Goal: Task Accomplishment & Management: Use online tool/utility

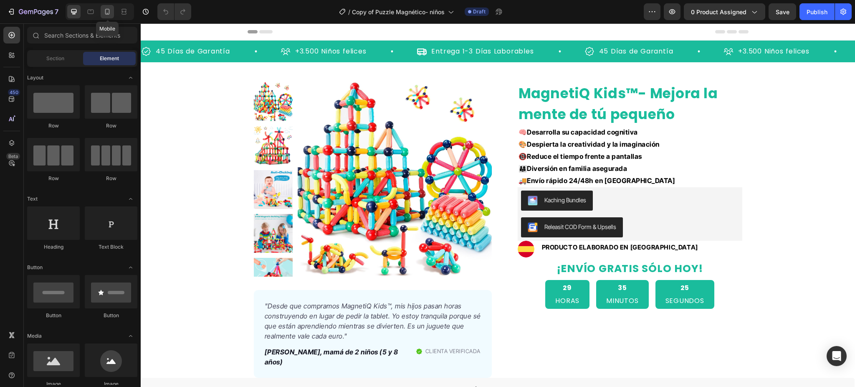
click at [107, 13] on icon at bounding box center [107, 12] width 8 height 8
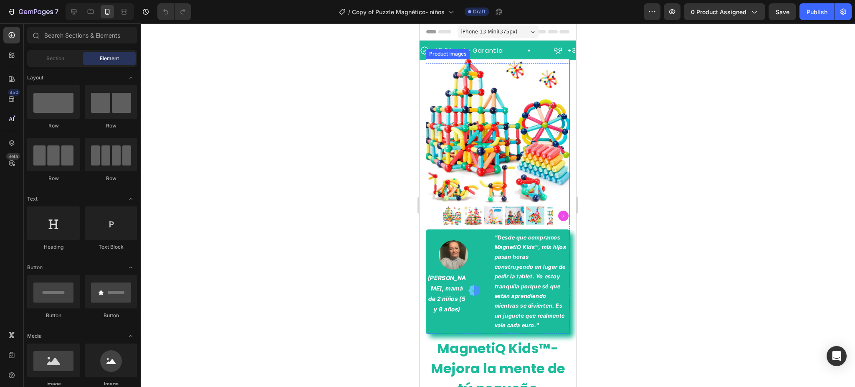
click at [480, 128] on img at bounding box center [498, 131] width 144 height 144
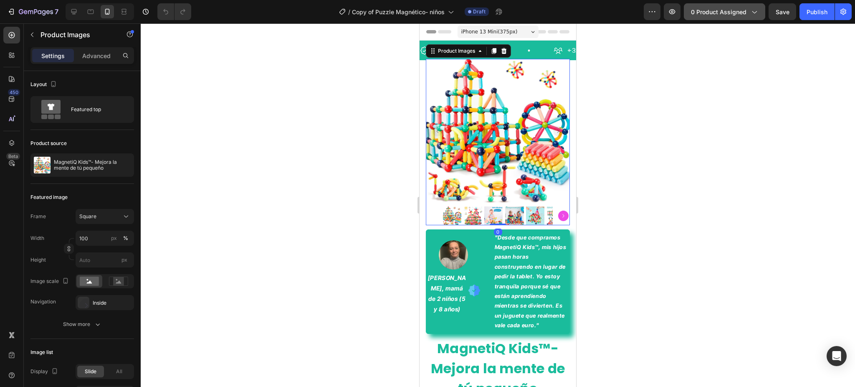
click at [724, 12] on span "0 product assigned" at bounding box center [719, 12] width 56 height 9
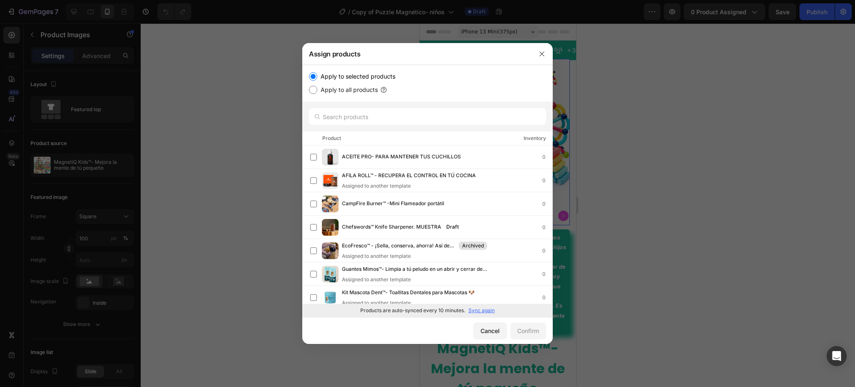
click at [483, 312] on p "Sync again" at bounding box center [481, 310] width 26 height 8
click at [479, 310] on p "Sync again" at bounding box center [481, 310] width 26 height 8
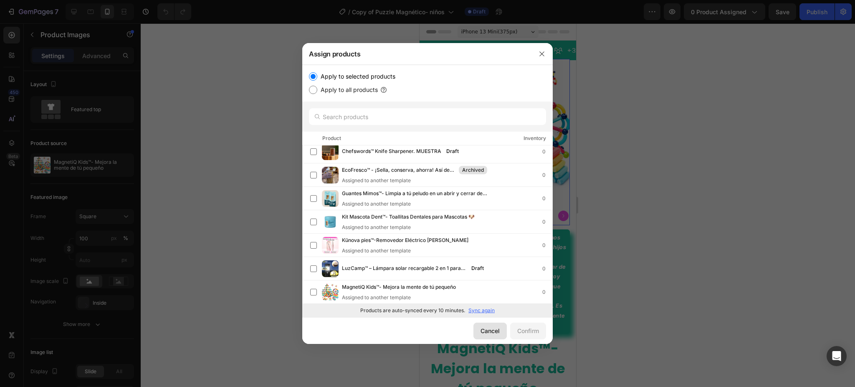
click at [488, 331] on div "Cancel" at bounding box center [490, 330] width 19 height 9
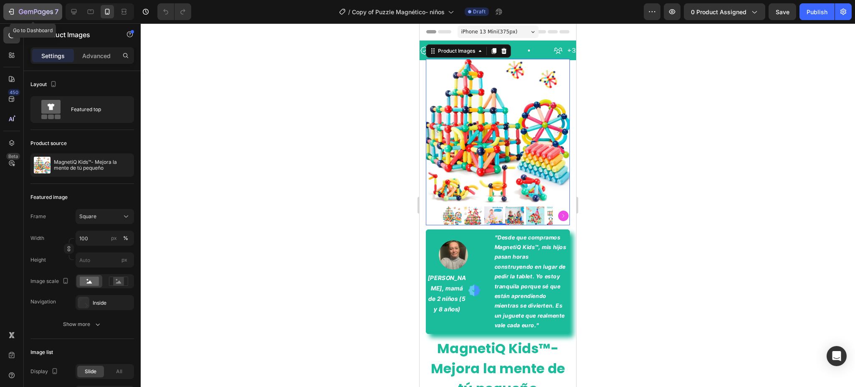
click at [19, 10] on icon "button" at bounding box center [36, 12] width 34 height 7
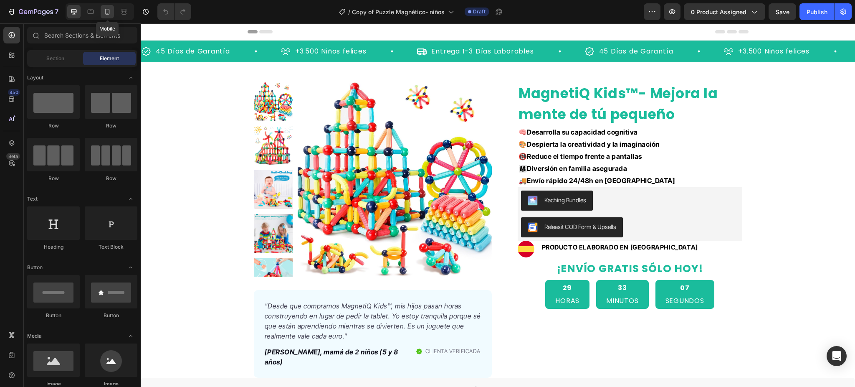
click at [109, 10] on icon at bounding box center [107, 12] width 5 height 6
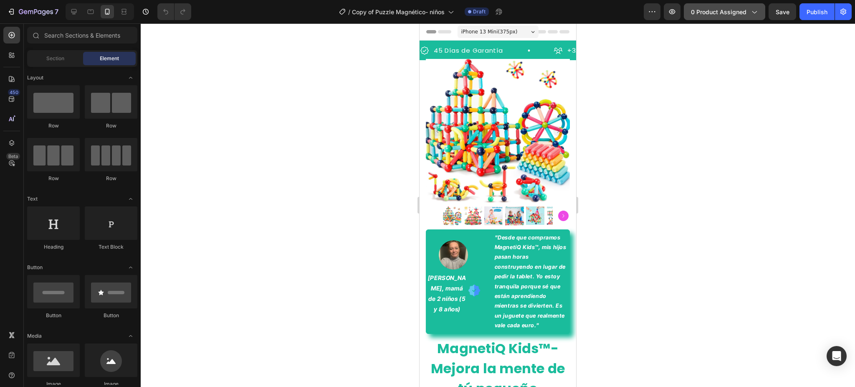
click at [737, 13] on span "0 product assigned" at bounding box center [719, 12] width 56 height 9
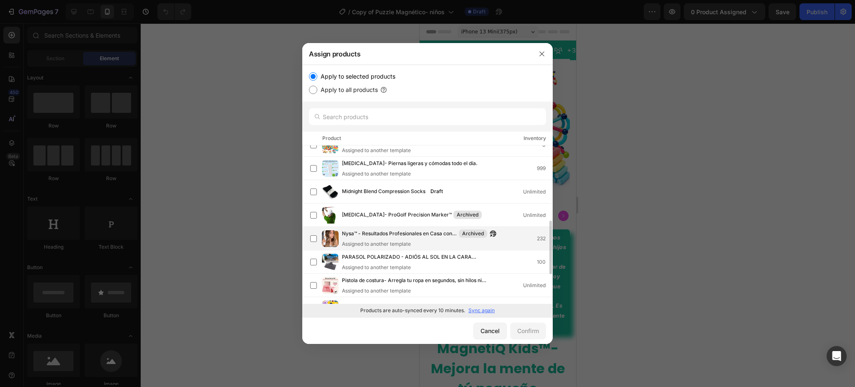
scroll to position [278, 0]
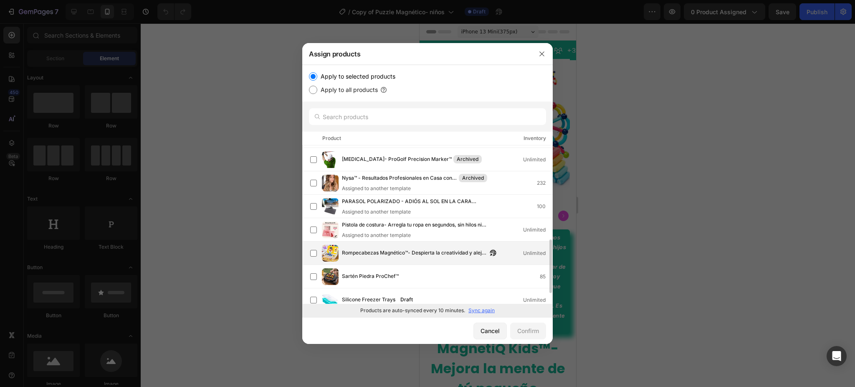
click at [385, 253] on span "Rompecabezas Magnético™- Despierta la creatividad y aleja a tu hijo de las pant…" at bounding box center [414, 252] width 145 height 9
click at [534, 330] on div "Confirm" at bounding box center [528, 330] width 22 height 9
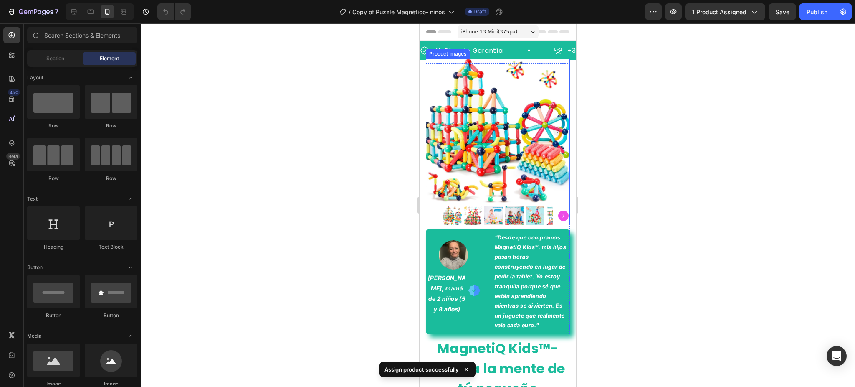
click at [520, 184] on img at bounding box center [498, 131] width 144 height 144
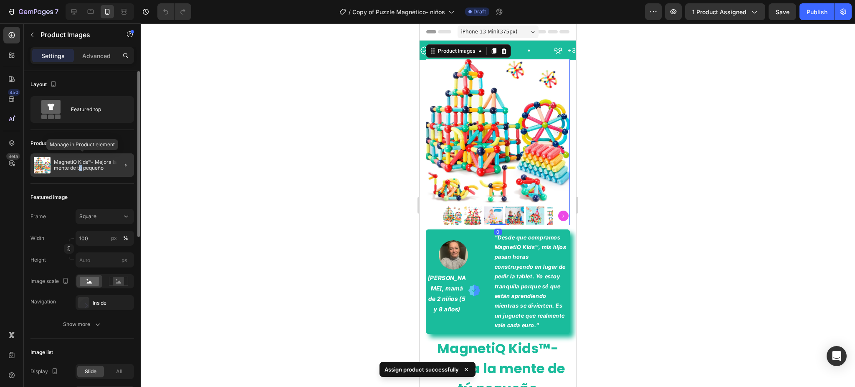
click at [81, 172] on div "MagnetiQ Kids™- Mejora la mente de tú pequeño" at bounding box center [82, 164] width 104 height 23
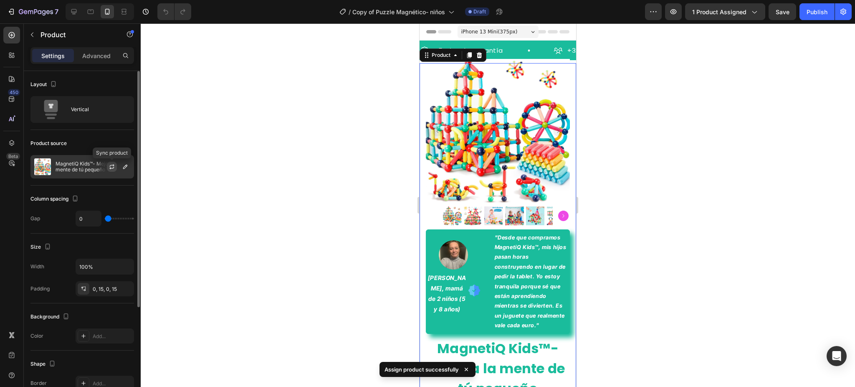
click at [115, 170] on icon "button" at bounding box center [112, 166] width 7 height 7
click at [110, 165] on icon "button" at bounding box center [112, 166] width 7 height 7
click at [123, 166] on icon "button" at bounding box center [125, 166] width 7 height 7
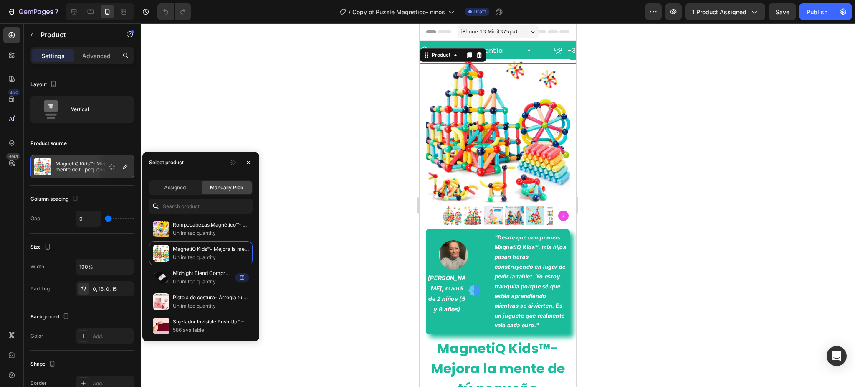
click at [218, 216] on div "Assigned Manually Pick Rompecabezas Magnético™- Despierta la creatividad y alej…" at bounding box center [200, 257] width 117 height 168
click at [215, 223] on p "Rompecabezas Magnético™- Despierta la creatividad y aleja a tu hijo de las pant…" at bounding box center [211, 224] width 76 height 8
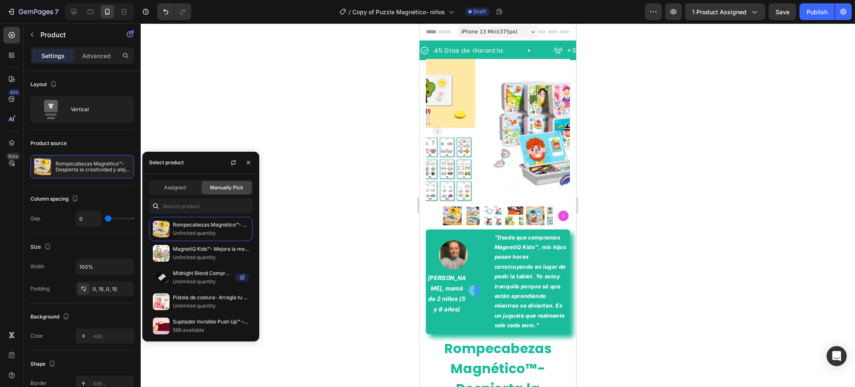
click at [333, 137] on div at bounding box center [498, 204] width 714 height 363
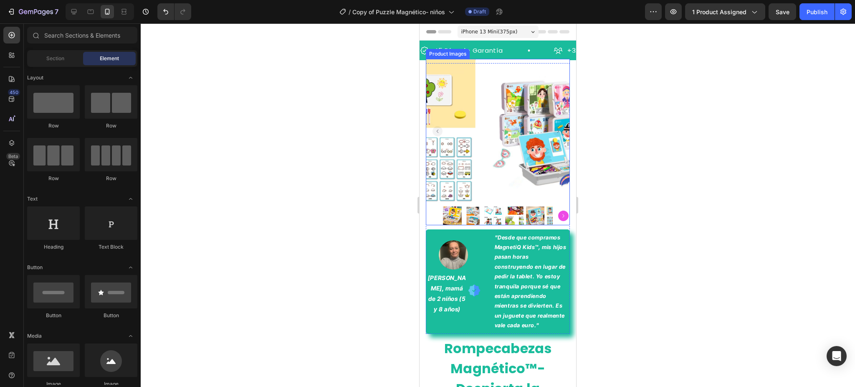
click at [473, 209] on img at bounding box center [473, 215] width 19 height 19
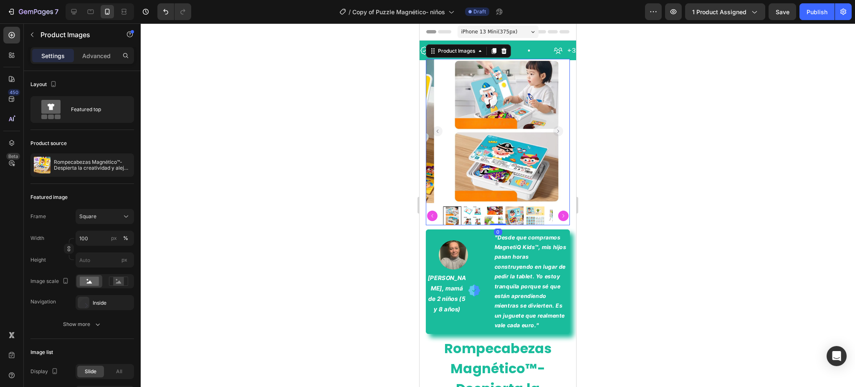
click at [486, 206] on img at bounding box center [493, 215] width 19 height 19
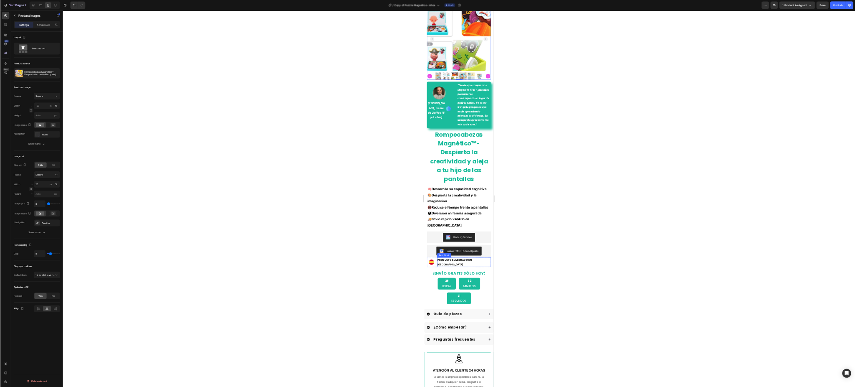
scroll to position [0, 0]
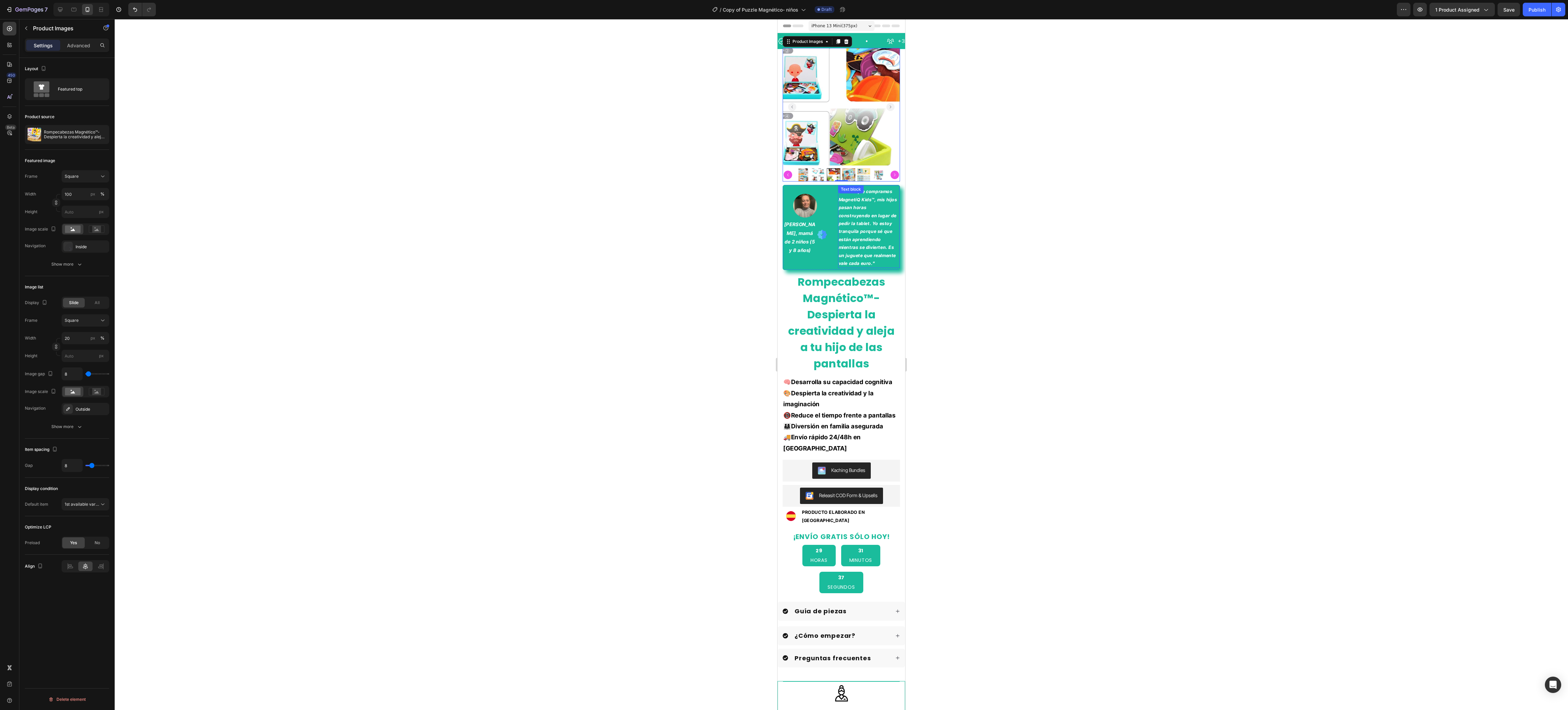
click at [697, 207] on icon ""Desde que compramos MagnetiQ Kids™, mis hijos pasan horas construyendo en luga…" at bounding box center [868, 227] width 59 height 77
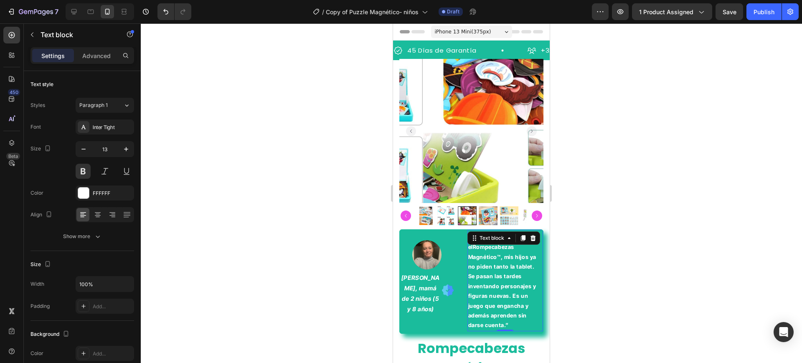
click at [572, 154] on div at bounding box center [471, 192] width 661 height 339
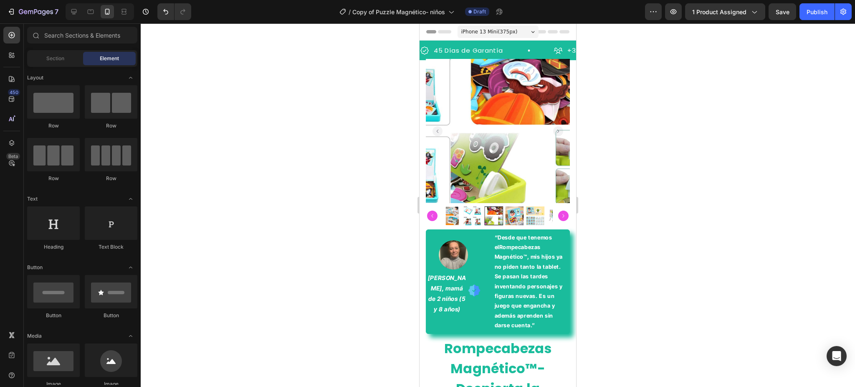
drag, startPoint x: 626, startPoint y: 97, endPoint x: 596, endPoint y: 116, distance: 35.7
click at [626, 97] on div at bounding box center [498, 204] width 714 height 363
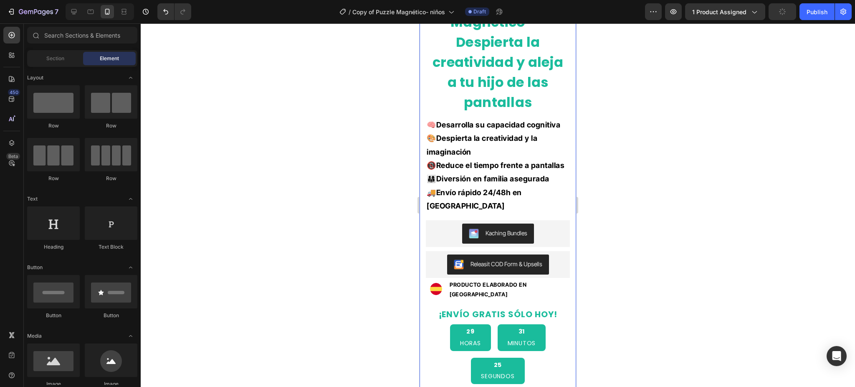
scroll to position [334, 0]
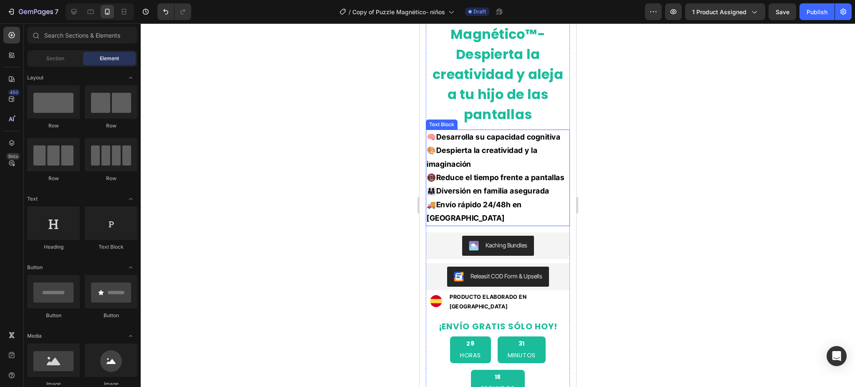
click at [453, 168] on strong "Despierta la creatividad y la imaginación" at bounding box center [482, 157] width 111 height 22
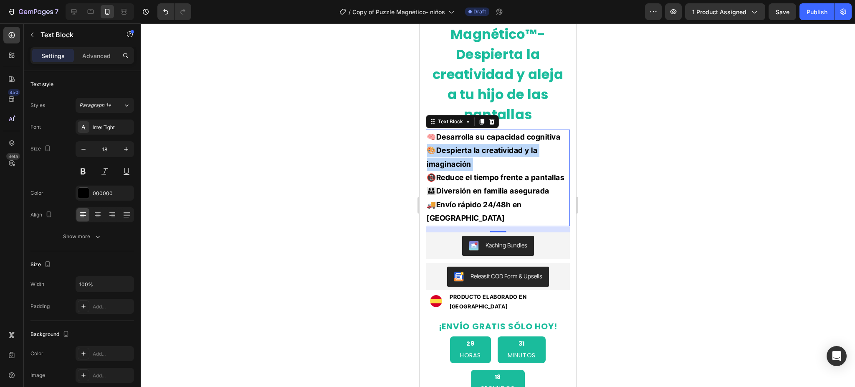
click at [453, 168] on strong "Despierta la creatividad y la imaginación" at bounding box center [482, 157] width 111 height 22
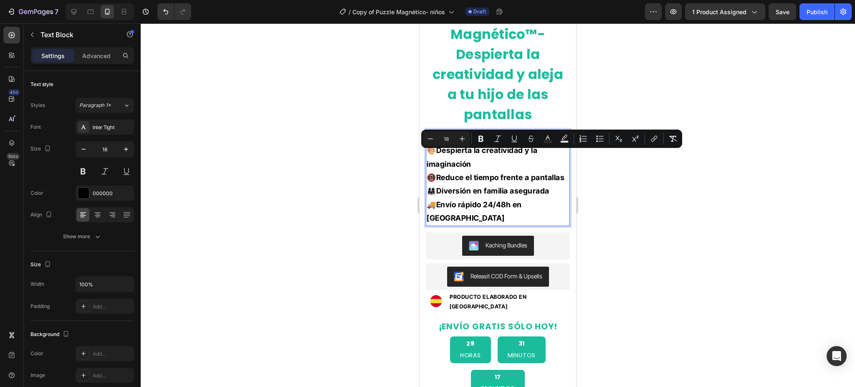
click at [489, 182] on strong "Reduce el tiempo frente a pantallas" at bounding box center [500, 177] width 129 height 9
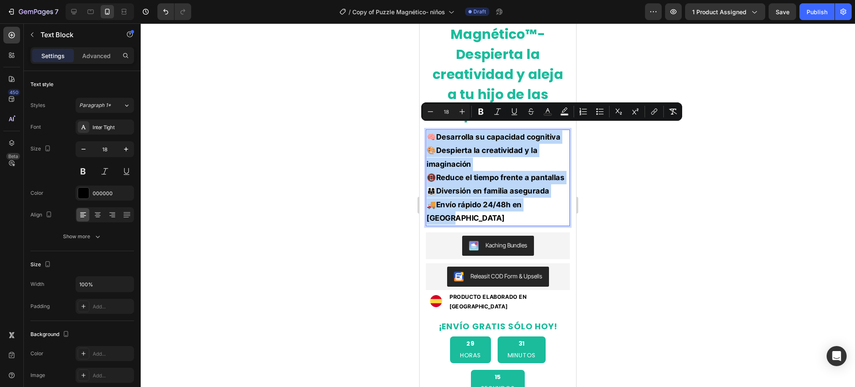
drag, startPoint x: 555, startPoint y: 225, endPoint x: 426, endPoint y: 122, distance: 165.5
click at [426, 129] on div "🧠 Desarrolla su capacidad cognitiva 🎨 Despierta la creatividad y la imaginación…" at bounding box center [498, 177] width 144 height 96
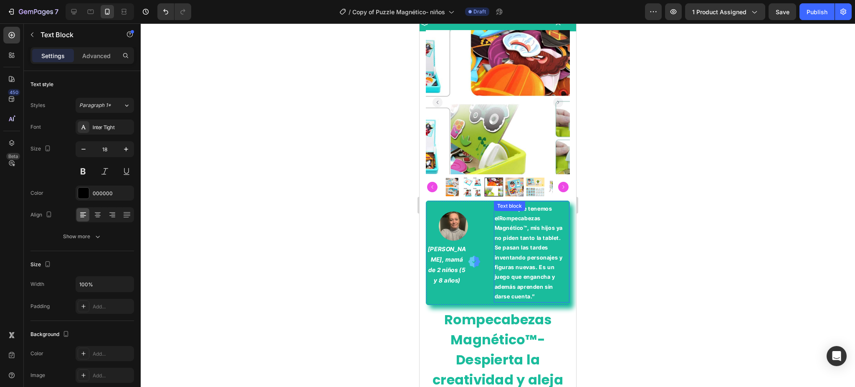
scroll to position [0, 0]
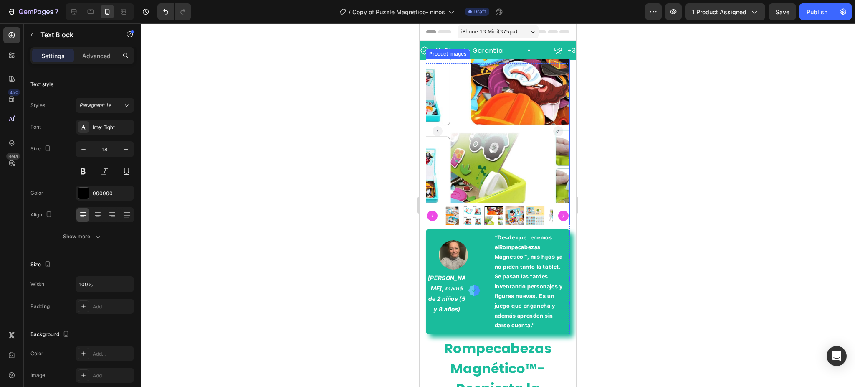
click at [476, 209] on img at bounding box center [473, 215] width 19 height 19
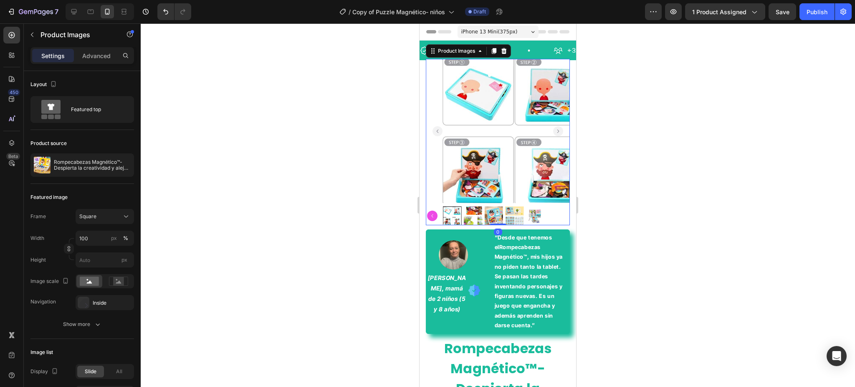
click at [435, 210] on icon "Carousel Back Arrow" at bounding box center [432, 215] width 10 height 10
click at [435, 206] on div at bounding box center [498, 215] width 144 height 19
click at [456, 206] on img at bounding box center [452, 215] width 19 height 19
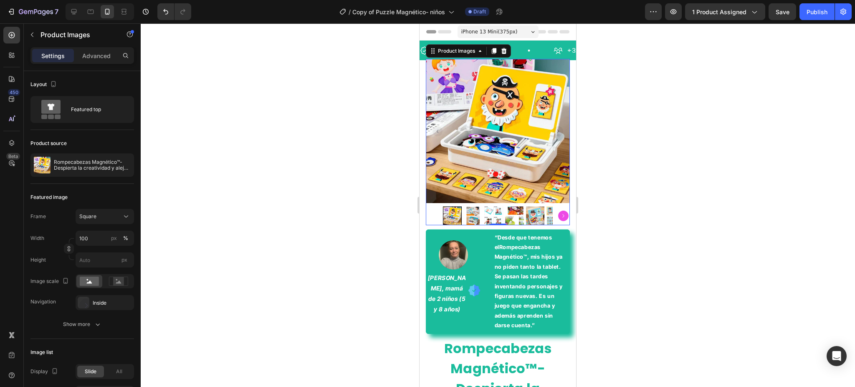
click at [477, 207] on img at bounding box center [473, 215] width 19 height 19
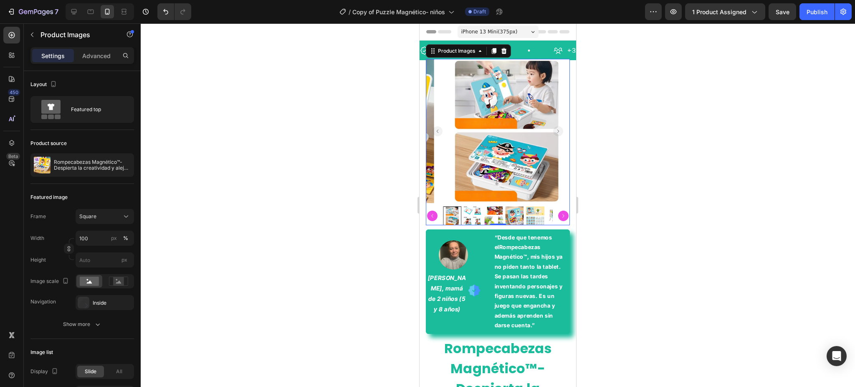
click at [534, 206] on img at bounding box center [535, 215] width 19 height 19
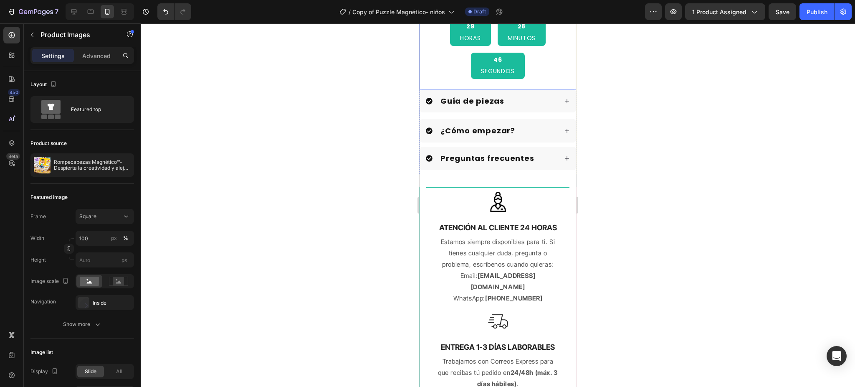
scroll to position [557, 0]
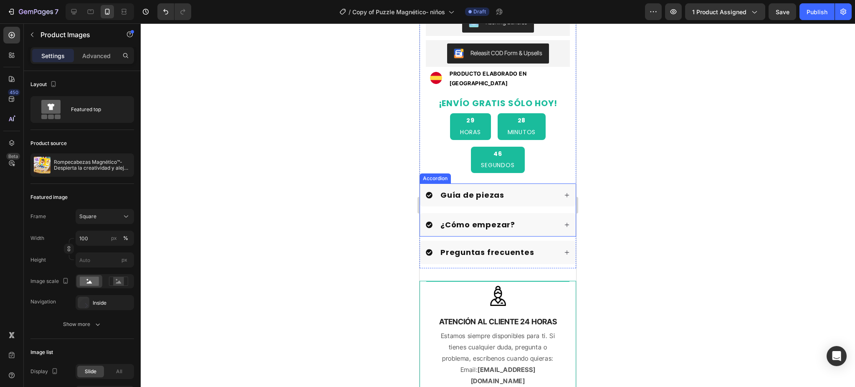
click at [564, 192] on icon at bounding box center [567, 195] width 6 height 6
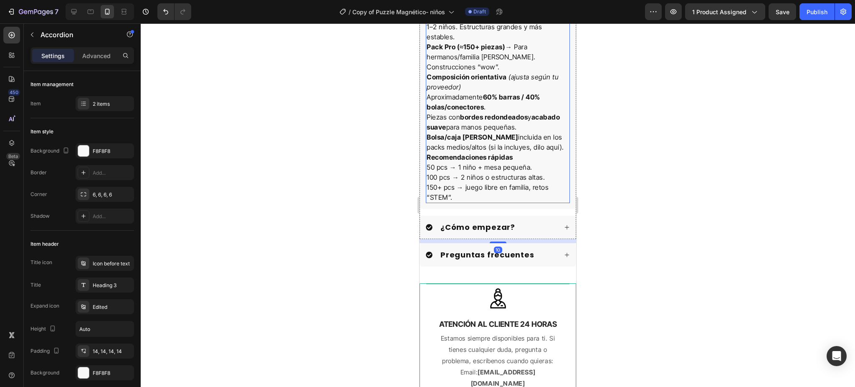
scroll to position [780, 0]
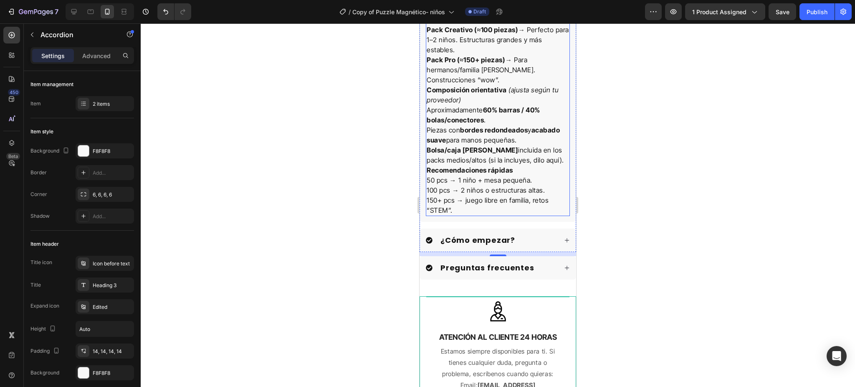
click at [478, 215] on p "150+ pcs → juego libre en familia, retos “STEM”." at bounding box center [498, 205] width 142 height 20
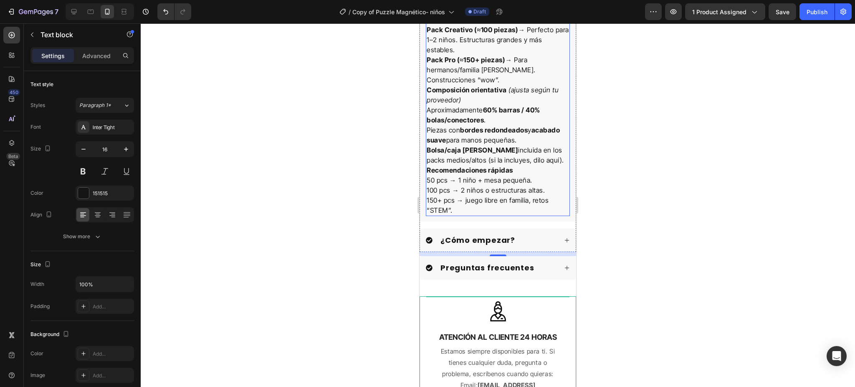
click at [478, 215] on p "150+ pcs → juego libre en familia, retos “STEM”." at bounding box center [498, 205] width 142 height 20
drag, startPoint x: 475, startPoint y: 217, endPoint x: 443, endPoint y: 117, distance: 104.8
click at [443, 117] on div "¿Qué pack elijo y qué incluye? Pack Inicio (≈50 piezas) → Ideal para un niño. P…" at bounding box center [498, 100] width 144 height 232
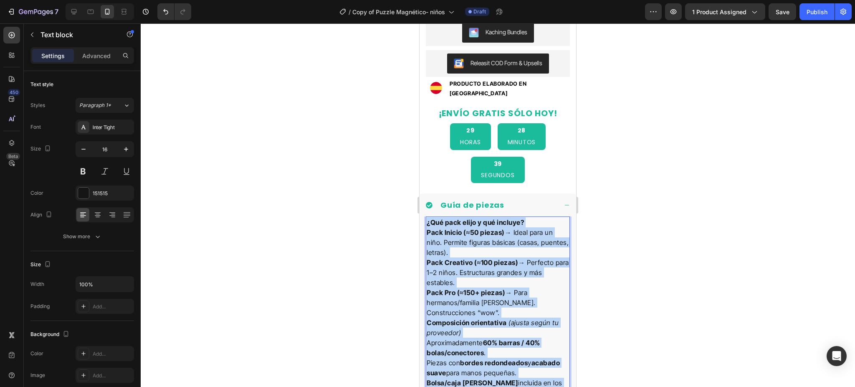
scroll to position [517, 0]
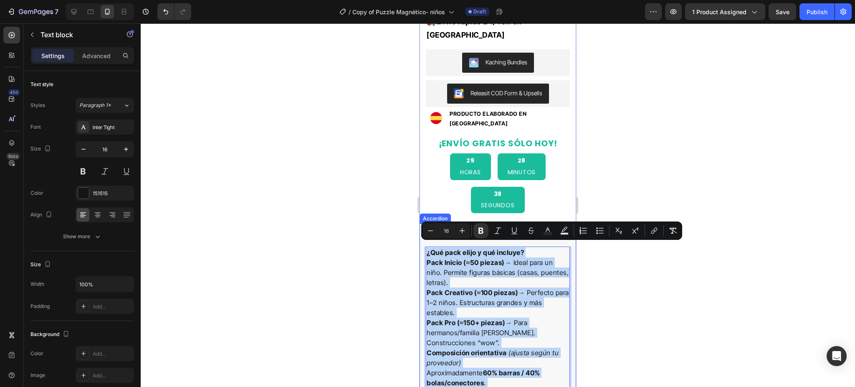
drag, startPoint x: 459, startPoint y: 213, endPoint x: 425, endPoint y: 247, distance: 48.1
click at [425, 247] on div "¿Qué pack elijo y qué incluye? Pack Inicio (≈50 piezas) → Ideal para un niño. P…" at bounding box center [498, 365] width 156 height 238
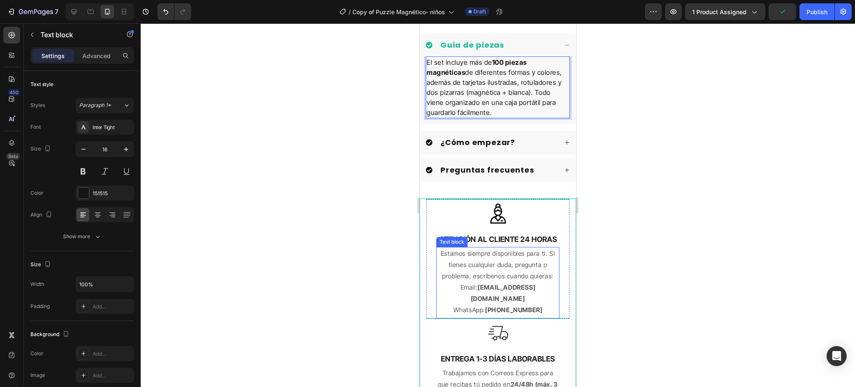
scroll to position [739, 0]
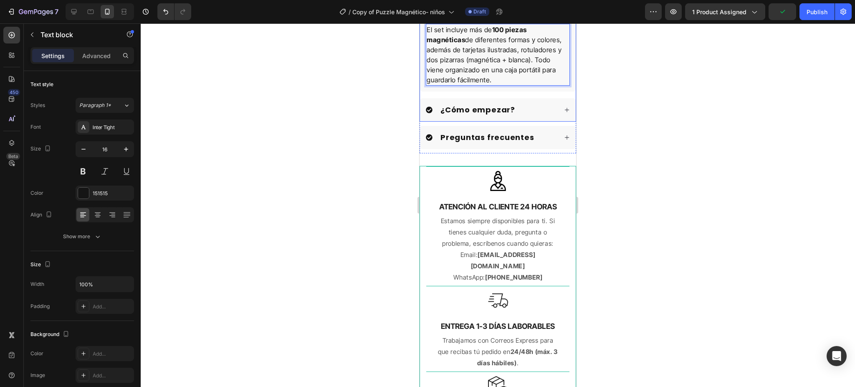
click at [562, 109] on div "¿Cómo empezar?" at bounding box center [498, 109] width 156 height 23
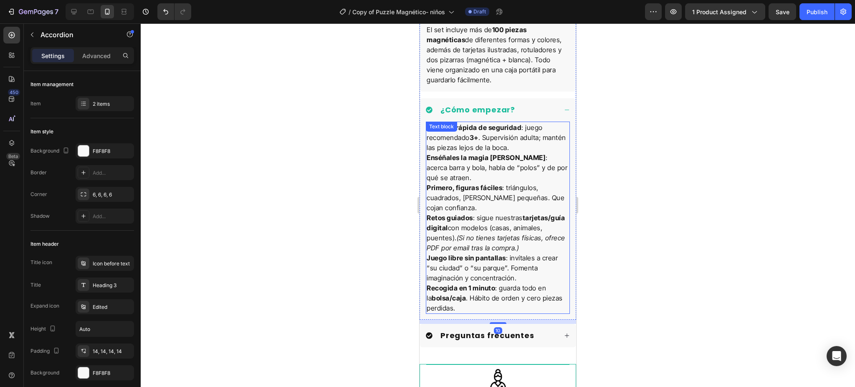
click at [461, 312] on p "Recogida en 1 minuto : guarda todo en la bolsa/caja . Hábito de orden y cero pi…" at bounding box center [498, 298] width 142 height 30
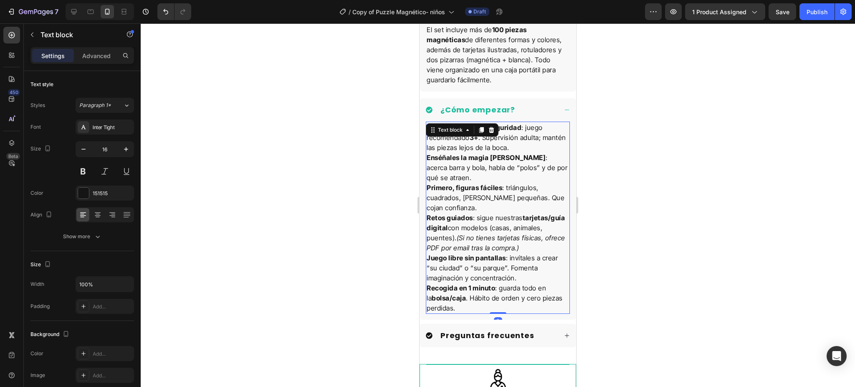
click at [461, 312] on p "Recogida en 1 minuto : guarda todo en la bolsa/caja . Hábito de orden y cero pi…" at bounding box center [498, 298] width 142 height 30
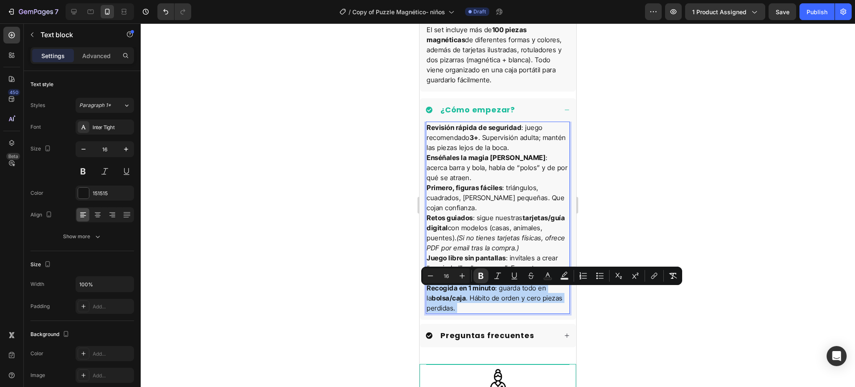
drag, startPoint x: 461, startPoint y: 312, endPoint x: 446, endPoint y: 131, distance: 181.8
click at [446, 131] on div "Revisión rápida de seguridad : juego recomendado 3+ . Supervisión adulta; manté…" at bounding box center [498, 217] width 144 height 192
click at [461, 311] on p "Recogida en 1 minuto : guarda todo en la bolsa/caja . Hábito de orden y cero pi…" at bounding box center [498, 298] width 142 height 30
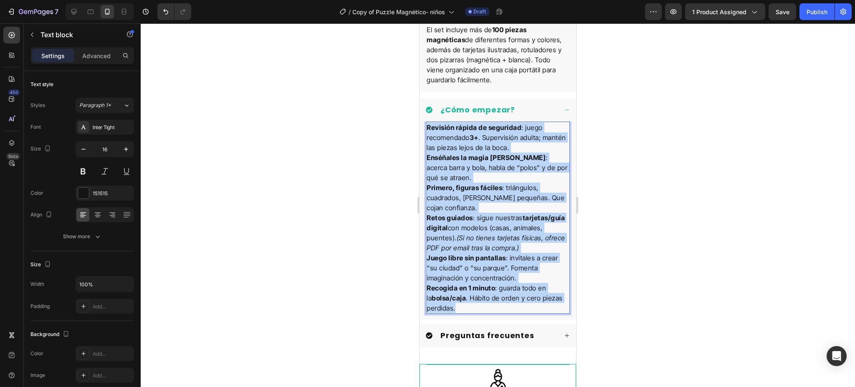
drag, startPoint x: 460, startPoint y: 313, endPoint x: 427, endPoint y: 123, distance: 193.2
click at [427, 123] on div "Revisión rápida de seguridad : juego recomendado 3+ . Supervisión adulta; manté…" at bounding box center [498, 217] width 144 height 192
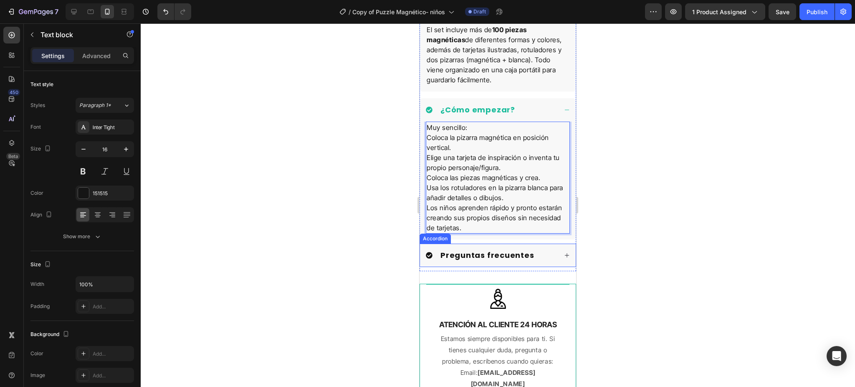
click at [554, 247] on div "Preguntas frecuentes" at bounding box center [498, 254] width 156 height 23
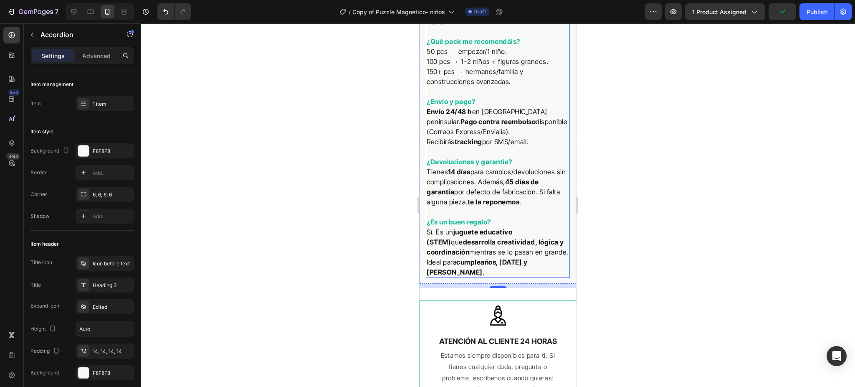
scroll to position [1352, 0]
click at [464, 256] on p "¿Es un buen regalo? Sí. Es un juguete educativo (STEM) que desarrolla creativid…" at bounding box center [498, 246] width 142 height 60
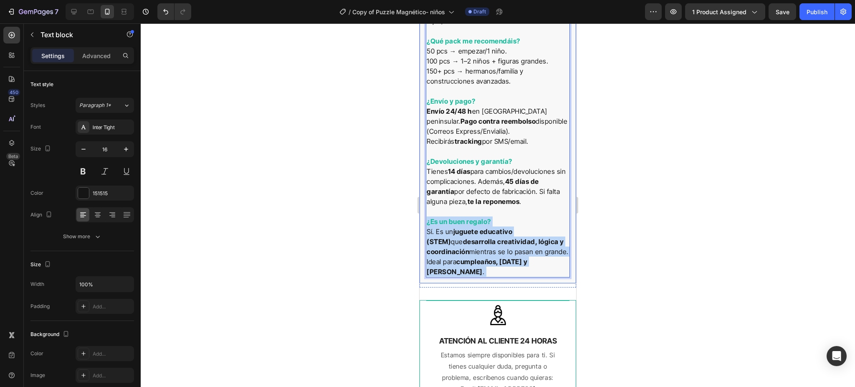
drag, startPoint x: 459, startPoint y: 256, endPoint x: 420, endPoint y: 102, distance: 158.1
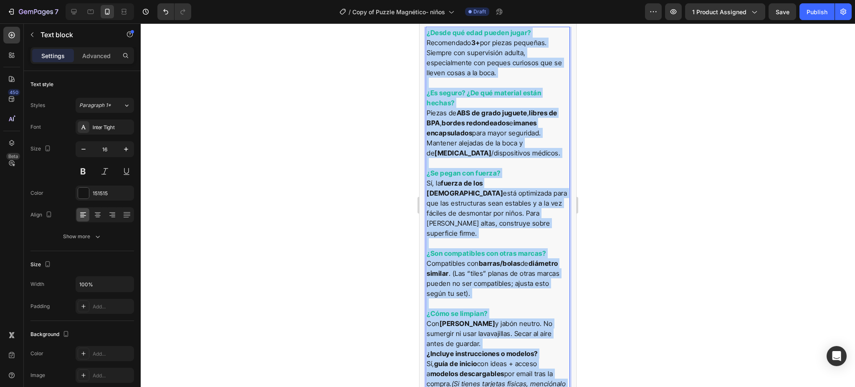
scroll to position [867, 0]
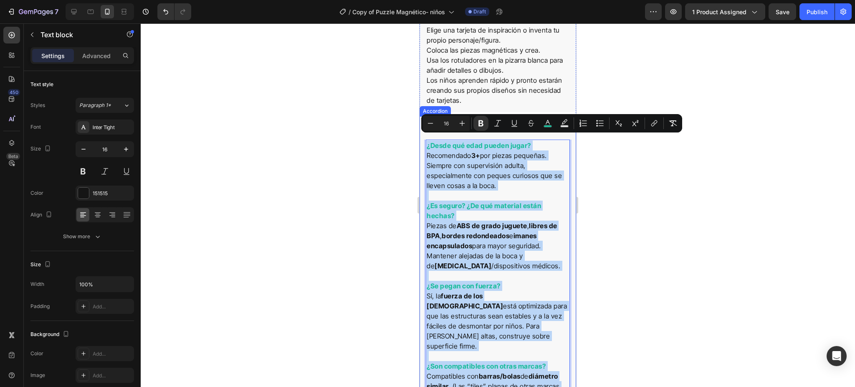
drag, startPoint x: 452, startPoint y: 252, endPoint x: 424, endPoint y: 134, distance: 121.0
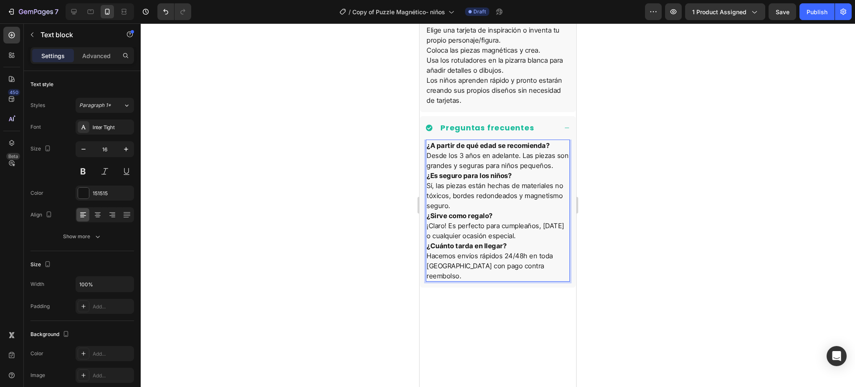
click at [618, 197] on div at bounding box center [498, 204] width 714 height 363
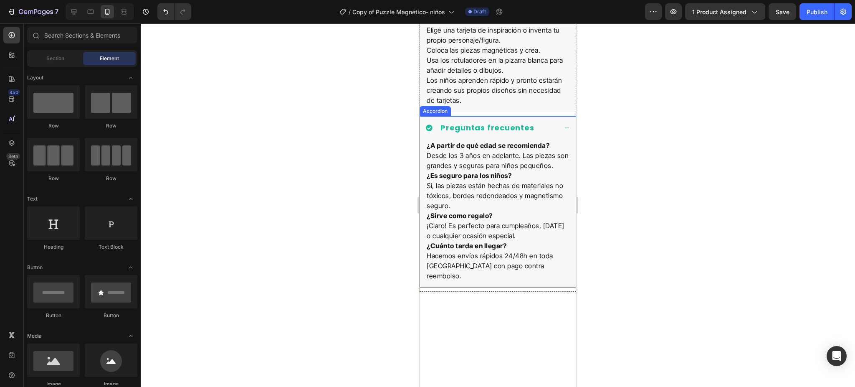
click at [564, 125] on icon at bounding box center [567, 128] width 6 height 6
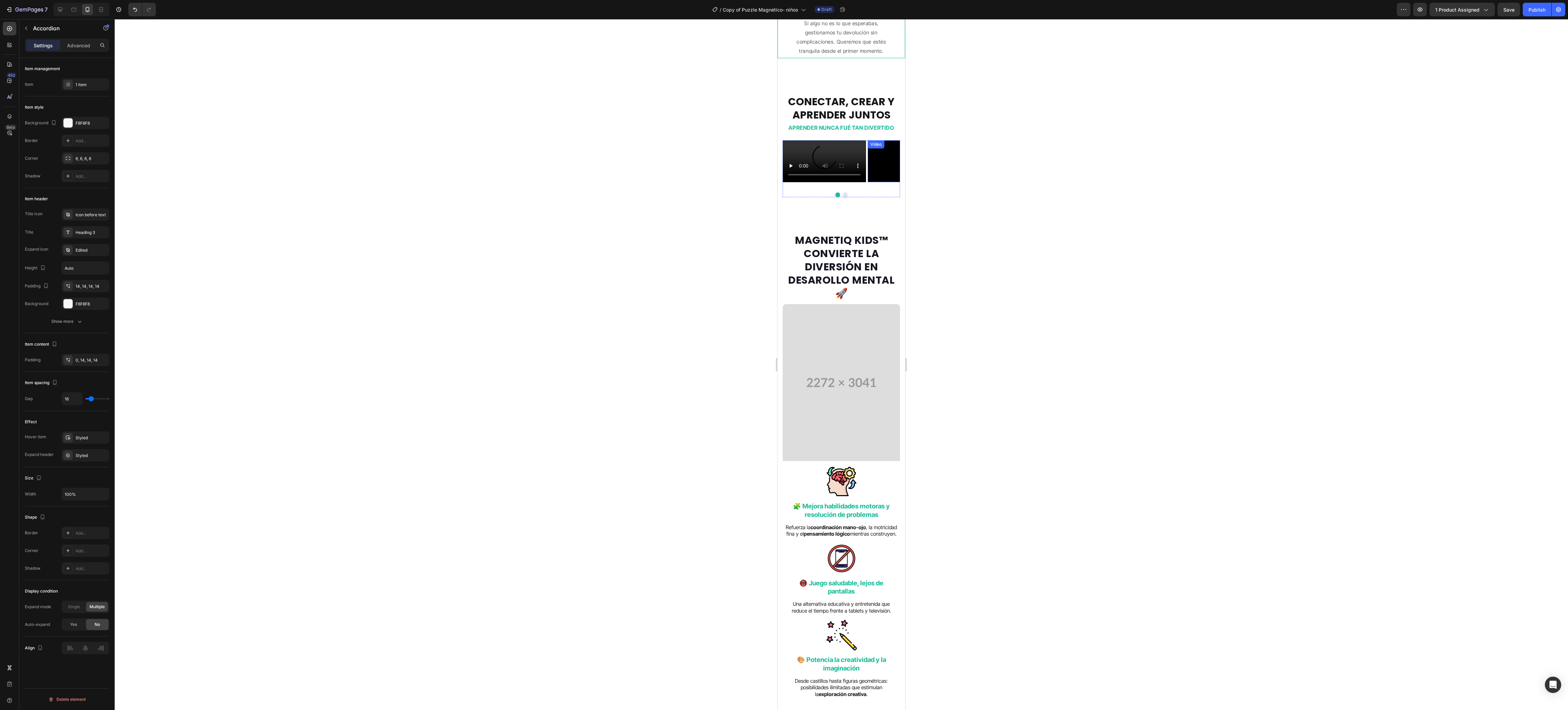
scroll to position [1018, 0]
click at [697, 252] on div at bounding box center [841, 364] width 1453 height 690
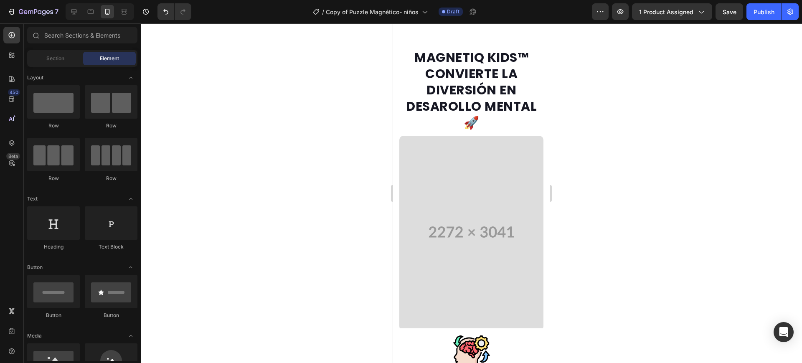
scroll to position [1502, 0]
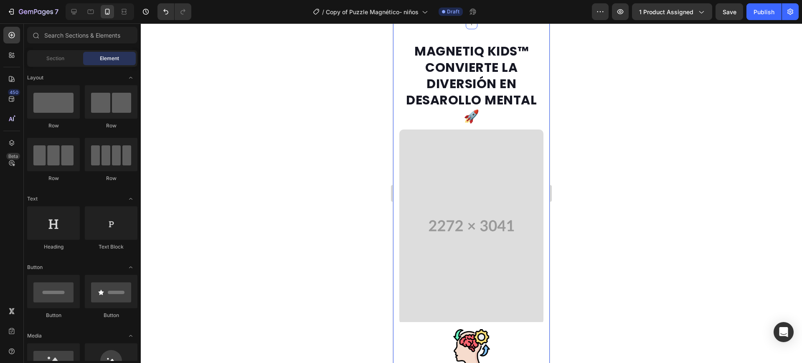
click at [471, 125] on h2 "MAGNETIQ KIDS™ CONVIERTE LA DIVERSIÓN EN DESAROLLO MENTAL 🚀" at bounding box center [471, 83] width 144 height 83
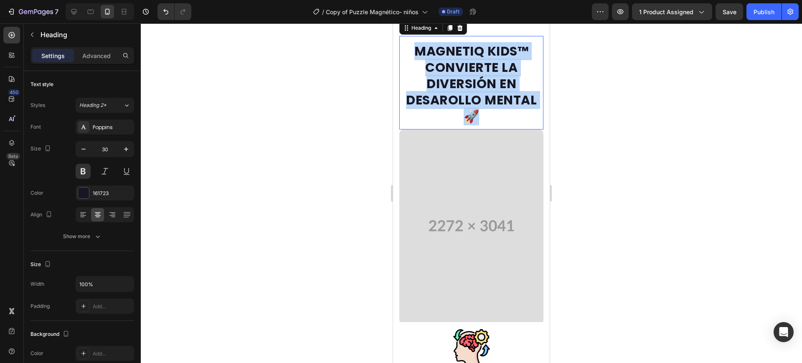
click at [471, 124] on p "MAGNETIQ KIDS™ CONVIERTE LA DIVERSIÓN EN DESAROLLO MENTAL 🚀" at bounding box center [471, 83] width 142 height 81
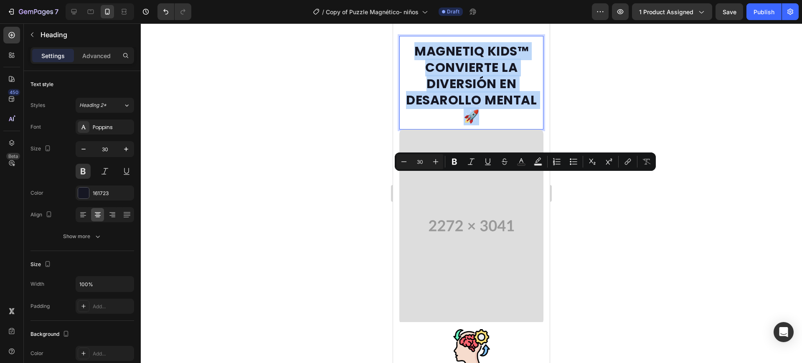
click at [471, 124] on p "MAGNETIQ KIDS™ CONVIERTE LA DIVERSIÓN EN DESAROLLO MENTAL 🚀" at bounding box center [471, 83] width 142 height 81
click at [485, 124] on p "MAGNETIQ KIDS™ CONVIERTE LA DIVERSIÓN EN DESAROLLO MENTAL 🚀" at bounding box center [471, 83] width 142 height 81
click at [521, 124] on p "MAGNETIQ KIDS™ CONVIERTE LA DIVERSIÓN EN DESAROLLO MENTAL 🚀" at bounding box center [471, 83] width 142 height 81
drag, startPoint x: 530, startPoint y: 231, endPoint x: 411, endPoint y: 172, distance: 132.2
click at [411, 129] on div "MAGNETIQ KIDS™ CONVIERTE LA DIVERSIÓN EN DESAROLLO MENTAL 🚀 Heading 0" at bounding box center [471, 83] width 144 height 94
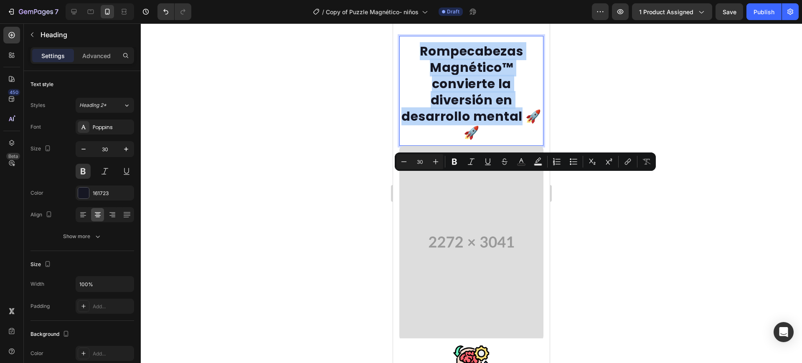
drag, startPoint x: 530, startPoint y: 247, endPoint x: 415, endPoint y: 173, distance: 136.9
click at [415, 146] on div "Rompecabezas Magnético™ convierte la diversión en desarrollo mental 🚀 🚀 Heading…" at bounding box center [471, 91] width 144 height 110
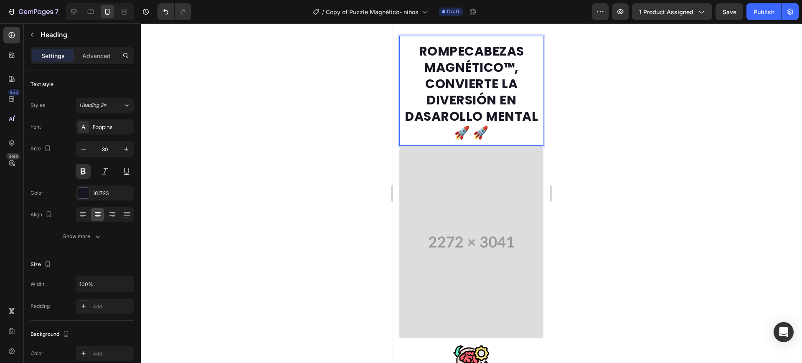
click at [444, 141] on p "ROMPECABEZAS MAGNÉTICO™, CONVIERTE LA DIVERSIÓN EN DASAROLLO MENTAL 🚀 🚀" at bounding box center [471, 92] width 142 height 98
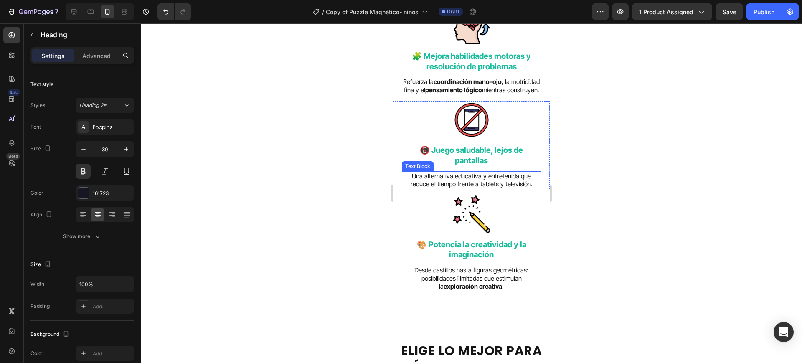
scroll to position [2232, 0]
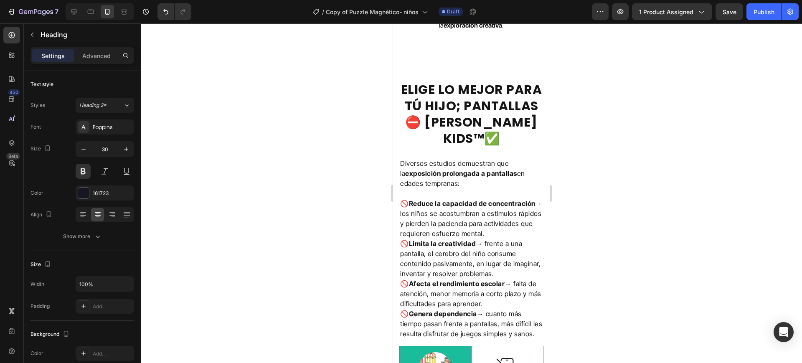
click at [620, 236] on div at bounding box center [471, 192] width 661 height 339
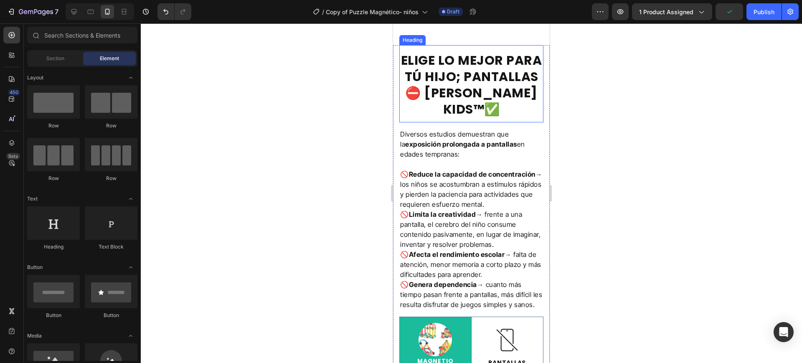
scroll to position [2337, 0]
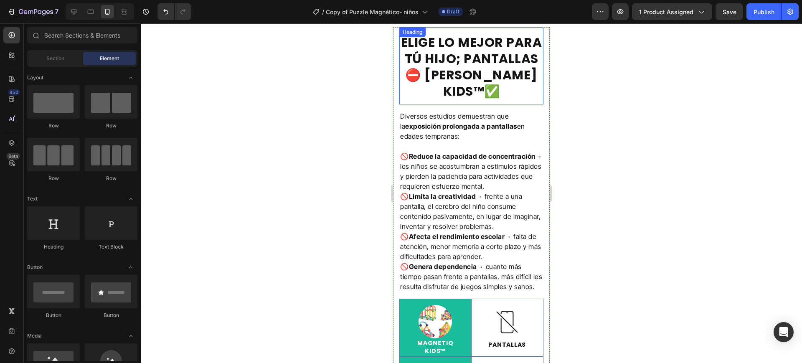
click at [501, 86] on h2 "ELIGE LO MEJOR PARA TÚ HIJO; PANTALLAS⛔ Ó MAGNETIQ KIDS™✅" at bounding box center [471, 66] width 144 height 67
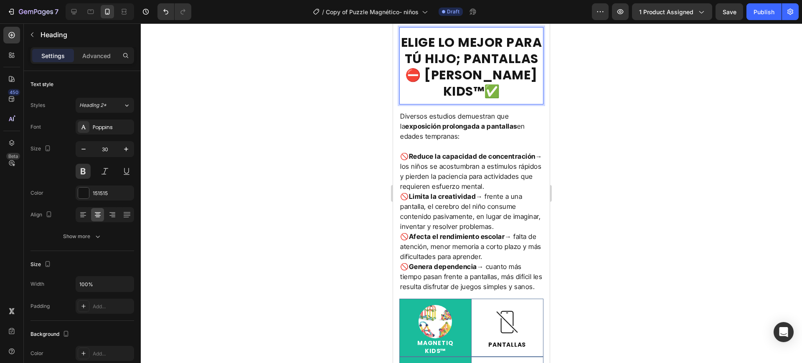
click at [502, 91] on h2 "ELIGE LO MEJOR PARA TÚ HIJO; PANTALLAS⛔ Ó MAGNETIQ KIDS™✅" at bounding box center [471, 66] width 144 height 67
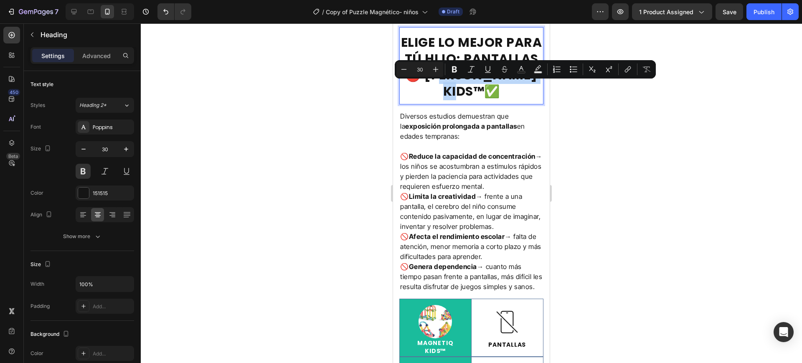
drag, startPoint x: 502, startPoint y: 91, endPoint x: 416, endPoint y: 89, distance: 86.0
click at [416, 89] on p "ELIGE LO MEJOR PARA TÚ HIJO; PANTALLAS⛔ Ó MAGNETIQ KIDS™✅" at bounding box center [471, 66] width 142 height 65
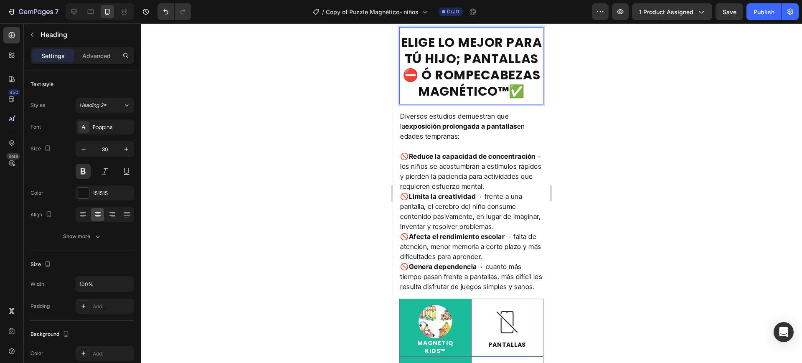
click at [686, 215] on div at bounding box center [471, 192] width 661 height 339
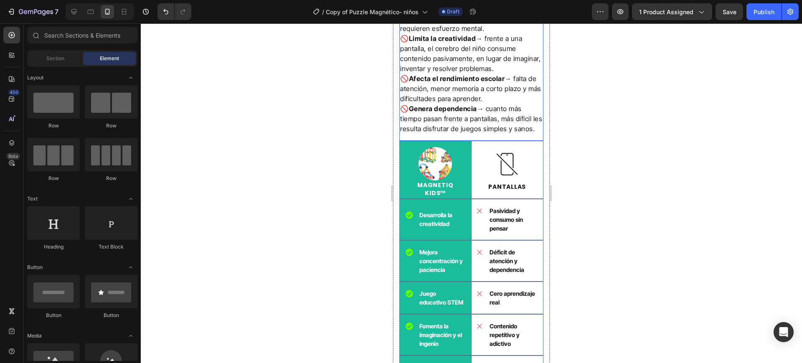
scroll to position [2598, 0]
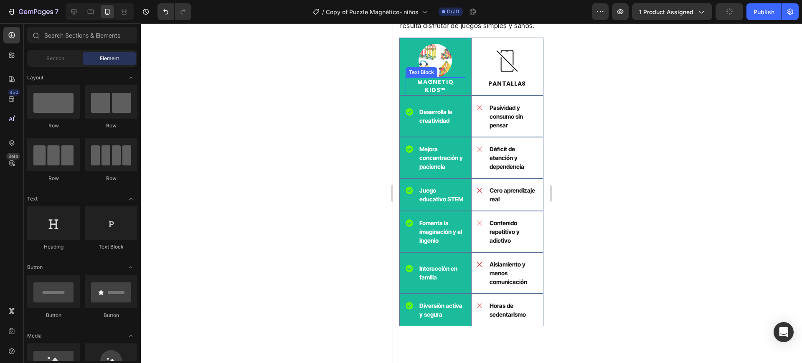
click at [438, 94] on p "MAGNETIQ KIDS™" at bounding box center [435, 86] width 58 height 16
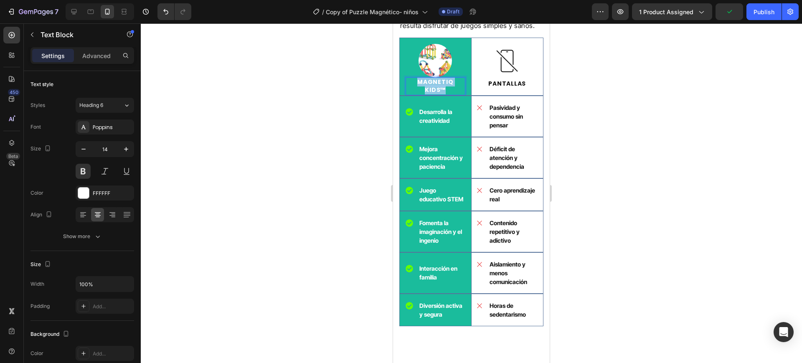
click at [438, 94] on p "MAGNETIQ KIDS™" at bounding box center [435, 86] width 58 height 16
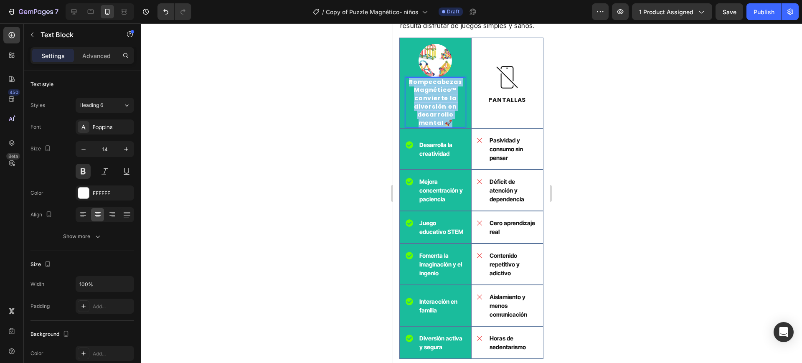
drag, startPoint x: 446, startPoint y: 160, endPoint x: 406, endPoint y: 116, distance: 59.7
click at [406, 116] on p "Rompecabezas Magnético™ convierte la diversión en desarrollo mental 🚀" at bounding box center [435, 102] width 58 height 49
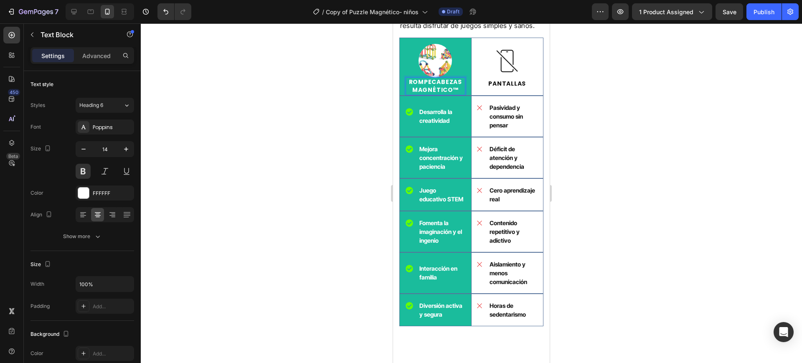
drag, startPoint x: 685, startPoint y: 143, endPoint x: 662, endPoint y: 143, distance: 22.5
click at [684, 142] on div at bounding box center [471, 192] width 661 height 339
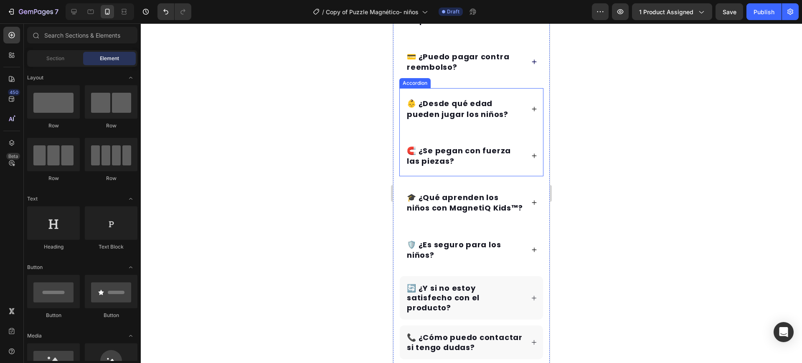
scroll to position [3172, 0]
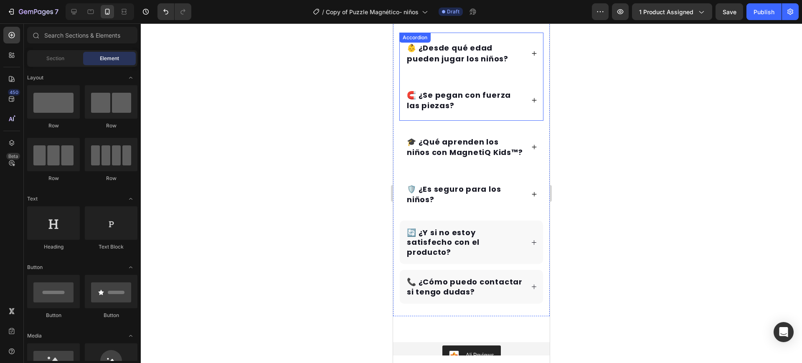
click at [531, 99] on icon at bounding box center [534, 100] width 6 height 6
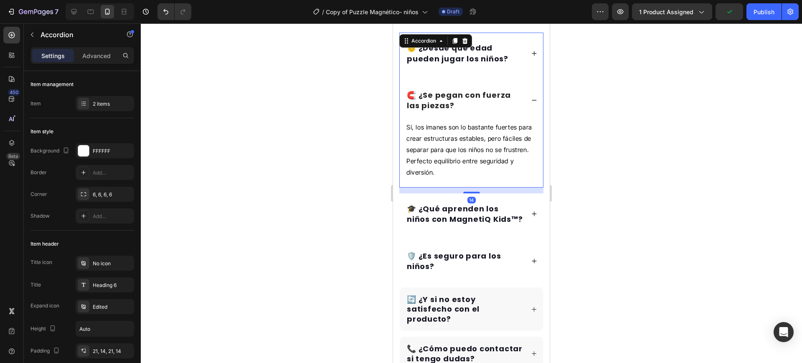
click at [531, 99] on icon at bounding box center [534, 100] width 6 height 6
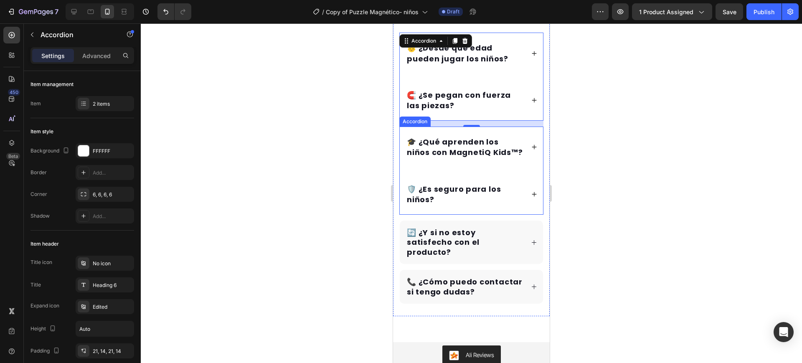
click at [467, 153] on p "🎓 ¿Qué aprenden los niños con MagnetiQ Kids™?" at bounding box center [465, 147] width 116 height 21
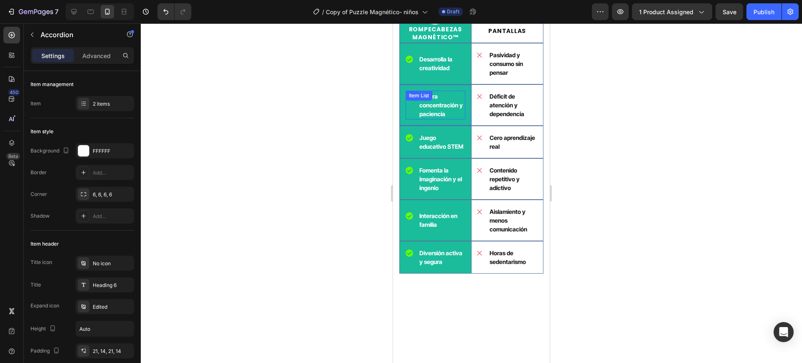
scroll to position [2650, 0]
click at [434, 42] on p "ROMPECABEZAS MAGNÉTICO™" at bounding box center [435, 34] width 58 height 16
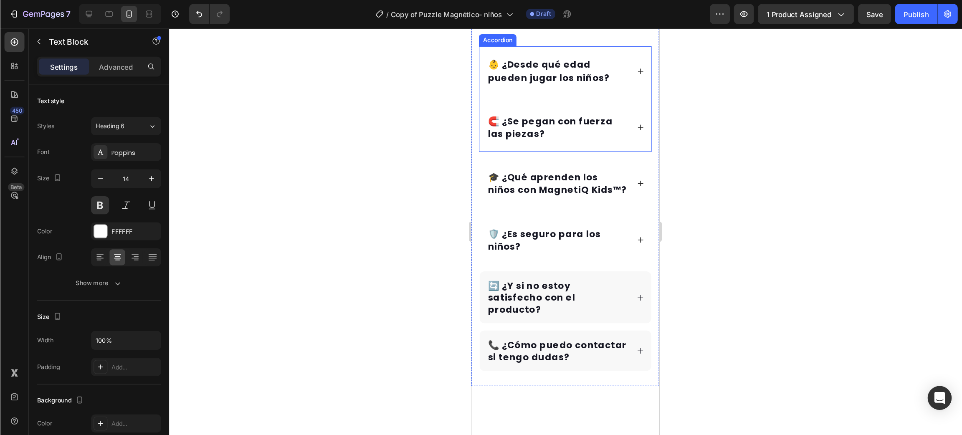
scroll to position [3172, 0]
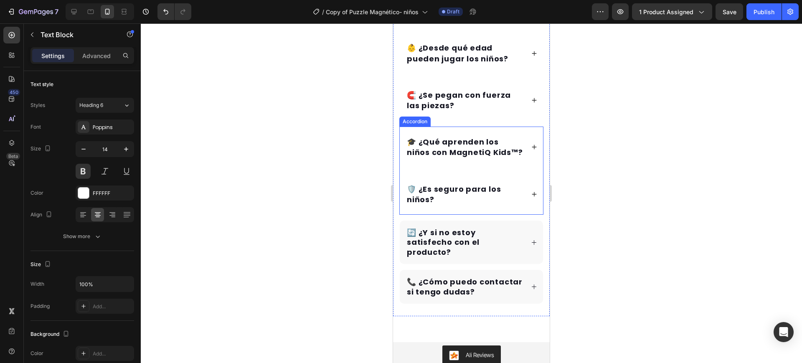
click at [458, 148] on p "🎓 ¿Qué aprenden los niños con MagnetiQ Kids™?" at bounding box center [465, 147] width 116 height 21
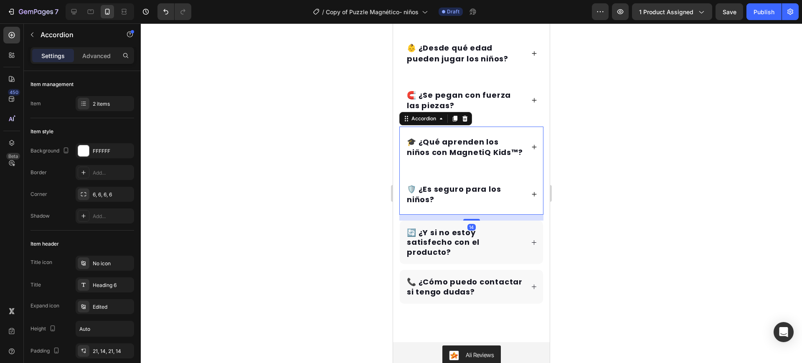
click at [455, 153] on p "🎓 ¿Qué aprenden los niños con MagnetiQ Kids™?" at bounding box center [465, 147] width 116 height 21
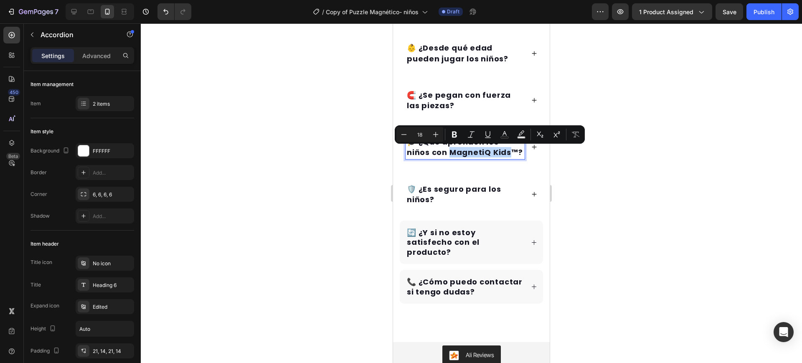
drag, startPoint x: 448, startPoint y: 152, endPoint x: 426, endPoint y: 168, distance: 27.3
click at [426, 157] on p "🎓 ¿Qué aprenden los niños con MagnetiQ Kids™?" at bounding box center [465, 147] width 116 height 21
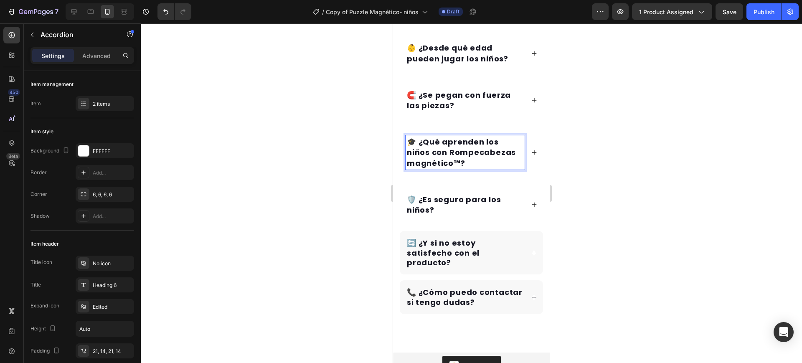
click at [412, 163] on p "🎓 ¿Qué aprenden los niños con Rompecabezas magnético™?" at bounding box center [465, 153] width 116 height 32
click at [533, 205] on div "🛡️ ¿Es seguro para los niños?" at bounding box center [471, 204] width 143 height 41
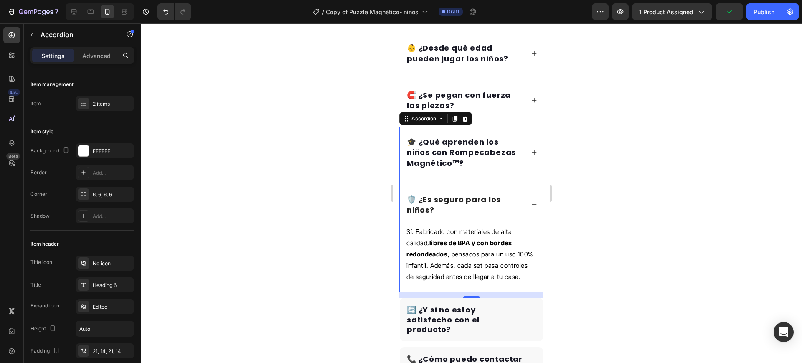
click at [529, 203] on div "🛡️ ¿Es seguro para los niños?" at bounding box center [471, 204] width 143 height 41
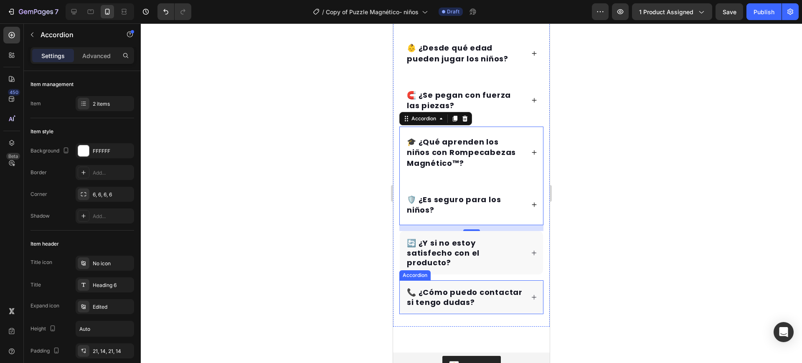
click at [531, 300] on icon at bounding box center [534, 297] width 6 height 6
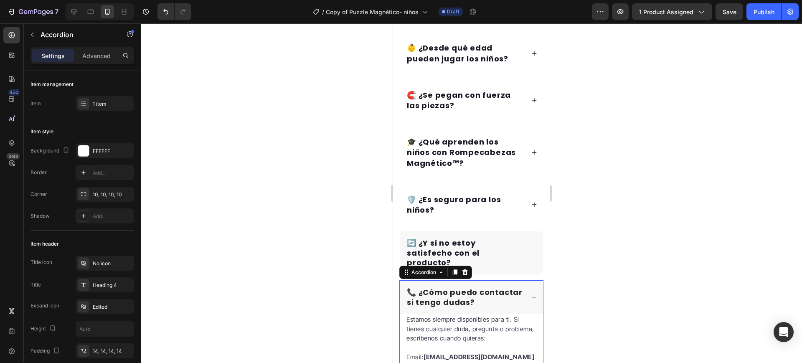
click at [531, 300] on icon at bounding box center [534, 297] width 6 height 6
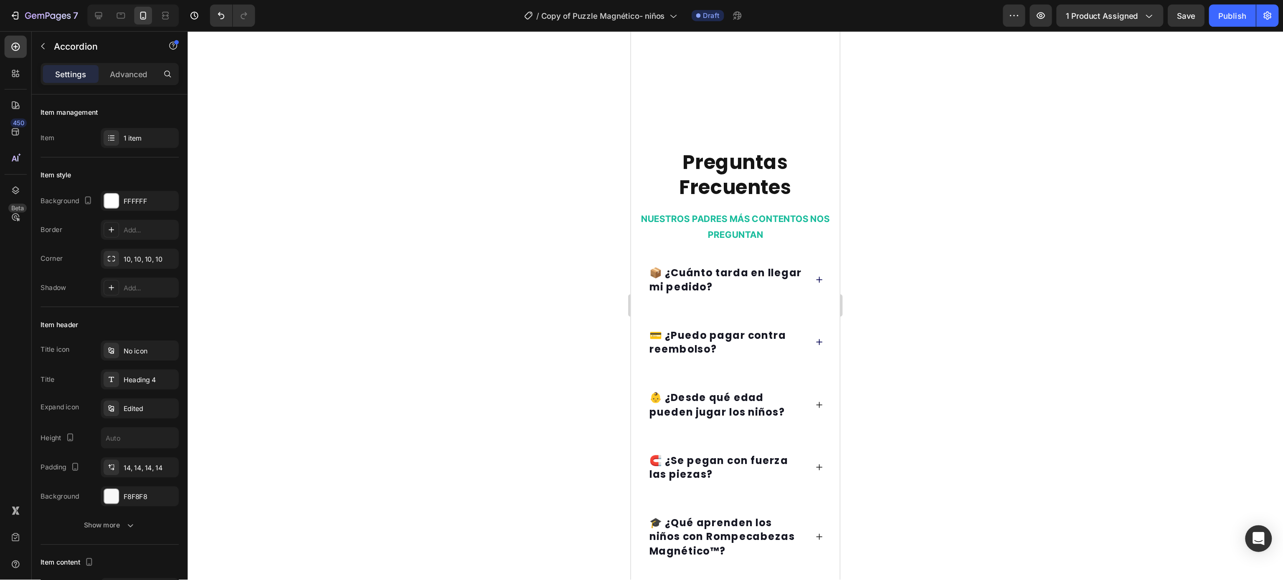
scroll to position [2921, 0]
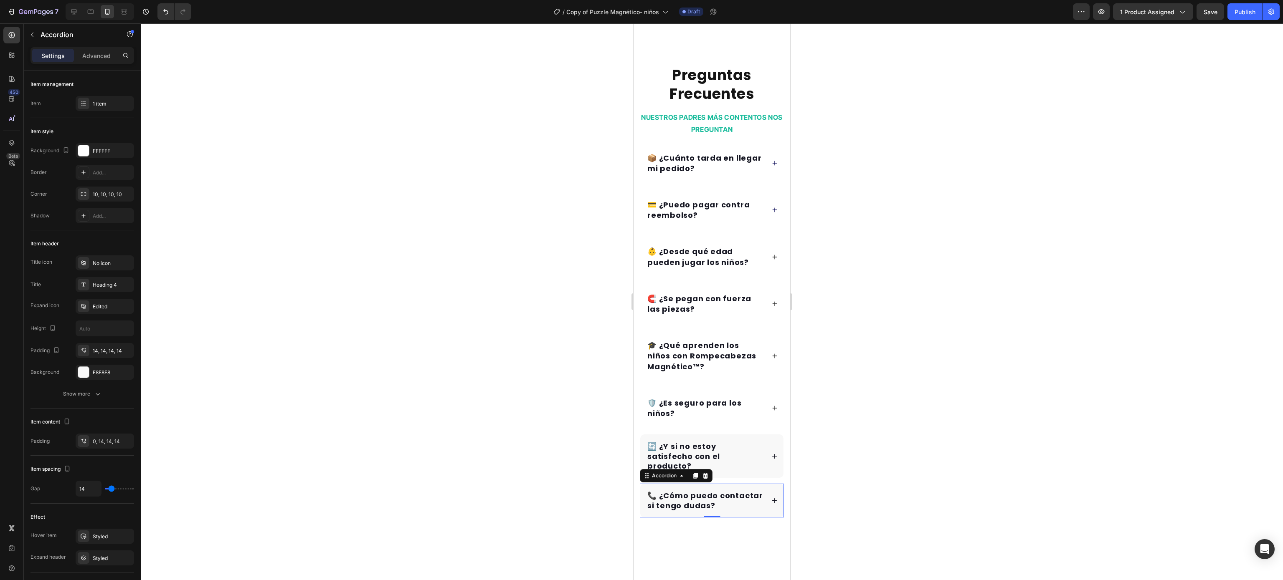
click at [855, 316] on div at bounding box center [712, 301] width 1142 height 557
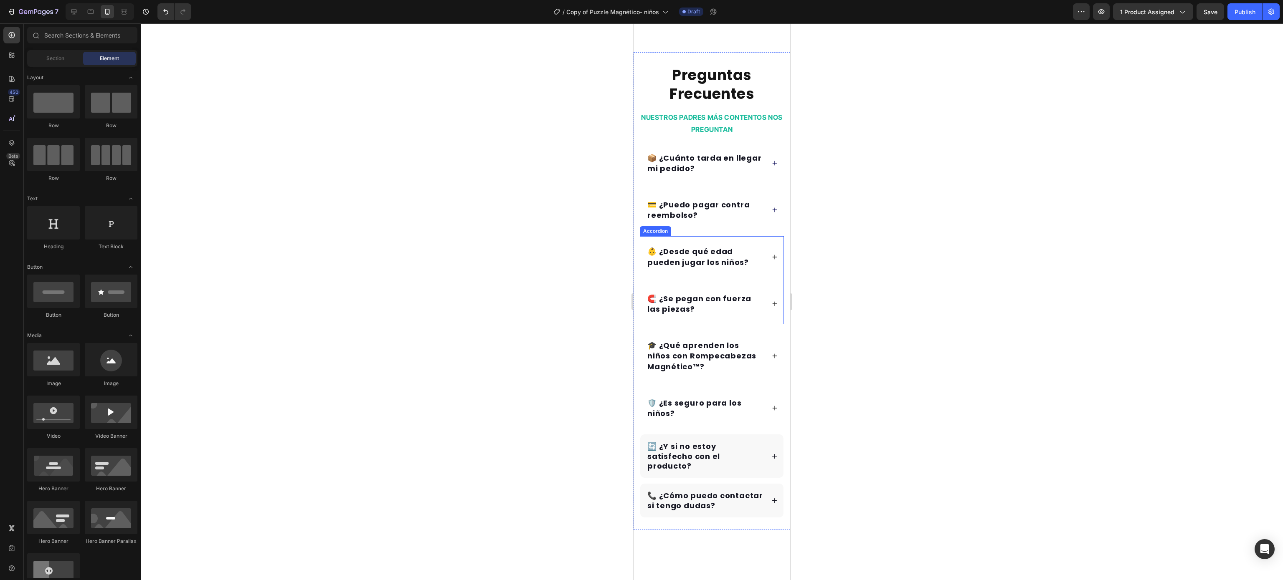
scroll to position [3004, 0]
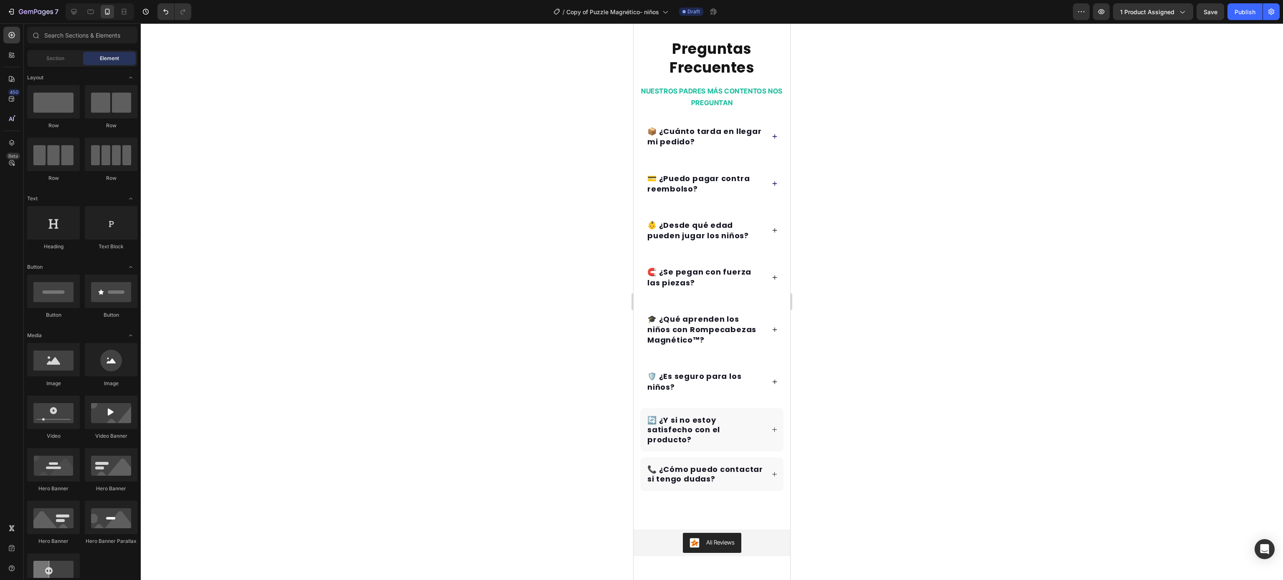
drag, startPoint x: 1010, startPoint y: 86, endPoint x: 1046, endPoint y: 3, distance: 90.9
click at [855, 86] on div at bounding box center [712, 301] width 1142 height 557
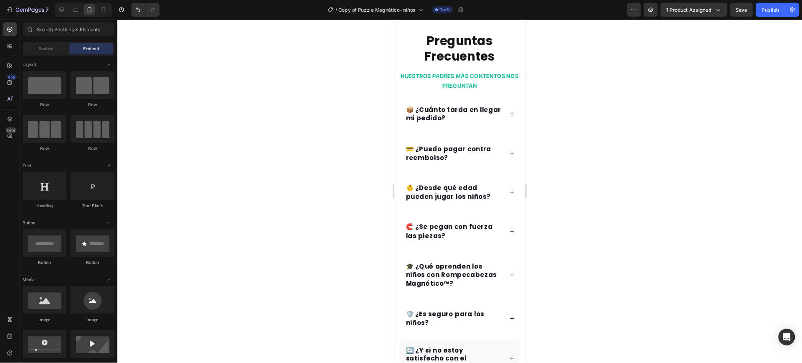
scroll to position [3005, 0]
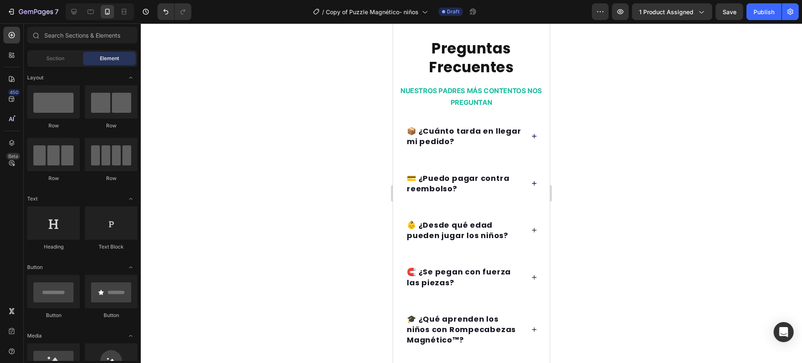
click at [602, 95] on div at bounding box center [471, 192] width 661 height 339
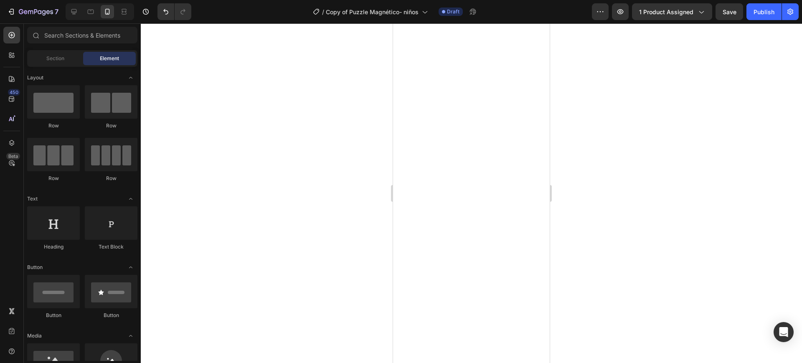
scroll to position [0, 0]
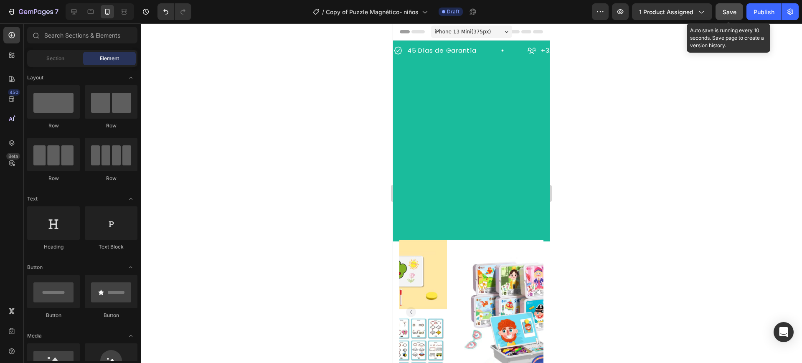
click at [727, 14] on span "Save" at bounding box center [729, 11] width 14 height 7
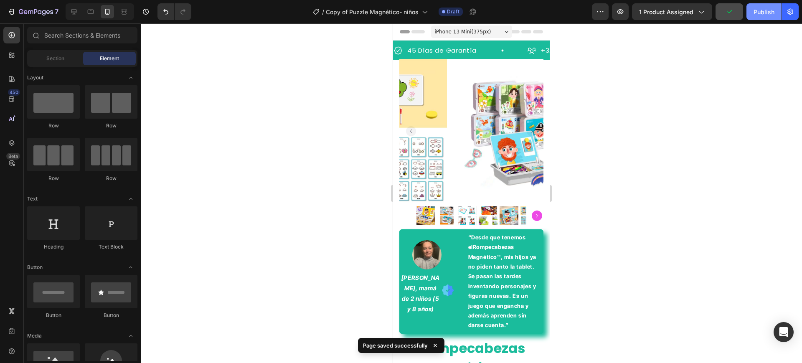
click at [756, 13] on div "Publish" at bounding box center [763, 12] width 21 height 9
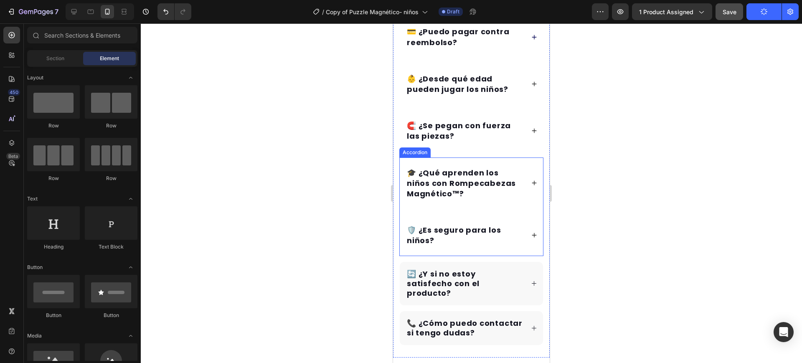
scroll to position [2975, 0]
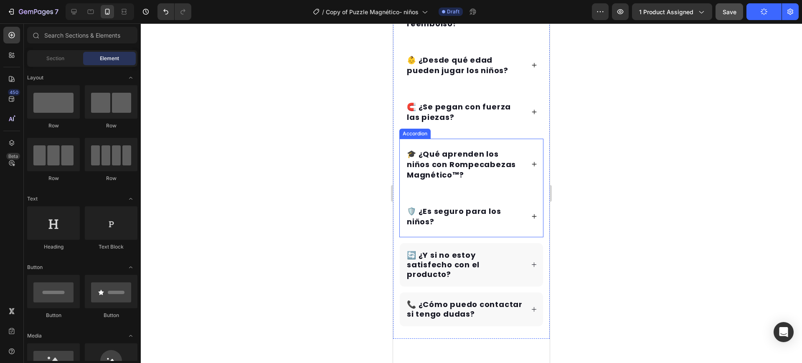
click at [531, 162] on icon at bounding box center [534, 164] width 6 height 6
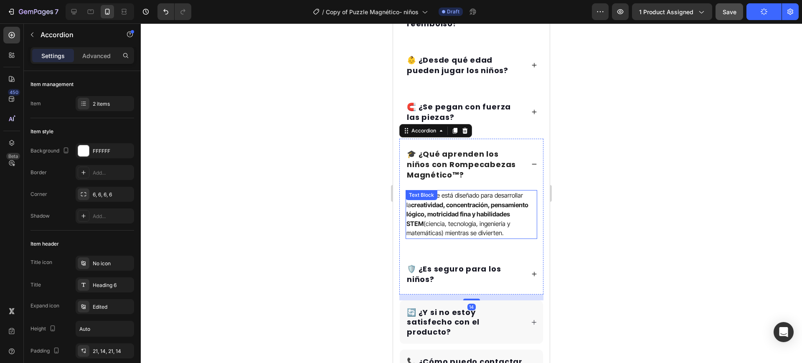
click at [497, 229] on p "Este juguete está diseñado para desarrollar la creatividad, concentración, pens…" at bounding box center [471, 214] width 130 height 47
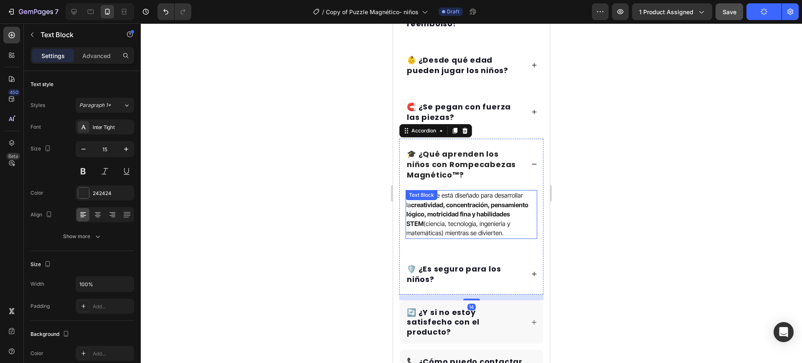
click at [497, 229] on p "Este juguete está diseñado para desarrollar la creatividad, concentración, pens…" at bounding box center [471, 214] width 130 height 47
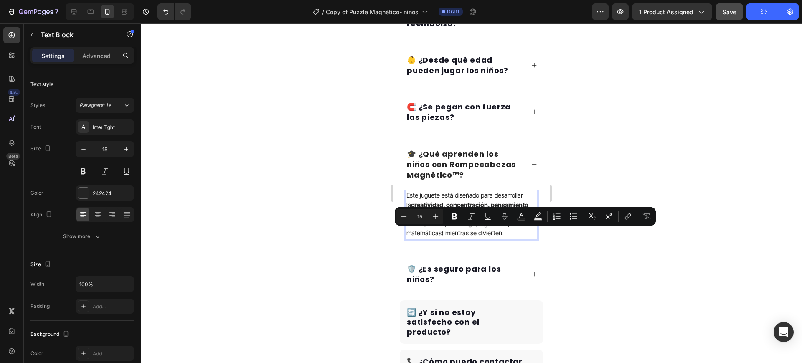
click at [508, 230] on p "Este juguete está diseñado para desarrollar la creatividad, concentración, pens…" at bounding box center [471, 214] width 130 height 47
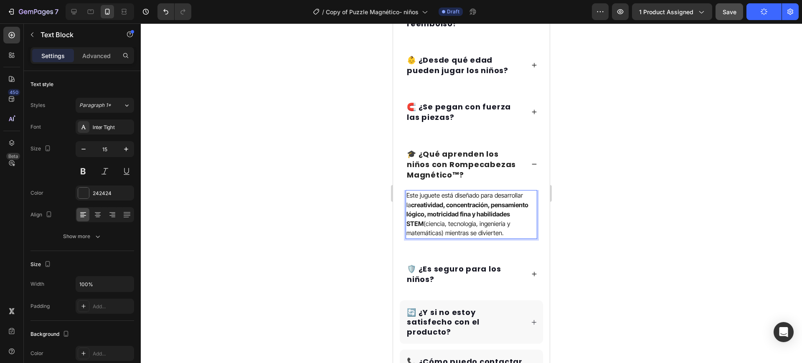
click at [618, 216] on div at bounding box center [471, 192] width 661 height 339
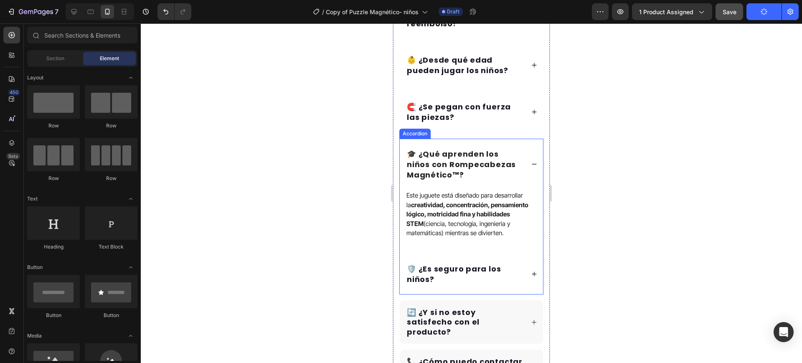
click at [525, 268] on div "🛡️ ¿Es seguro para los niños?" at bounding box center [471, 273] width 143 height 41
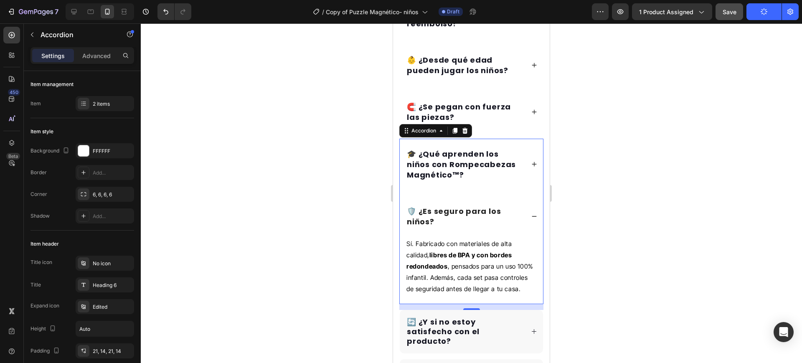
click at [531, 218] on icon at bounding box center [534, 216] width 6 height 6
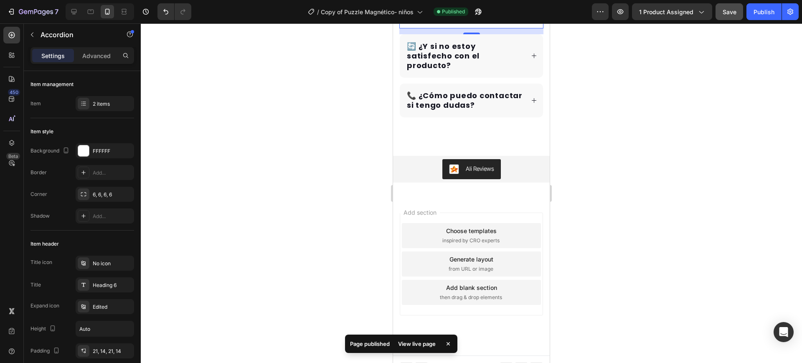
click at [656, 203] on div at bounding box center [471, 192] width 661 height 339
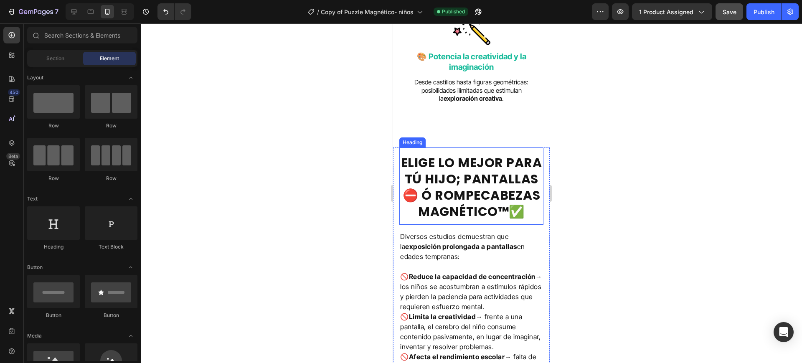
scroll to position [1983, 0]
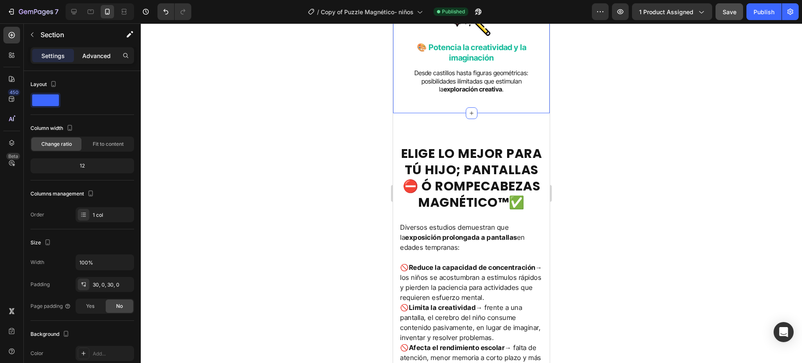
click at [99, 53] on p "Advanced" at bounding box center [96, 55] width 28 height 9
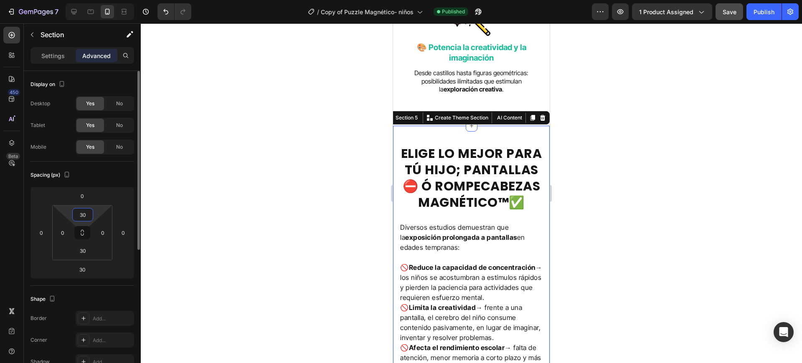
click at [79, 216] on input "30" at bounding box center [82, 214] width 17 height 13
click at [80, 218] on input "30" at bounding box center [82, 214] width 17 height 13
click at [83, 213] on input "30" at bounding box center [82, 214] width 17 height 13
type input "0"
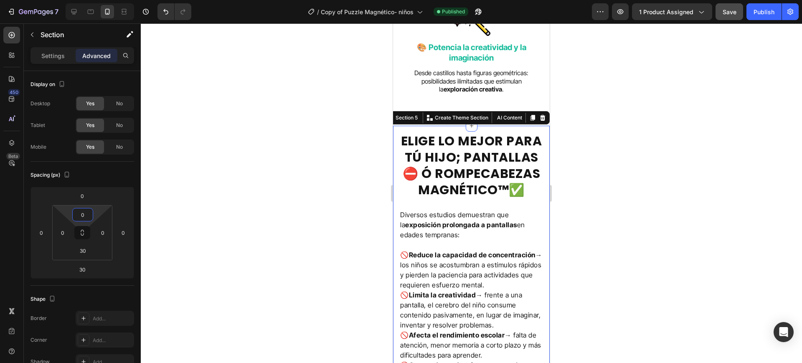
click at [204, 179] on div at bounding box center [471, 192] width 661 height 339
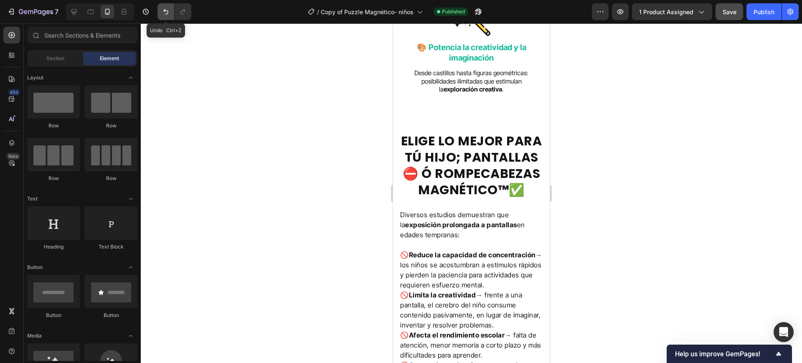
click at [165, 15] on icon "Undo/Redo" at bounding box center [166, 12] width 8 height 8
click at [275, 157] on div at bounding box center [471, 192] width 661 height 339
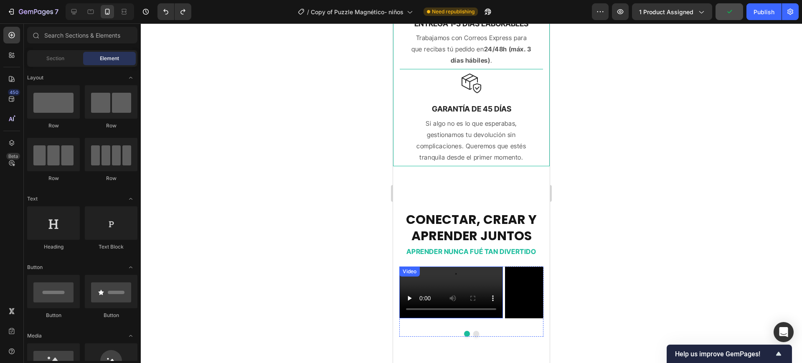
scroll to position [992, 0]
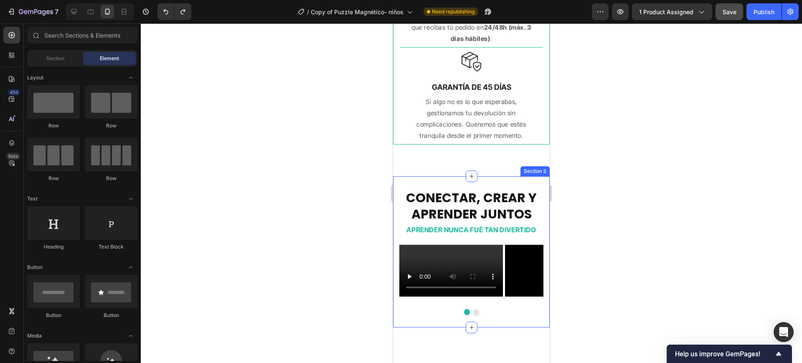
click at [484, 188] on div "CONECTAR, CREAR Y APRENDER JUNTOS Heading APRENDER NUNCA FUÉ TAN DIVERTIDO Text…" at bounding box center [471, 252] width 157 height 152
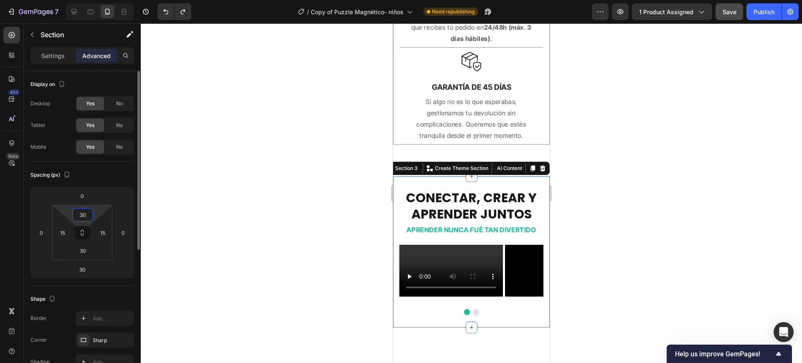
click at [85, 213] on input "30" at bounding box center [82, 214] width 17 height 13
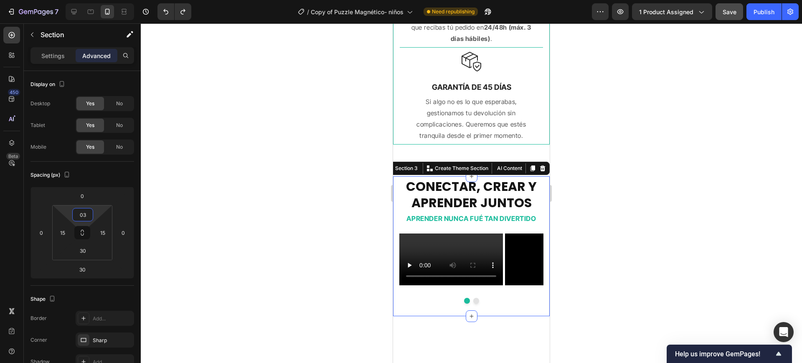
type input "0"
type input "30"
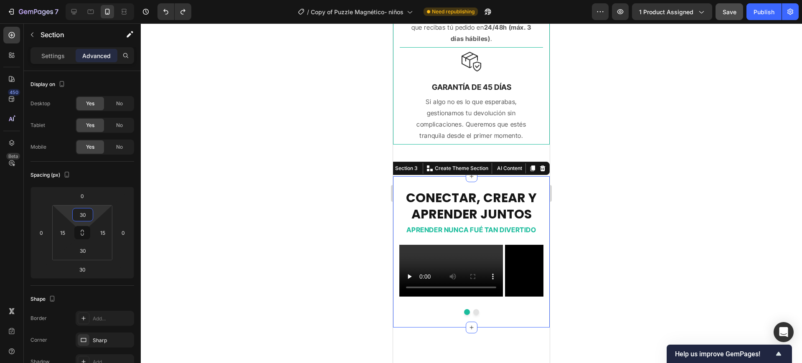
drag, startPoint x: 276, startPoint y: 195, endPoint x: 359, endPoint y: 176, distance: 84.8
click at [277, 195] on div at bounding box center [471, 192] width 661 height 339
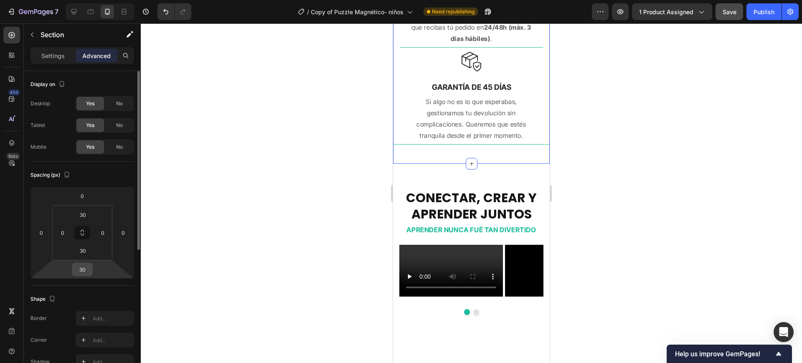
click at [86, 267] on input "30" at bounding box center [82, 269] width 17 height 13
type input "0"
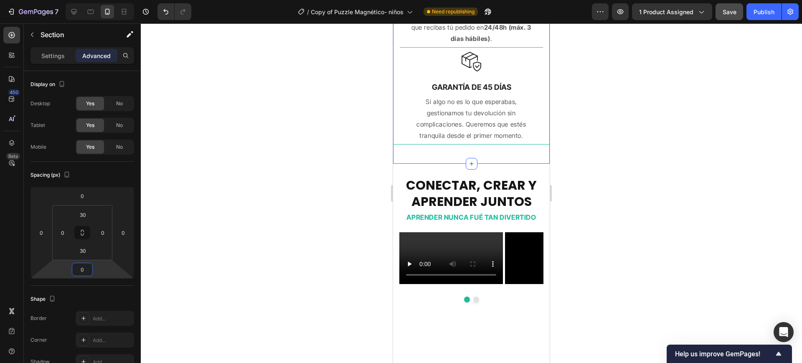
click at [263, 214] on div at bounding box center [471, 192] width 661 height 339
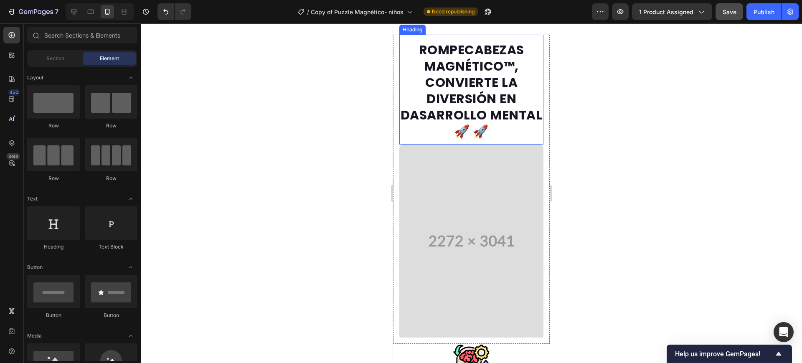
scroll to position [1305, 0]
click at [496, 162] on div "ROMPECABEZAS MAGNÉTICO™, CONVIERTE LA DIVERSIÓN EN DASARROLLO MENTAL 🚀 🚀 Headin…" at bounding box center [471, 335] width 157 height 624
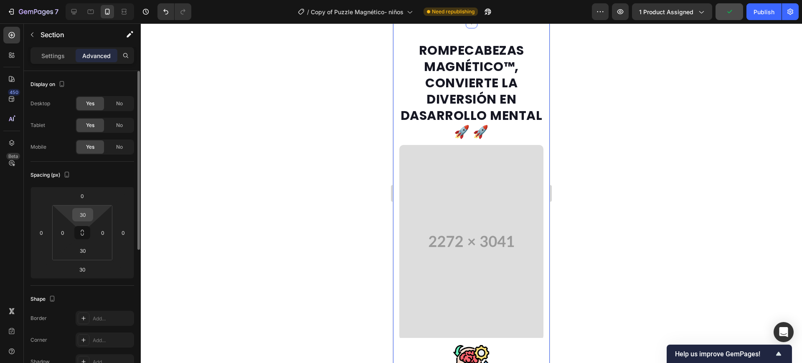
click at [84, 213] on input "30" at bounding box center [82, 214] width 17 height 13
type input "0"
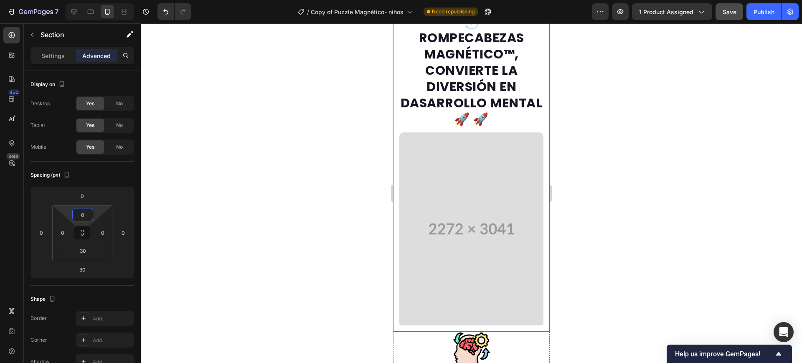
click at [345, 172] on div at bounding box center [471, 192] width 661 height 339
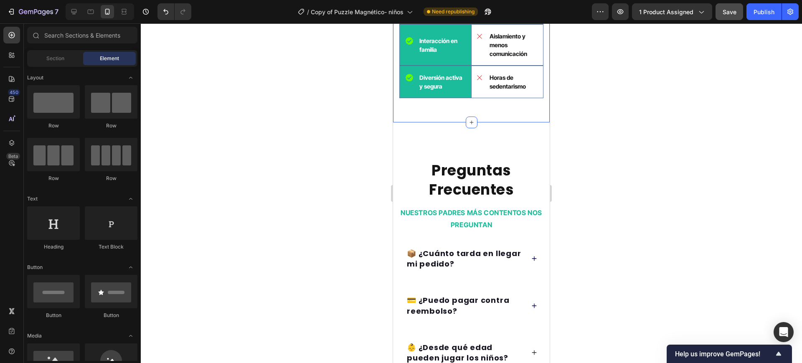
scroll to position [2610, 0]
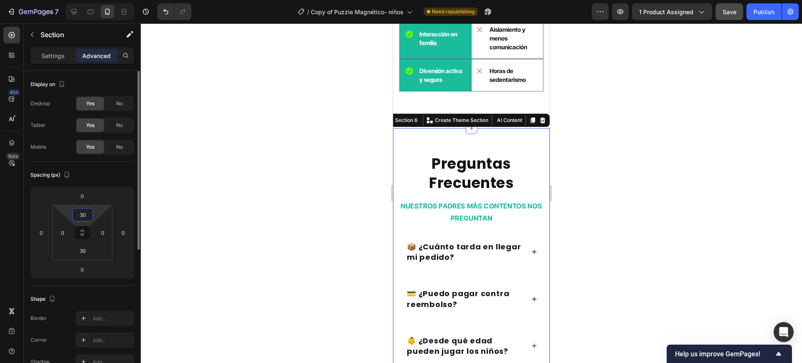
click at [81, 213] on input "30" at bounding box center [82, 214] width 17 height 13
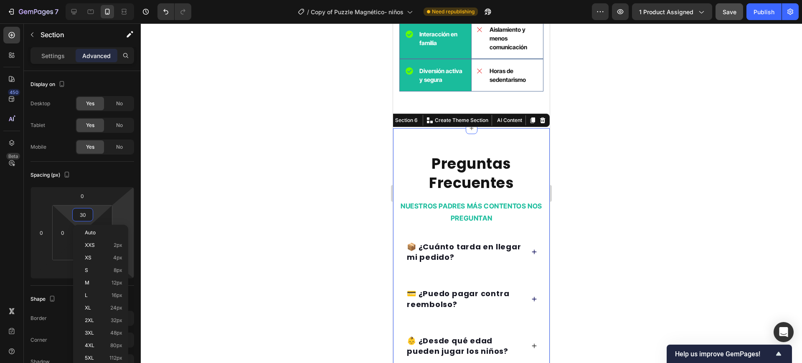
type input "0"
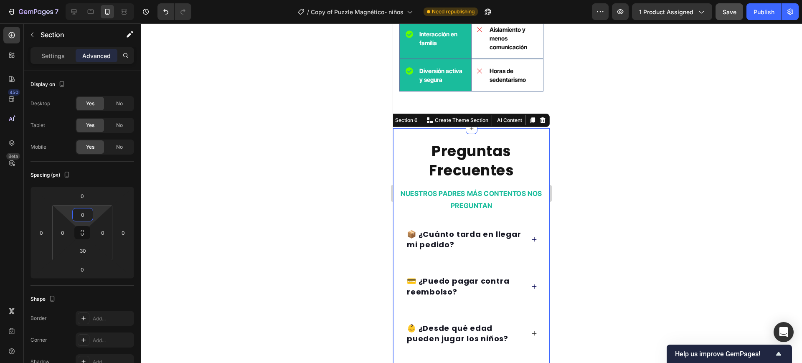
click at [267, 188] on div at bounding box center [471, 192] width 661 height 339
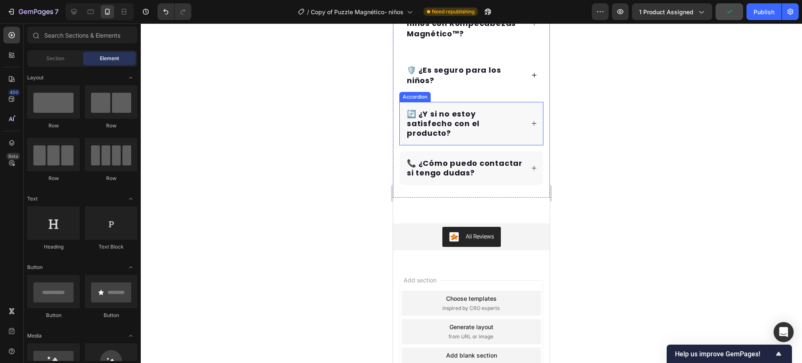
scroll to position [3131, 0]
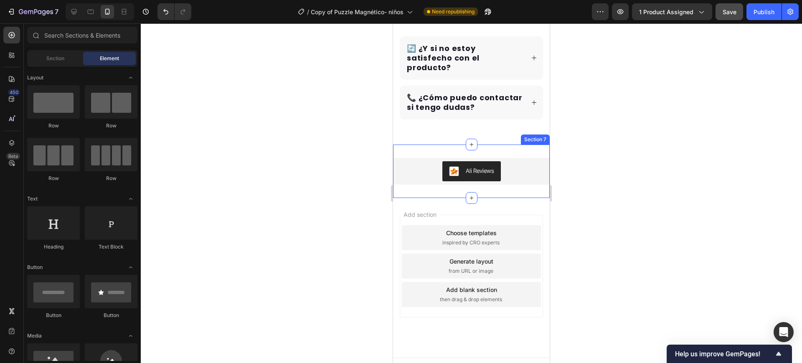
click at [493, 161] on div "Ali Reviews Ali Reviews Section 7" at bounding box center [471, 170] width 157 height 53
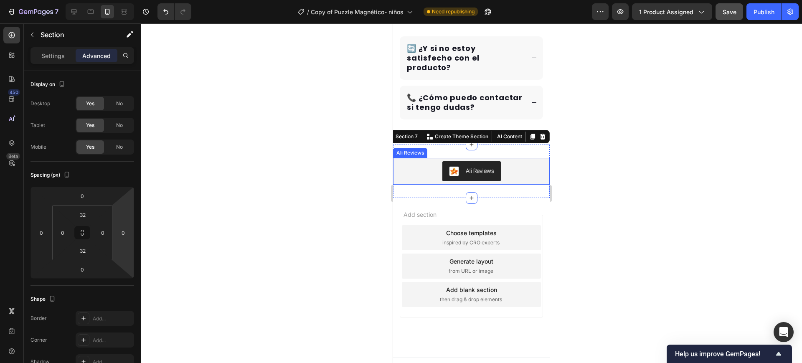
click at [131, 0] on html "7 Version history / Copy of Puzzle Magnético- niños Need republishing Preview 1…" at bounding box center [401, 0] width 802 height 0
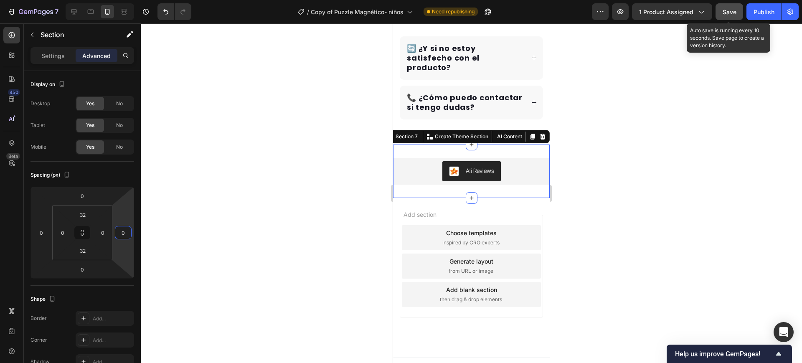
click at [731, 8] on div "Save" at bounding box center [729, 12] width 14 height 9
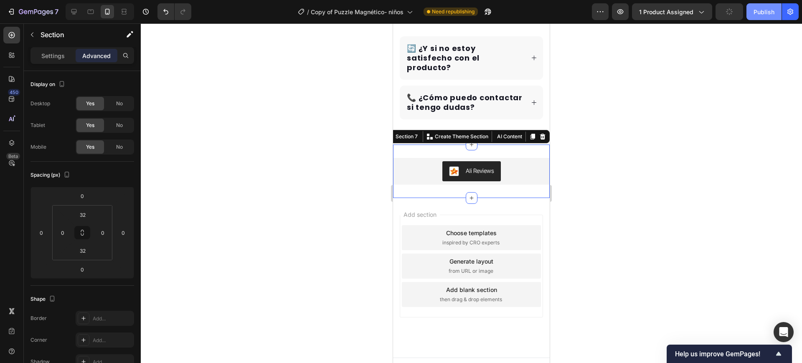
click at [762, 9] on div "Publish" at bounding box center [763, 12] width 21 height 9
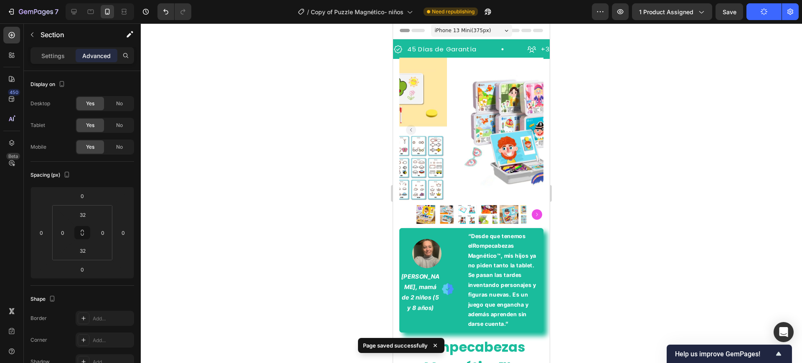
scroll to position [0, 0]
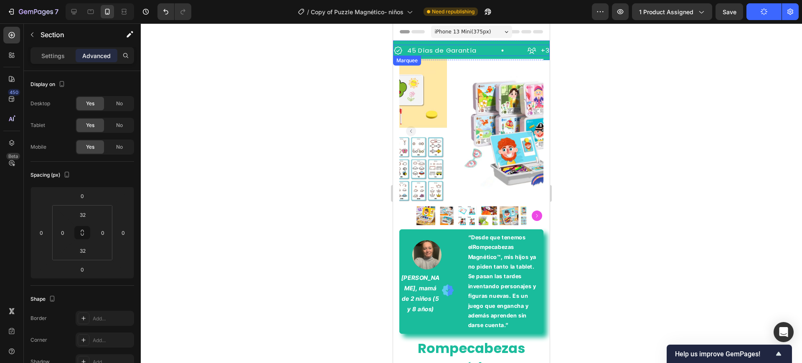
click at [494, 52] on div "45 Días de Garantía Item List" at bounding box center [460, 50] width 134 height 11
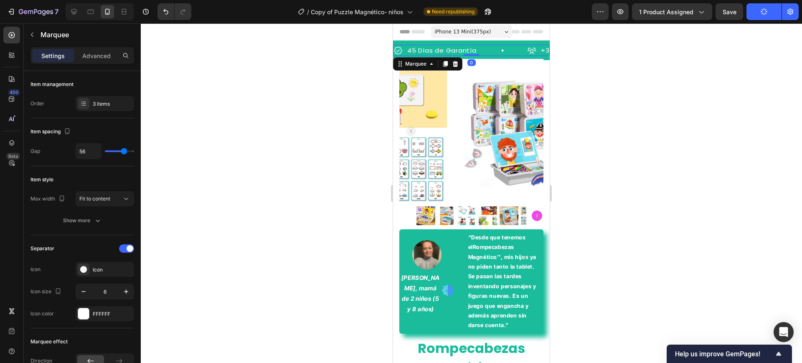
click at [494, 56] on div "45 Días de Garantía Item List" at bounding box center [460, 50] width 134 height 11
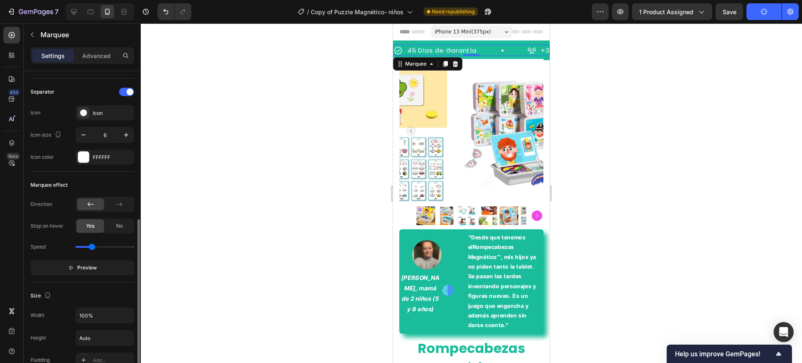
scroll to position [209, 0]
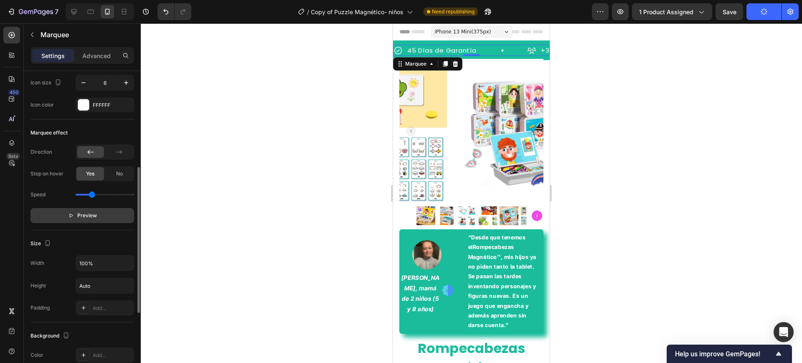
click at [98, 208] on button "Preview" at bounding box center [82, 215] width 104 height 15
click at [96, 215] on button "Pause" at bounding box center [82, 215] width 104 height 15
drag, startPoint x: 211, startPoint y: 139, endPoint x: 232, endPoint y: 127, distance: 24.1
click at [215, 137] on div at bounding box center [471, 192] width 661 height 339
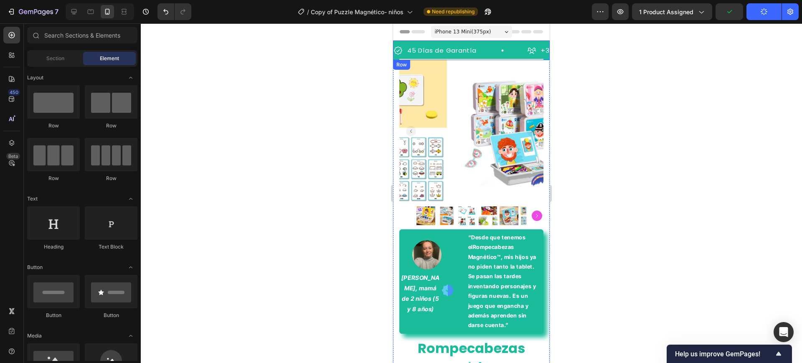
click at [451, 42] on div "45 Días de Garantía Item List +3.500 Niños felices Item List Entrega 1-3 Días L…" at bounding box center [471, 50] width 157 height 20
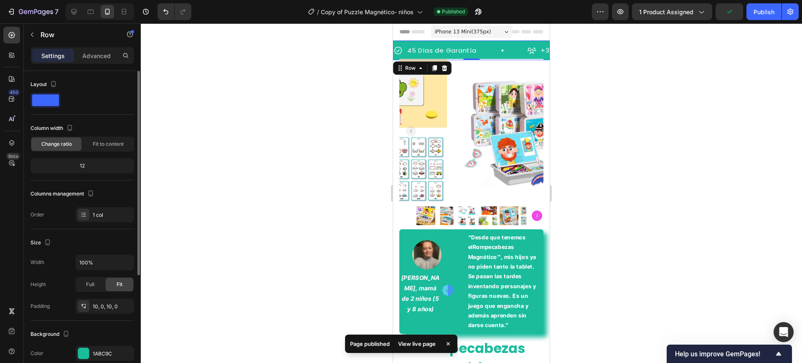
scroll to position [172, 0]
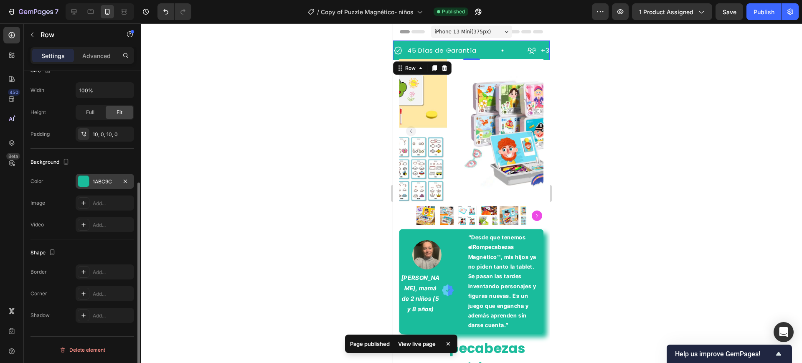
click at [95, 176] on div "1ABC9C" at bounding box center [105, 181] width 58 height 15
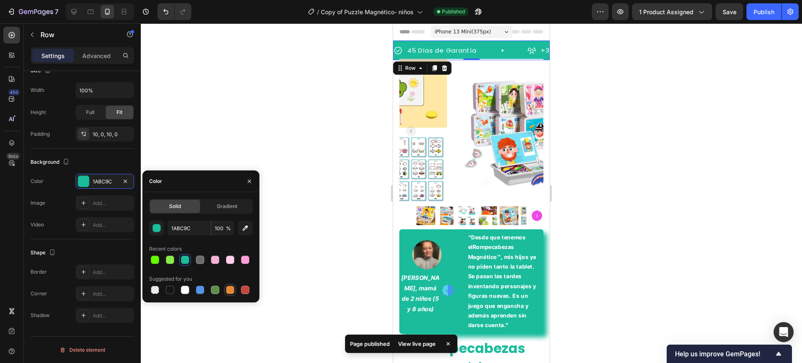
click at [227, 287] on div at bounding box center [230, 290] width 8 height 8
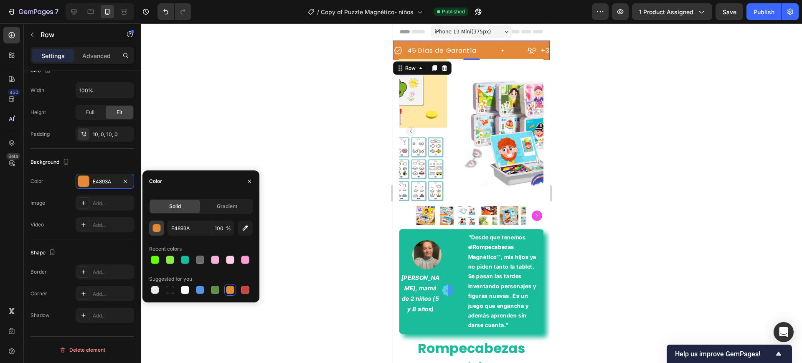
click at [153, 227] on div "button" at bounding box center [157, 228] width 8 height 8
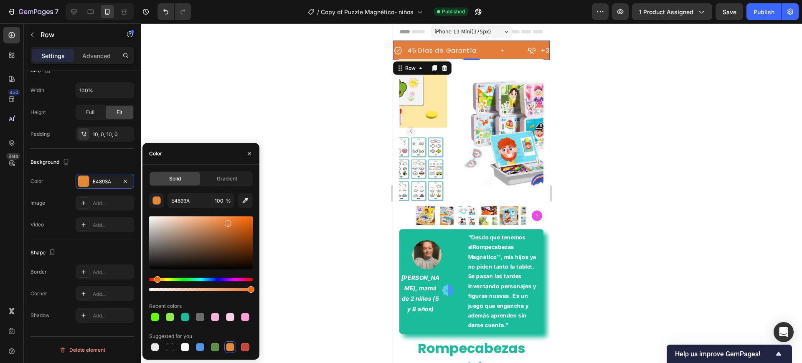
click at [156, 281] on div "Hue" at bounding box center [157, 279] width 7 height 7
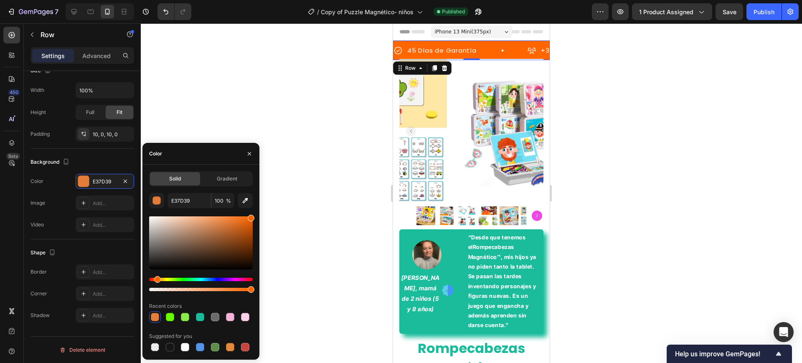
drag, startPoint x: 281, startPoint y: 202, endPoint x: 301, endPoint y: 192, distance: 22.8
click at [301, 0] on div "7 Version history / Copy of Puzzle Magnético- niños Published Preview 1 product…" at bounding box center [401, 0] width 802 height 0
type input "FF6600"
click at [258, 94] on div at bounding box center [471, 192] width 661 height 339
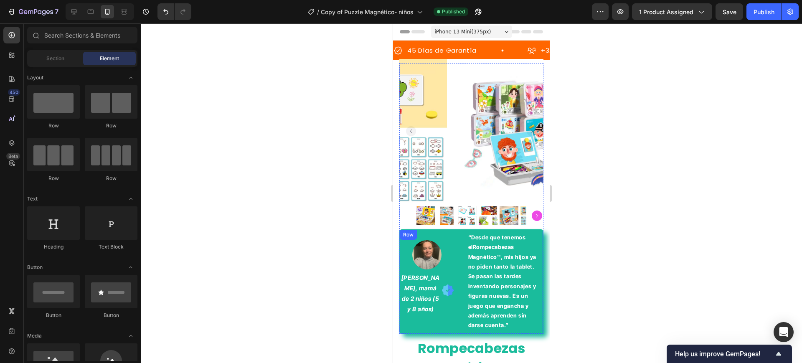
click at [437, 230] on div "Image María López, mamá de 2 niños (5 y 8 años) Text Block Image Row" at bounding box center [427, 280] width 54 height 101
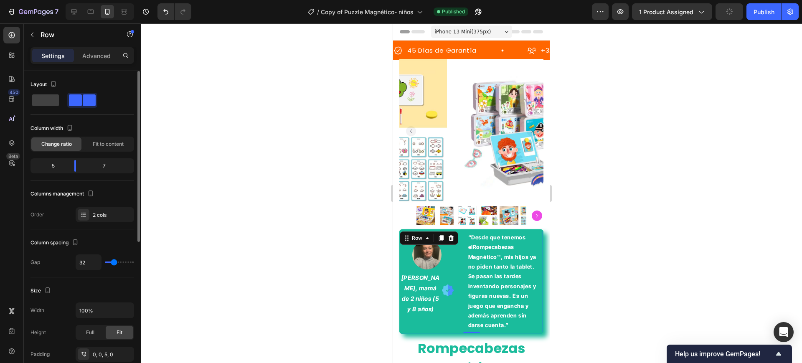
scroll to position [209, 0]
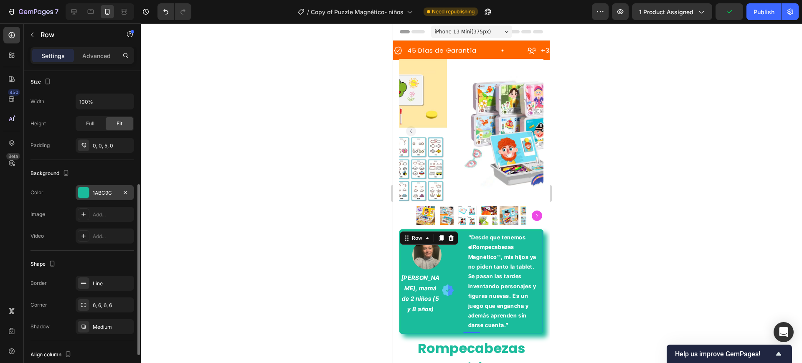
click at [111, 194] on div "1ABC9C" at bounding box center [105, 193] width 24 height 8
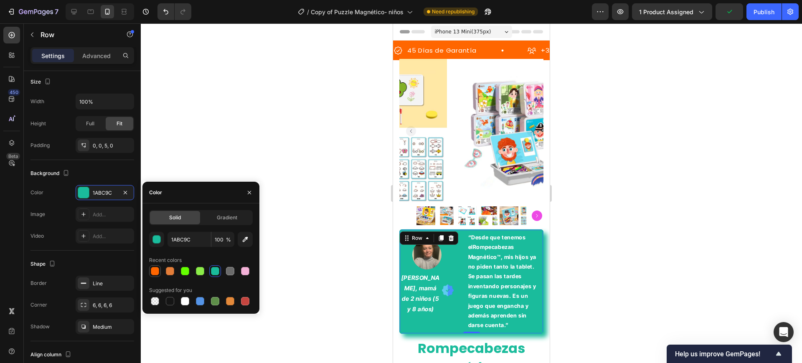
drag, startPoint x: 151, startPoint y: 268, endPoint x: 121, endPoint y: 184, distance: 89.0
click at [151, 268] on div at bounding box center [155, 271] width 8 height 8
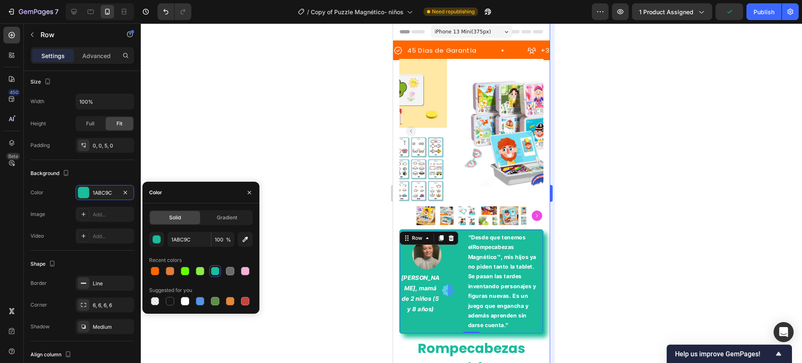
type input "FF6600"
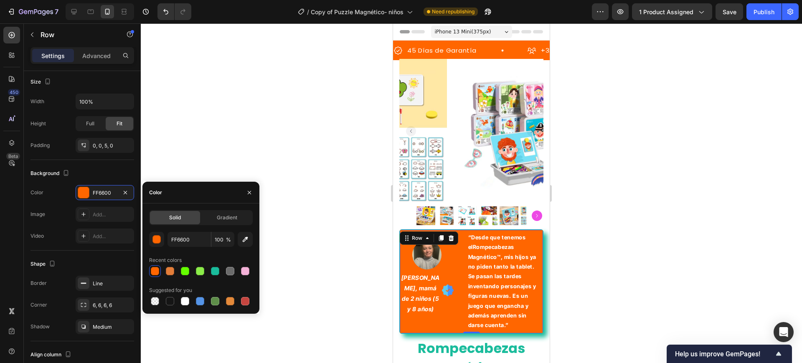
click at [607, 196] on div at bounding box center [471, 192] width 661 height 339
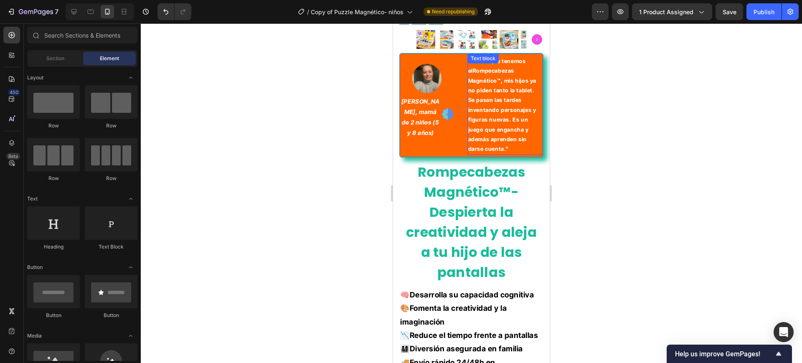
scroll to position [261, 0]
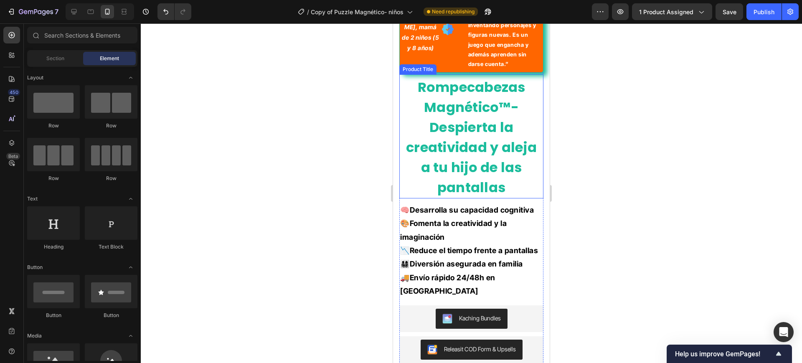
click at [483, 142] on h1 "Rompecabezas Magnético™- Despierta la creatividad y aleja a tu hijo de las pant…" at bounding box center [471, 137] width 144 height 122
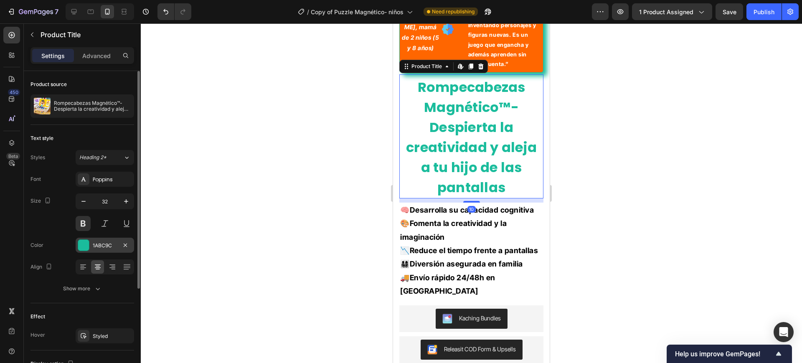
click at [89, 241] on div "1ABC9C" at bounding box center [105, 245] width 58 height 15
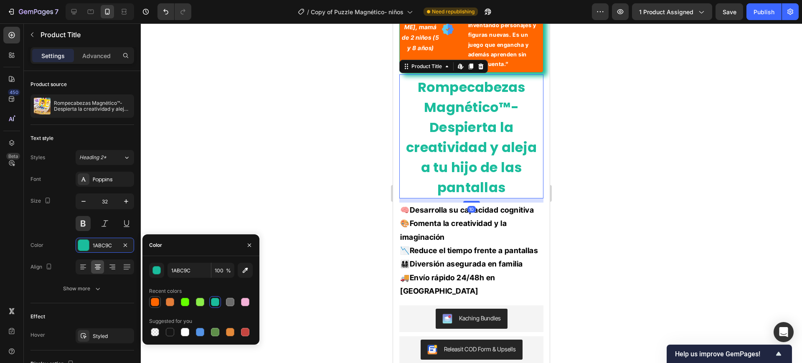
click at [159, 299] on div at bounding box center [155, 302] width 8 height 8
type input "FF6600"
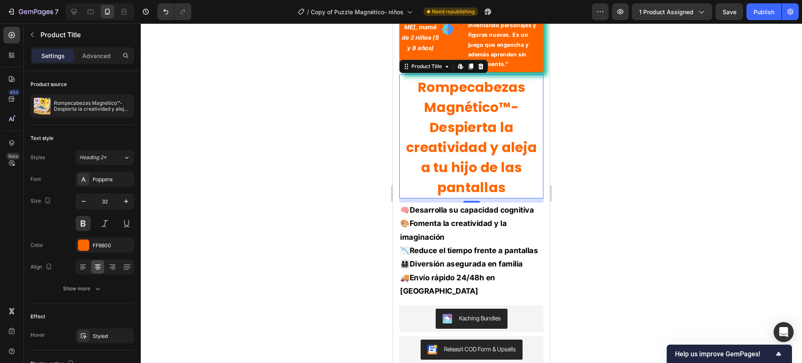
click at [241, 143] on div at bounding box center [471, 192] width 661 height 339
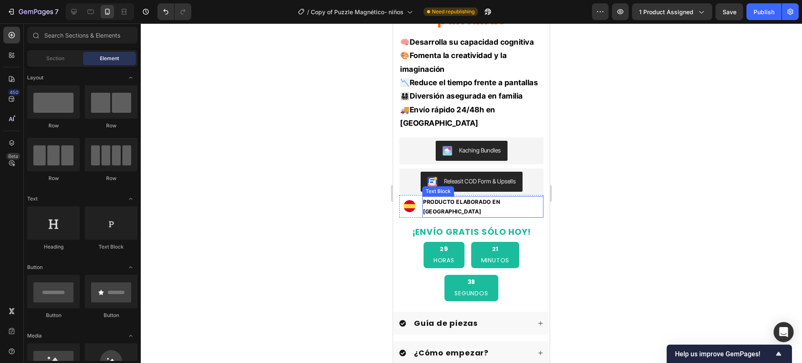
scroll to position [522, 0]
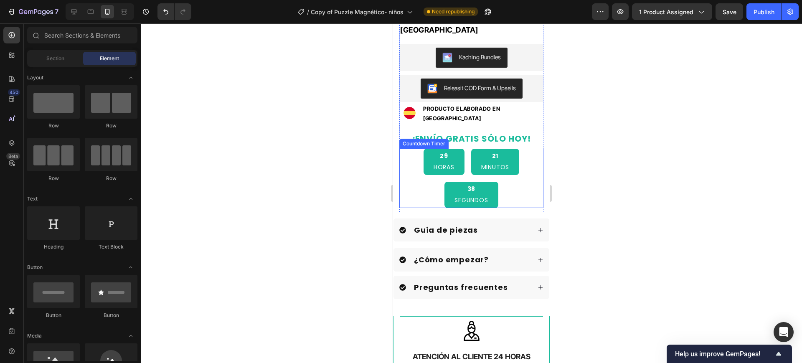
click at [423, 182] on div "29 HORAS 21 MINUTOS 38 SEGUNDOS" at bounding box center [471, 178] width 144 height 59
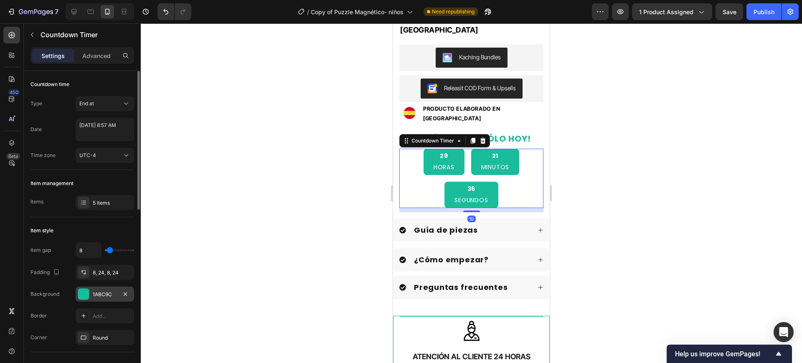
click at [83, 287] on div "1ABC9C" at bounding box center [105, 293] width 58 height 15
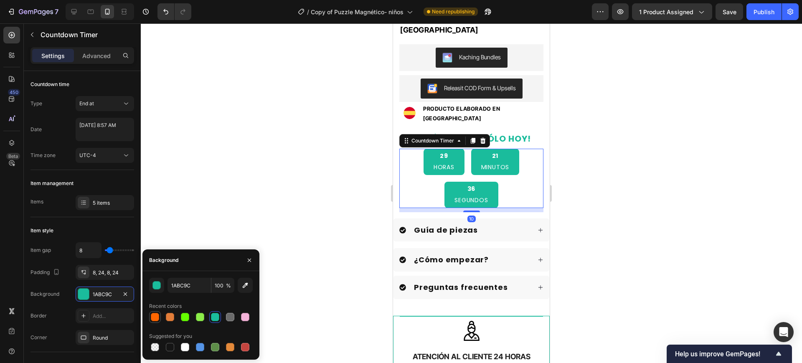
click at [149, 313] on div at bounding box center [155, 317] width 12 height 12
type input "FF6600"
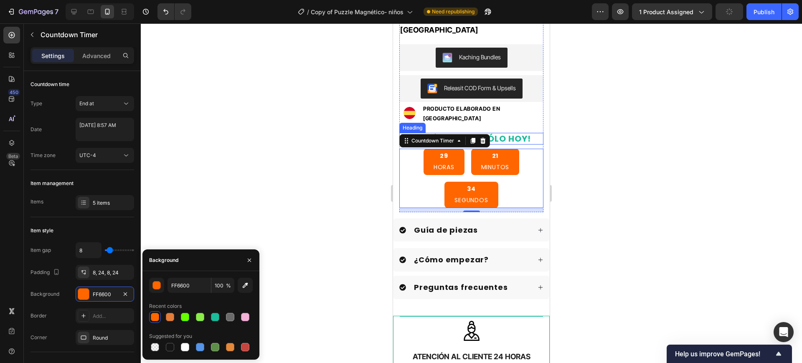
click at [521, 133] on h2 "¡ENVÍO GRATIS SÓLO HOY!" at bounding box center [471, 139] width 144 height 12
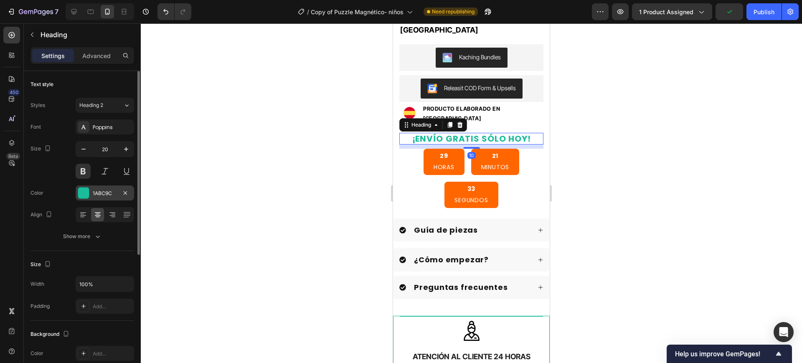
click at [84, 190] on div at bounding box center [83, 192] width 11 height 11
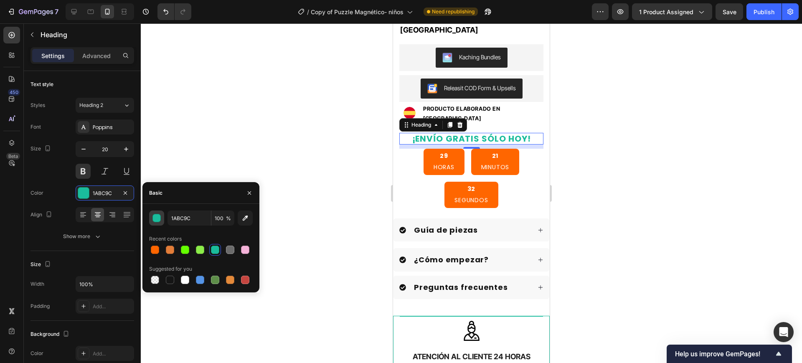
click at [157, 216] on div "button" at bounding box center [157, 218] width 8 height 8
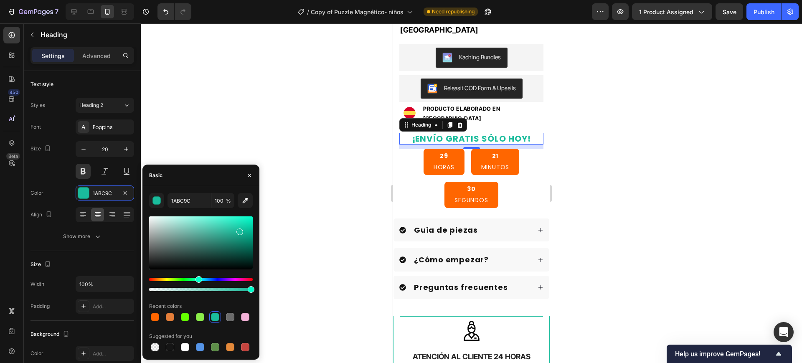
drag, startPoint x: 151, startPoint y: 314, endPoint x: 287, endPoint y: 123, distance: 234.0
click at [152, 314] on div at bounding box center [155, 317] width 8 height 8
type input "FF6600"
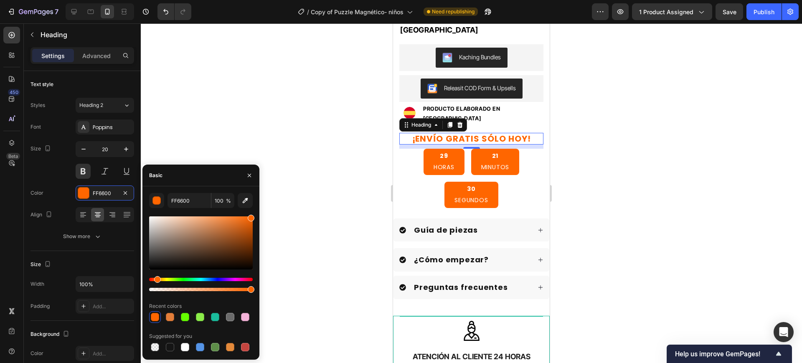
click at [291, 82] on div at bounding box center [471, 192] width 661 height 339
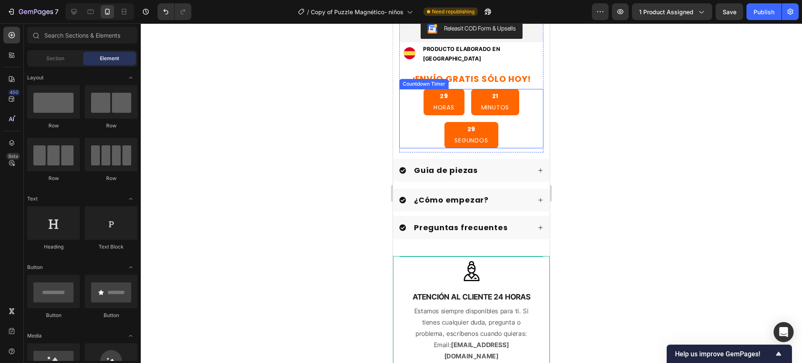
scroll to position [731, 0]
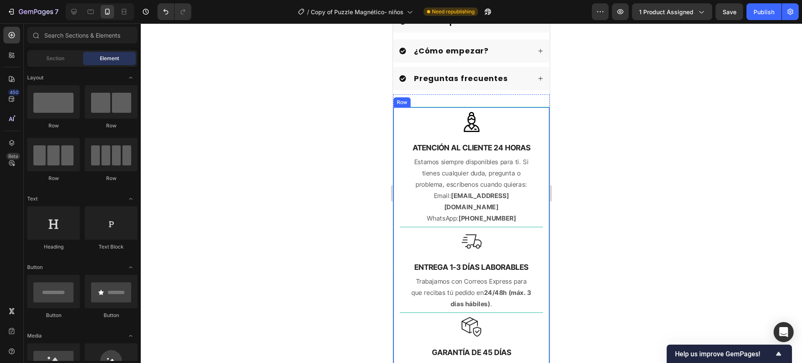
click at [540, 110] on div "Image ENTREGA 1-3 DÍAS LABORABLES Text Block Trabajamos con Correos Express par…" at bounding box center [471, 258] width 157 height 303
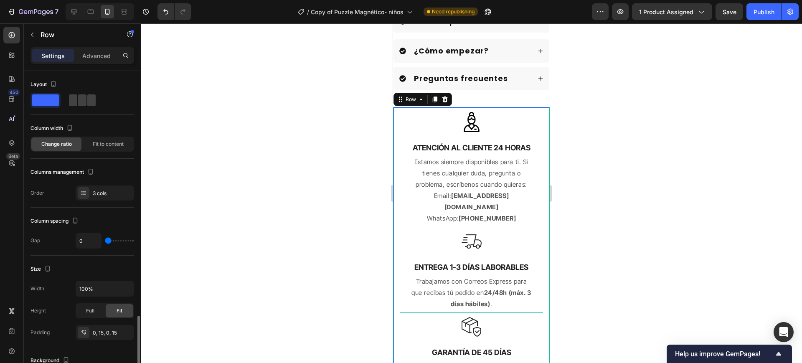
scroll to position [246, 0]
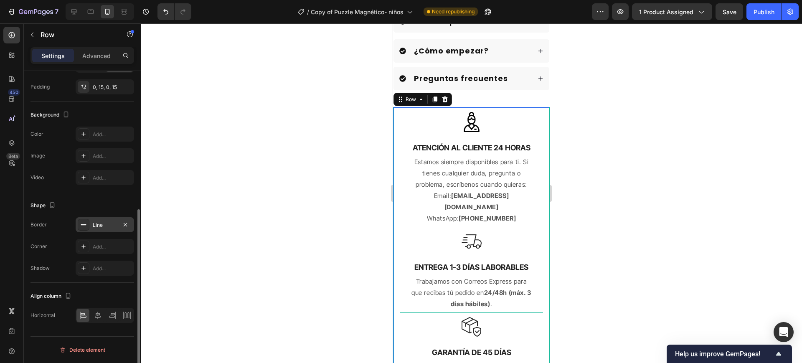
click at [92, 225] on div "Line" at bounding box center [105, 224] width 58 height 15
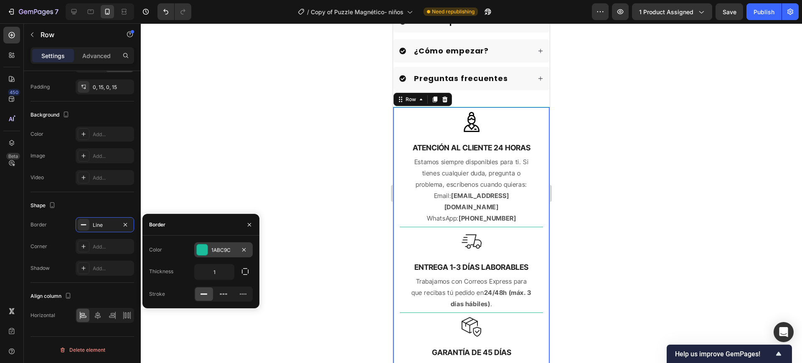
click at [195, 248] on div "1ABC9C" at bounding box center [223, 249] width 58 height 15
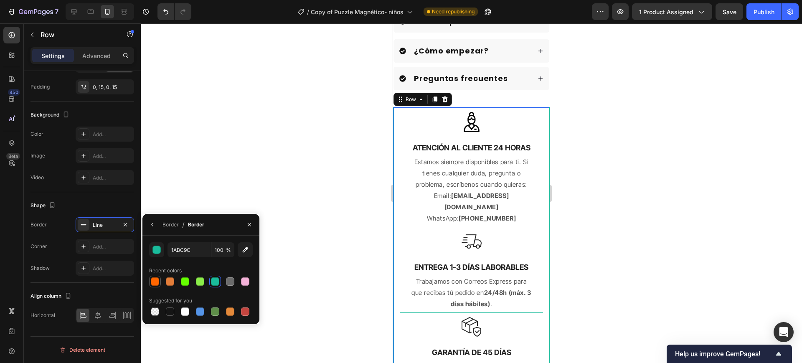
click at [157, 278] on div at bounding box center [155, 281] width 8 height 8
type input "FF6600"
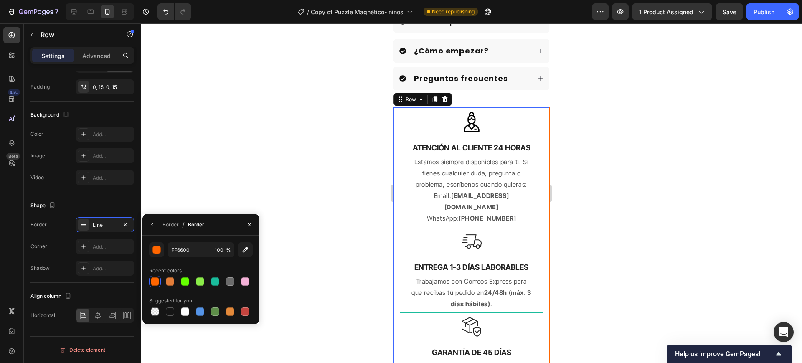
click at [204, 167] on div at bounding box center [471, 192] width 661 height 339
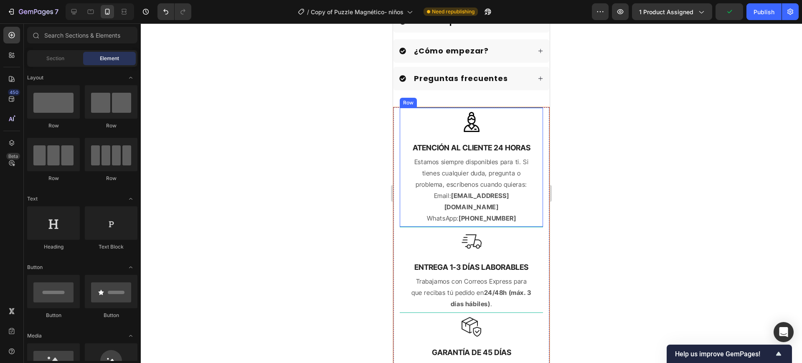
click at [405, 203] on div "Image ATENCIÓN AL CLIENTE 24 HORAS Text Block Estamos siempre disponibles para …" at bounding box center [471, 167] width 143 height 120
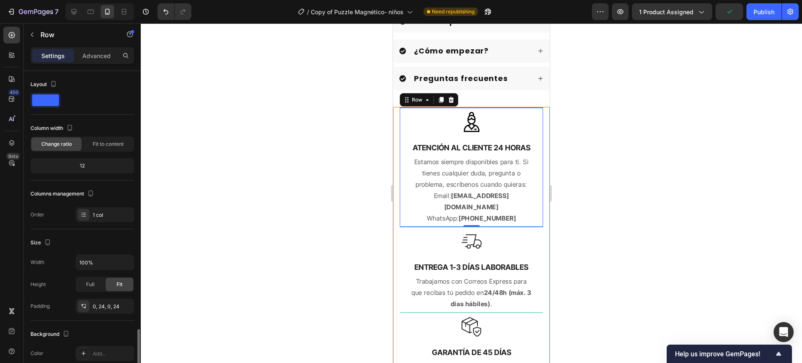
scroll to position [172, 0]
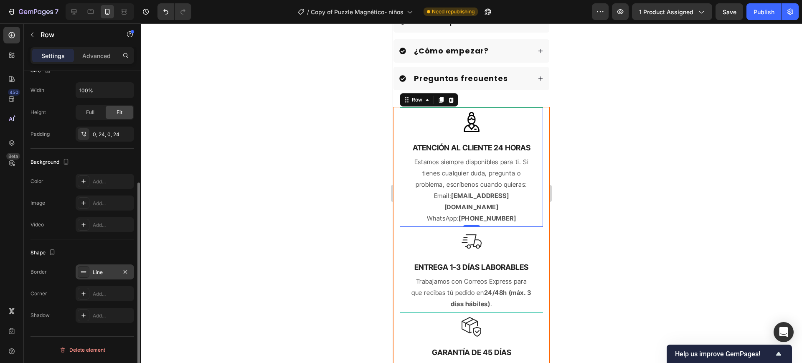
click at [103, 268] on div "Line" at bounding box center [105, 272] width 24 height 8
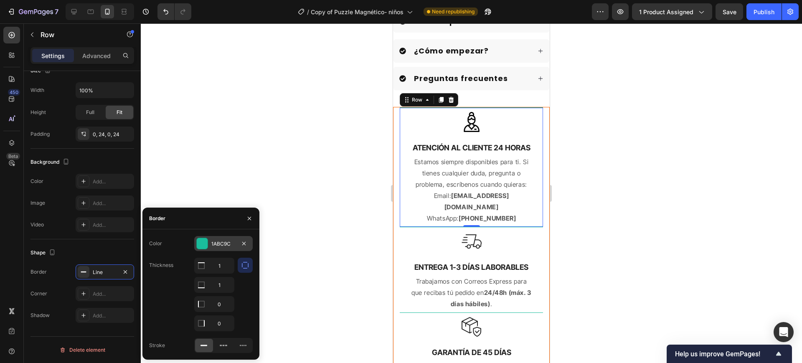
click at [198, 243] on div at bounding box center [202, 243] width 11 height 11
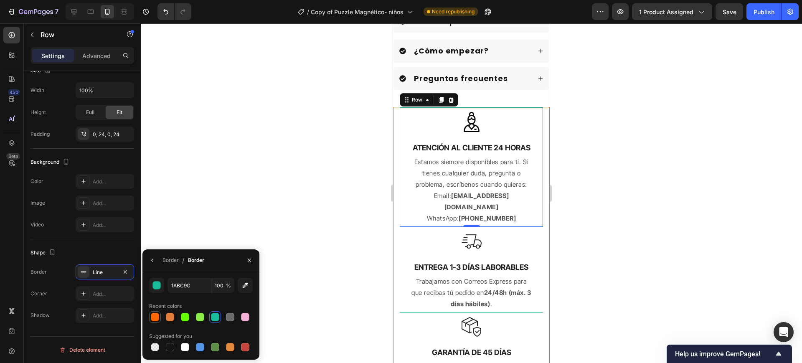
click at [157, 312] on div at bounding box center [155, 317] width 10 height 10
type input "FF6600"
click at [407, 245] on div "Image ENTREGA 1-3 DÍAS LABORABLES Text Block Trabajamos con Correos Express par…" at bounding box center [471, 270] width 143 height 86
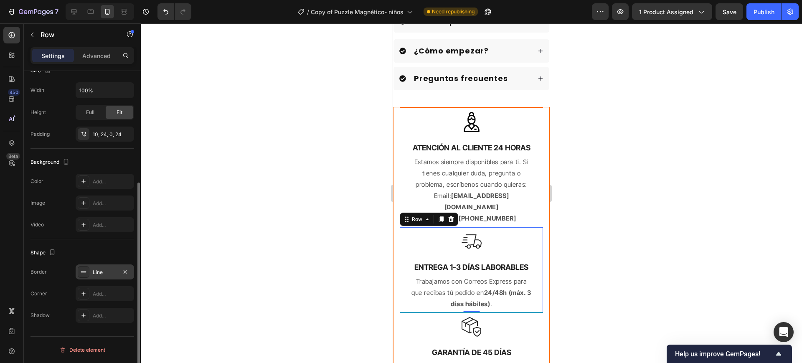
click at [91, 268] on div "Line" at bounding box center [105, 271] width 58 height 15
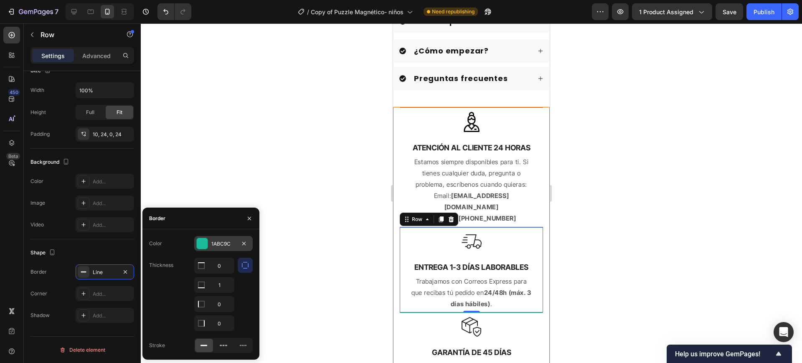
click at [202, 248] on div at bounding box center [202, 243] width 11 height 11
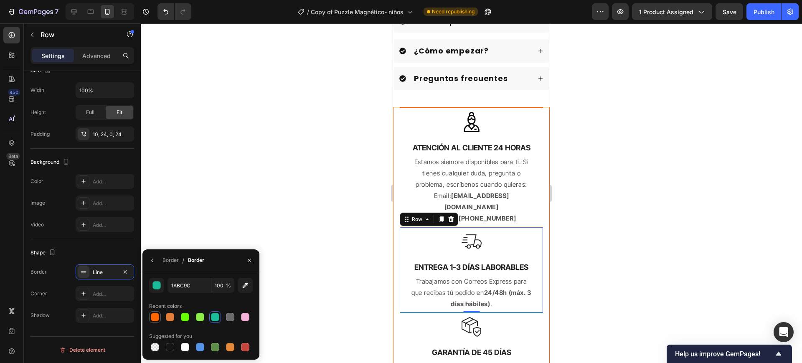
click at [157, 313] on div at bounding box center [155, 317] width 8 height 8
type input "FF6600"
drag, startPoint x: 259, startPoint y: 200, endPoint x: 265, endPoint y: 201, distance: 5.7
click at [261, 200] on div at bounding box center [471, 192] width 661 height 339
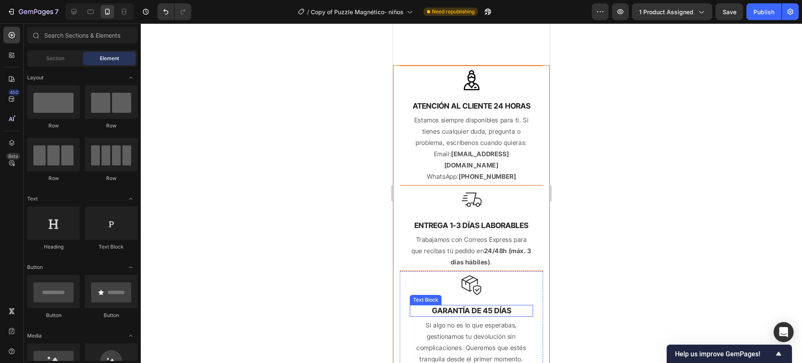
scroll to position [835, 0]
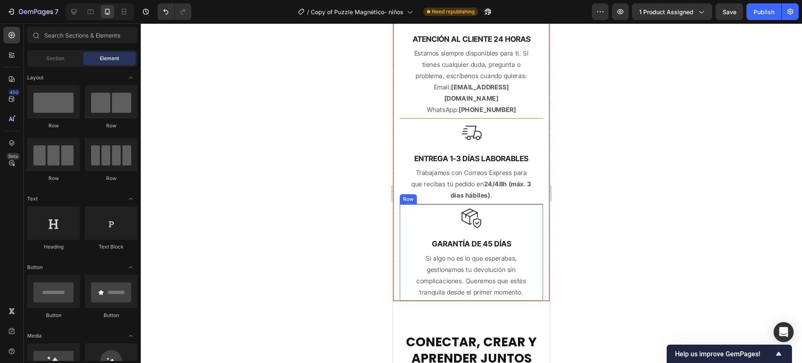
click at [407, 227] on div "Image GARANTÍA DE 45 DÍAS Text Block Si algo no es lo que esperabas, gestionamo…" at bounding box center [471, 252] width 143 height 96
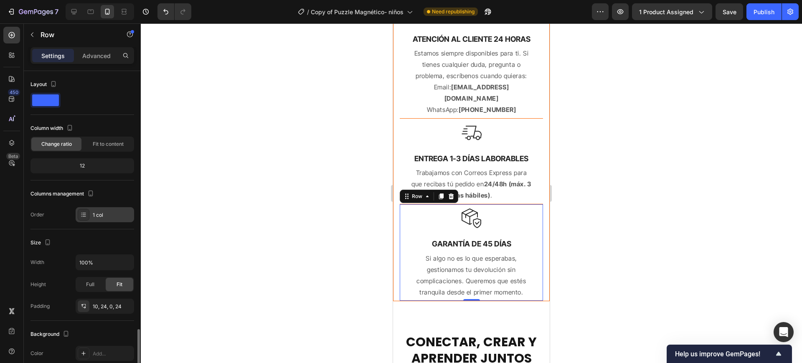
scroll to position [172, 0]
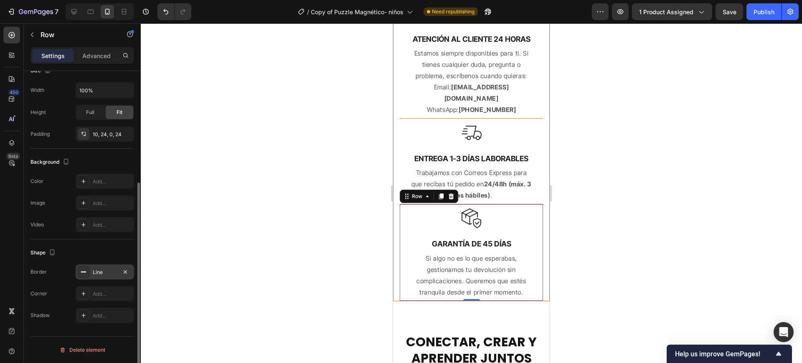
click at [101, 268] on div "Line" at bounding box center [105, 272] width 24 height 8
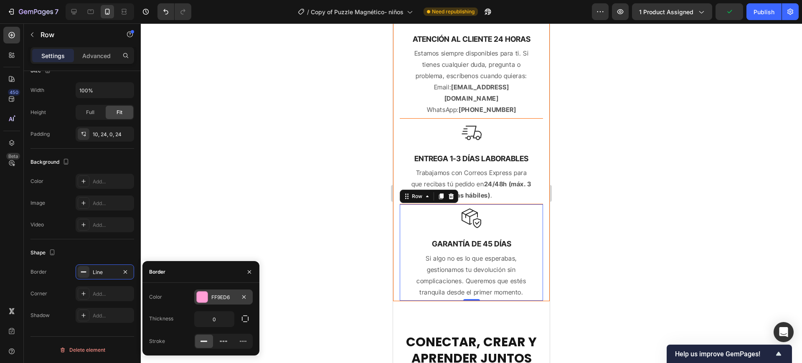
click at [205, 290] on div "FF9ED6" at bounding box center [223, 296] width 58 height 15
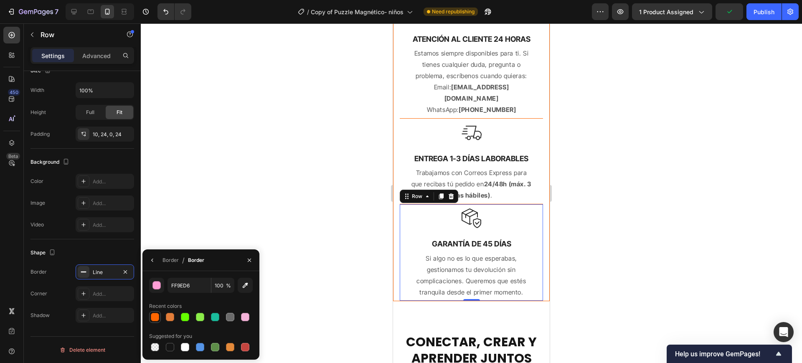
click at [151, 318] on div at bounding box center [155, 317] width 8 height 8
type input "FF6600"
click at [205, 210] on div at bounding box center [471, 192] width 661 height 339
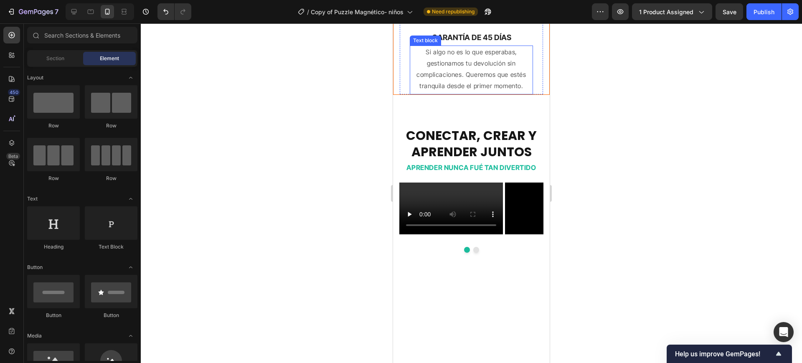
scroll to position [1044, 0]
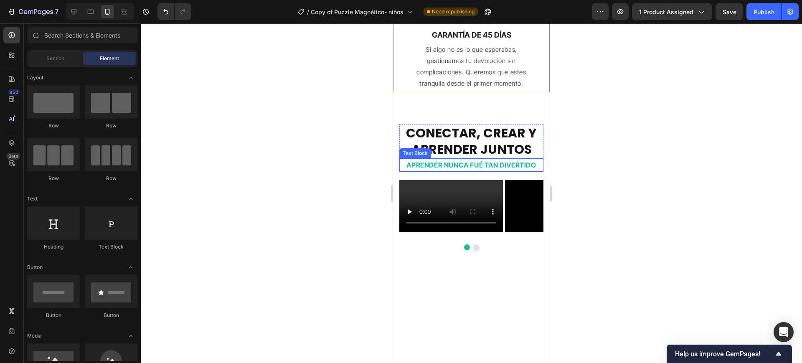
click at [440, 167] on p "APRENDER NUNCA FUÉ TAN DIVERTIDO" at bounding box center [471, 165] width 142 height 12
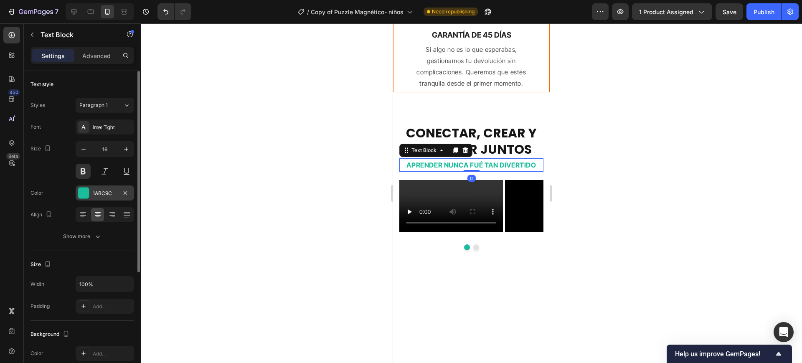
click at [84, 192] on div at bounding box center [83, 192] width 11 height 11
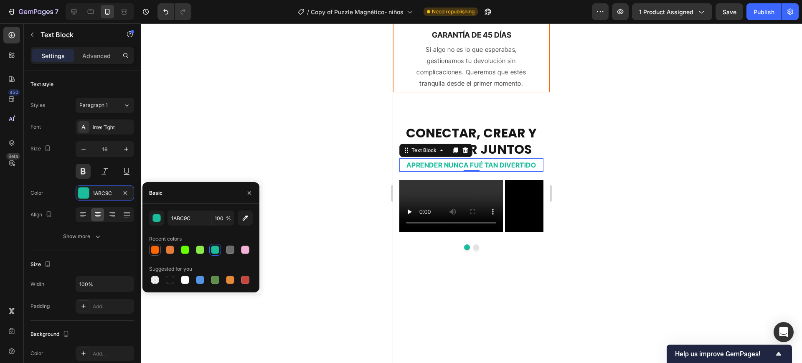
click at [159, 245] on div at bounding box center [155, 250] width 10 height 10
type input "FF6600"
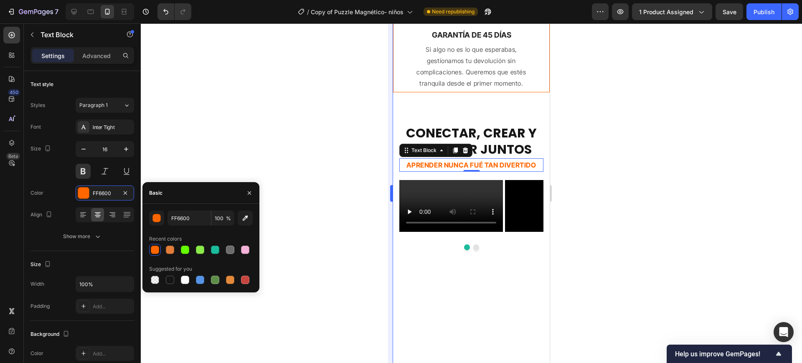
drag, startPoint x: 228, startPoint y: 138, endPoint x: 390, endPoint y: 140, distance: 162.0
click at [231, 138] on div at bounding box center [471, 192] width 661 height 339
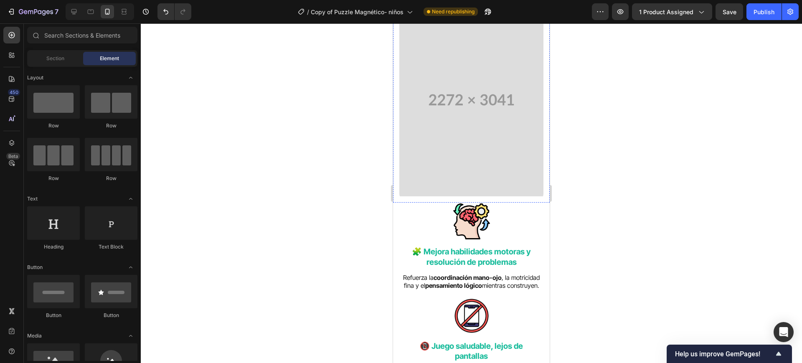
scroll to position [1774, 0]
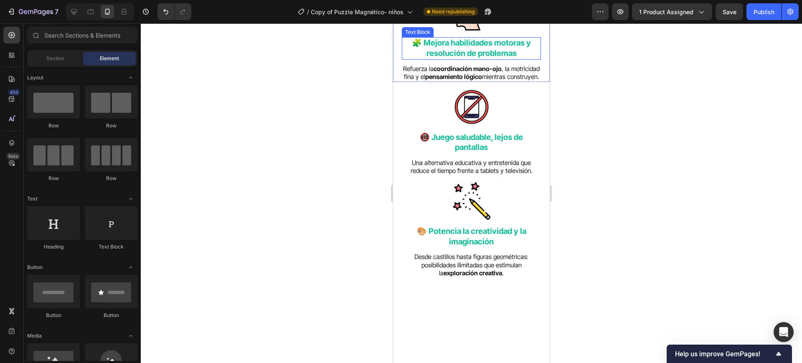
click at [464, 58] on p "🧩 Mejora habilidades motoras y resolución de problemas" at bounding box center [470, 48] width 137 height 20
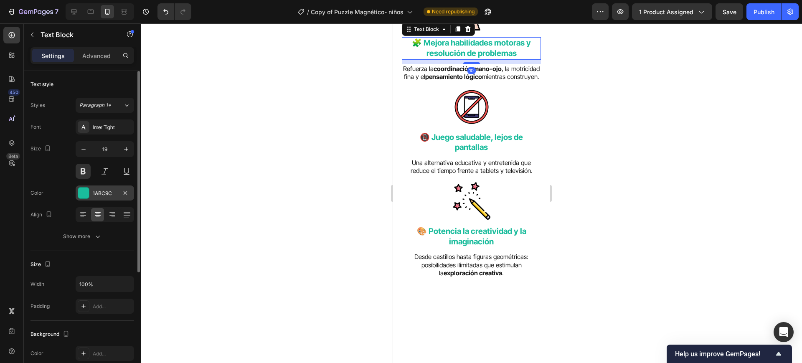
click at [89, 195] on div at bounding box center [83, 192] width 11 height 11
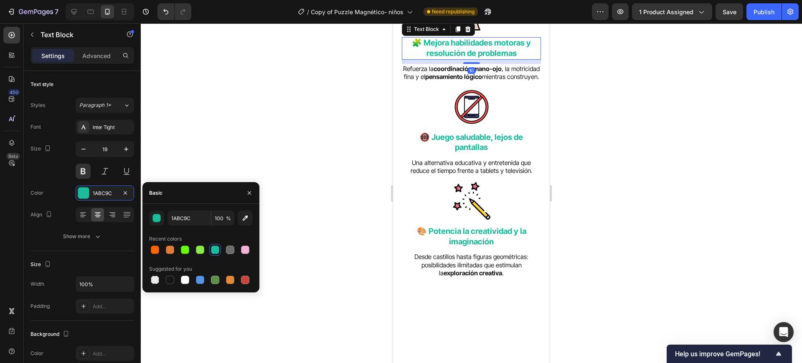
click at [154, 249] on div at bounding box center [155, 250] width 8 height 8
type input "FF6600"
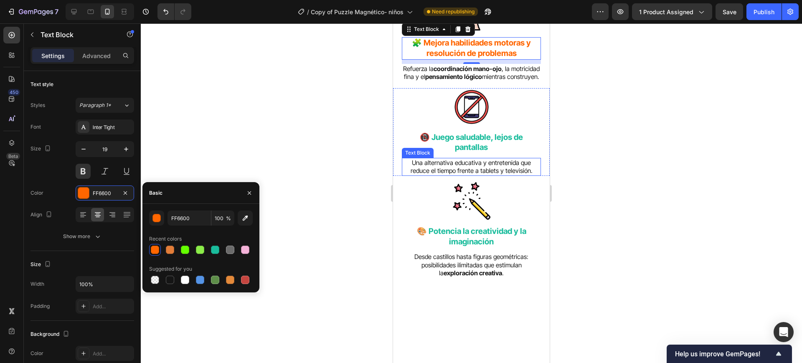
click at [465, 153] on p "📵 Juego saludable, lejos de pantallas" at bounding box center [470, 142] width 137 height 20
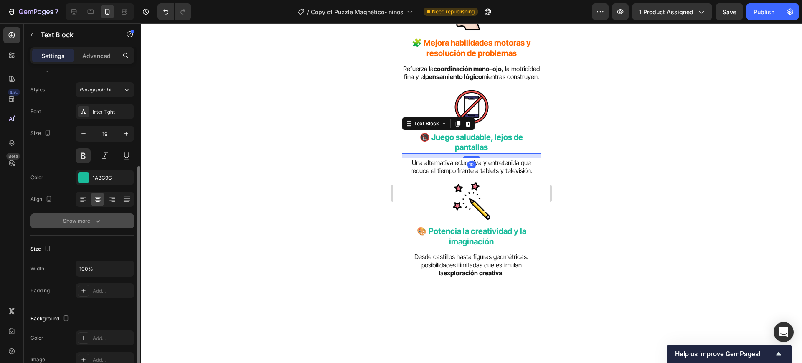
scroll to position [0, 0]
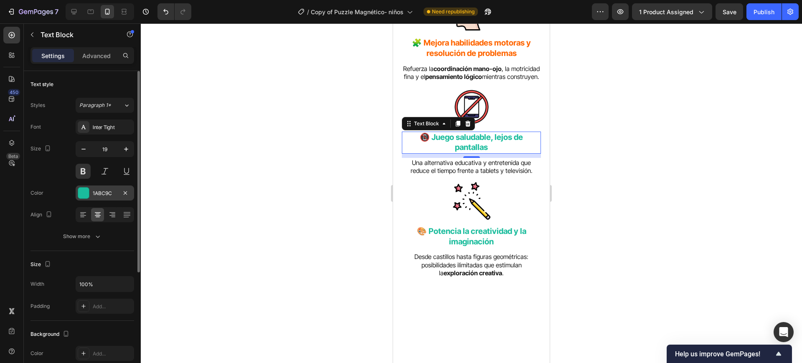
click at [85, 195] on div at bounding box center [83, 192] width 11 height 11
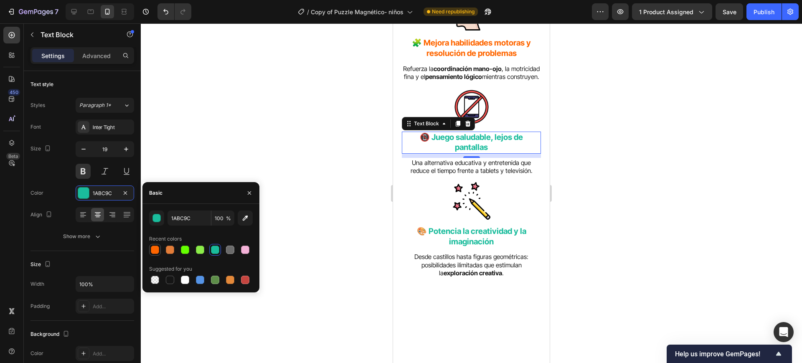
click at [153, 251] on div at bounding box center [155, 250] width 8 height 8
type input "FF6600"
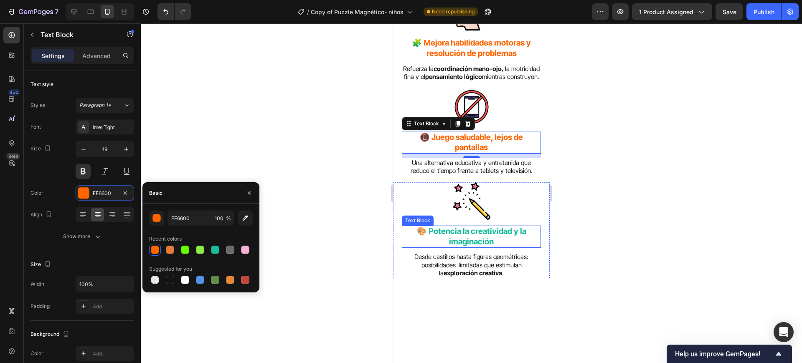
click at [473, 247] on p "🎨 Potencia la creatividad y la imaginación" at bounding box center [470, 236] width 137 height 20
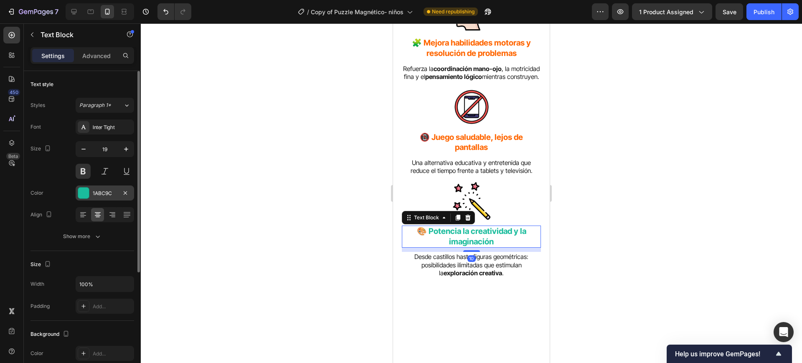
click at [91, 195] on div "1ABC9C" at bounding box center [105, 192] width 58 height 15
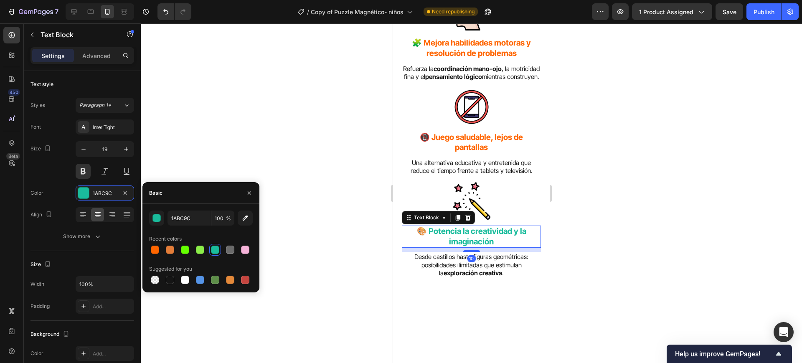
drag, startPoint x: 149, startPoint y: 247, endPoint x: 283, endPoint y: 144, distance: 169.1
click at [151, 247] on div at bounding box center [155, 250] width 12 height 12
type input "FF6600"
click at [284, 140] on div at bounding box center [471, 192] width 661 height 339
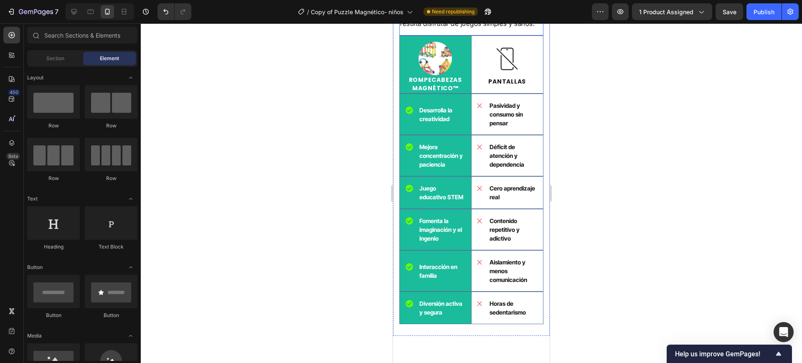
scroll to position [2401, 0]
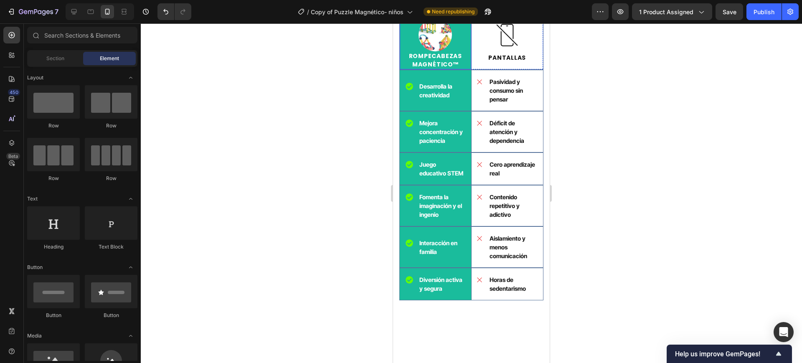
click at [465, 63] on div "Image ROMPECABEZAS MAGNÉTICO™ Text Block" at bounding box center [435, 40] width 71 height 57
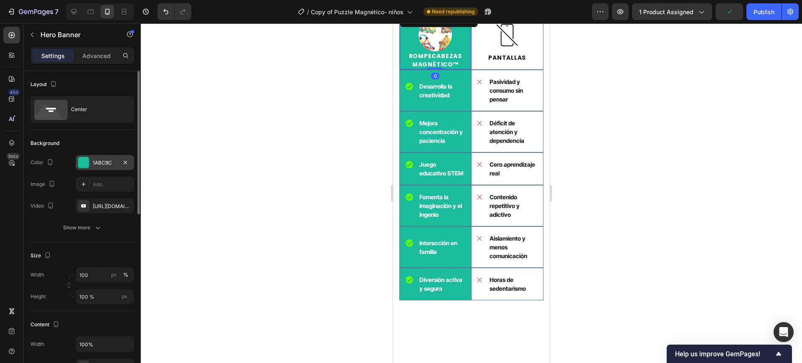
click at [84, 163] on div at bounding box center [83, 162] width 11 height 11
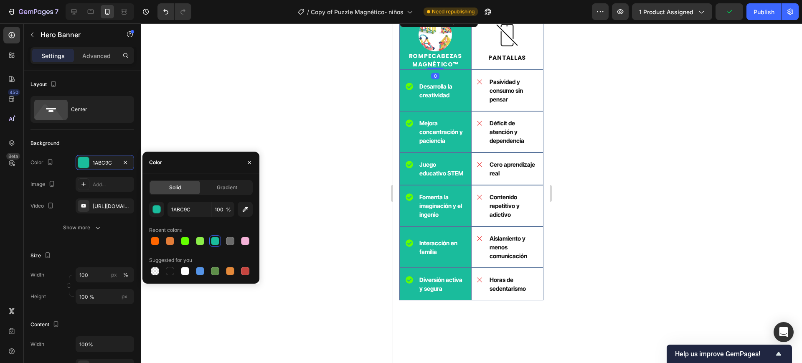
click at [156, 240] on div at bounding box center [155, 241] width 8 height 8
type input "FF6600"
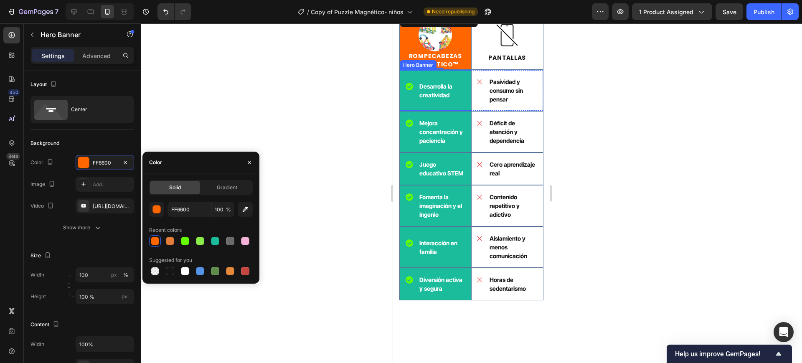
click at [456, 111] on div "Background Image" at bounding box center [435, 90] width 71 height 40
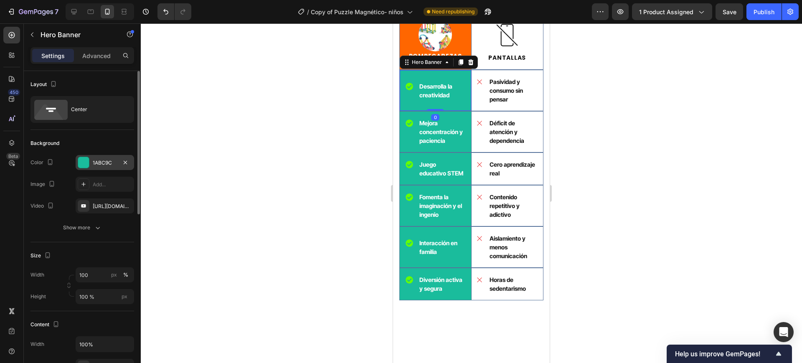
click at [87, 159] on div at bounding box center [83, 162] width 11 height 11
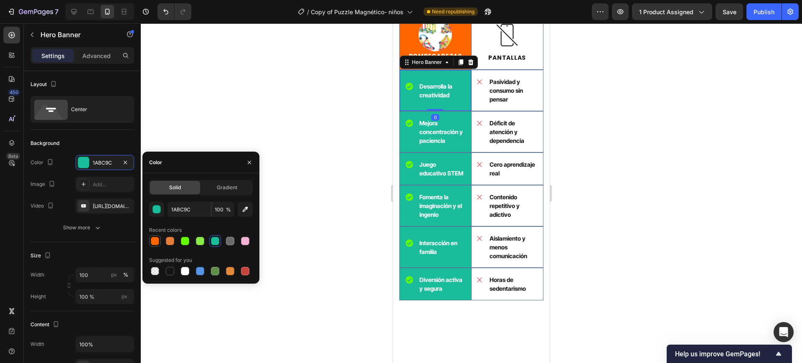
drag, startPoint x: 55, startPoint y: 181, endPoint x: 152, endPoint y: 238, distance: 112.6
click at [152, 238] on div at bounding box center [155, 241] width 8 height 8
type input "FF6600"
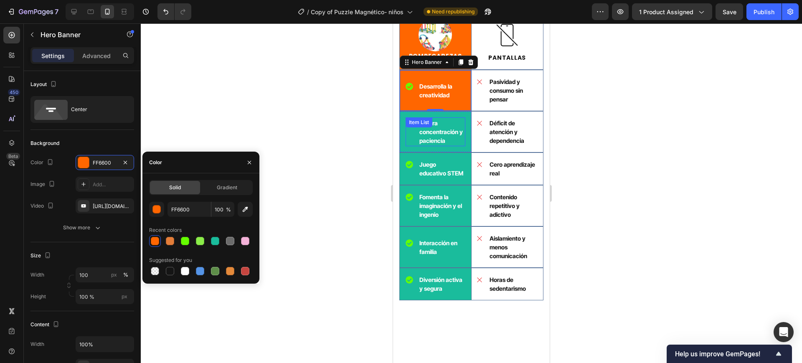
click at [456, 145] on p "Mejora concentración y paciencia" at bounding box center [441, 132] width 45 height 26
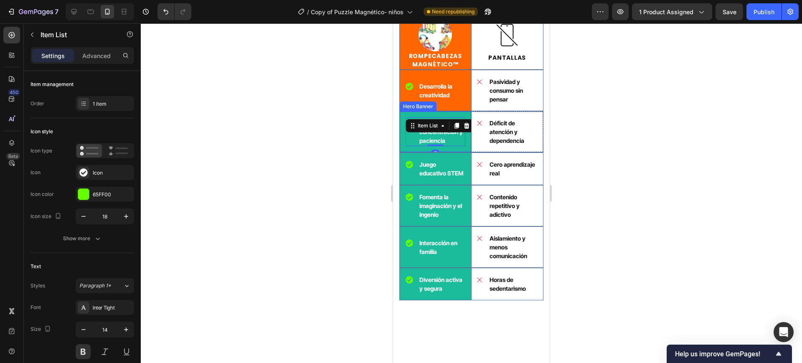
click at [461, 150] on div "Mejora concentración y paciencia Item List 0" at bounding box center [435, 131] width 71 height 37
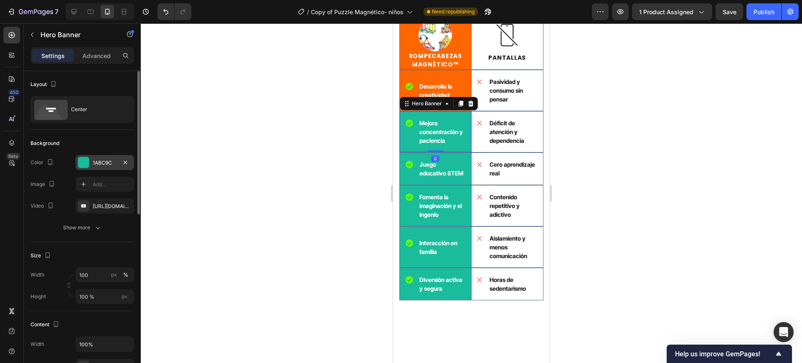
click at [85, 166] on div at bounding box center [83, 162] width 11 height 11
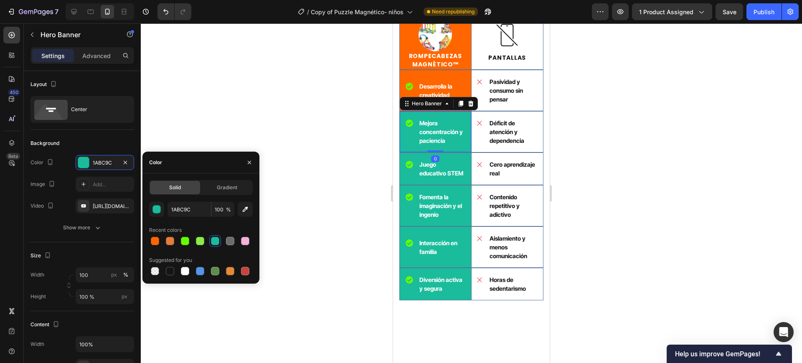
drag, startPoint x: 153, startPoint y: 238, endPoint x: 366, endPoint y: 228, distance: 213.6
click at [154, 239] on div at bounding box center [155, 241] width 8 height 8
type input "FF6600"
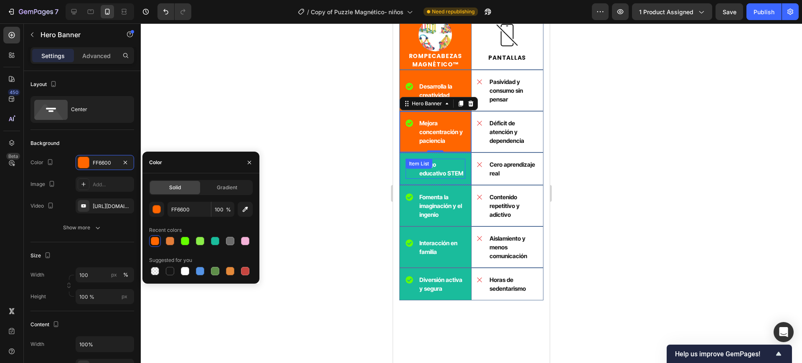
click at [460, 179] on div "Juego educativo STEM" at bounding box center [441, 169] width 47 height 20
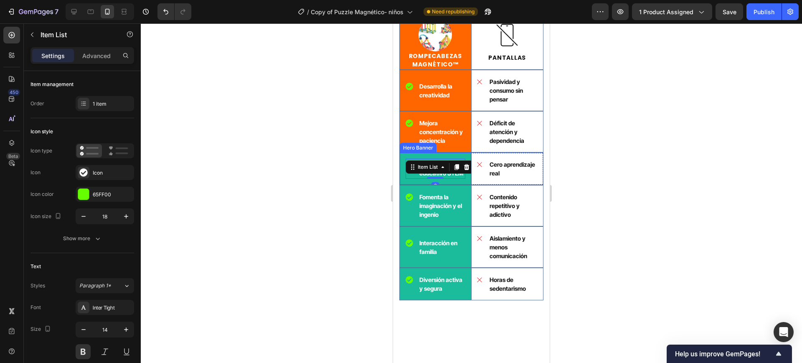
click at [466, 183] on div "Juego educativo STEM Item List 0" at bounding box center [435, 168] width 71 height 28
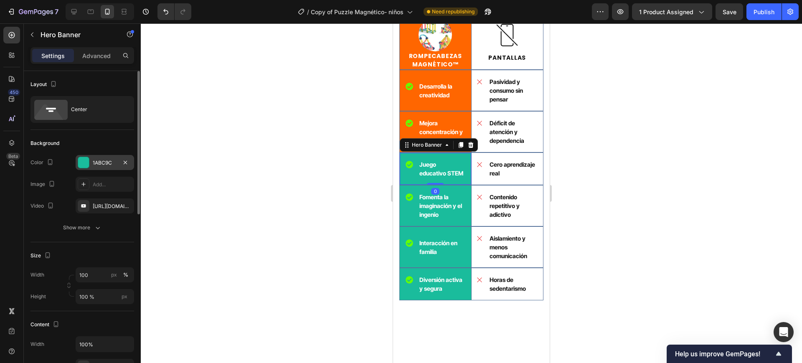
click at [79, 167] on div at bounding box center [83, 162] width 11 height 11
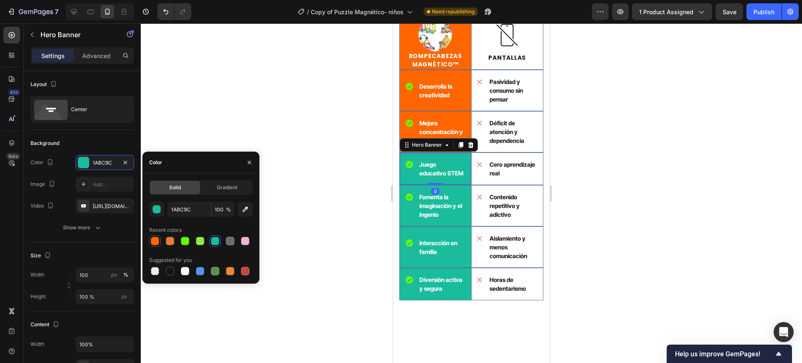
drag, startPoint x: 29, startPoint y: 219, endPoint x: 149, endPoint y: 243, distance: 123.1
click at [149, 243] on div at bounding box center [155, 241] width 12 height 12
type input "FF6600"
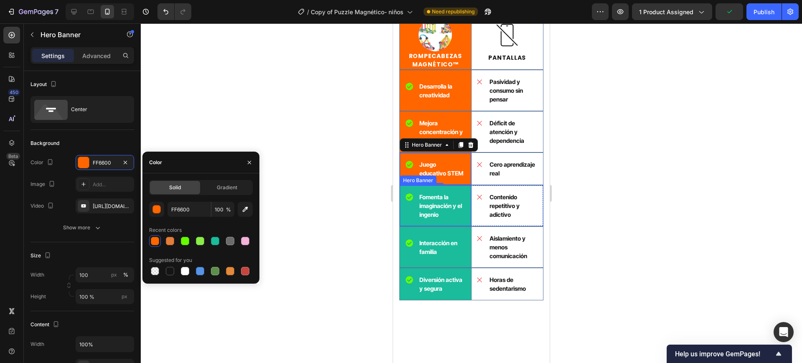
click at [463, 224] on div "Fomenta la imaginación y el ingenio Item List" at bounding box center [435, 205] width 71 height 37
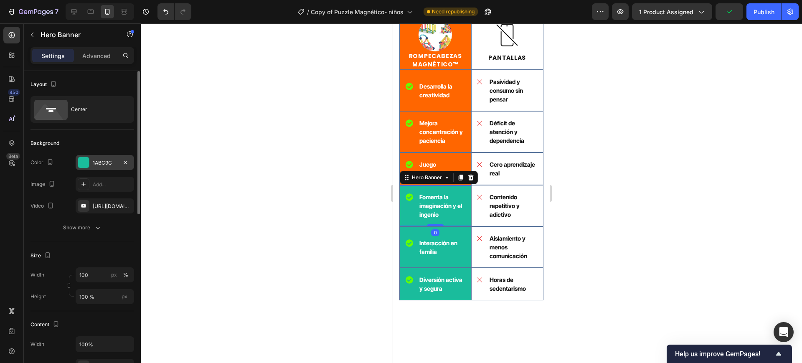
click at [84, 165] on div at bounding box center [83, 162] width 11 height 11
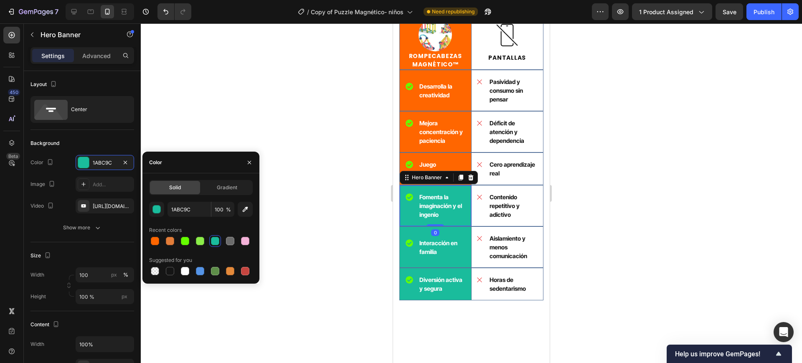
click at [152, 236] on div at bounding box center [155, 241] width 10 height 10
type input "FF6600"
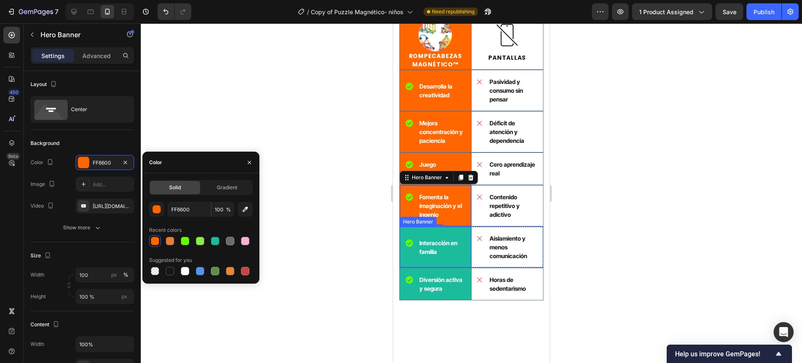
click at [453, 267] on div "Background Image" at bounding box center [435, 247] width 71 height 40
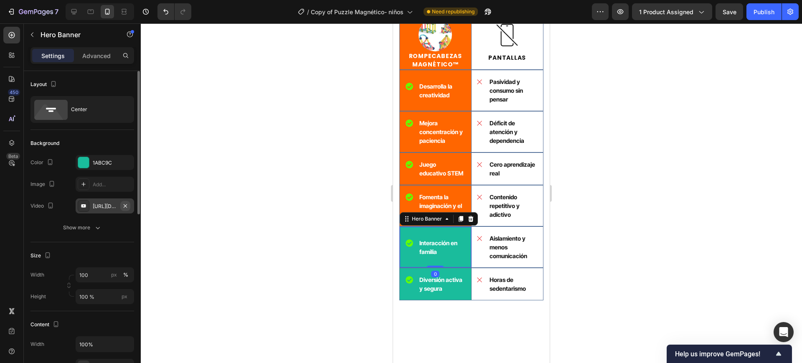
drag, startPoint x: 89, startPoint y: 164, endPoint x: 123, endPoint y: 209, distance: 56.6
click at [89, 165] on div at bounding box center [83, 162] width 11 height 11
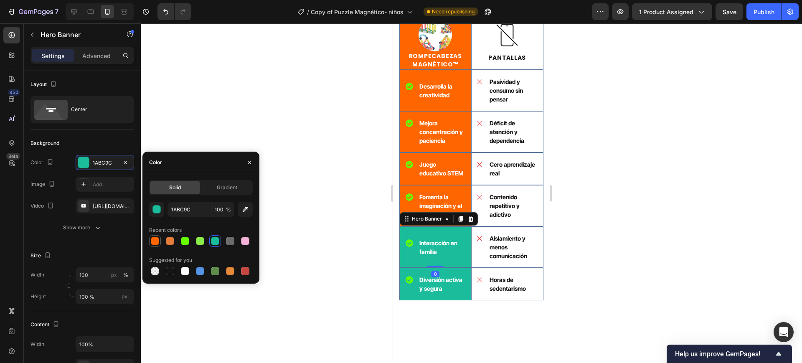
click at [152, 242] on div at bounding box center [155, 241] width 8 height 8
type input "FF6600"
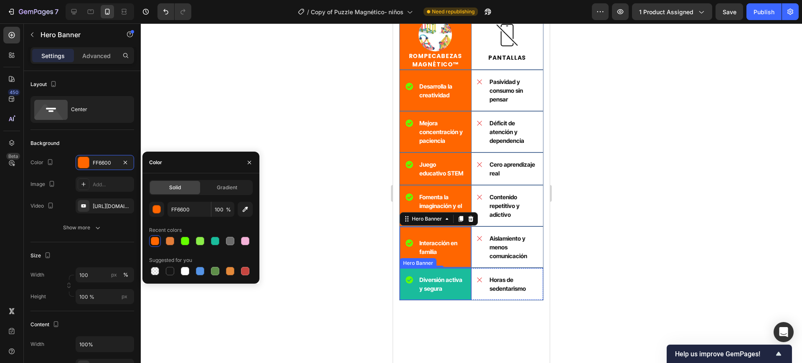
click at [461, 298] on div "Diversión activa y segura Item List" at bounding box center [435, 284] width 71 height 28
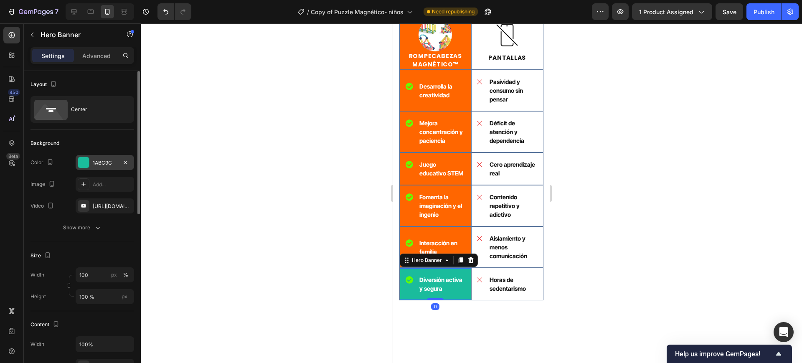
click at [77, 165] on div "1ABC9C" at bounding box center [105, 162] width 58 height 15
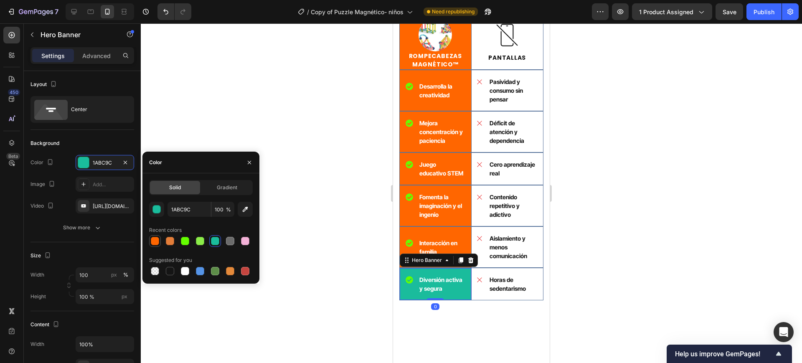
click at [152, 237] on div at bounding box center [155, 241] width 8 height 8
type input "FF6600"
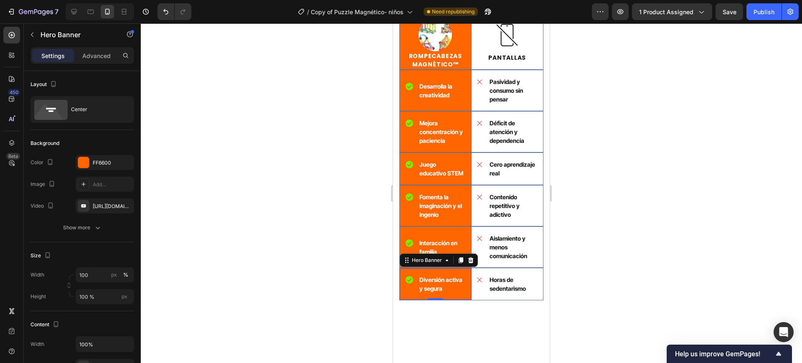
drag, startPoint x: 290, startPoint y: 95, endPoint x: 354, endPoint y: 110, distance: 65.7
click at [294, 97] on div at bounding box center [471, 192] width 661 height 339
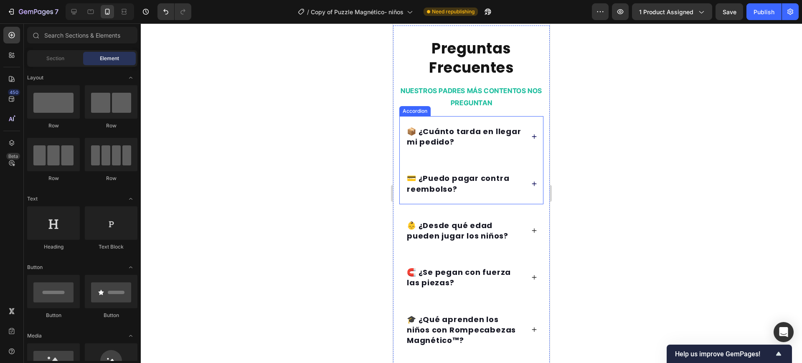
scroll to position [2766, 0]
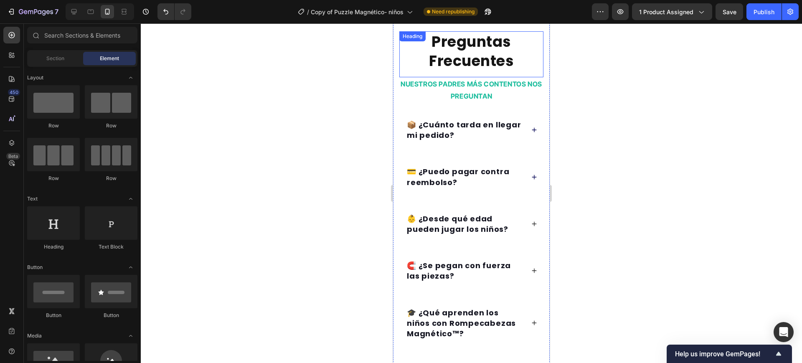
click at [467, 68] on h2 "Preguntas Frecuentes" at bounding box center [471, 51] width 144 height 40
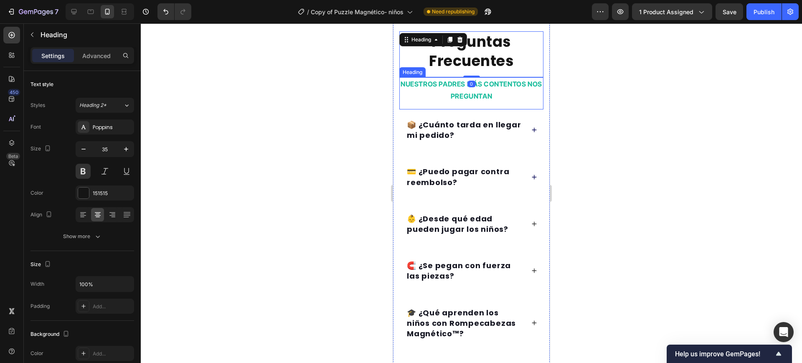
click at [474, 94] on h2 "NUESTROS PADRES MÁS CONTENTOS NOS PREGUNTAN" at bounding box center [471, 90] width 144 height 26
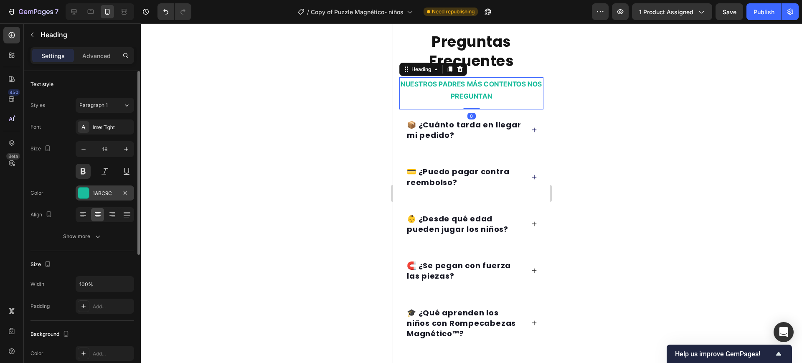
click at [84, 187] on div at bounding box center [83, 192] width 11 height 11
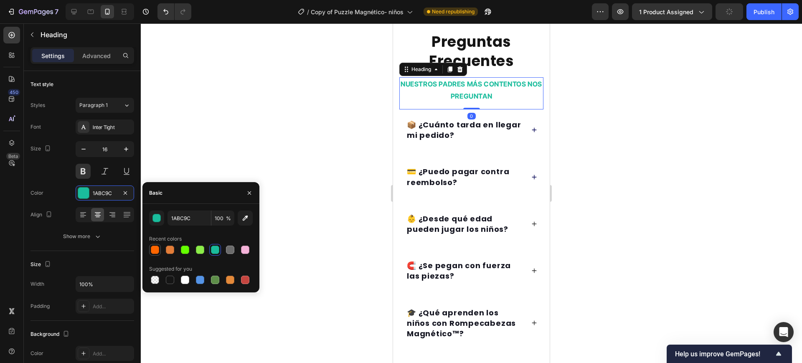
click at [159, 247] on div at bounding box center [155, 250] width 10 height 10
type input "FF6600"
drag, startPoint x: 219, startPoint y: 105, endPoint x: 384, endPoint y: 104, distance: 164.9
click at [220, 104] on div at bounding box center [471, 192] width 661 height 339
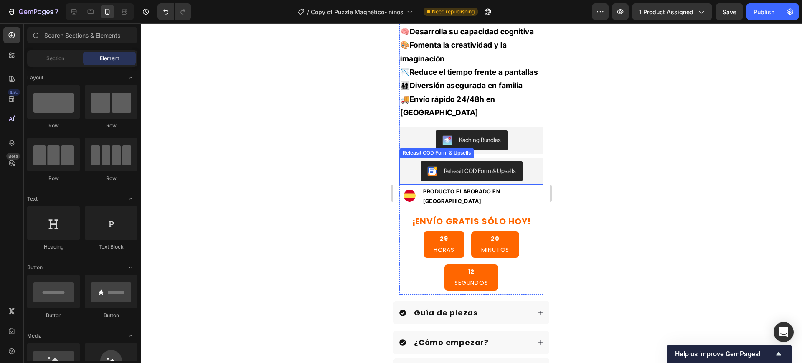
scroll to position [648, 0]
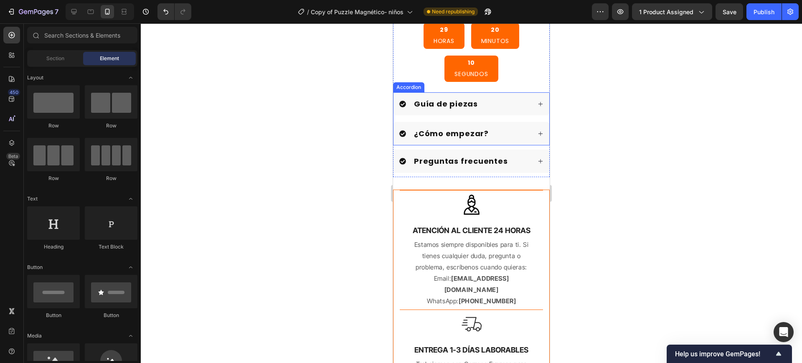
click at [488, 98] on div "Guía de piezas" at bounding box center [465, 104] width 132 height 12
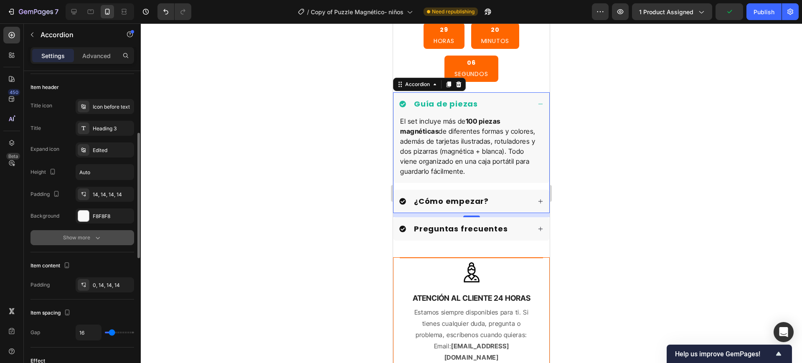
scroll to position [261, 0]
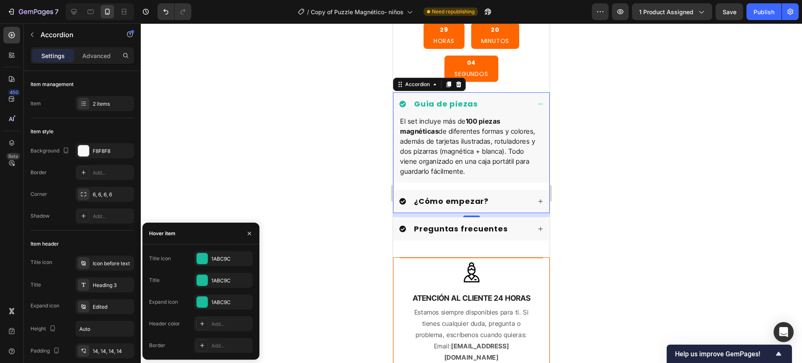
scroll to position [261, 0]
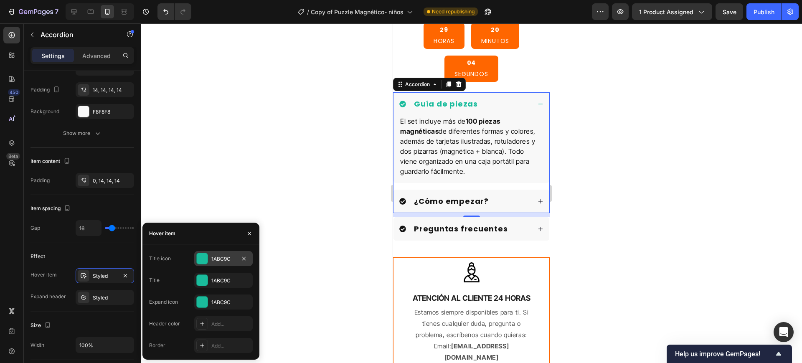
click at [202, 256] on div at bounding box center [202, 258] width 11 height 11
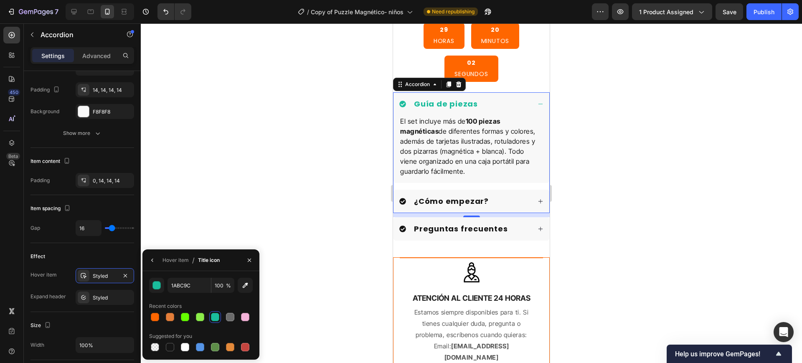
click at [157, 310] on div "Recent colors" at bounding box center [201, 305] width 104 height 13
click at [154, 311] on div at bounding box center [155, 317] width 12 height 12
type input "FF6600"
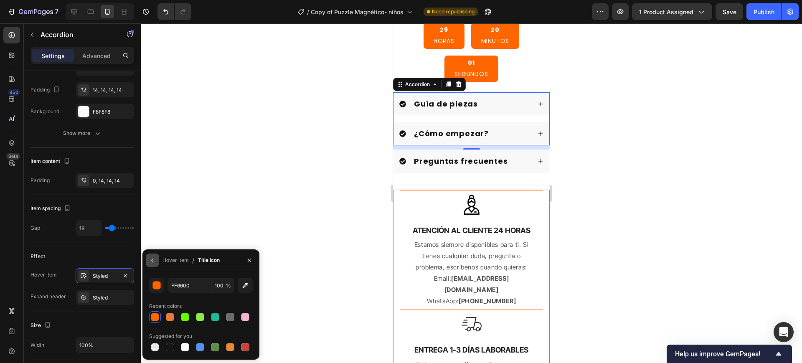
click at [153, 257] on icon "button" at bounding box center [152, 260] width 7 height 7
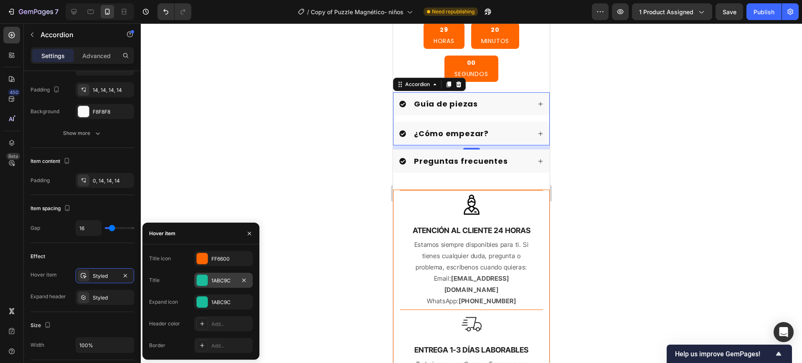
click at [202, 275] on div at bounding box center [202, 280] width 11 height 11
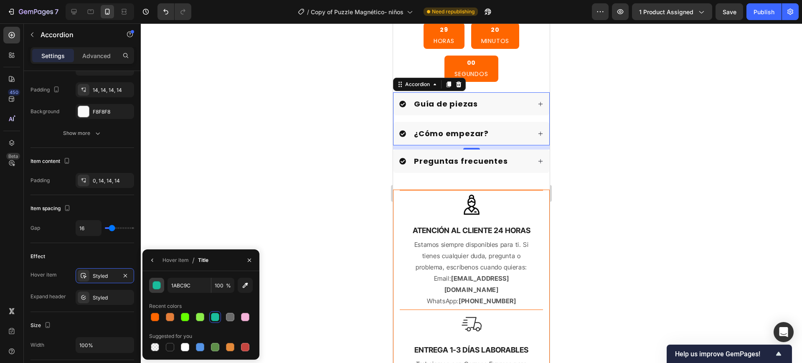
click at [153, 314] on div at bounding box center [155, 317] width 8 height 8
type input "FF6600"
click at [153, 258] on icon "button" at bounding box center [152, 260] width 7 height 7
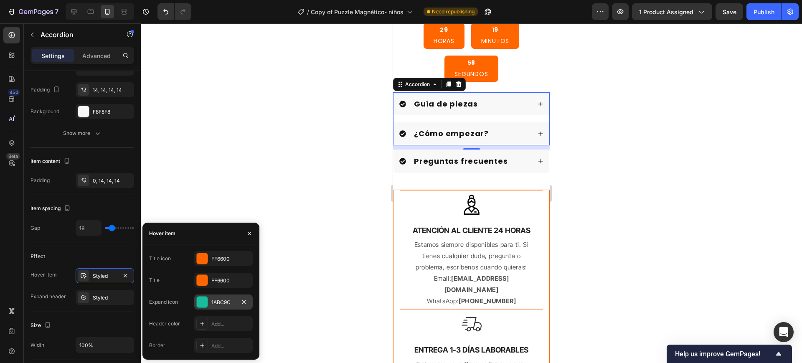
click at [197, 297] on div at bounding box center [202, 301] width 11 height 11
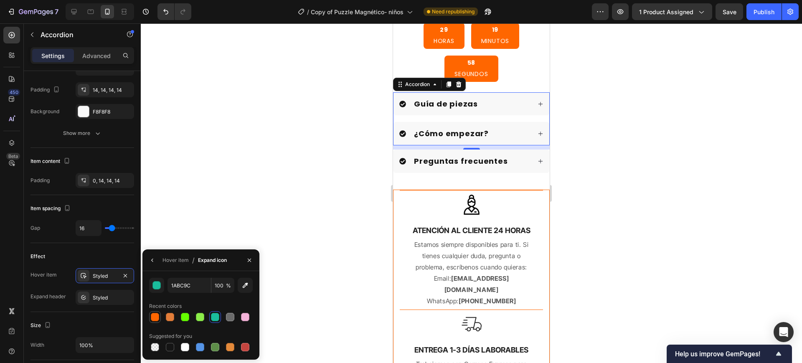
click at [157, 314] on div at bounding box center [155, 317] width 8 height 8
type input "FF6600"
click at [155, 257] on icon "button" at bounding box center [152, 260] width 7 height 7
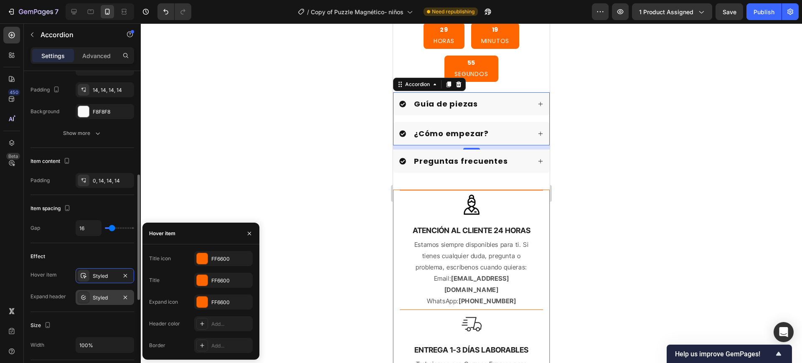
click at [107, 296] on div "Styled" at bounding box center [105, 298] width 24 height 8
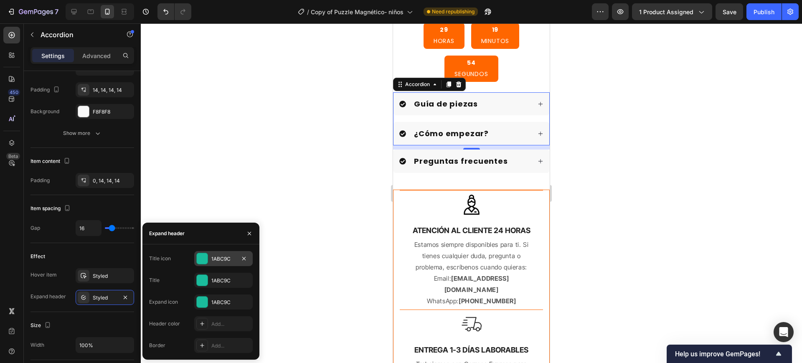
click at [201, 261] on div at bounding box center [202, 258] width 11 height 11
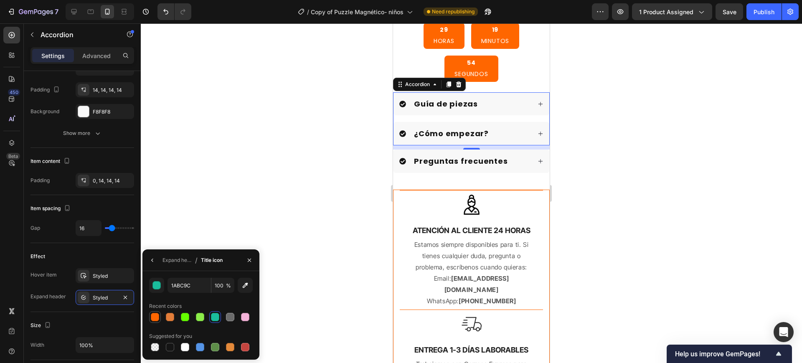
click at [157, 314] on div at bounding box center [155, 317] width 8 height 8
type input "FF6600"
click at [152, 259] on icon "button" at bounding box center [152, 260] width 7 height 7
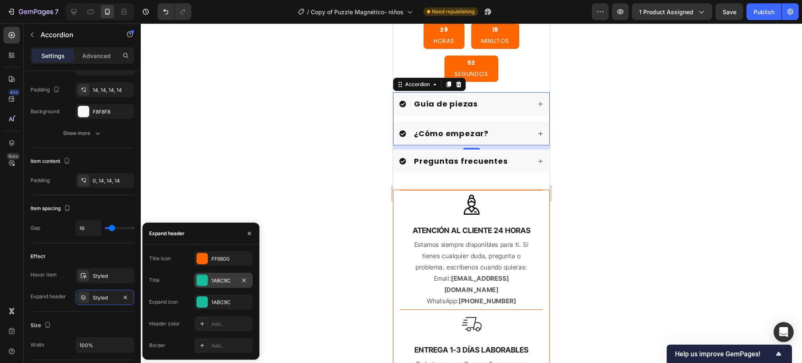
click at [198, 277] on div at bounding box center [202, 280] width 11 height 11
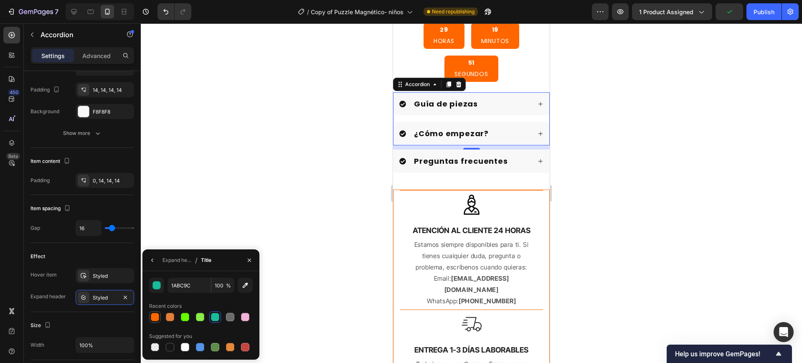
click at [152, 311] on div at bounding box center [155, 317] width 12 height 12
type input "FF6600"
click at [155, 262] on icon "button" at bounding box center [152, 260] width 7 height 7
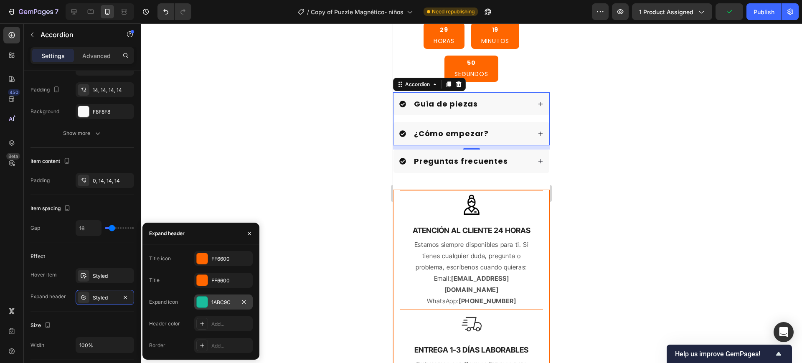
click at [197, 297] on div at bounding box center [202, 301] width 11 height 11
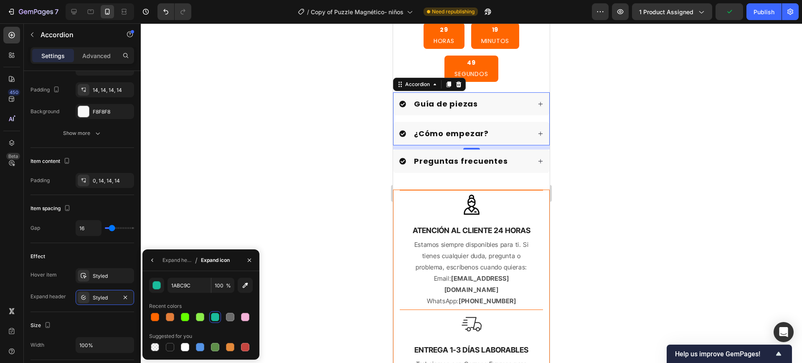
drag, startPoint x: 150, startPoint y: 316, endPoint x: 156, endPoint y: 307, distance: 11.0
click at [150, 316] on div at bounding box center [155, 317] width 10 height 10
type input "FF6600"
click at [202, 198] on div at bounding box center [471, 192] width 661 height 339
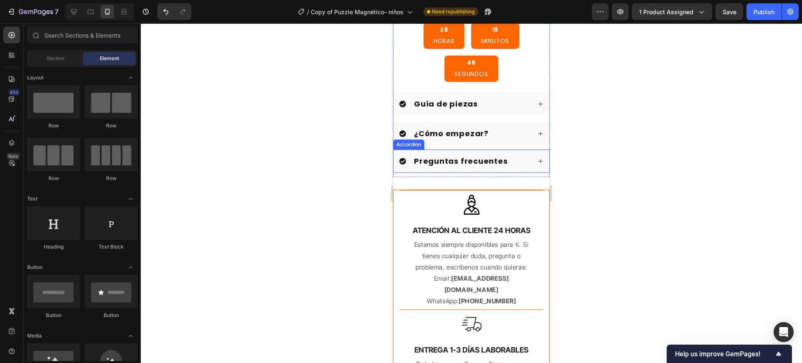
click at [506, 155] on div "Preguntas frecuentes" at bounding box center [465, 161] width 132 height 12
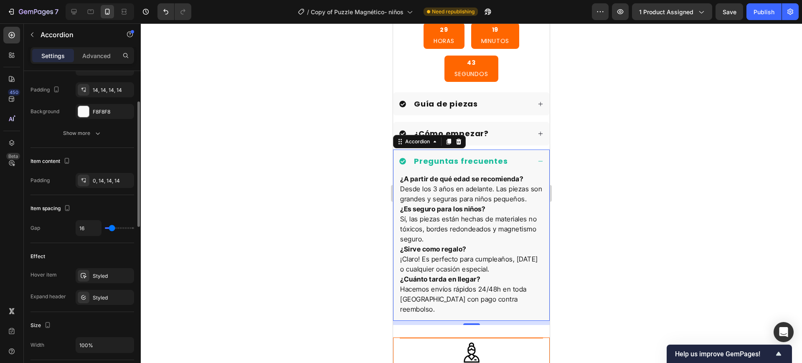
scroll to position [313, 0]
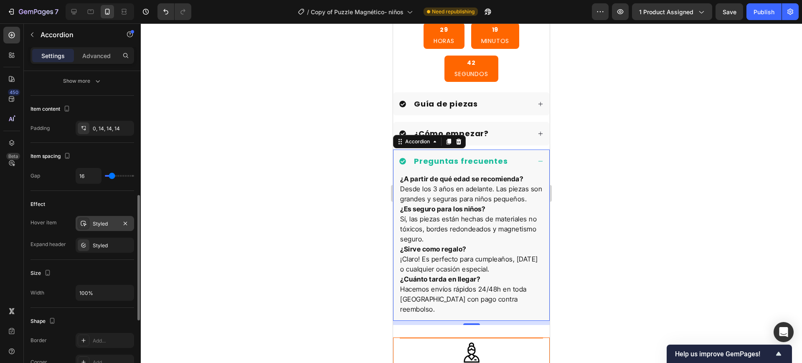
click at [102, 225] on div "Styled" at bounding box center [105, 224] width 24 height 8
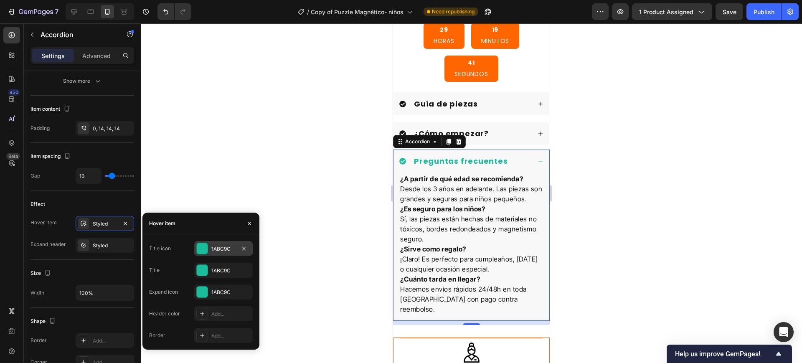
click at [196, 243] on div at bounding box center [202, 249] width 12 height 12
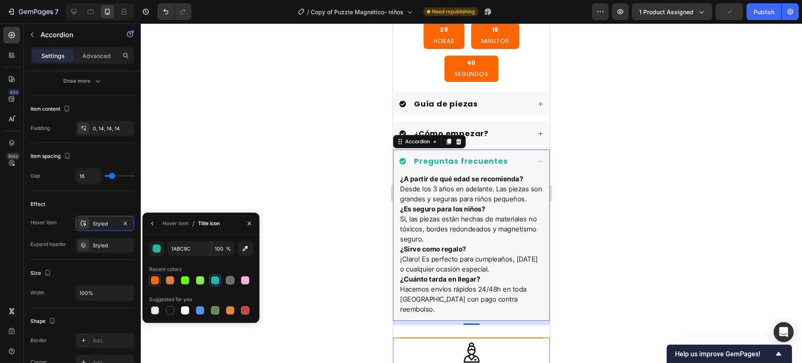
click at [154, 277] on div at bounding box center [155, 280] width 8 height 8
type input "FF6600"
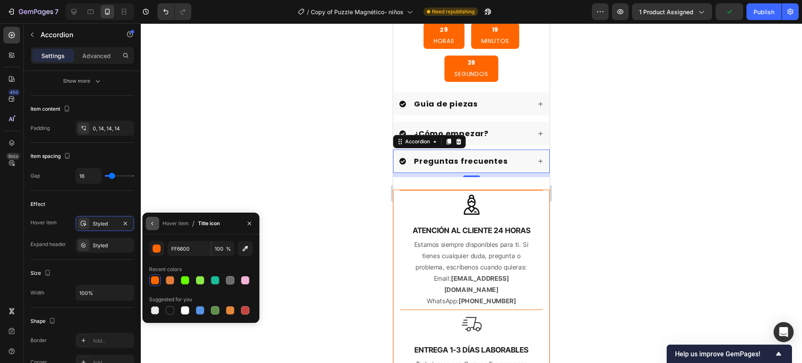
click at [156, 227] on button "button" at bounding box center [152, 223] width 13 height 13
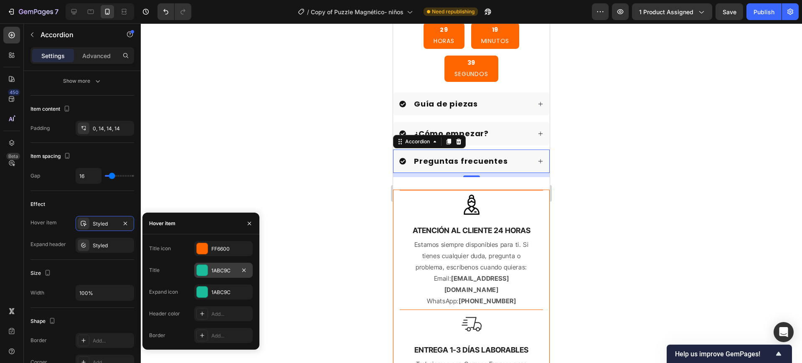
click at [205, 265] on div at bounding box center [202, 270] width 11 height 11
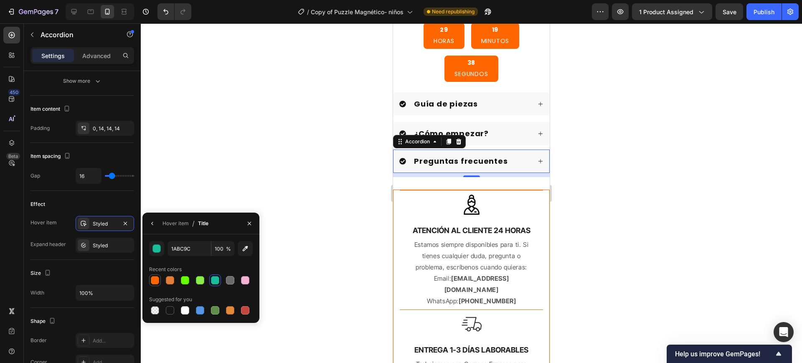
click at [158, 277] on div at bounding box center [155, 280] width 8 height 8
type input "FF6600"
click at [155, 226] on icon "button" at bounding box center [152, 223] width 7 height 7
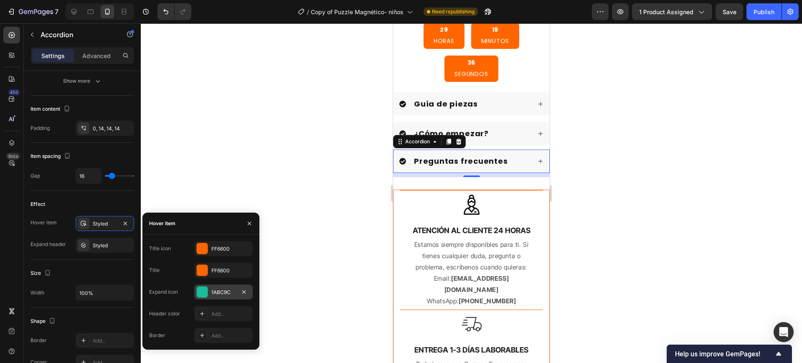
click at [196, 289] on div at bounding box center [202, 292] width 12 height 12
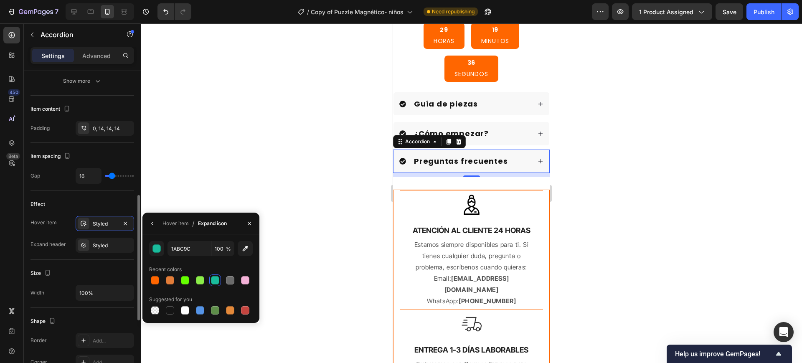
drag, startPoint x: 158, startPoint y: 281, endPoint x: 121, endPoint y: 264, distance: 40.5
click at [158, 281] on div at bounding box center [155, 280] width 8 height 8
type input "FF6600"
click at [113, 244] on div "Styled" at bounding box center [105, 246] width 24 height 8
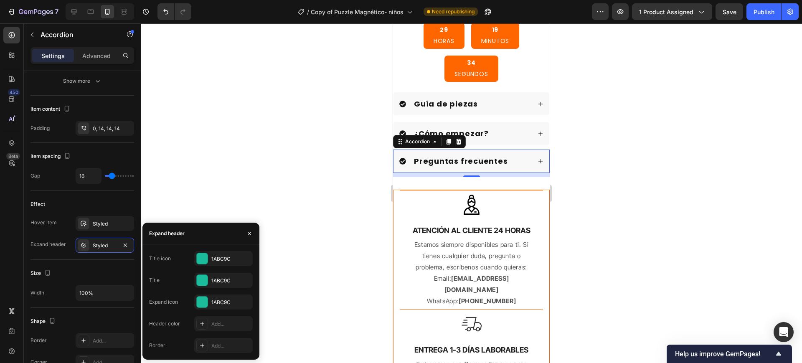
click at [194, 256] on div "Title icon 1ABC9C" at bounding box center [201, 258] width 104 height 15
click at [200, 258] on div at bounding box center [202, 258] width 11 height 11
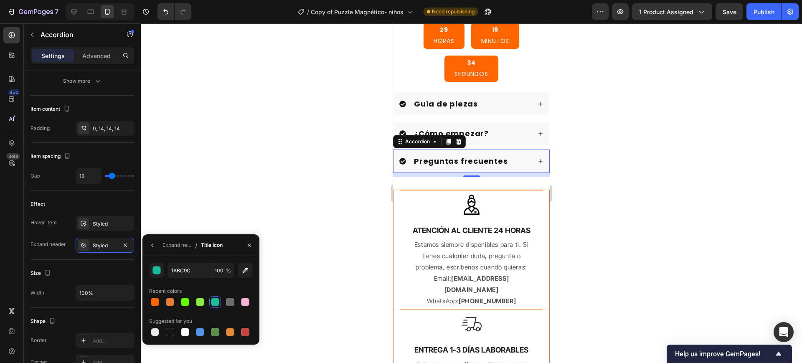
click at [151, 309] on div "1ABC9C 100 % Recent colors Suggested for you" at bounding box center [201, 300] width 104 height 75
click at [151, 299] on div at bounding box center [155, 302] width 8 height 8
type input "FF6600"
click at [116, 245] on div "Styled" at bounding box center [105, 246] width 24 height 8
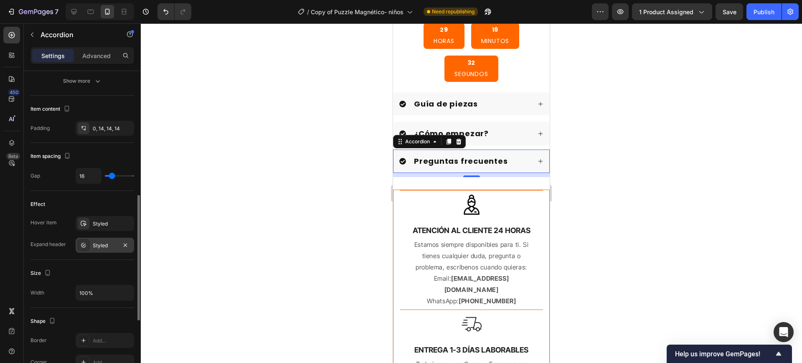
click at [111, 248] on div "Styled" at bounding box center [105, 246] width 24 height 8
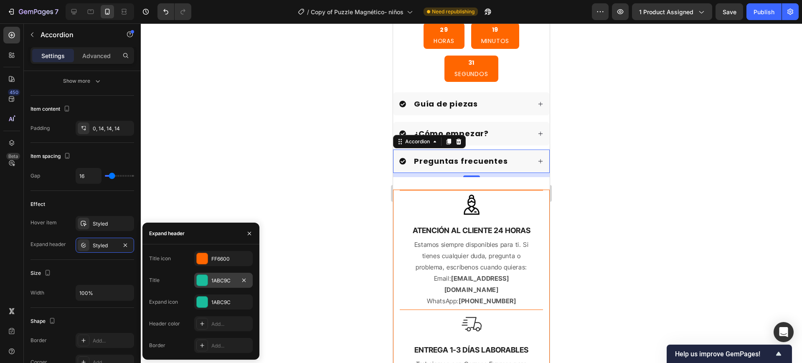
click at [200, 287] on div "1ABC9C" at bounding box center [223, 280] width 58 height 15
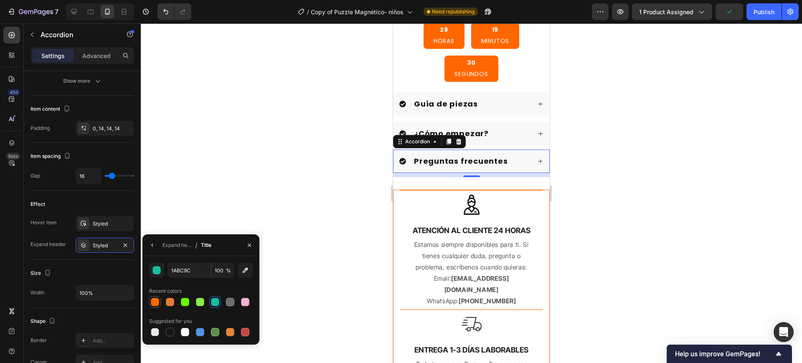
click at [156, 297] on div at bounding box center [155, 302] width 10 height 10
type input "FF6600"
click at [159, 249] on div "Expand header / Title" at bounding box center [178, 244] width 72 height 21
click at [156, 246] on button "button" at bounding box center [152, 244] width 13 height 13
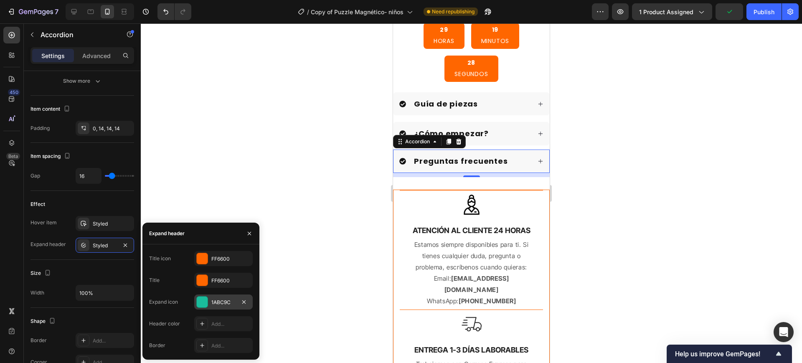
click at [202, 299] on div at bounding box center [202, 301] width 11 height 11
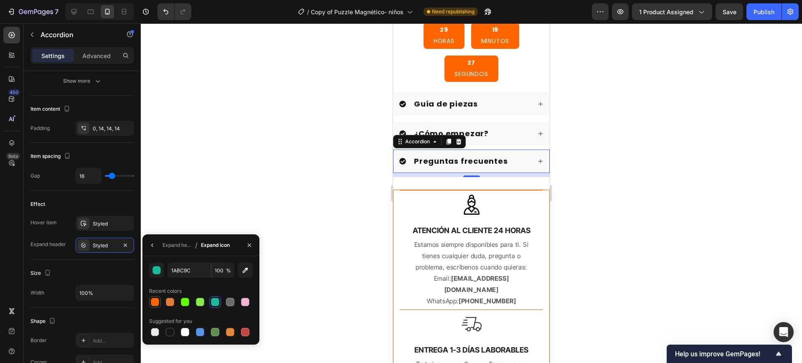
click at [157, 300] on div at bounding box center [155, 302] width 8 height 8
type input "FF6600"
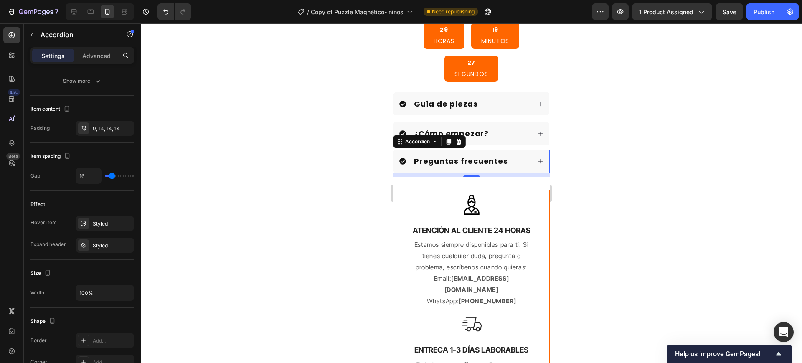
drag, startPoint x: 241, startPoint y: 179, endPoint x: 299, endPoint y: 160, distance: 60.3
click at [244, 179] on div at bounding box center [471, 192] width 661 height 339
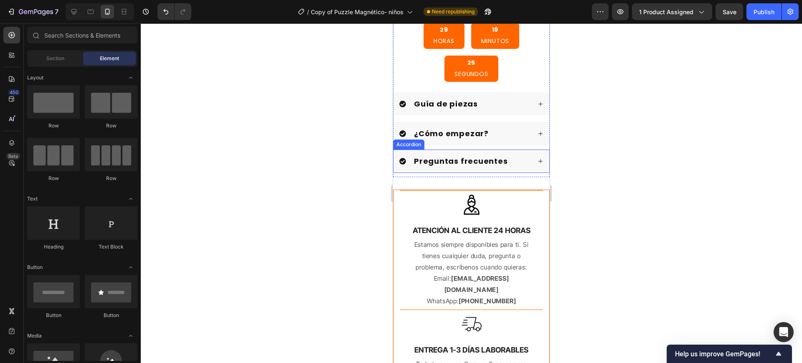
click at [534, 152] on div "Preguntas frecuentes" at bounding box center [471, 160] width 156 height 23
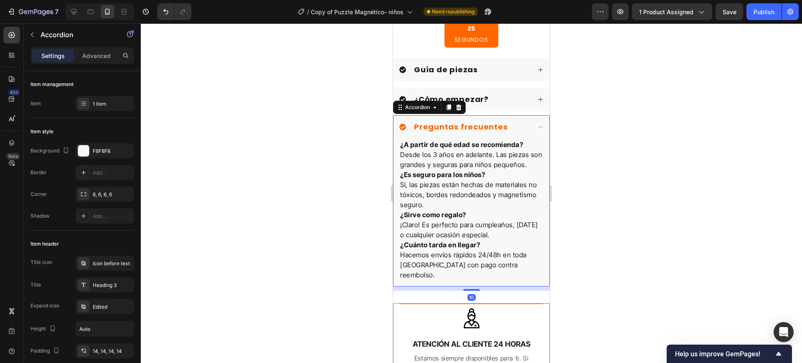
scroll to position [700, 0]
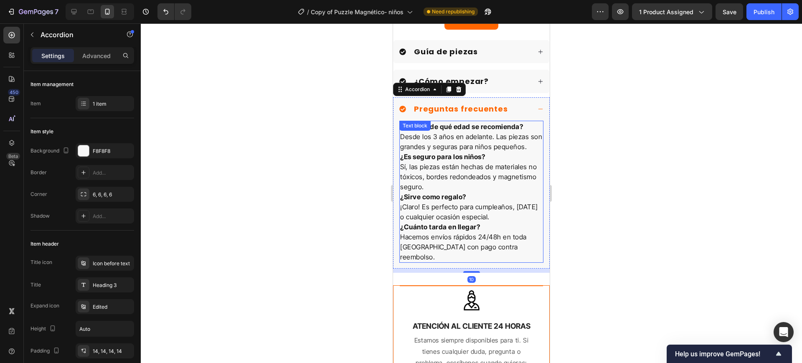
click at [526, 125] on p "¿A partir de qué edad se recomienda? Desde los 3 años en adelante. Las piezas s…" at bounding box center [471, 136] width 142 height 30
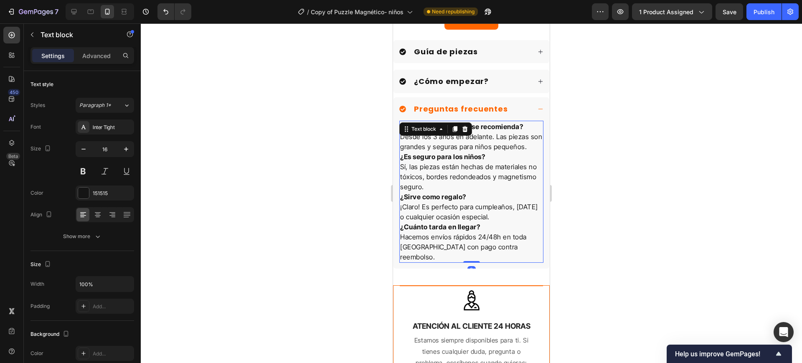
click at [526, 123] on p "¿A partir de qué edad se recomienda? Desde los 3 años en adelante. Las piezas s…" at bounding box center [471, 136] width 142 height 30
drag, startPoint x: 526, startPoint y: 123, endPoint x: 400, endPoint y: 122, distance: 126.5
click at [400, 122] on div "¿A partir de qué edad se recomienda? Desde los 3 años en adelante. Las piezas s…" at bounding box center [471, 192] width 144 height 142
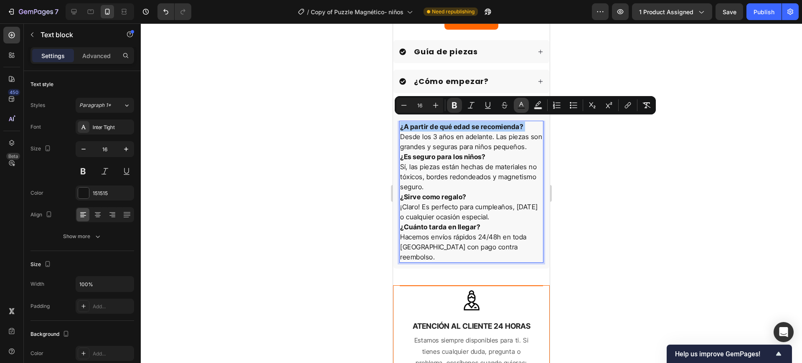
click at [526, 109] on button "Text Color" at bounding box center [521, 105] width 15 height 15
type input "151515"
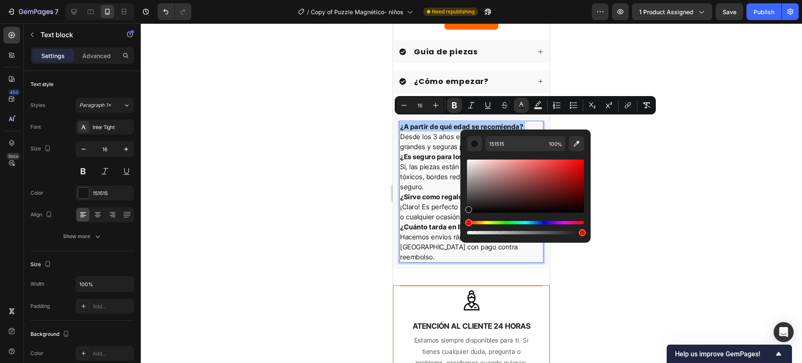
drag, startPoint x: 296, startPoint y: 197, endPoint x: 348, endPoint y: 167, distance: 60.0
click at [296, 197] on div at bounding box center [471, 192] width 661 height 339
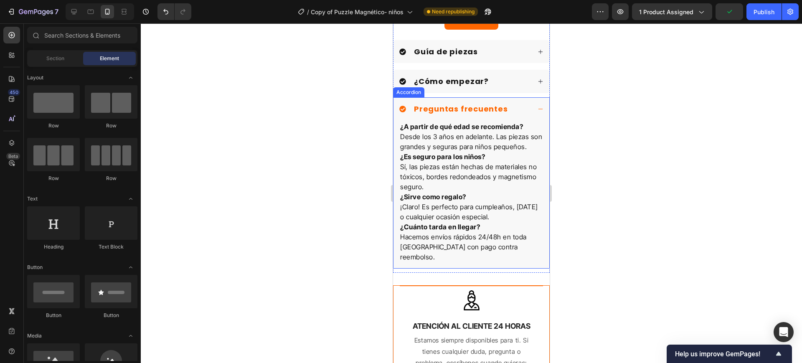
click at [451, 104] on p "Preguntas frecuentes" at bounding box center [461, 108] width 94 height 9
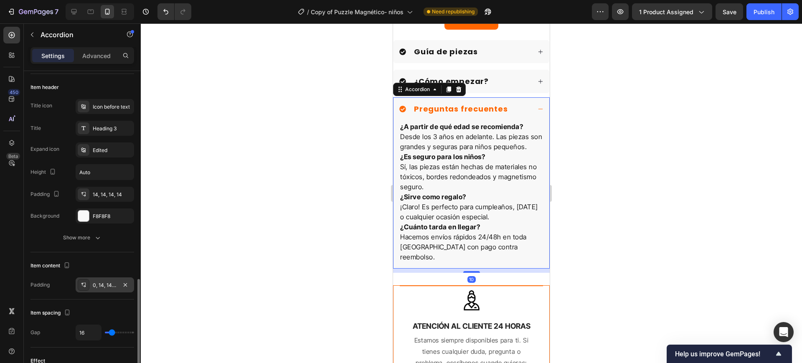
scroll to position [313, 0]
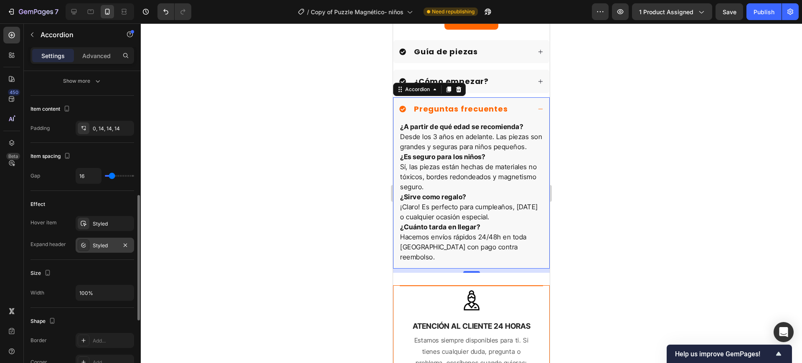
click at [98, 249] on div "Styled" at bounding box center [105, 245] width 58 height 15
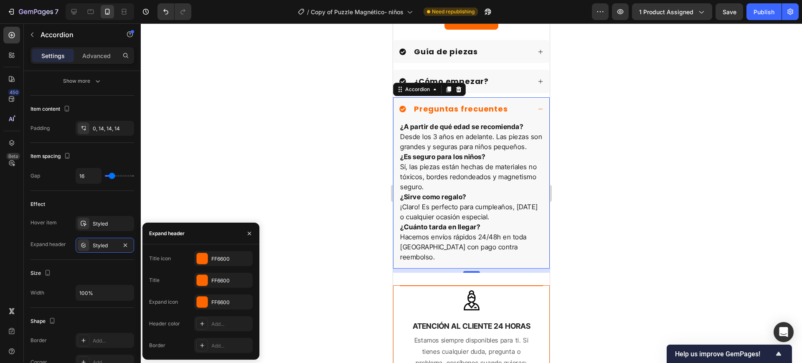
click at [192, 261] on div "Title icon FF6600" at bounding box center [201, 258] width 104 height 15
click at [205, 261] on div at bounding box center [202, 258] width 11 height 11
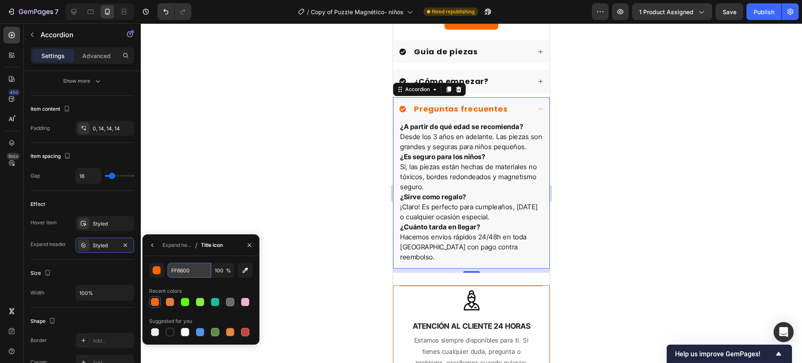
click at [193, 268] on input "FF6600" at bounding box center [188, 270] width 43 height 15
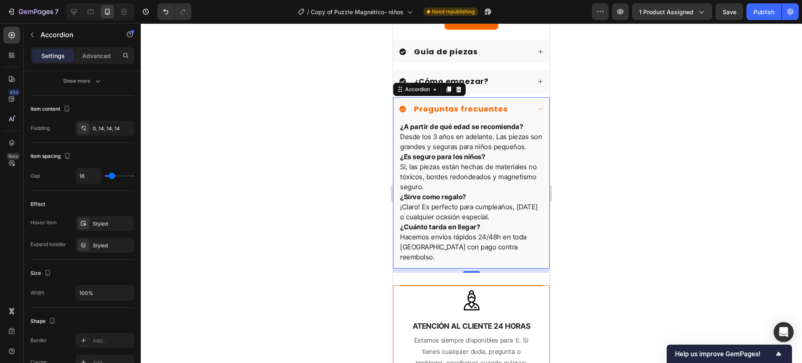
drag, startPoint x: 273, startPoint y: 153, endPoint x: 347, endPoint y: 144, distance: 74.1
click at [275, 153] on div at bounding box center [471, 192] width 661 height 339
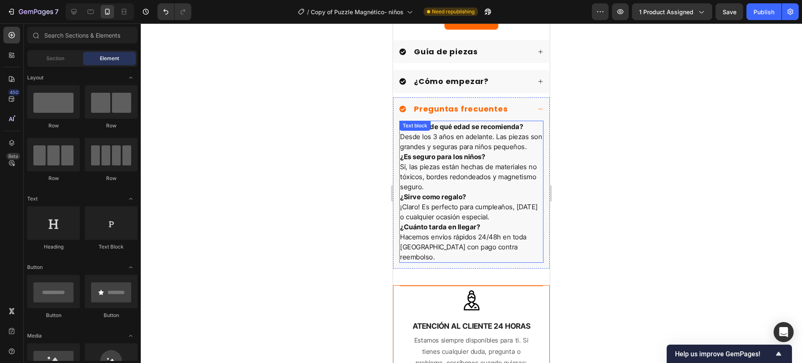
click at [523, 122] on strong "¿A partir de qué edad se recomienda?" at bounding box center [461, 126] width 123 height 8
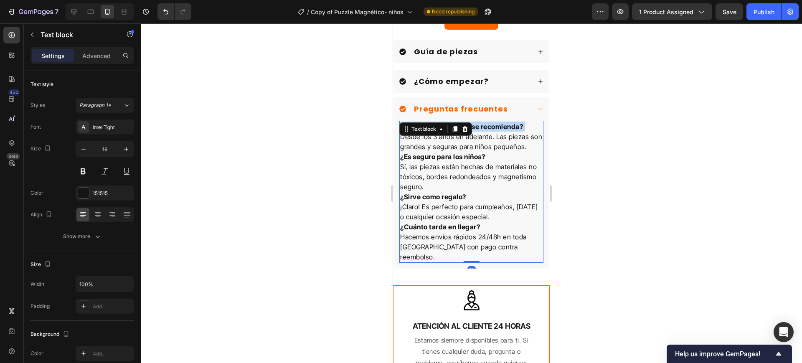
click at [523, 122] on strong "¿A partir de qué edad se recomienda?" at bounding box center [461, 126] width 123 height 8
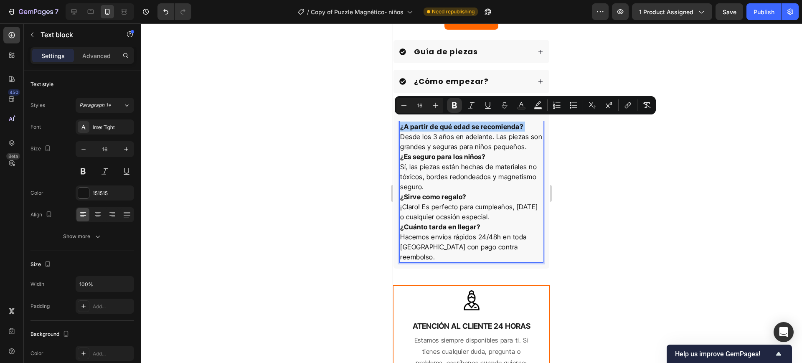
click at [529, 104] on div "Minus 16 Plus Bold Italic Underline Strikethrough Text Color Text Background Co…" at bounding box center [525, 105] width 258 height 15
click at [526, 109] on button "Text Color" at bounding box center [521, 105] width 15 height 15
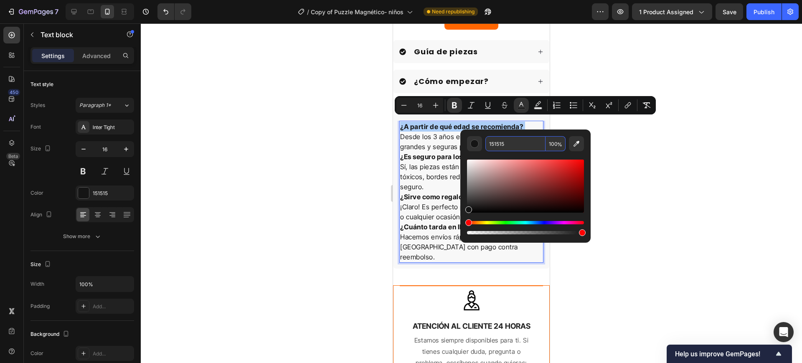
click at [499, 144] on input "151515" at bounding box center [515, 143] width 60 height 15
paste input "FF6600"
type input "FF6600"
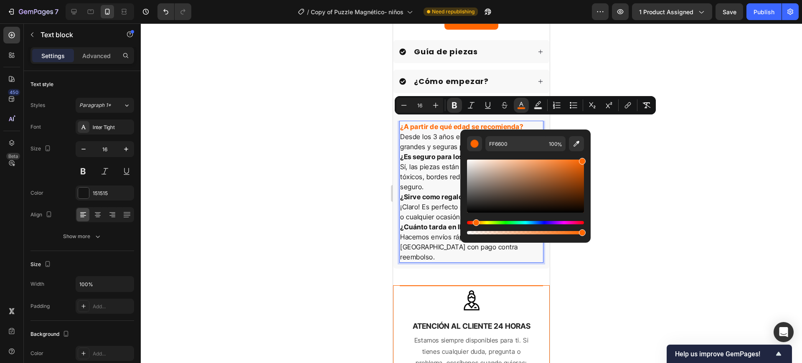
drag, startPoint x: 318, startPoint y: 157, endPoint x: 367, endPoint y: 158, distance: 48.9
click at [321, 157] on div at bounding box center [471, 192] width 661 height 339
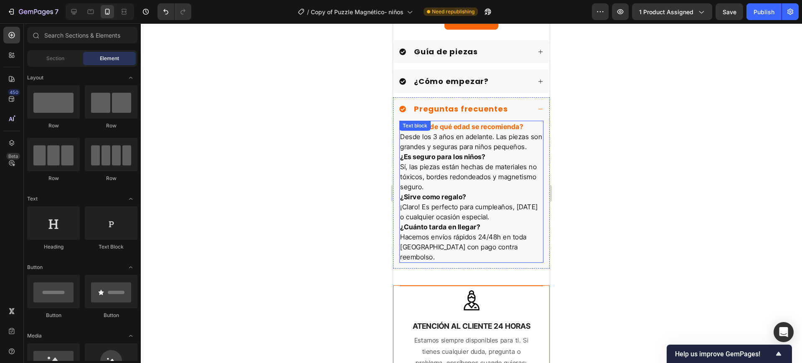
click at [500, 160] on p "¿Es seguro para los niños? Sí, las piezas están hechas de materiales no tóxicos…" at bounding box center [471, 172] width 142 height 40
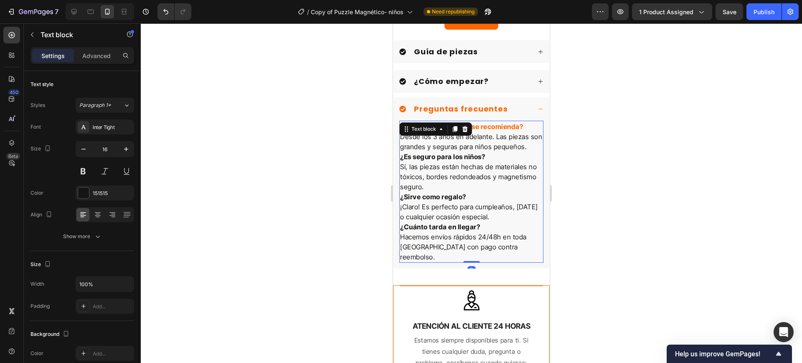
click at [495, 160] on p "¿Es seguro para los niños? Sí, las piezas están hechas de materiales no tóxicos…" at bounding box center [471, 172] width 142 height 40
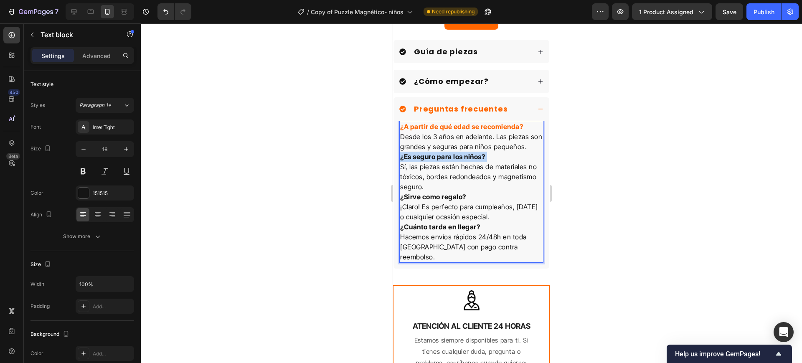
click at [495, 160] on p "¿Es seguro para los niños? Sí, las piezas están hechas de materiales no tóxicos…" at bounding box center [471, 172] width 142 height 40
drag, startPoint x: 488, startPoint y: 160, endPoint x: 400, endPoint y: 159, distance: 88.5
click at [400, 159] on div "¿A partir de qué edad se recomienda? Desde los 3 años en adelante. Las piezas s…" at bounding box center [471, 192] width 144 height 142
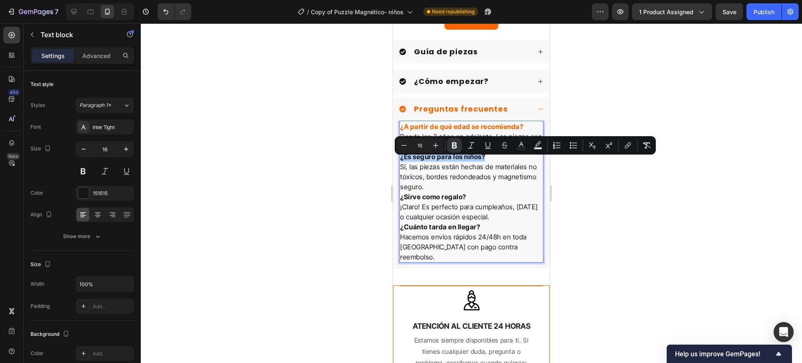
click at [512, 143] on div "Minus 16 Plus Bold Italic Underline Strikethrough color Text Background Color N…" at bounding box center [525, 145] width 258 height 15
click at [516, 144] on button "color" at bounding box center [521, 145] width 15 height 15
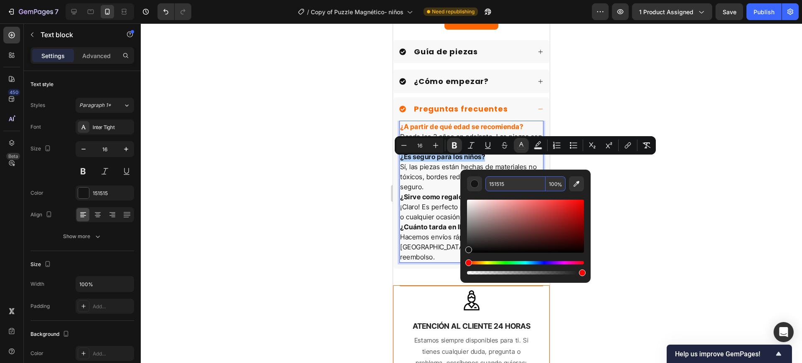
click at [502, 181] on input "151515" at bounding box center [515, 183] width 60 height 15
paste input "FF6600"
type input "FF6600"
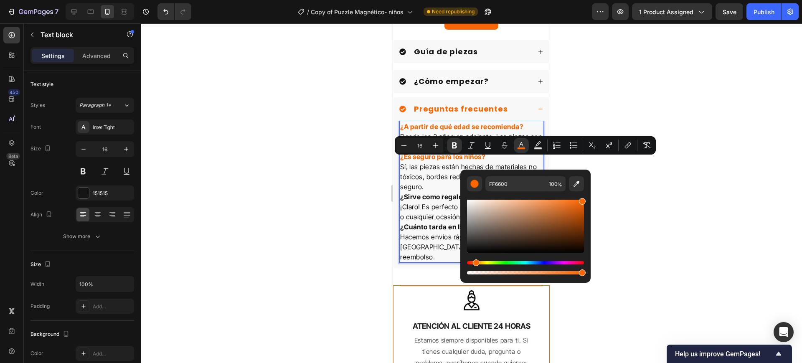
click at [318, 196] on div at bounding box center [471, 192] width 661 height 339
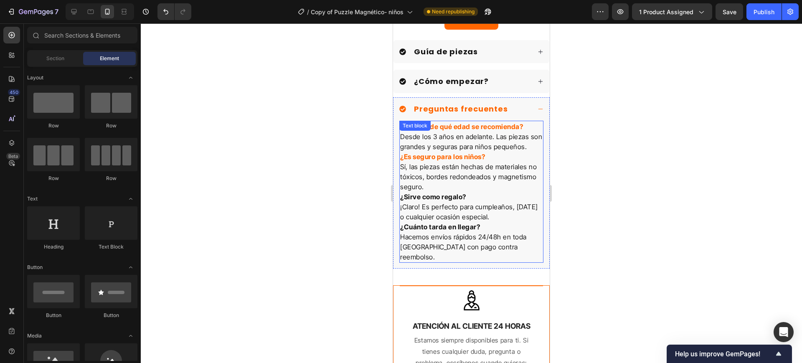
click at [468, 200] on p "¿Sirve como regalo? ¡Claro! Es perfecto para cumpleaños, Navidad o cualquier oc…" at bounding box center [471, 207] width 142 height 30
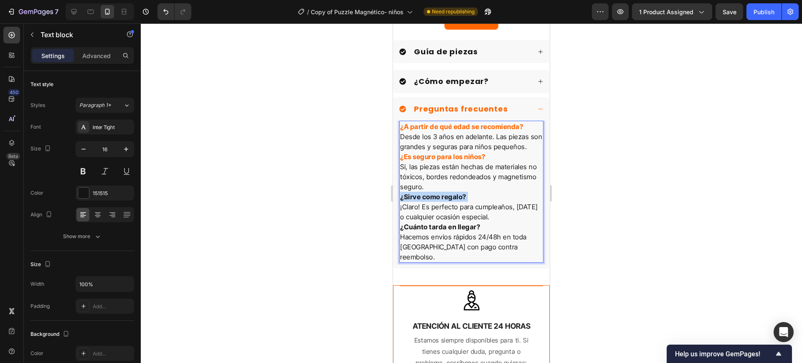
drag, startPoint x: 468, startPoint y: 201, endPoint x: 401, endPoint y: 198, distance: 67.7
click at [401, 198] on p "¿Sirve como regalo? ¡Claro! Es perfecto para cumpleaños, Navidad o cualquier oc…" at bounding box center [471, 207] width 142 height 30
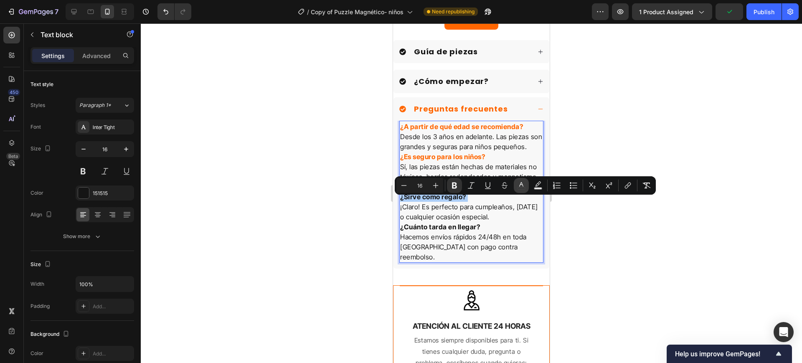
click at [514, 184] on button "color" at bounding box center [521, 185] width 15 height 15
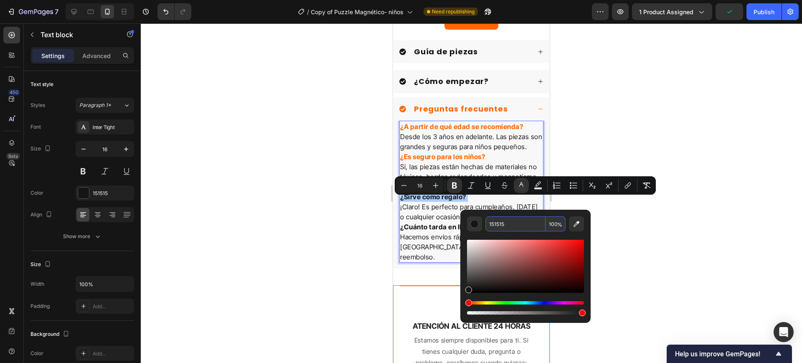
click at [504, 225] on input "151515" at bounding box center [515, 223] width 60 height 15
paste input "FF6600"
type input "FF6600"
click at [364, 205] on div at bounding box center [471, 192] width 661 height 339
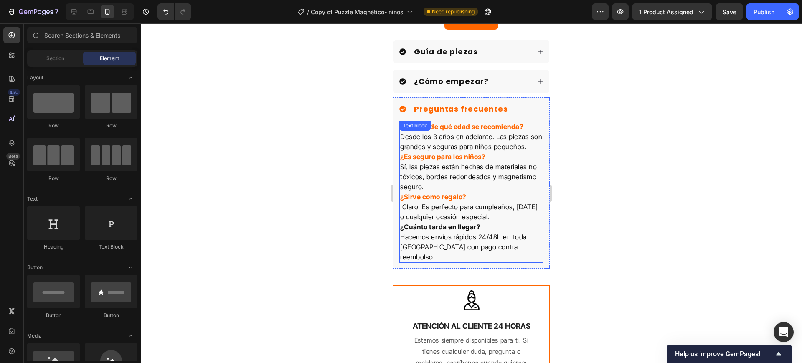
click at [479, 231] on strong "¿Cuánto tarda en llegar?" at bounding box center [440, 227] width 80 height 8
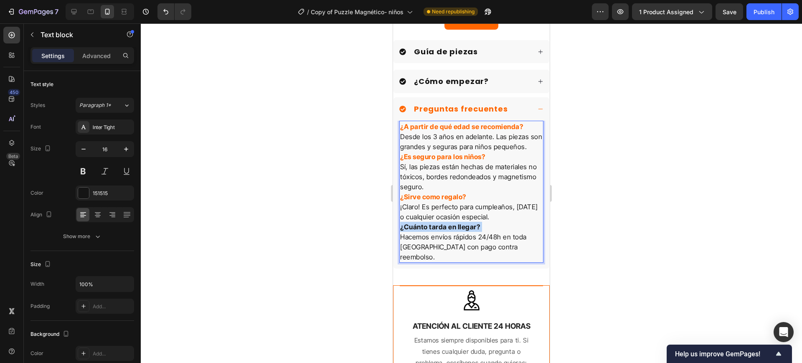
drag, startPoint x: 480, startPoint y: 232, endPoint x: 400, endPoint y: 231, distance: 80.2
click at [400, 231] on p "¿Cuánto tarda en llegar? Hacemos envíos rápidos 24/48h en toda España con pago …" at bounding box center [471, 242] width 142 height 40
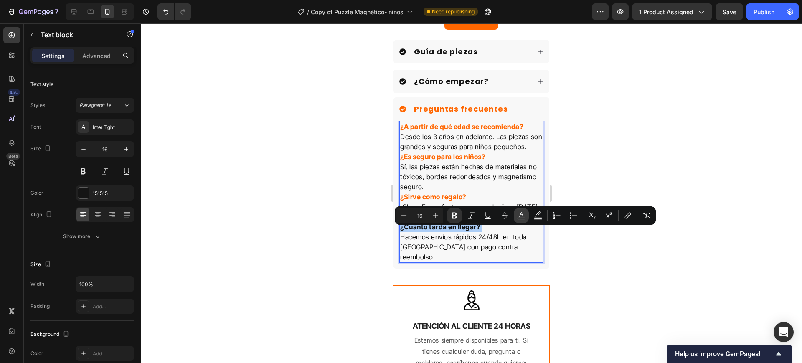
click at [524, 212] on icon "Editor contextual toolbar" at bounding box center [521, 215] width 8 height 8
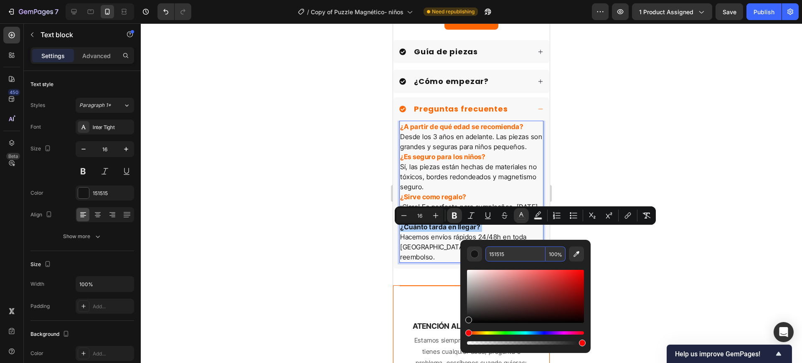
click at [507, 247] on input "151515" at bounding box center [515, 253] width 60 height 15
paste input "FF6600"
type input "FF6600"
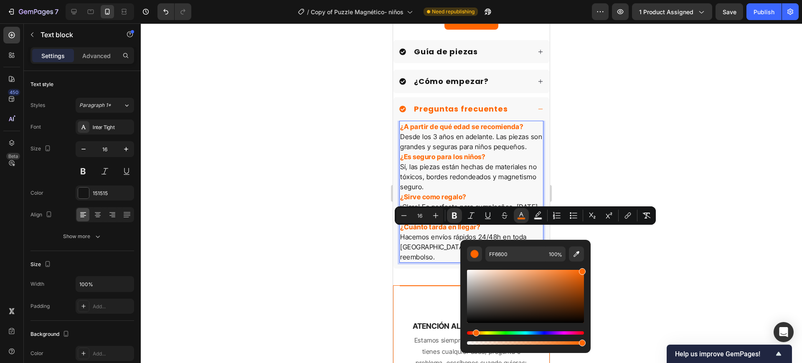
click at [323, 189] on div at bounding box center [471, 192] width 661 height 339
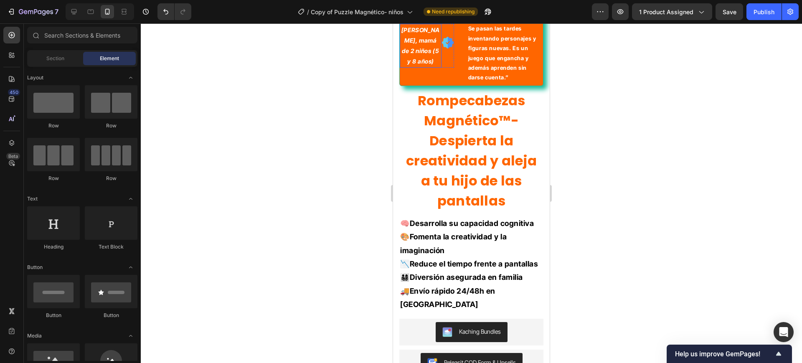
scroll to position [126, 0]
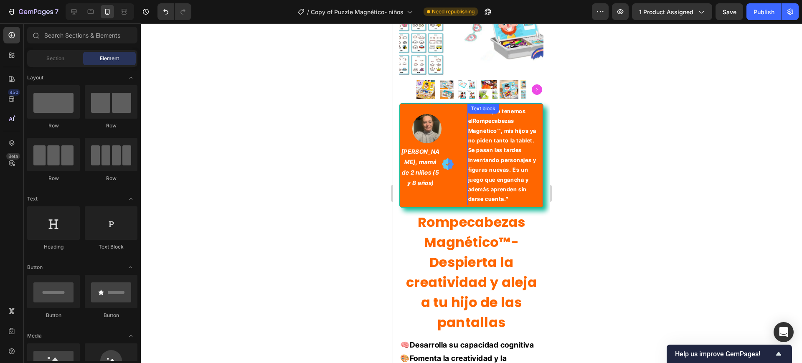
click at [533, 182] on p "“Desde que tenemos el Rompecabezas Magnético™ , mis hijos ya no piden tanto la …" at bounding box center [505, 155] width 74 height 98
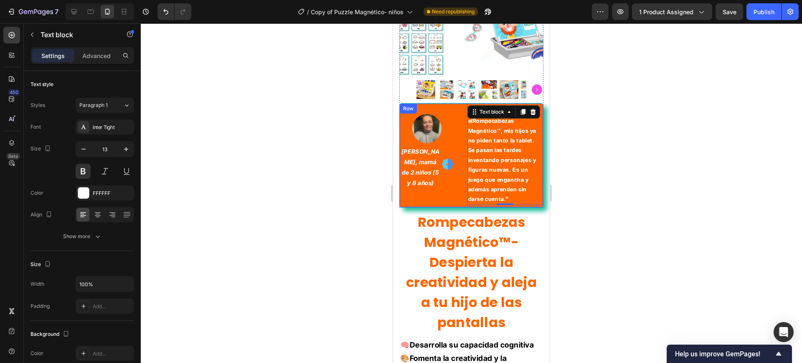
click at [445, 198] on div "Image María López, mamá de 2 niños (5 y 8 años) Text Block Image Row “Desde que…" at bounding box center [471, 155] width 144 height 104
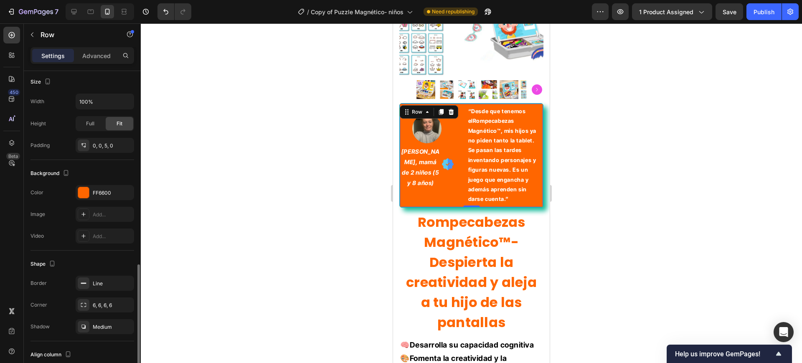
scroll to position [267, 0]
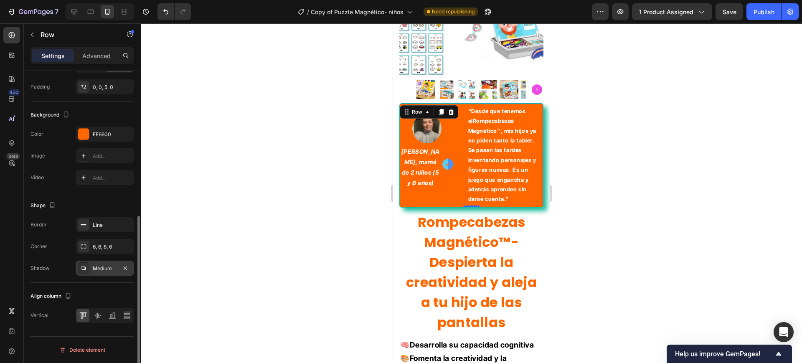
click at [89, 268] on div at bounding box center [84, 268] width 12 height 12
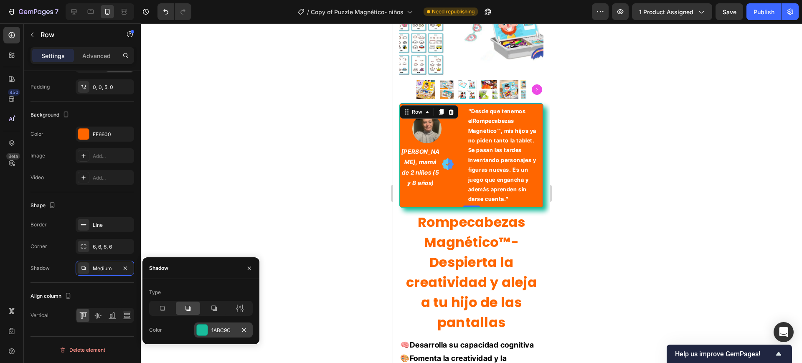
click at [202, 326] on div at bounding box center [202, 329] width 11 height 11
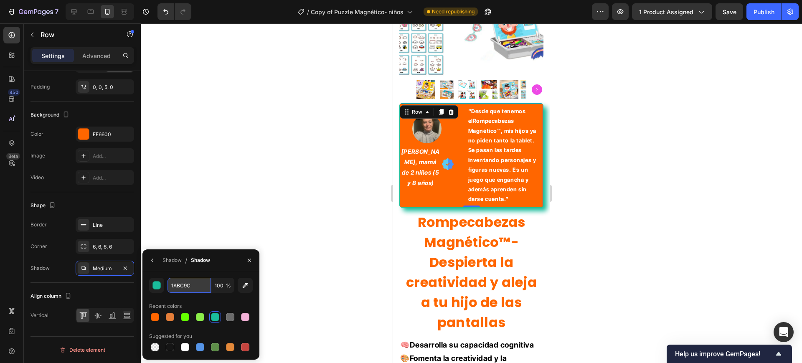
click at [185, 283] on input "1ABC9C" at bounding box center [188, 285] width 43 height 15
paste input "FF6600"
type input "FF6600"
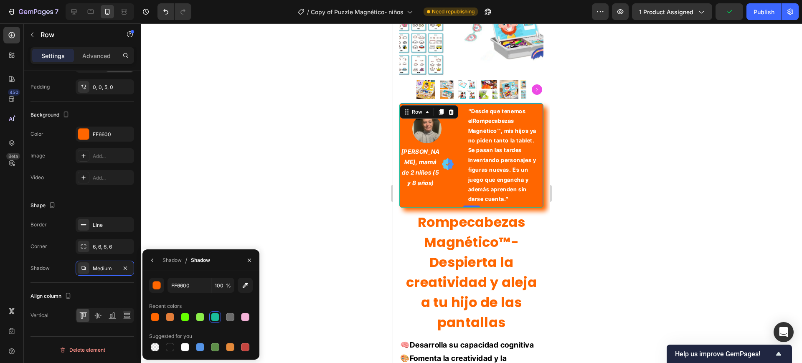
click at [236, 126] on div at bounding box center [471, 192] width 661 height 339
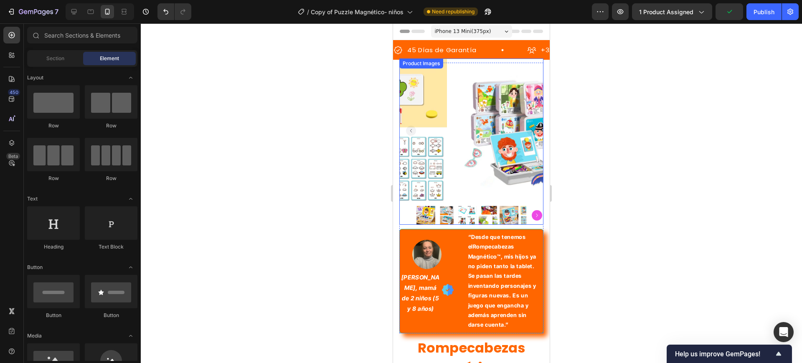
scroll to position [0, 0]
click at [528, 206] on div at bounding box center [471, 215] width 144 height 19
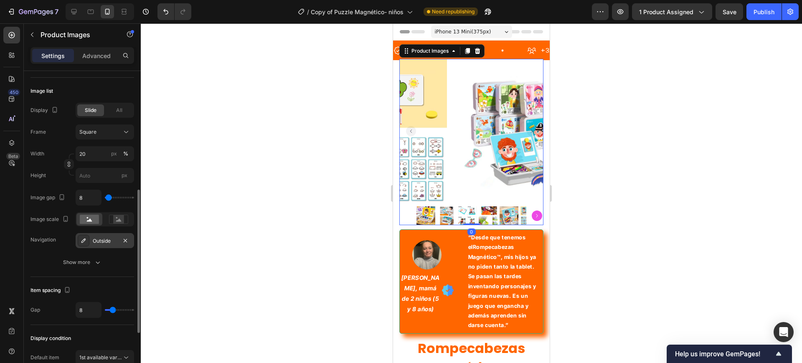
scroll to position [379, 0]
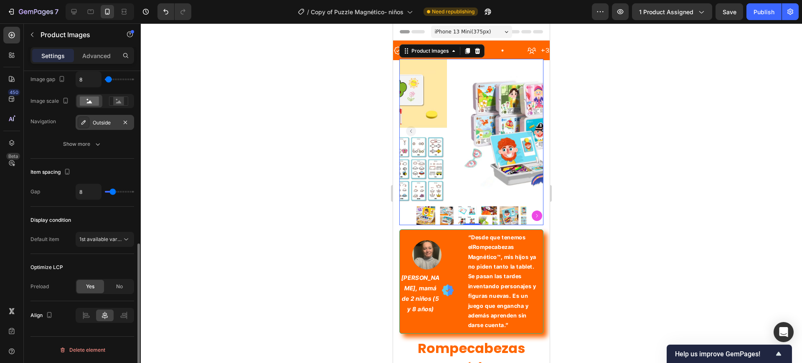
click at [95, 127] on div "Outside" at bounding box center [105, 122] width 58 height 15
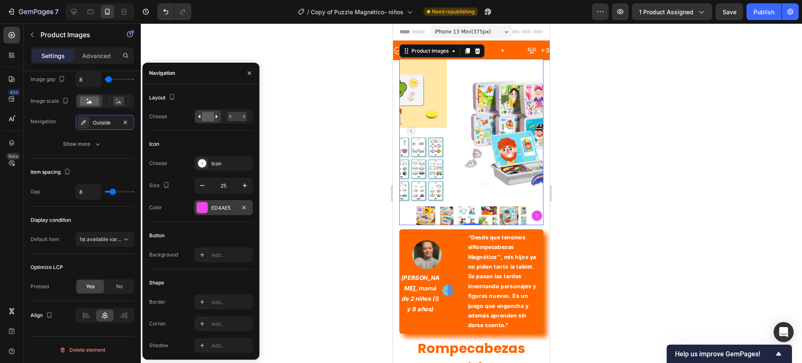
click at [200, 207] on div at bounding box center [202, 207] width 11 height 11
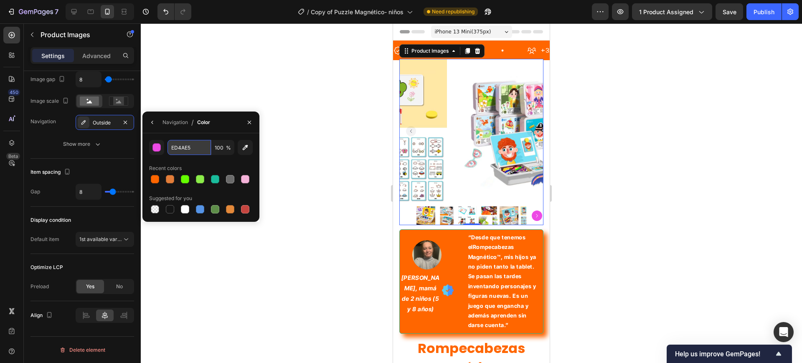
click at [191, 148] on input "ED4AE5" at bounding box center [188, 147] width 43 height 15
paste input "FF6600"
type input "FF6600"
click at [278, 124] on div at bounding box center [471, 192] width 661 height 339
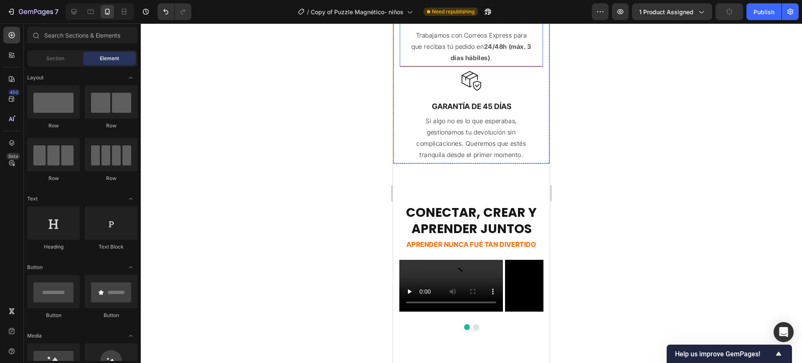
scroll to position [1357, 0]
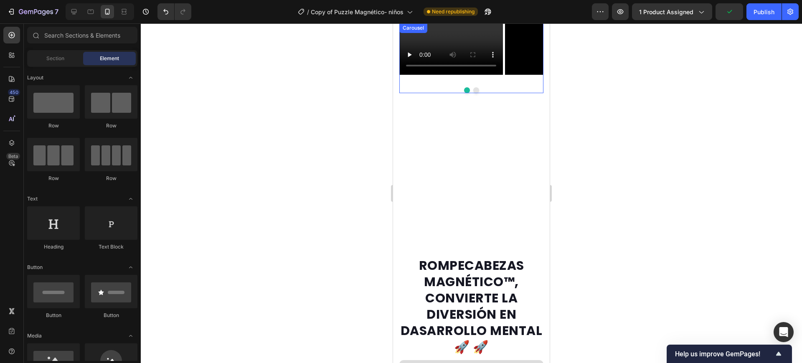
click at [477, 93] on div at bounding box center [471, 90] width 144 height 6
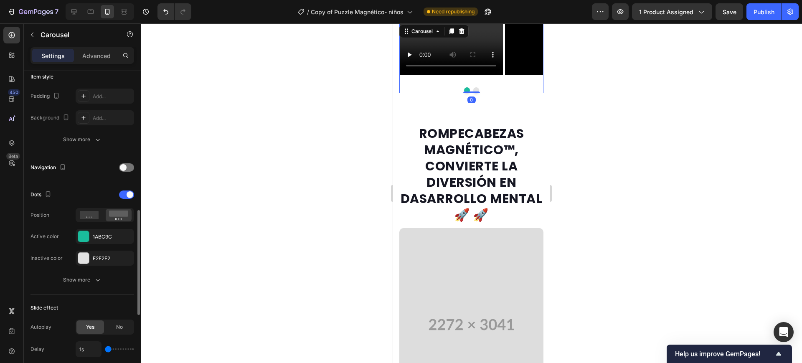
scroll to position [261, 0]
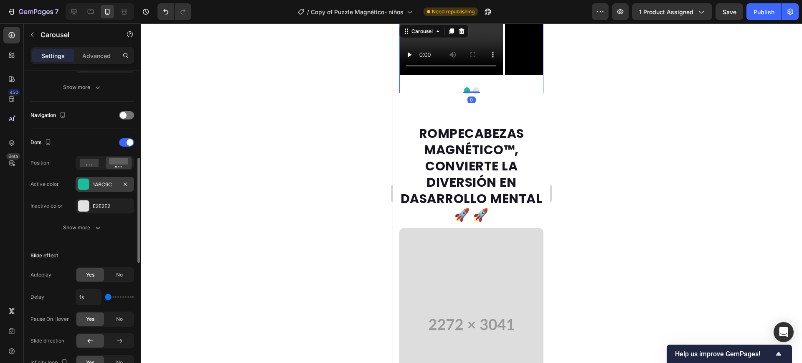
click at [89, 183] on div "1ABC9C" at bounding box center [105, 184] width 58 height 15
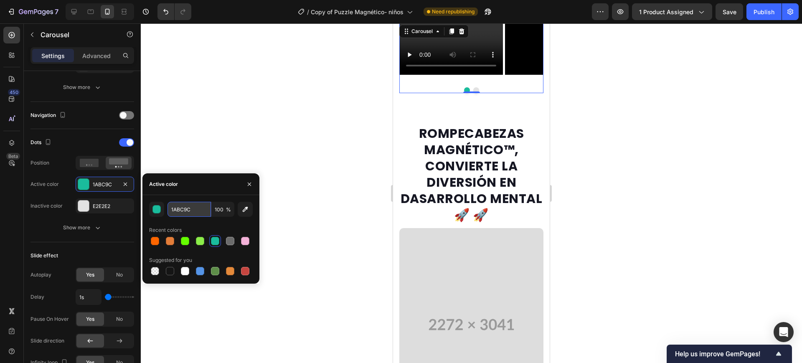
click at [181, 212] on input "1ABC9C" at bounding box center [188, 209] width 43 height 15
paste input "FF6600"
type input "FF6600"
click at [295, 107] on div at bounding box center [471, 192] width 661 height 339
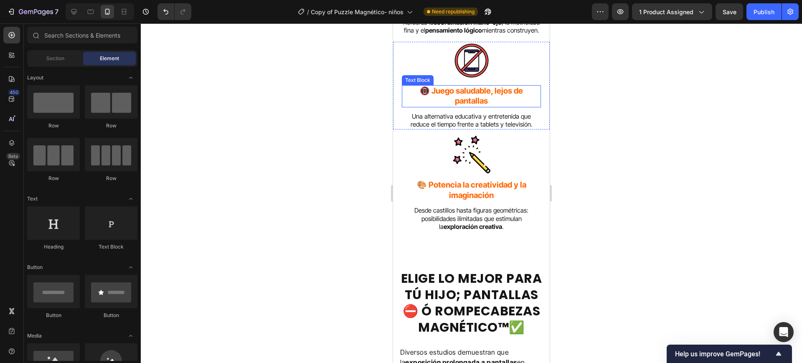
scroll to position [2140, 0]
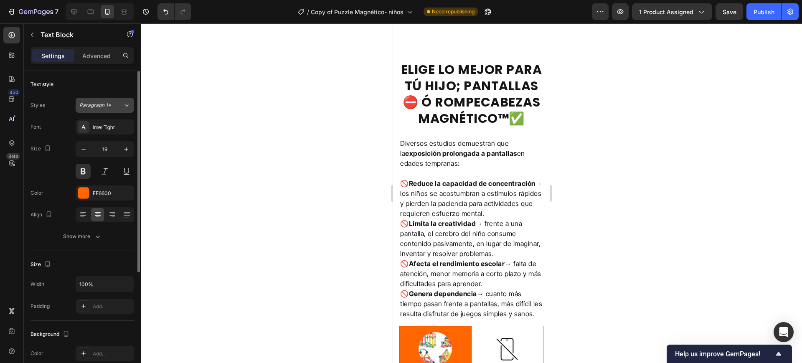
click at [109, 108] on span "Paragraph 1*" at bounding box center [95, 105] width 32 height 8
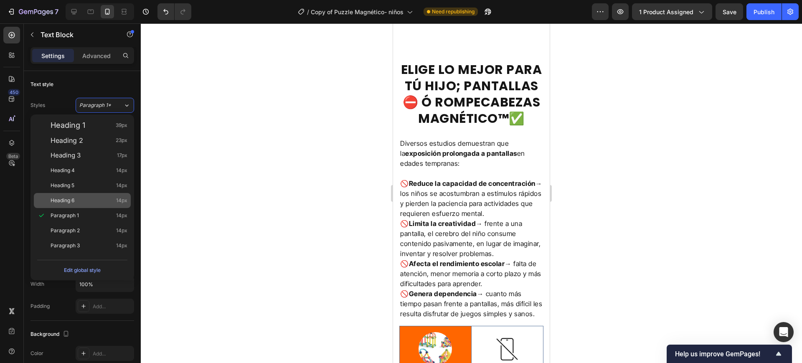
click at [93, 195] on div "Heading 6 14px" at bounding box center [82, 200] width 97 height 15
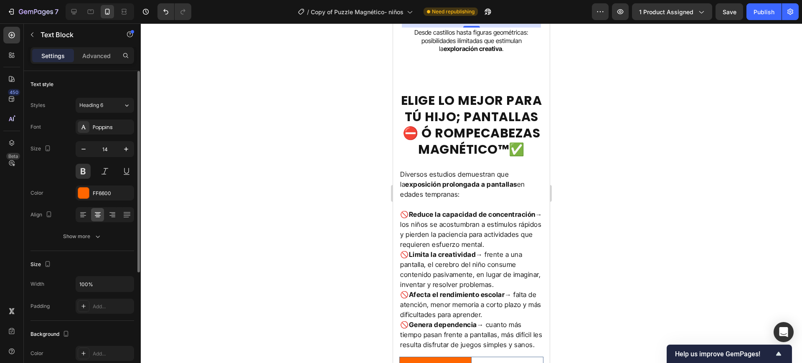
scroll to position [2088, 0]
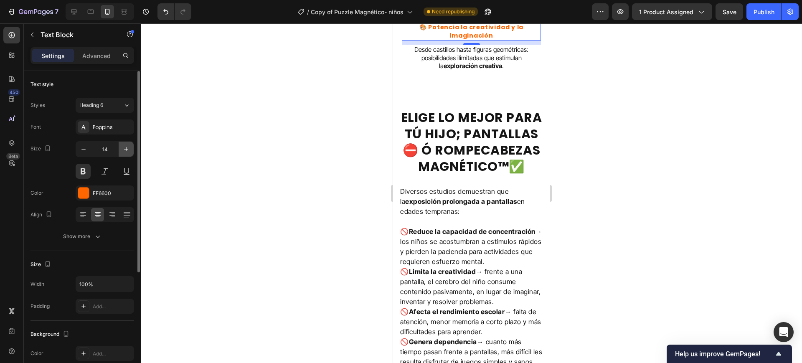
click at [123, 151] on icon "button" at bounding box center [126, 149] width 8 height 8
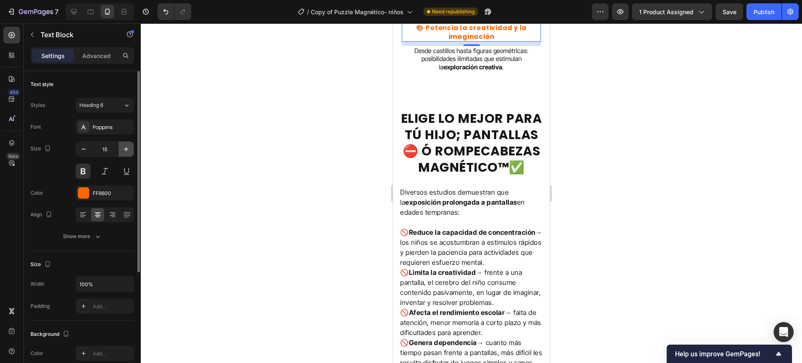
click at [123, 151] on icon "button" at bounding box center [126, 149] width 8 height 8
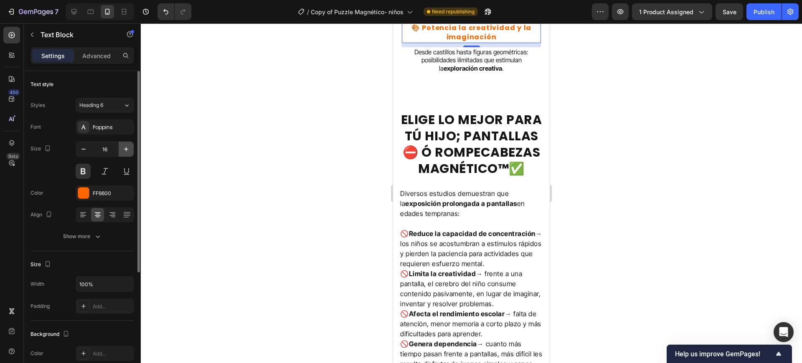
click at [123, 151] on icon "button" at bounding box center [126, 149] width 8 height 8
type input "17"
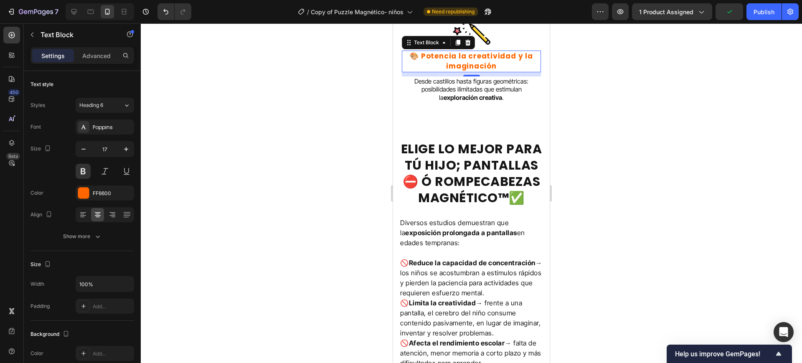
scroll to position [1931, 0]
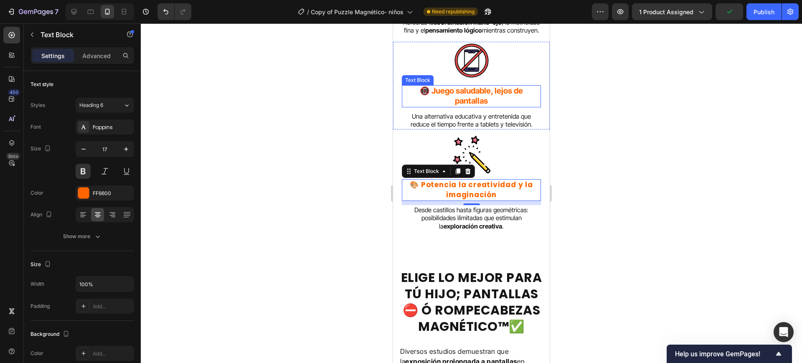
click at [472, 106] on p "📵 Juego saludable, lejos de pantallas" at bounding box center [470, 96] width 137 height 20
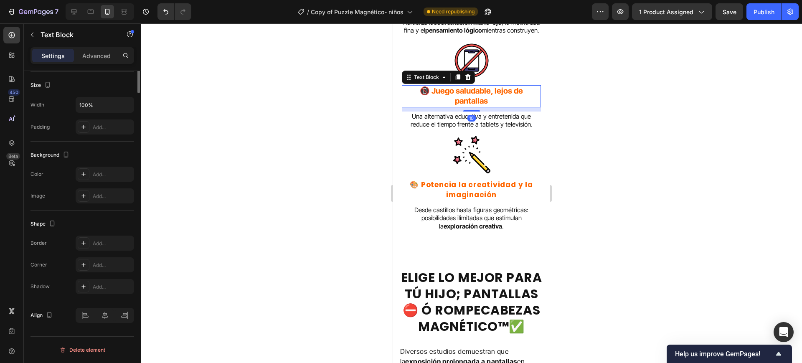
scroll to position [0, 0]
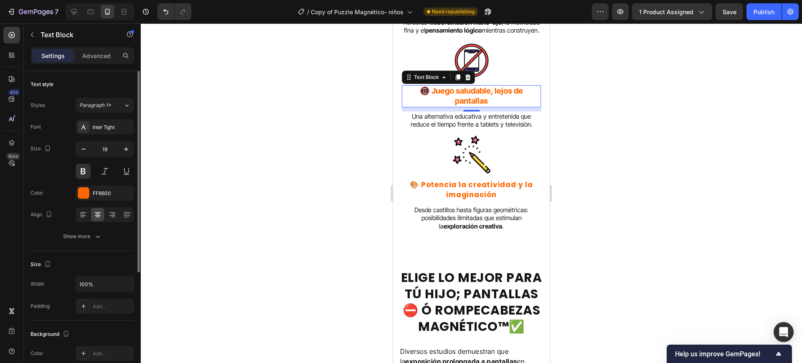
click at [106, 113] on div "Styles Paragraph 1* Font Inter Tight Size 19 Color FF6600 Align Show more" at bounding box center [82, 171] width 104 height 146
click at [106, 110] on button "Paragraph 1*" at bounding box center [105, 105] width 58 height 15
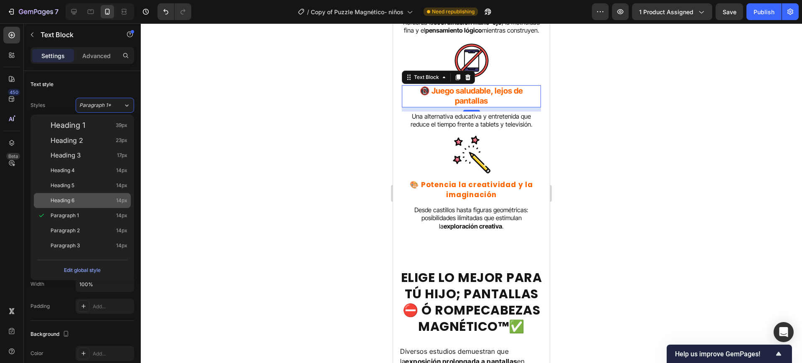
click at [86, 194] on div "Heading 6 14px" at bounding box center [82, 200] width 97 height 15
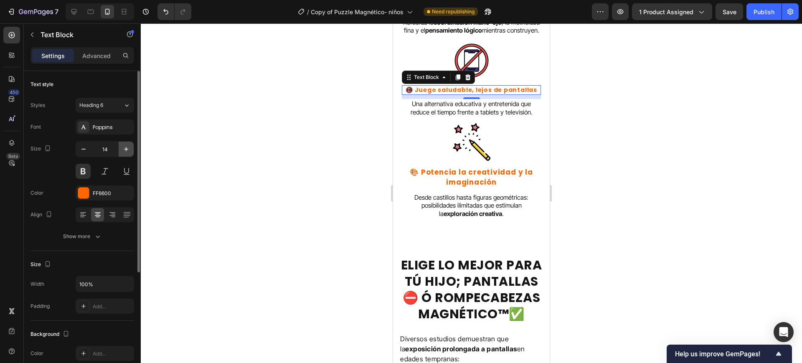
click at [126, 150] on icon "button" at bounding box center [126, 149] width 4 height 4
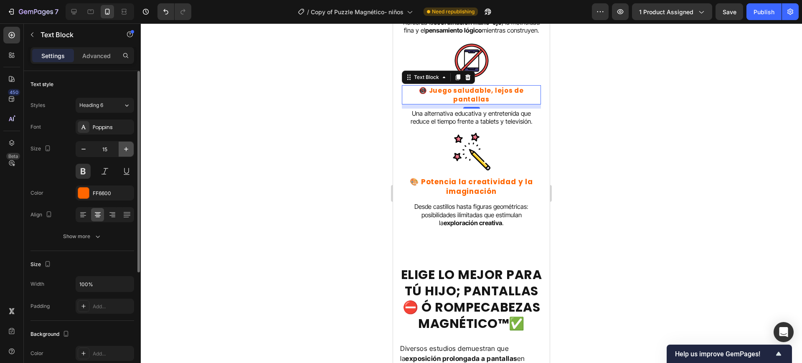
click at [126, 150] on icon "button" at bounding box center [126, 149] width 4 height 4
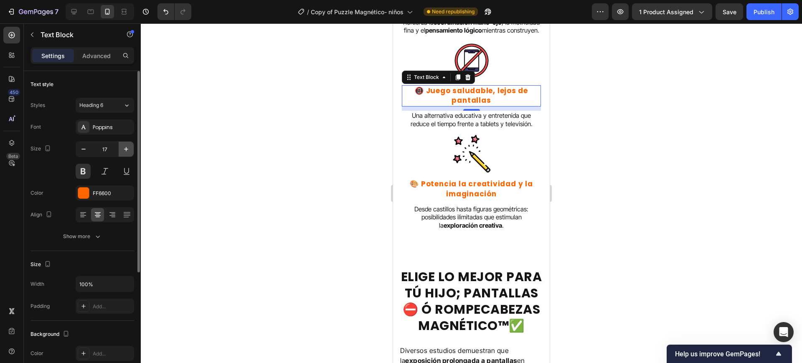
click at [126, 150] on icon "button" at bounding box center [126, 149] width 4 height 4
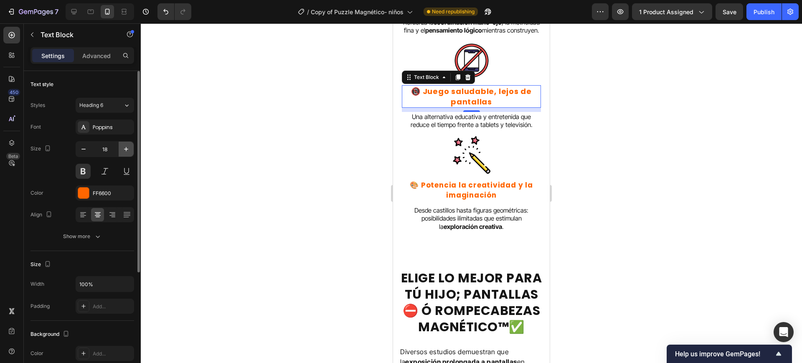
click at [126, 150] on icon "button" at bounding box center [126, 149] width 4 height 4
type input "19"
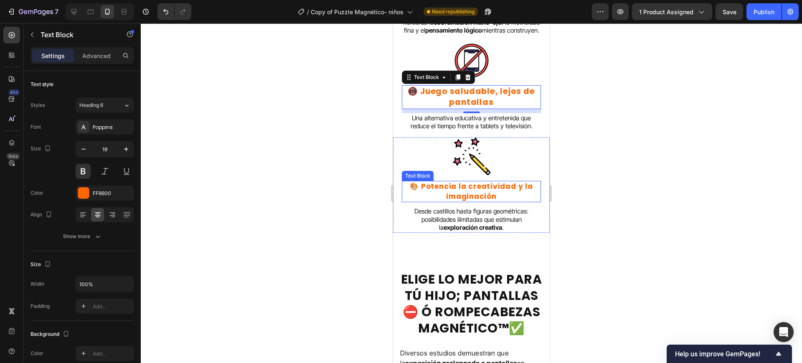
click at [449, 202] on p "🎨 Potencia la creatividad y la imaginación" at bounding box center [470, 192] width 137 height 20
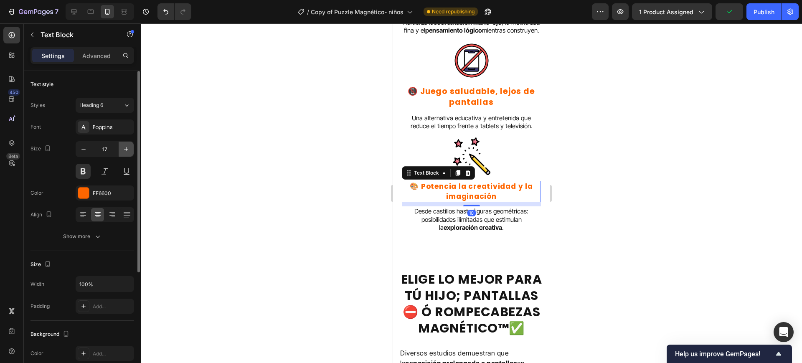
click at [123, 153] on icon "button" at bounding box center [126, 149] width 8 height 8
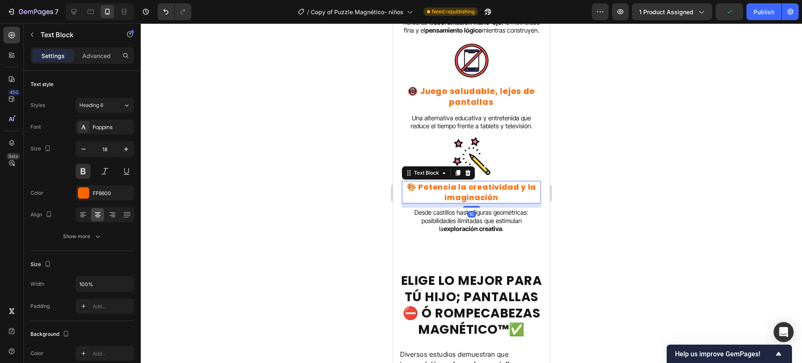
type input "19"
click at [452, 12] on p "🧩 Mejora habilidades motoras y resolución de problemas" at bounding box center [470, 2] width 137 height 20
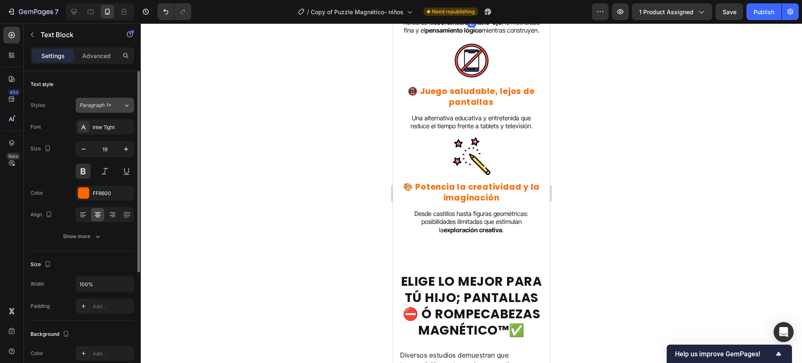
drag, startPoint x: 124, startPoint y: 106, endPoint x: 119, endPoint y: 109, distance: 4.9
click at [122, 106] on button "Paragraph 1*" at bounding box center [105, 105] width 58 height 15
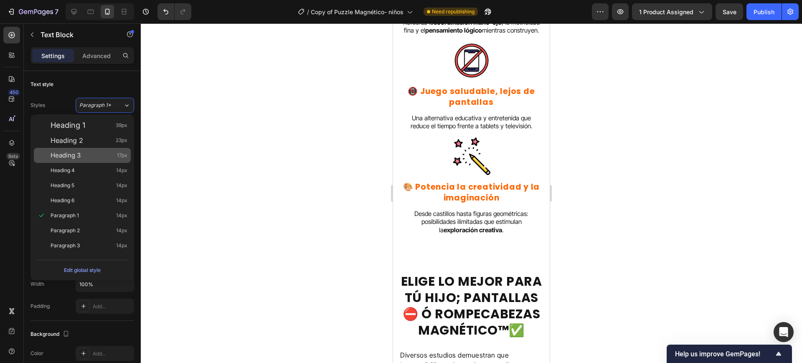
click at [89, 157] on div "Heading 3 17px" at bounding box center [89, 155] width 77 height 8
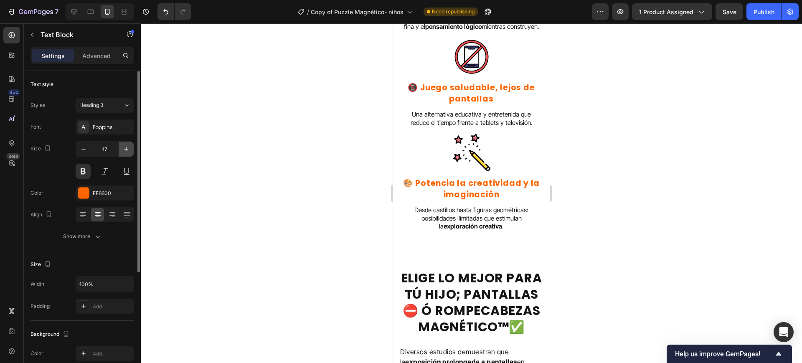
click at [122, 151] on icon "button" at bounding box center [126, 149] width 8 height 8
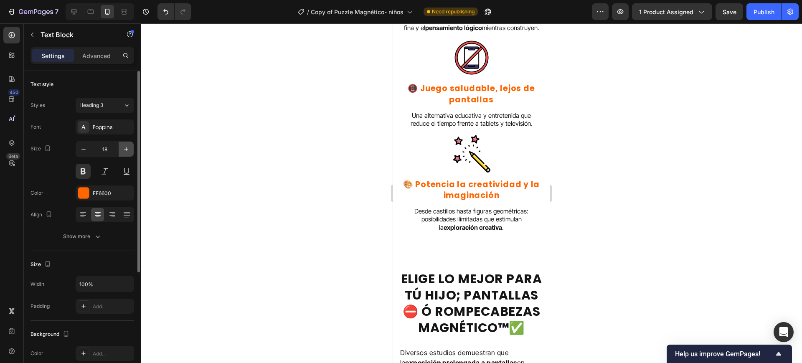
type input "19"
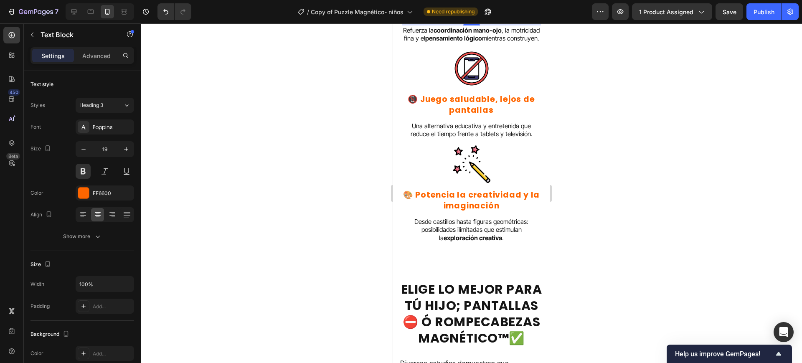
drag, startPoint x: 316, startPoint y: 157, endPoint x: 354, endPoint y: 174, distance: 41.0
click at [318, 159] on div at bounding box center [471, 192] width 661 height 339
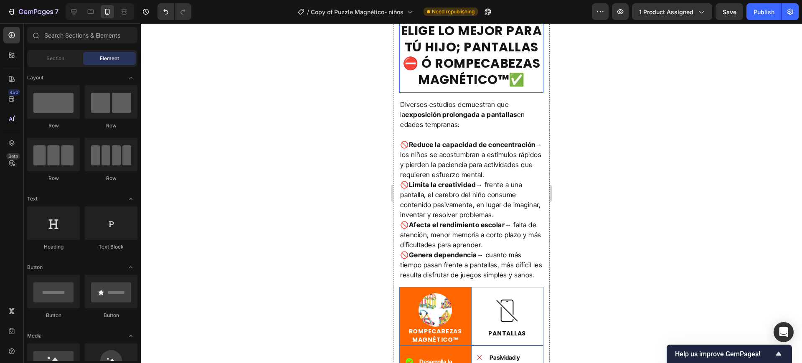
scroll to position [2192, 0]
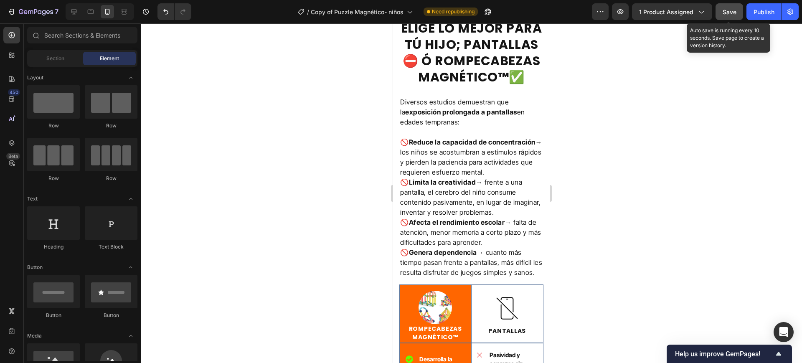
click at [735, 9] on span "Save" at bounding box center [729, 11] width 14 height 7
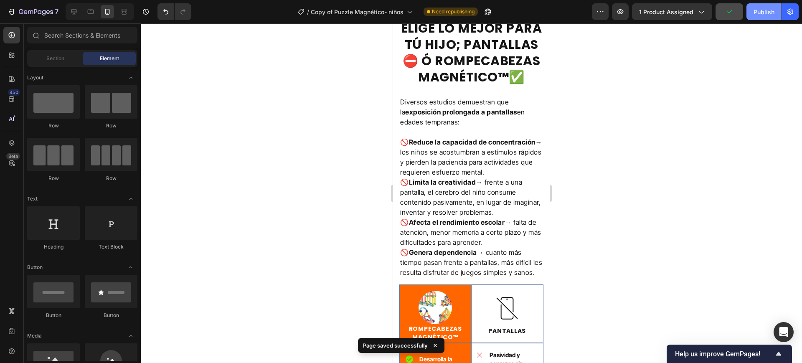
click at [759, 13] on div "Publish" at bounding box center [763, 12] width 21 height 9
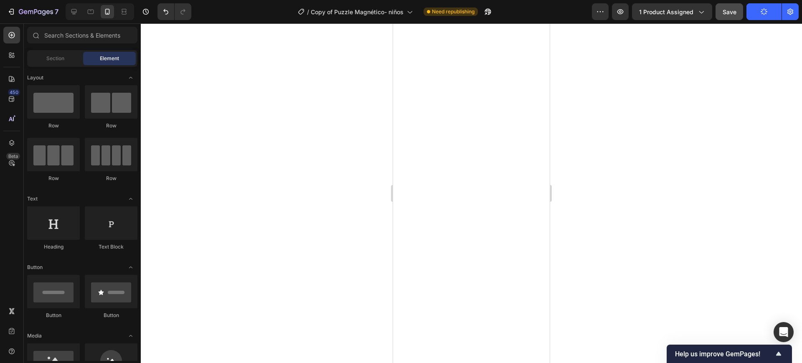
scroll to position [0, 0]
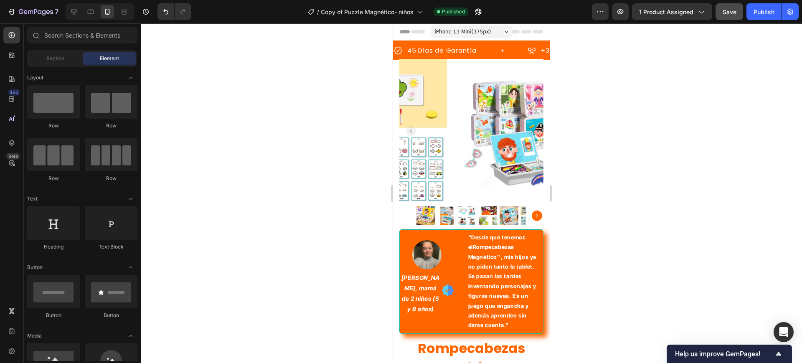
click at [643, 171] on div at bounding box center [471, 192] width 661 height 339
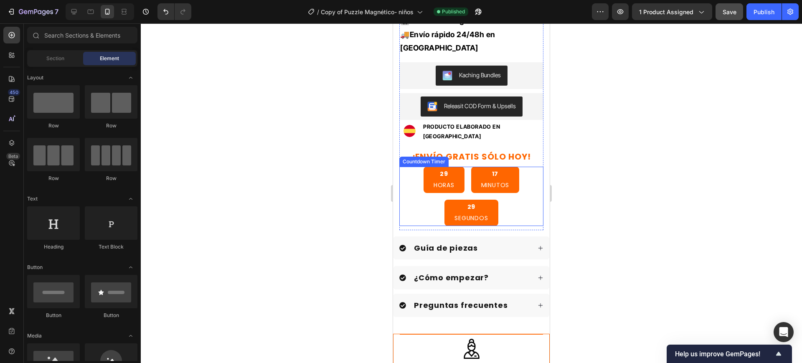
scroll to position [522, 0]
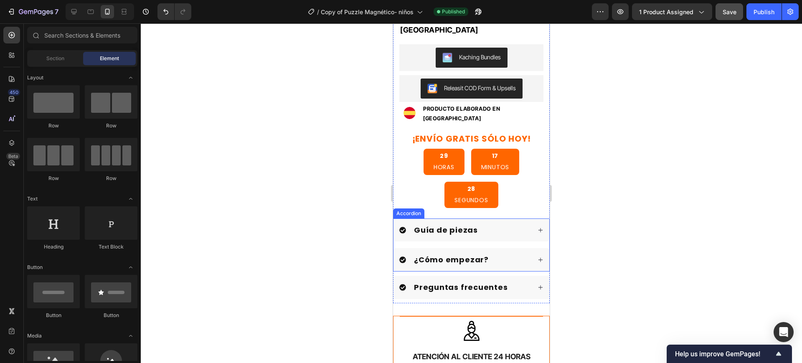
click at [525, 225] on div "Guía de piezas" at bounding box center [471, 229] width 156 height 23
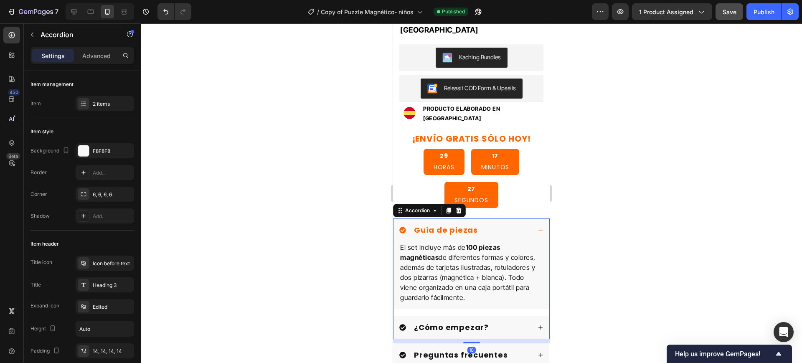
click at [525, 225] on div "Guía de piezas" at bounding box center [471, 229] width 156 height 23
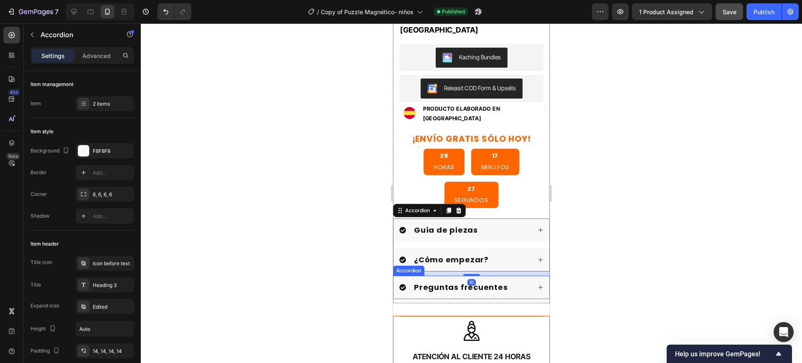
click at [525, 276] on div "Preguntas frecuentes" at bounding box center [471, 287] width 156 height 23
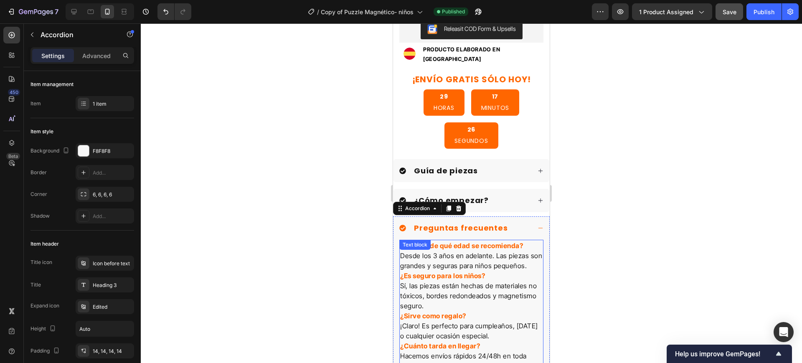
scroll to position [626, 0]
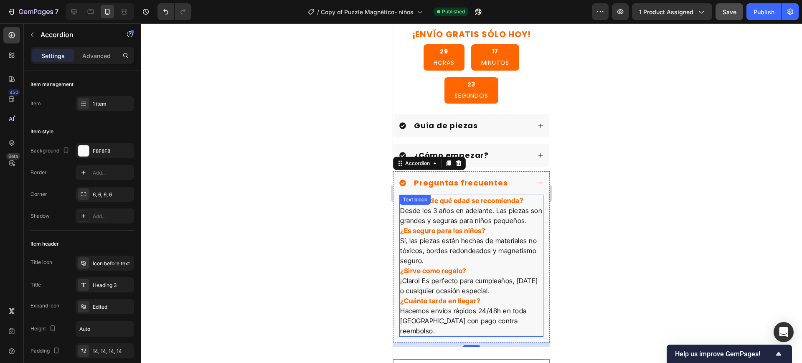
click at [471, 223] on p "¿A partir de qué edad se recomienda? Desde los 3 años en adelante. Las piezas s…" at bounding box center [471, 210] width 142 height 30
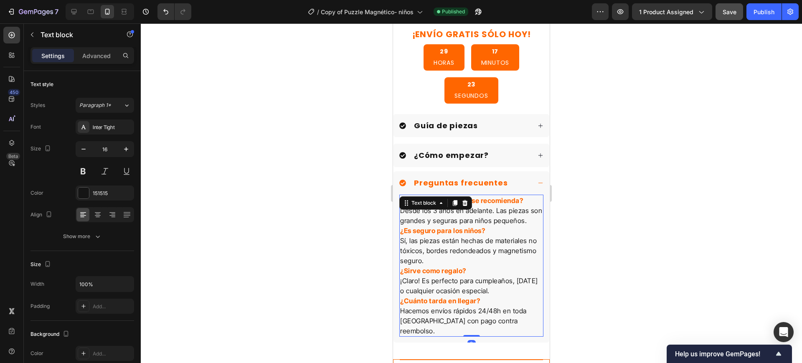
click at [459, 225] on p "¿A partir de qué edad se recomienda? Desde los 3 años en adelante. Las piezas s…" at bounding box center [471, 210] width 142 height 30
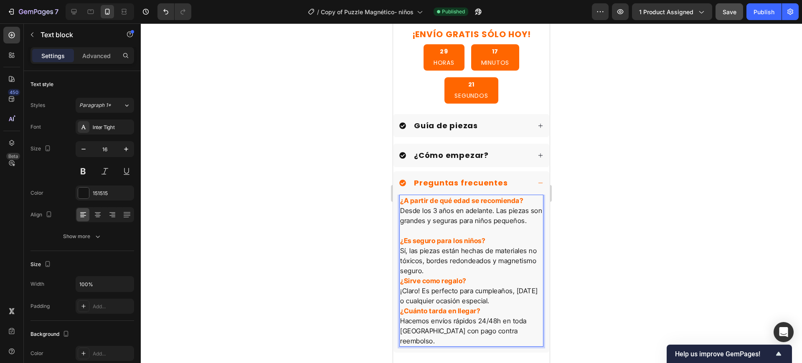
click at [450, 273] on p "¿Es seguro para los niños? Sí, las piezas están hechas de materiales no tóxicos…" at bounding box center [471, 255] width 142 height 40
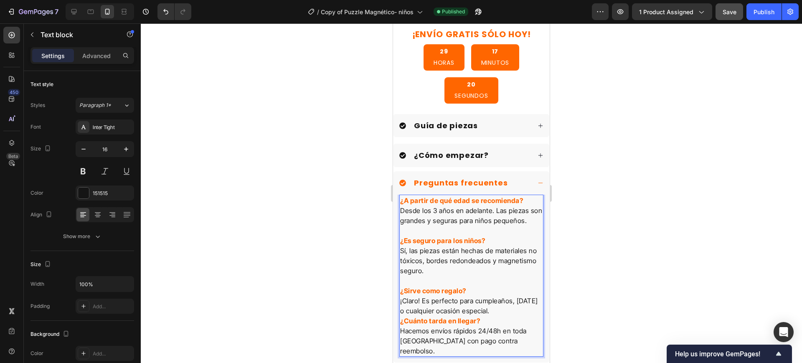
click at [521, 315] on p "¿Sirve como regalo? ¡Claro! Es perfecto para cumpleaños, Navidad o cualquier oc…" at bounding box center [471, 301] width 142 height 30
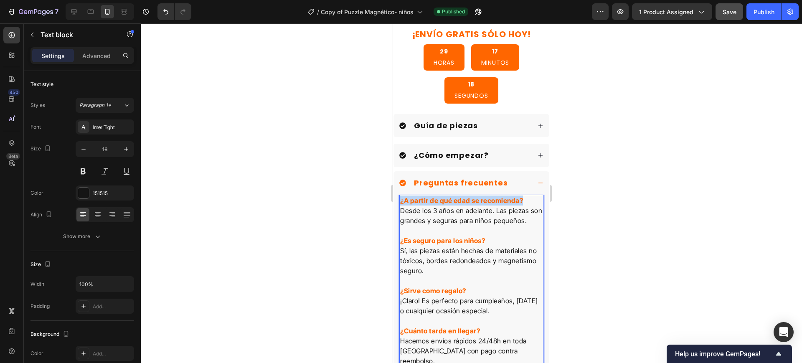
drag, startPoint x: 523, startPoint y: 195, endPoint x: 757, endPoint y: 214, distance: 235.4
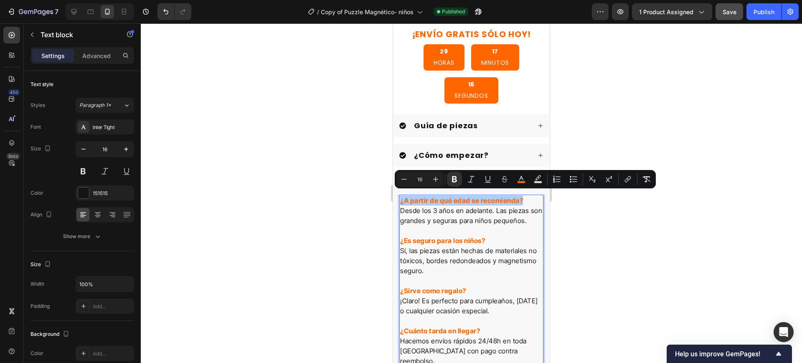
click at [332, 211] on div at bounding box center [471, 192] width 661 height 339
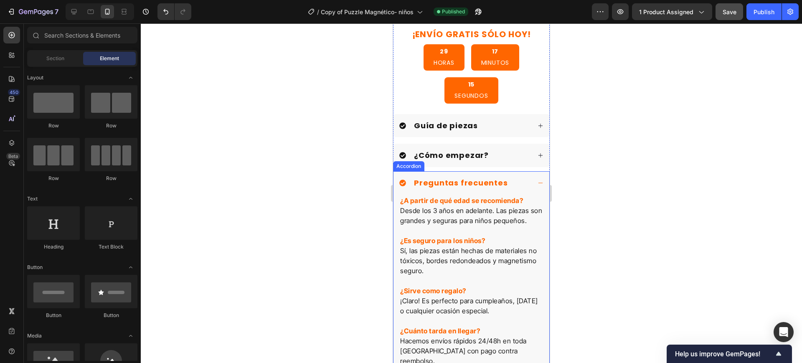
click at [483, 179] on p "Preguntas frecuentes" at bounding box center [461, 182] width 94 height 9
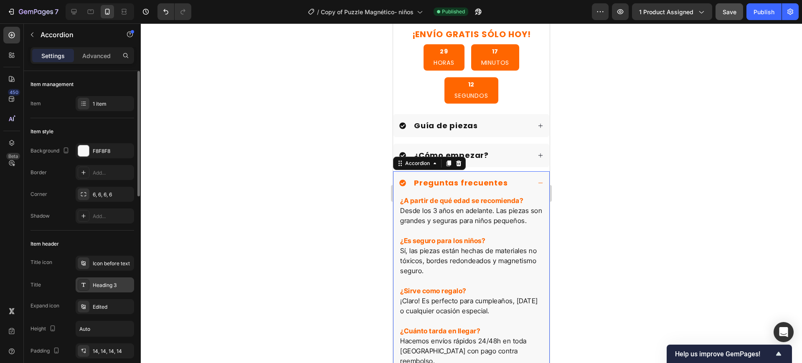
click at [111, 278] on div "Heading 3" at bounding box center [105, 284] width 58 height 15
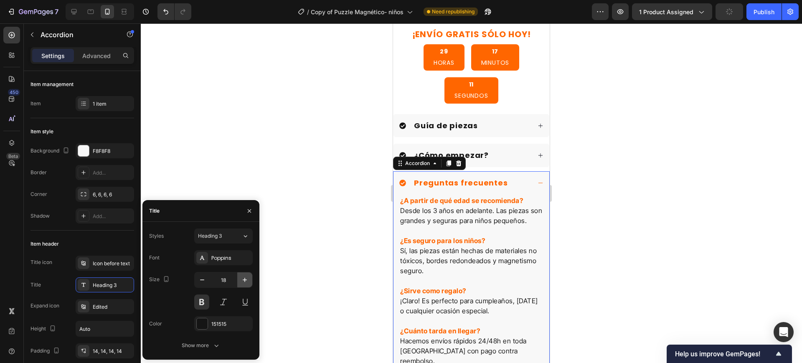
click at [244, 276] on icon "button" at bounding box center [244, 280] width 8 height 8
type input "19"
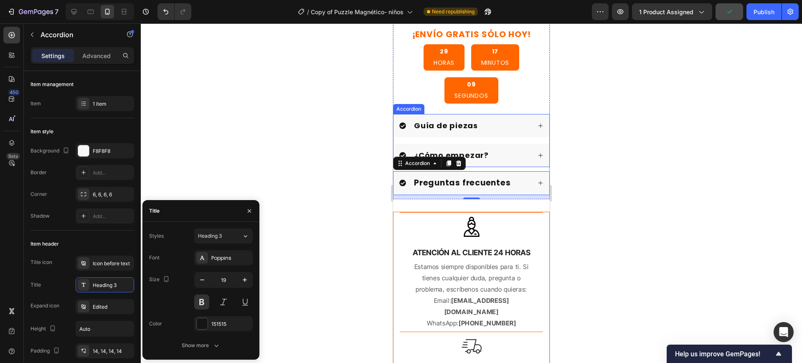
click at [491, 149] on div "¿Cómo empezar?" at bounding box center [465, 155] width 132 height 12
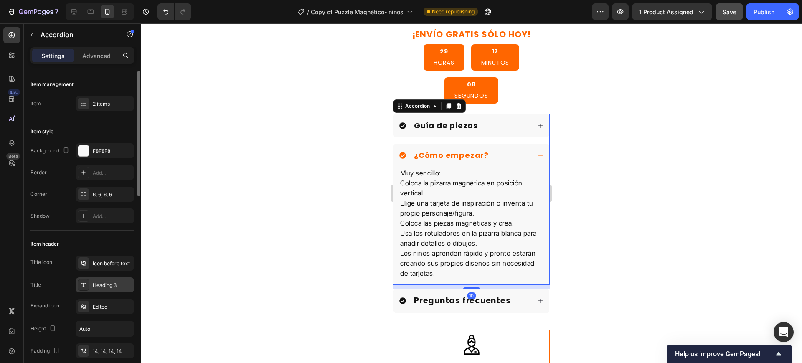
click at [118, 280] on div "Heading 3" at bounding box center [105, 284] width 58 height 15
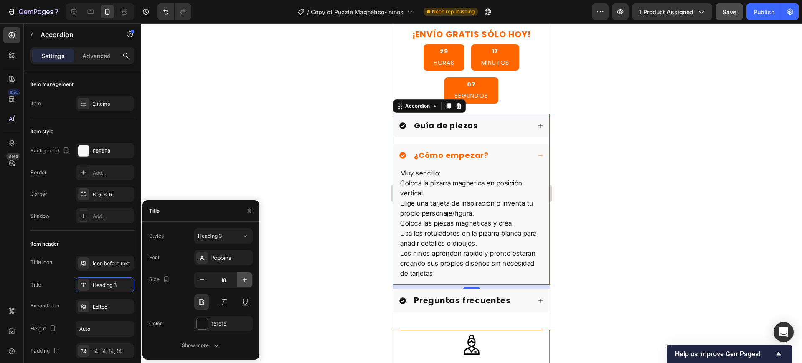
click at [244, 276] on icon "button" at bounding box center [244, 280] width 8 height 8
type input "19"
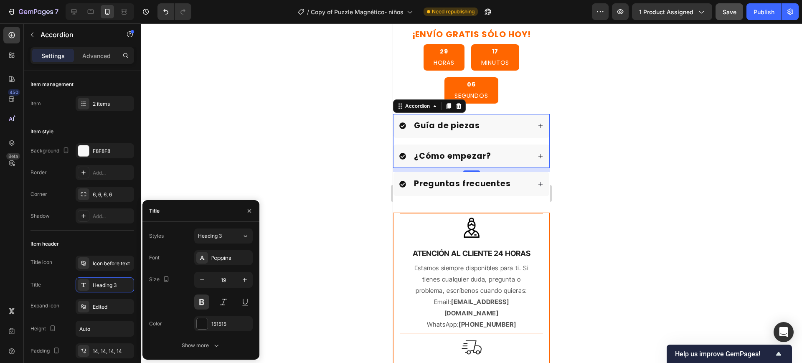
click at [272, 148] on div at bounding box center [471, 192] width 661 height 339
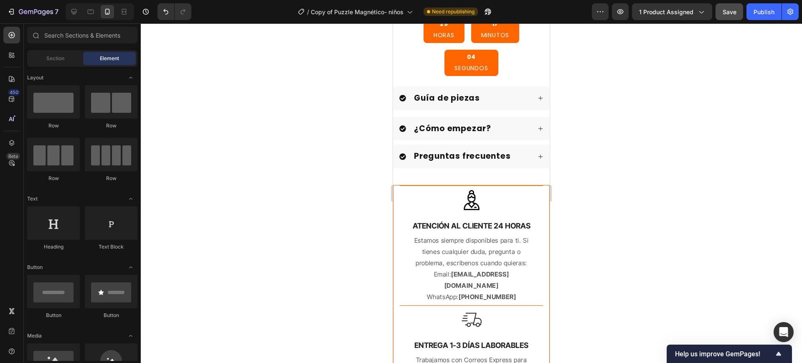
scroll to position [678, 0]
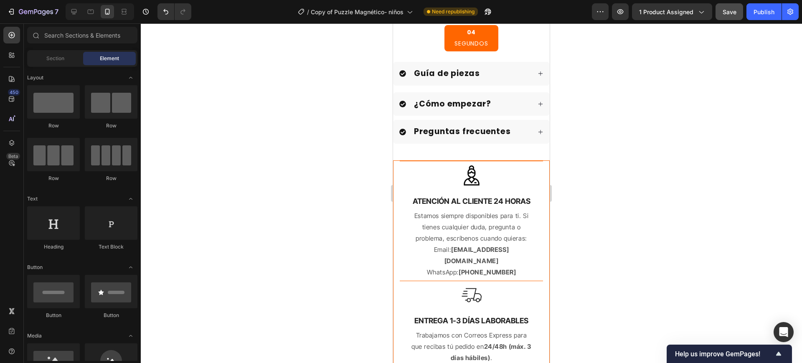
click at [730, 8] on span "Save" at bounding box center [729, 11] width 14 height 7
click at [751, 16] on button "Publish" at bounding box center [763, 11] width 35 height 17
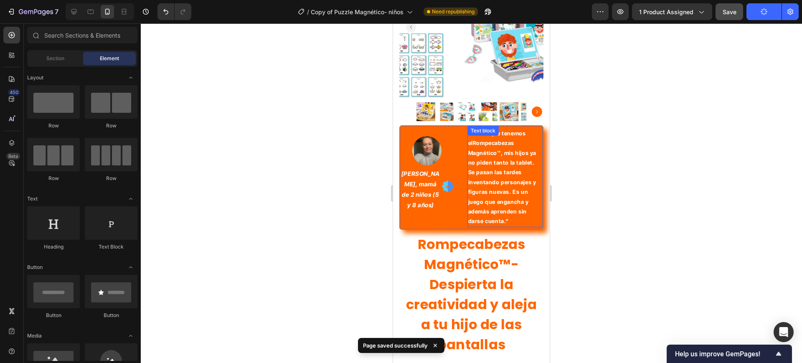
scroll to position [0, 0]
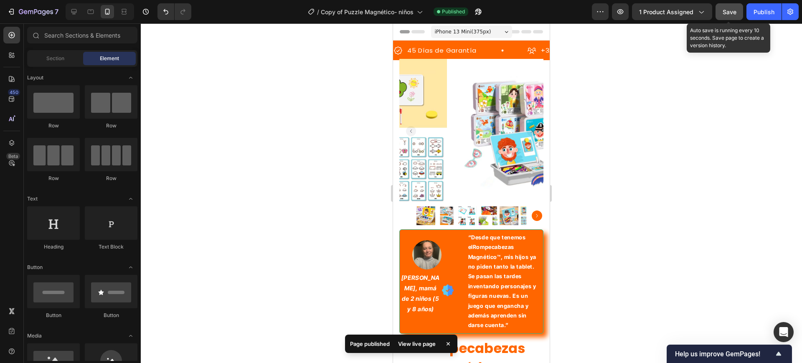
click at [732, 8] on span "Save" at bounding box center [729, 11] width 14 height 7
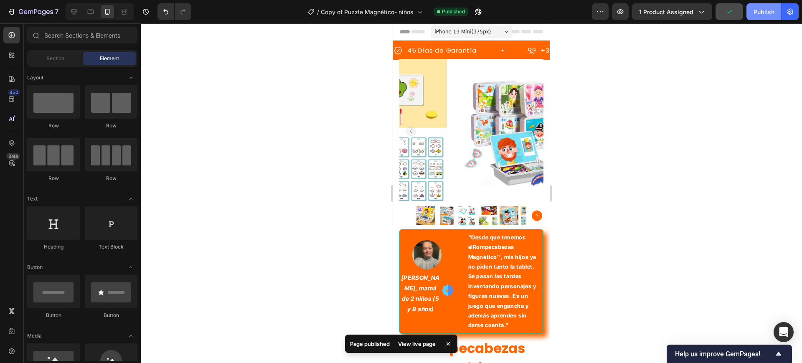
click at [749, 15] on button "Publish" at bounding box center [763, 11] width 35 height 17
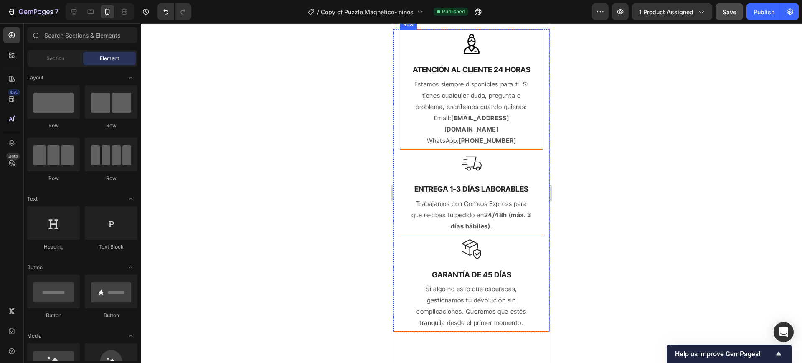
scroll to position [724, 0]
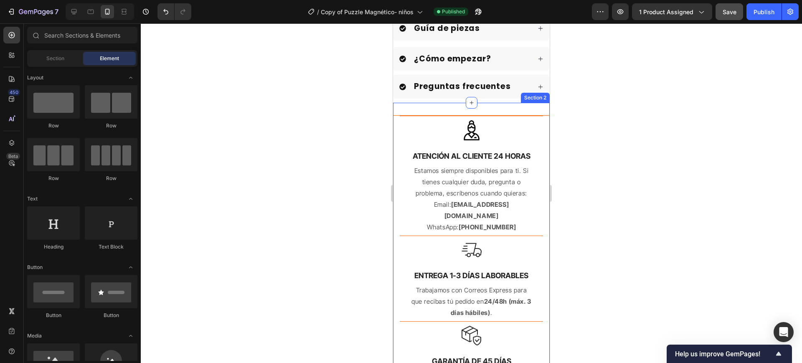
click at [530, 107] on div "Image GARANTÍA DE 45 DÍAS Text Block Si algo no es lo que esperabas, gestionamo…" at bounding box center [471, 270] width 157 height 334
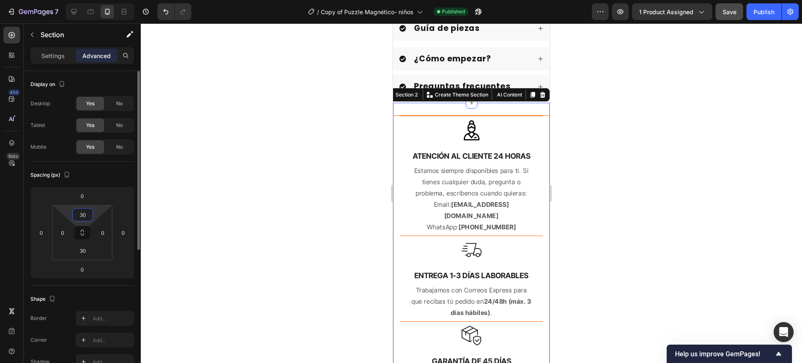
click at [78, 208] on input "30" at bounding box center [82, 214] width 17 height 13
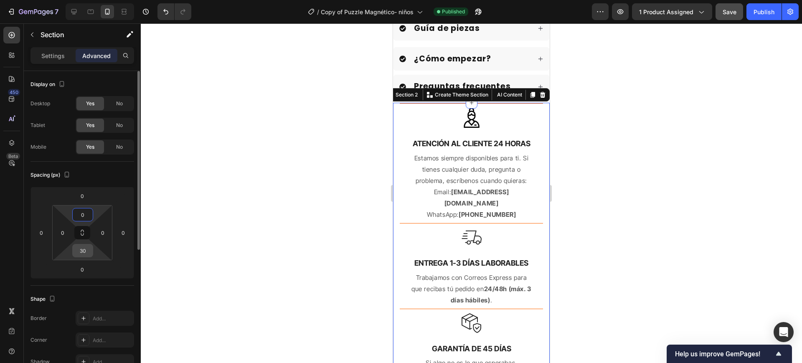
type input "0"
click at [84, 250] on input "30" at bounding box center [82, 250] width 17 height 13
type input "0"
click at [208, 241] on div at bounding box center [471, 192] width 661 height 339
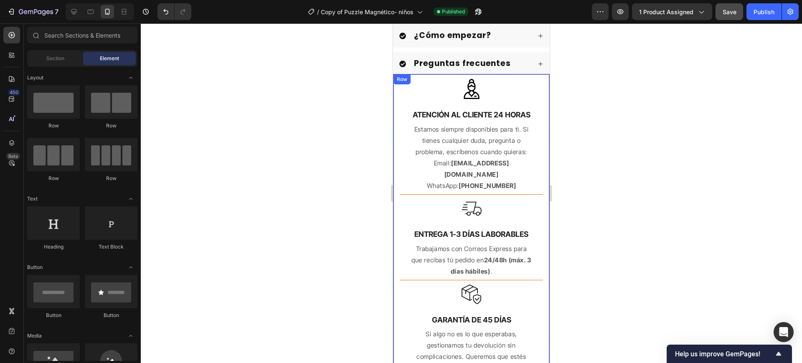
scroll to position [619, 0]
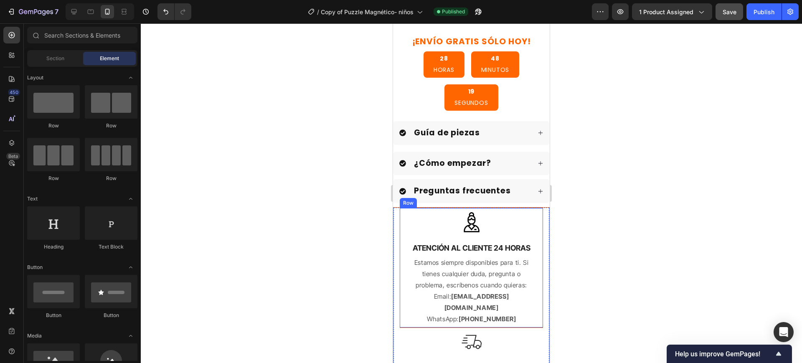
click at [533, 208] on div "Image ATENCIÓN AL CLIENTE 24 HORAS Text Block Estamos siempre disponibles para …" at bounding box center [471, 268] width 143 height 120
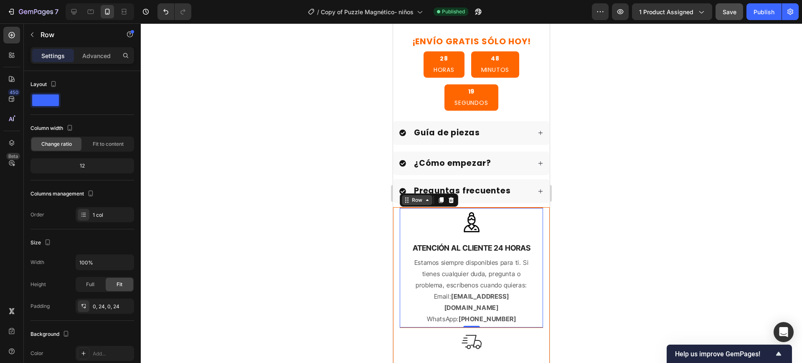
click at [422, 199] on div "Row" at bounding box center [417, 200] width 14 height 8
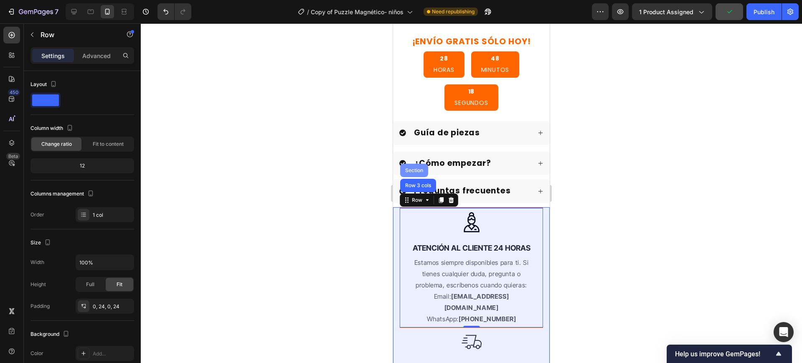
click at [417, 168] on div "Section" at bounding box center [413, 170] width 21 height 5
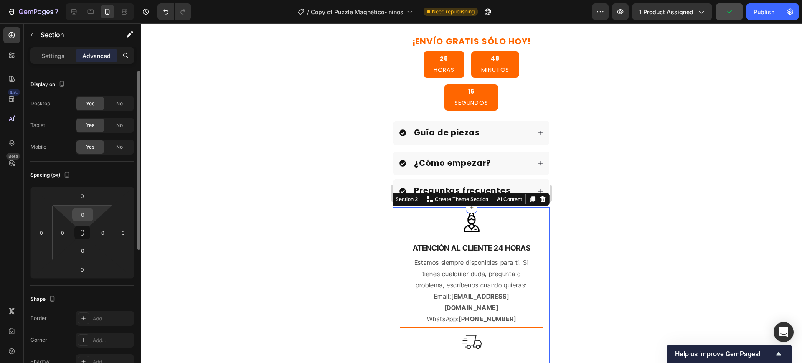
click at [85, 210] on input "0" at bounding box center [82, 214] width 17 height 13
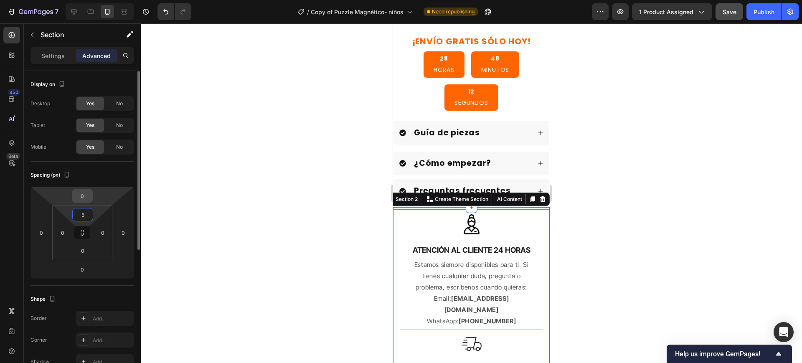
type input "5"
click at [83, 195] on input "0" at bounding box center [82, 196] width 17 height 13
type input "10"
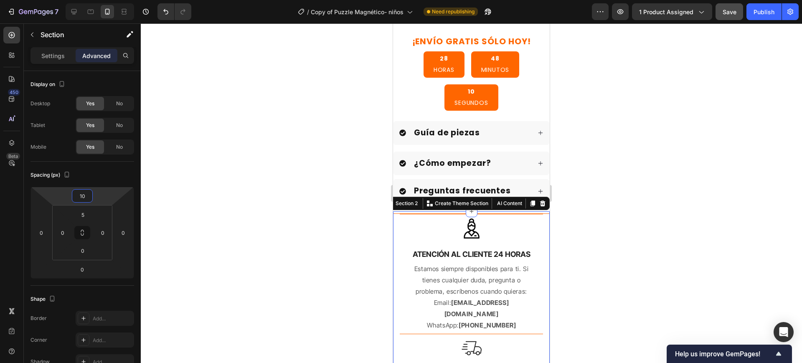
click at [209, 201] on div at bounding box center [471, 192] width 661 height 339
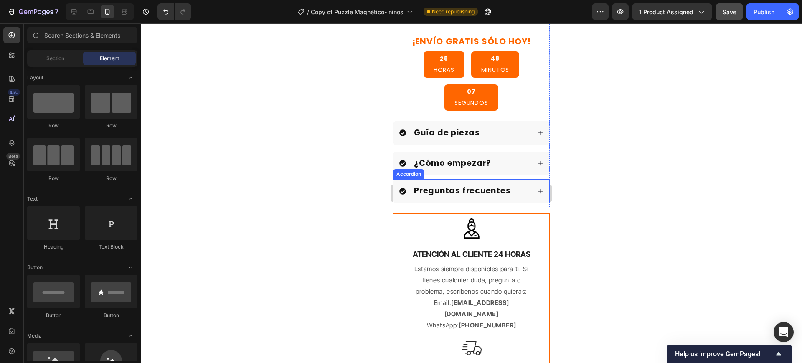
click at [538, 189] on icon at bounding box center [540, 191] width 5 height 5
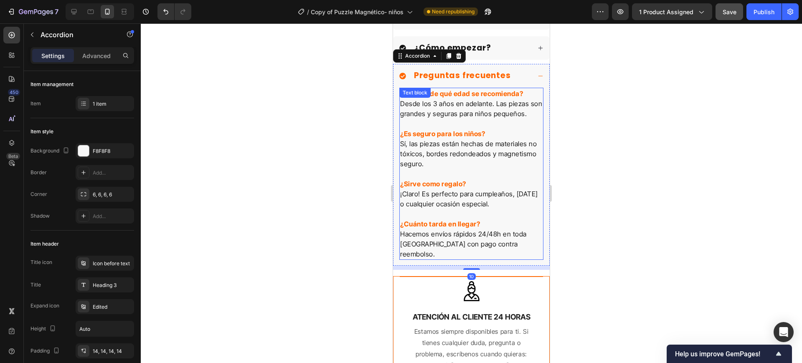
scroll to position [671, 0]
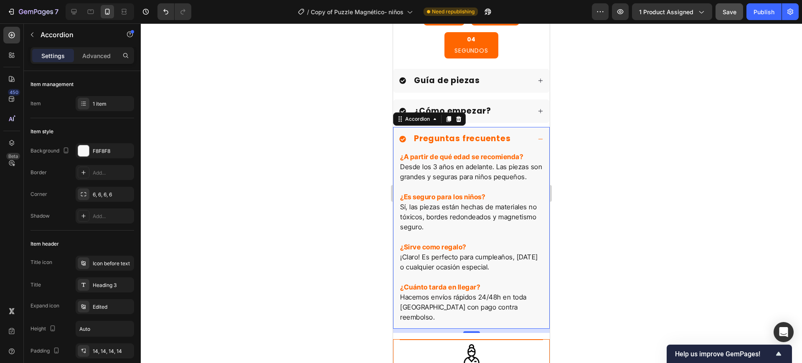
click at [537, 136] on icon at bounding box center [540, 139] width 6 height 6
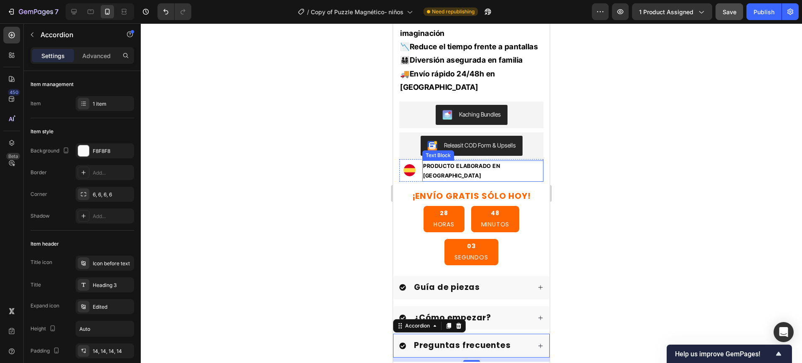
scroll to position [463, 0]
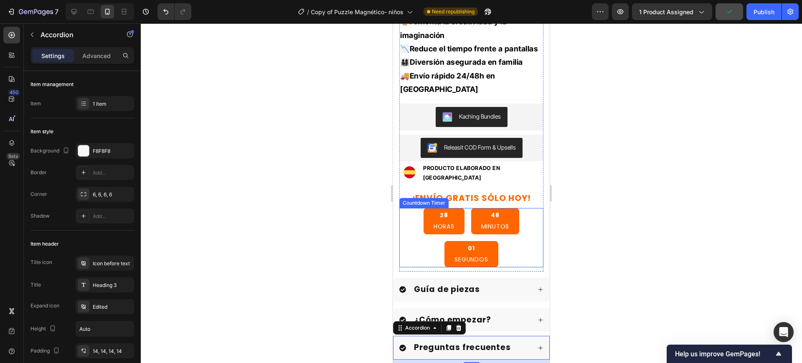
click at [496, 246] on div "28 HORAS 48 MINUTOS 01 SEGUNDOS" at bounding box center [471, 237] width 144 height 59
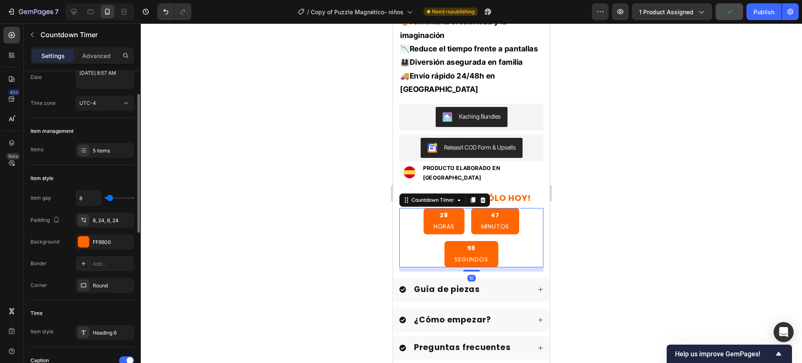
scroll to position [209, 0]
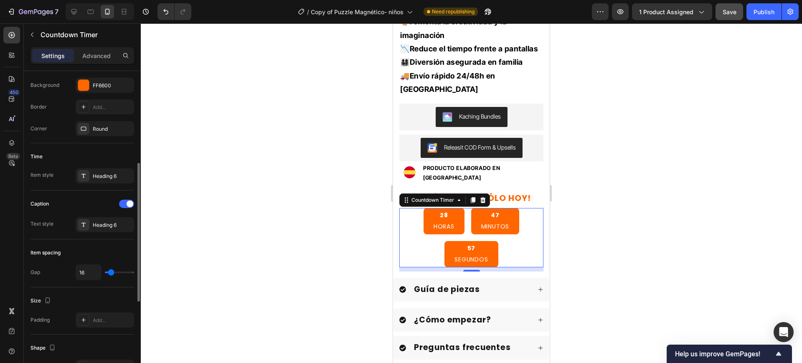
type input "22"
type input "31"
type input "38"
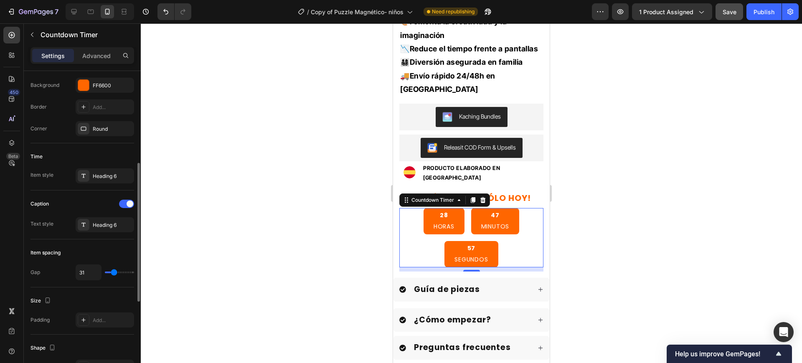
type input "38"
type input "44"
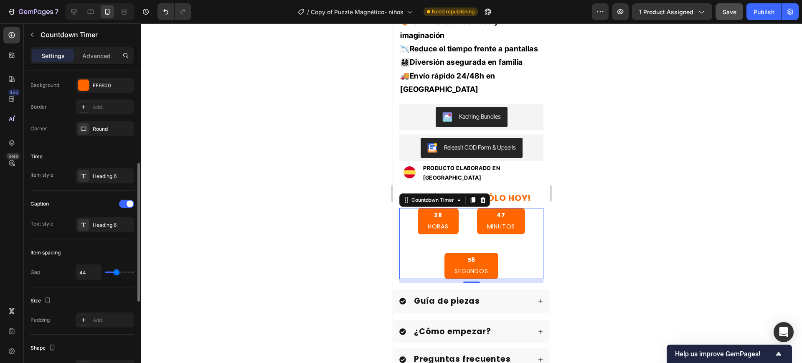
type input "38"
type input "0"
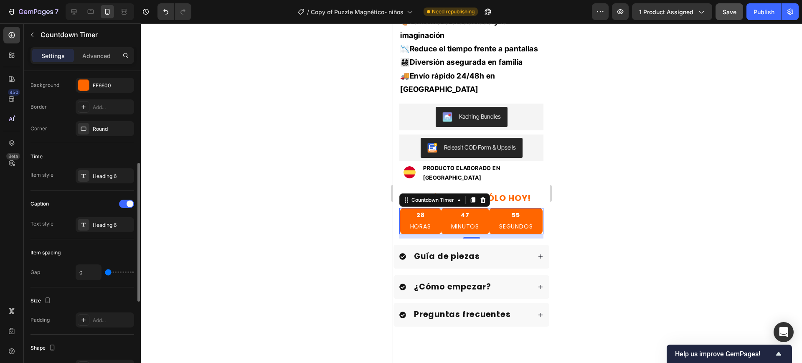
drag, startPoint x: 112, startPoint y: 271, endPoint x: 83, endPoint y: 270, distance: 28.8
type input "0"
click at [105, 271] on input "range" at bounding box center [119, 272] width 29 height 2
click at [83, 270] on input "0" at bounding box center [88, 272] width 25 height 15
type input "1"
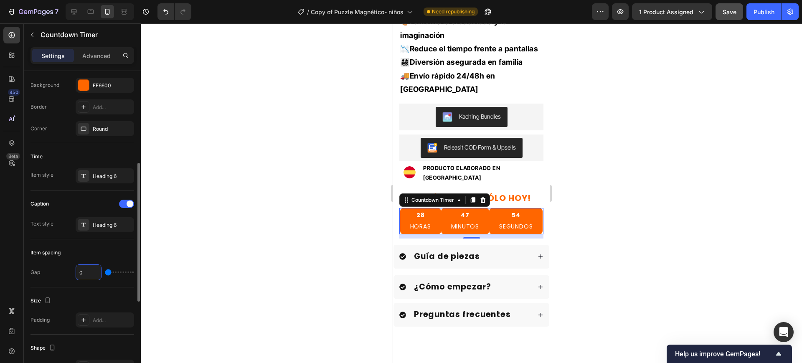
type input "1"
type input "15"
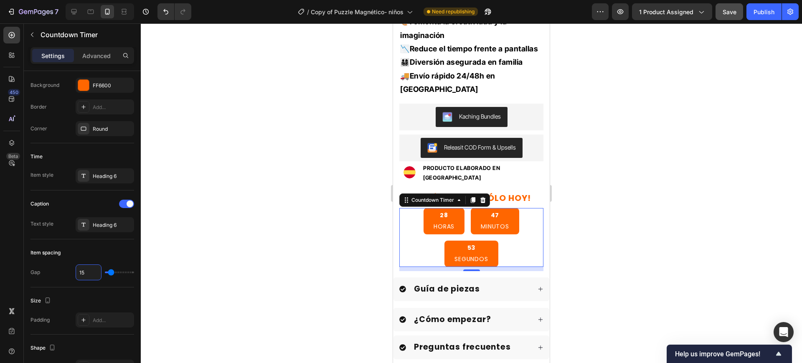
click at [224, 195] on div at bounding box center [471, 192] width 661 height 339
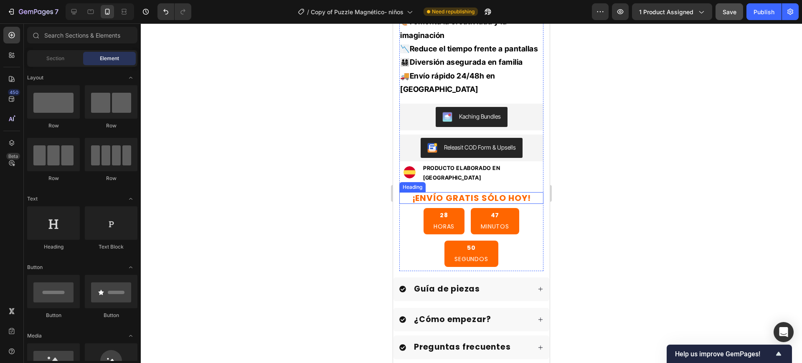
click at [500, 192] on h2 "¡ENVÍO GRATIS SÓLO HOY!" at bounding box center [471, 198] width 144 height 12
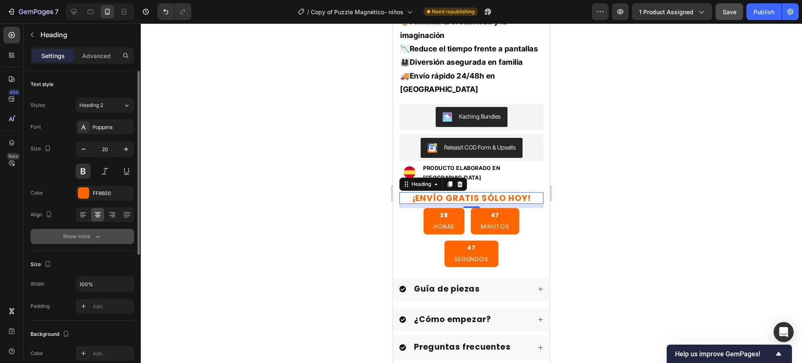
click at [95, 234] on icon "button" at bounding box center [98, 236] width 8 height 8
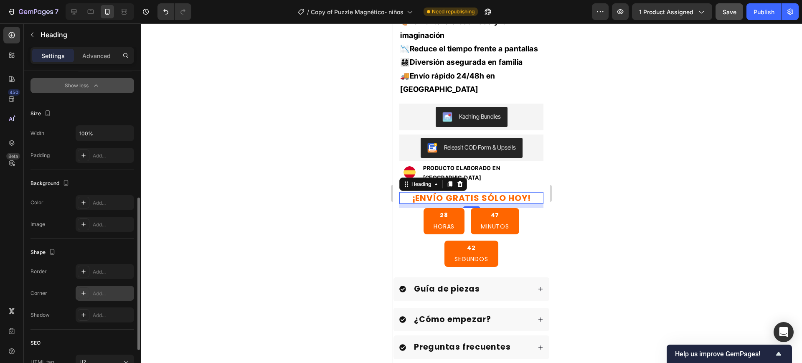
scroll to position [313, 0]
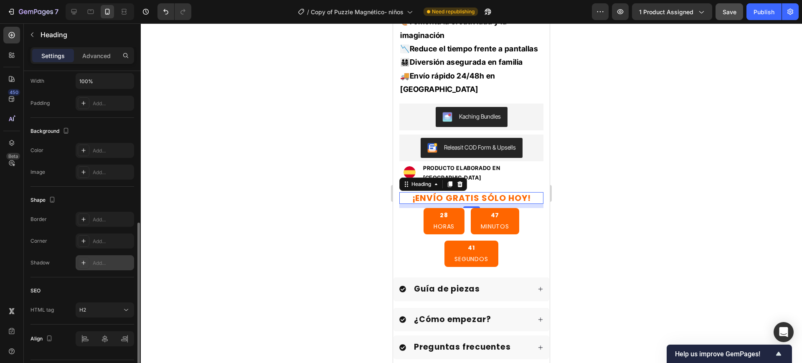
click at [99, 258] on div "Add..." at bounding box center [105, 262] width 58 height 15
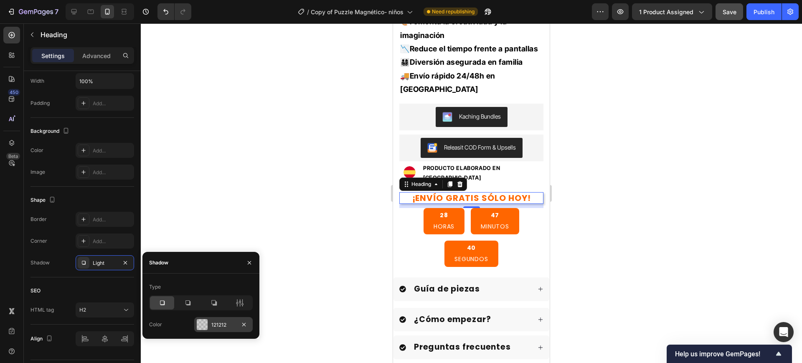
click at [205, 323] on div at bounding box center [202, 324] width 11 height 11
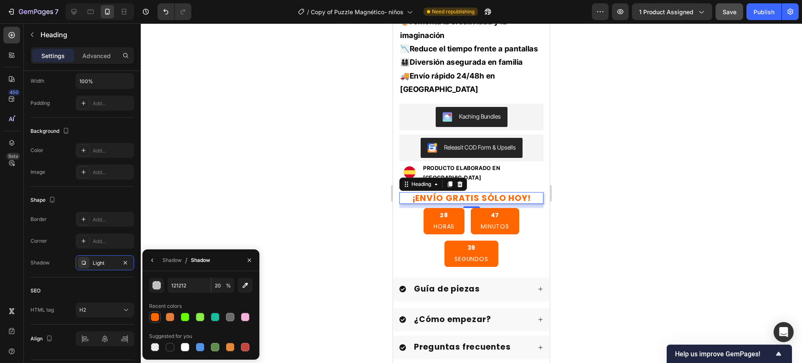
click at [151, 313] on div at bounding box center [155, 317] width 8 height 8
type input "FF6600"
type input "100"
click at [205, 151] on div at bounding box center [471, 192] width 661 height 339
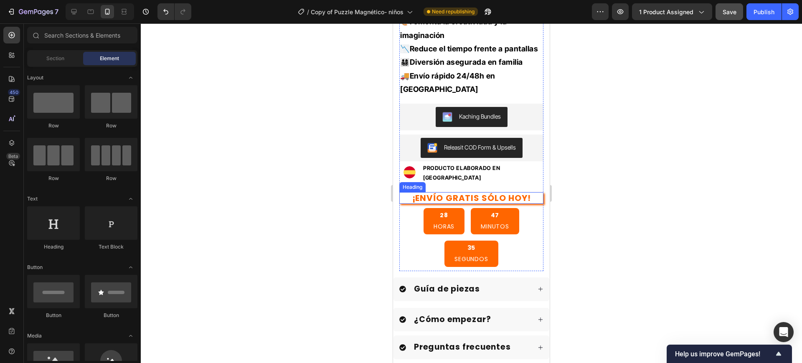
click at [526, 195] on h2 "¡ENVÍO GRATIS SÓLO HOY!" at bounding box center [471, 198] width 144 height 12
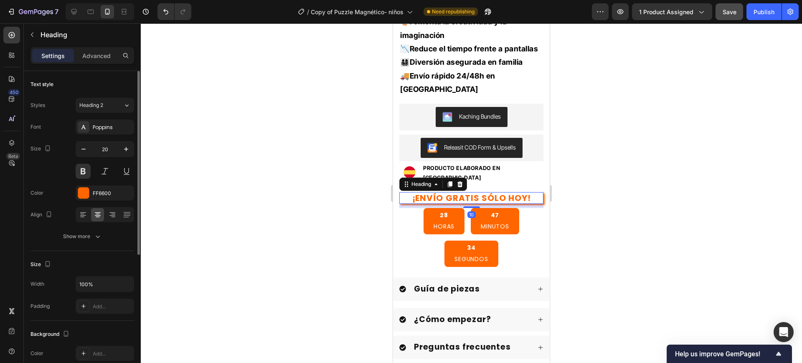
scroll to position [226, 0]
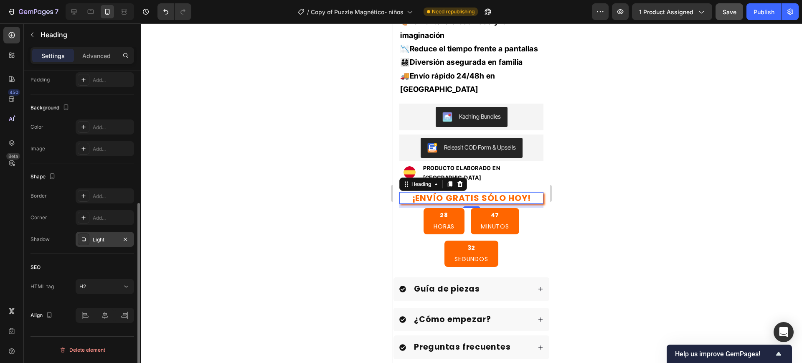
click at [105, 239] on div "Light" at bounding box center [105, 240] width 24 height 8
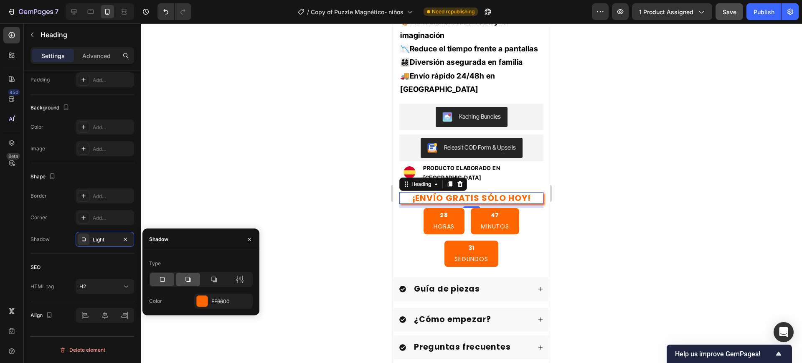
click at [186, 276] on icon at bounding box center [188, 279] width 8 height 8
click at [210, 277] on icon at bounding box center [214, 279] width 8 height 8
click at [249, 62] on div at bounding box center [471, 192] width 661 height 339
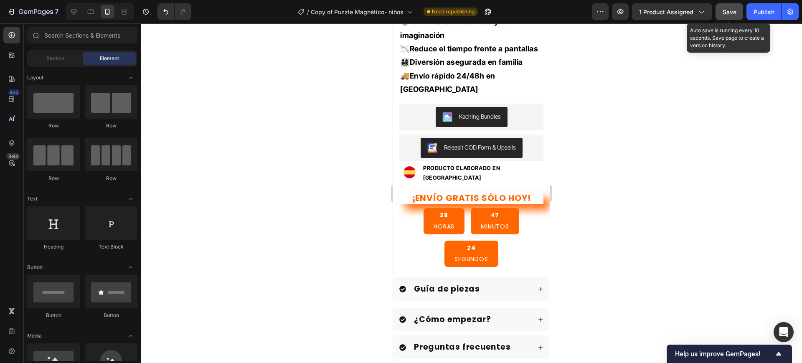
click at [729, 10] on span "Save" at bounding box center [729, 11] width 14 height 7
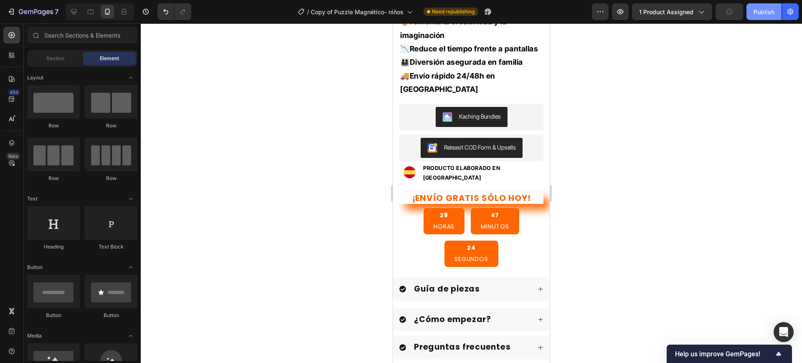
click at [764, 10] on div "Publish" at bounding box center [763, 12] width 21 height 9
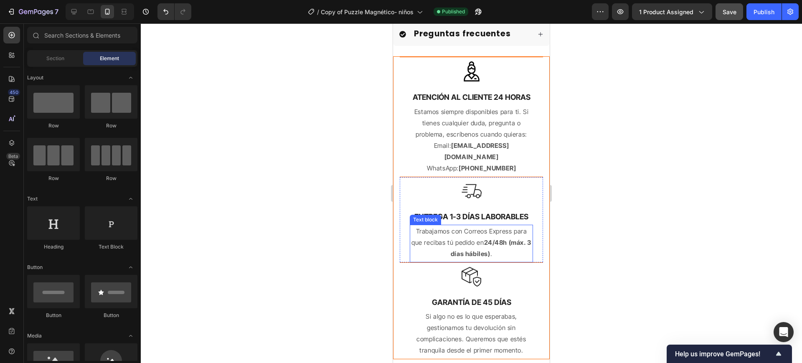
scroll to position [1037, 0]
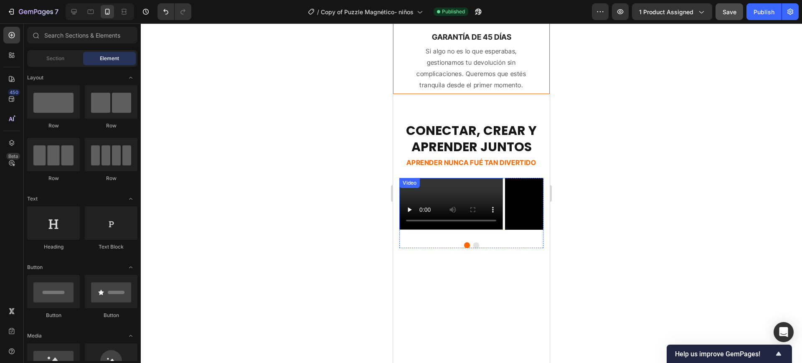
click at [476, 214] on video at bounding box center [451, 204] width 104 height 52
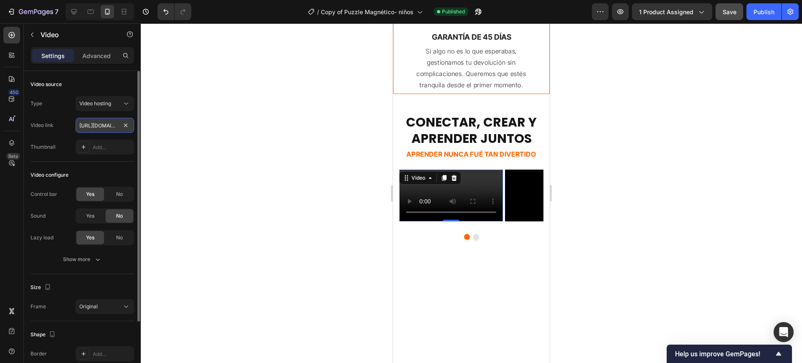
click at [104, 127] on input "https://cdn.shopify.com/videos/c/o/v/1b92c5b0e72f422c9d0c015841d4d3e1.mp4" at bounding box center [105, 125] width 58 height 15
type input "https://cdn.shopify.com/videos/c/o/v/39eddf794a71423a95fee5441ee450b7.mp4"
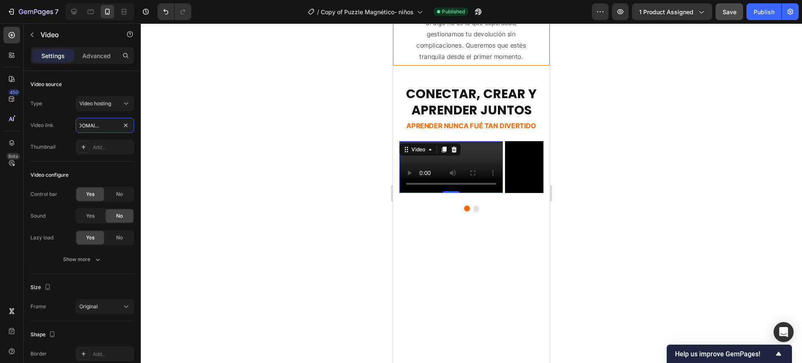
scroll to position [1141, 0]
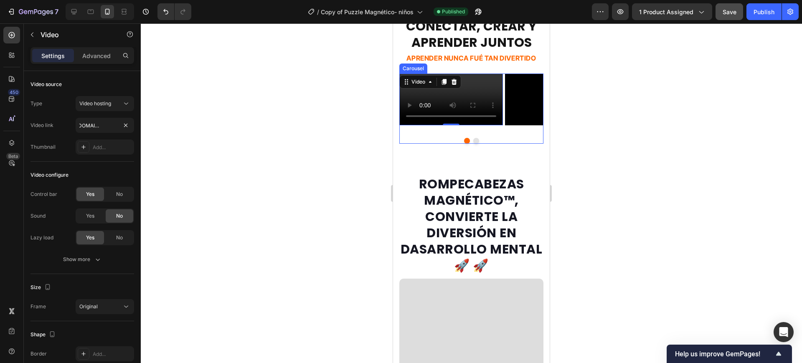
click at [483, 144] on div "Video 0 Video Carousel" at bounding box center [471, 108] width 144 height 70
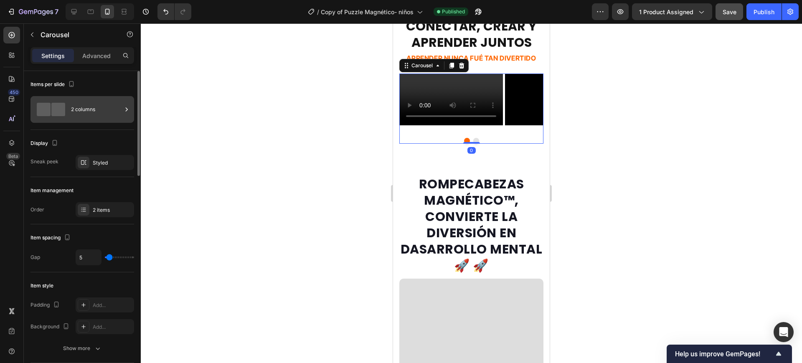
click at [107, 117] on div "2 columns" at bounding box center [96, 109] width 51 height 19
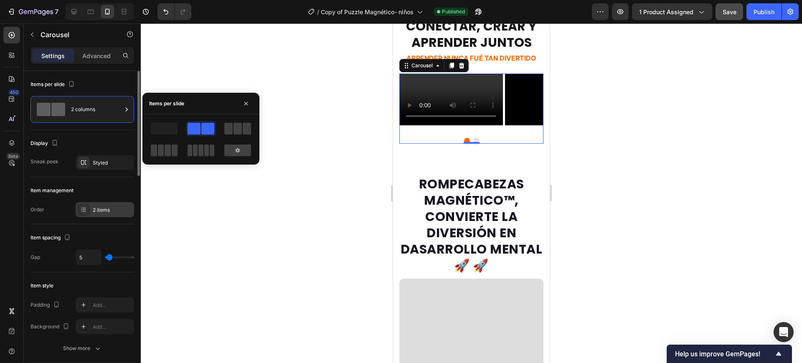
click at [106, 215] on div "2 items" at bounding box center [105, 209] width 58 height 15
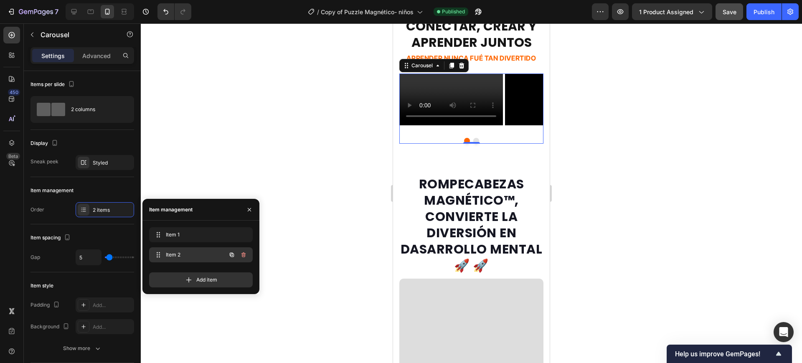
click at [243, 253] on icon "button" at bounding box center [243, 254] width 4 height 5
click at [244, 256] on div "Delete" at bounding box center [237, 255] width 15 height 8
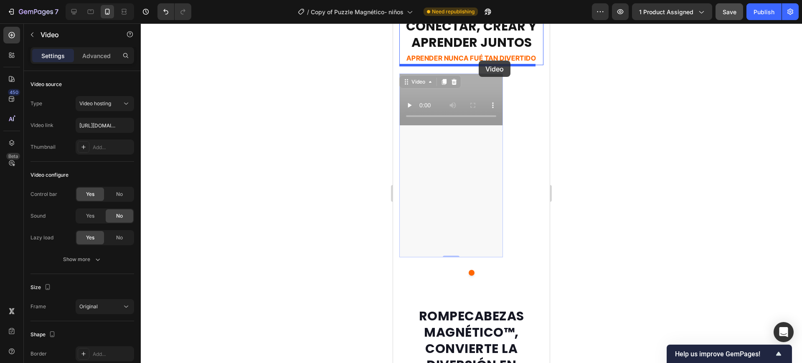
drag, startPoint x: 407, startPoint y: 77, endPoint x: 478, endPoint y: 61, distance: 72.9
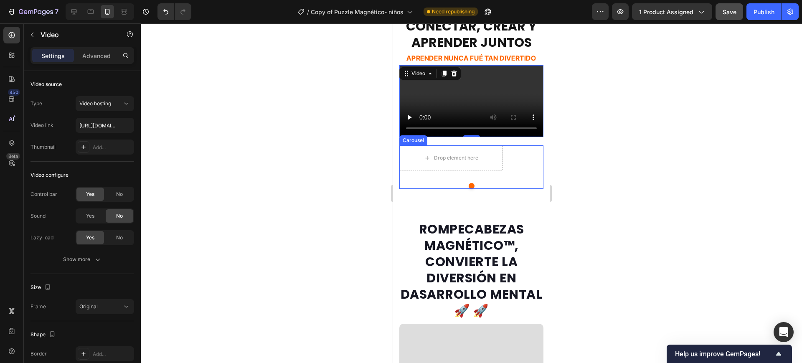
click at [508, 170] on div "Drop element here" at bounding box center [471, 157] width 144 height 25
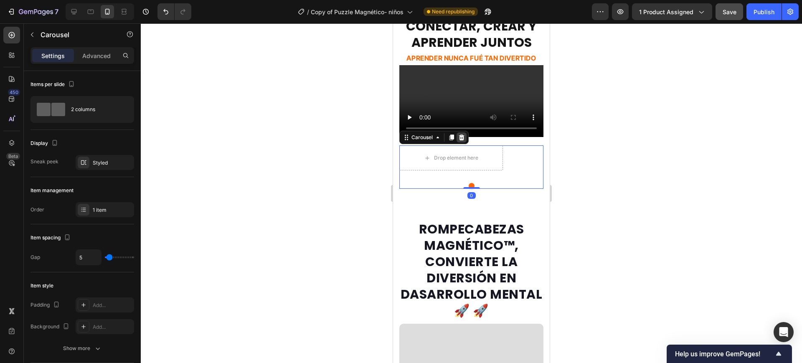
click at [464, 142] on div at bounding box center [461, 137] width 10 height 10
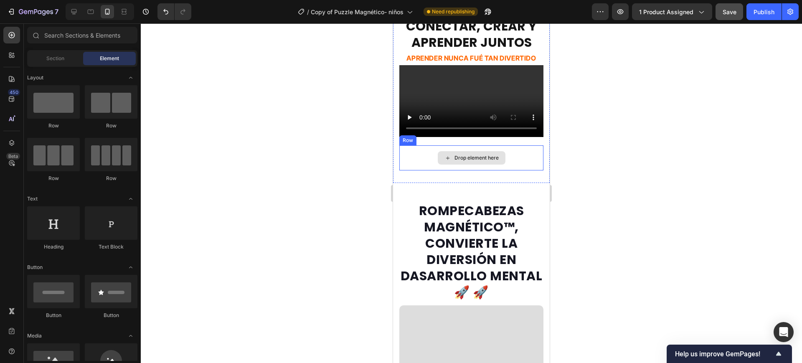
click at [498, 165] on div "Drop element here" at bounding box center [472, 157] width 68 height 13
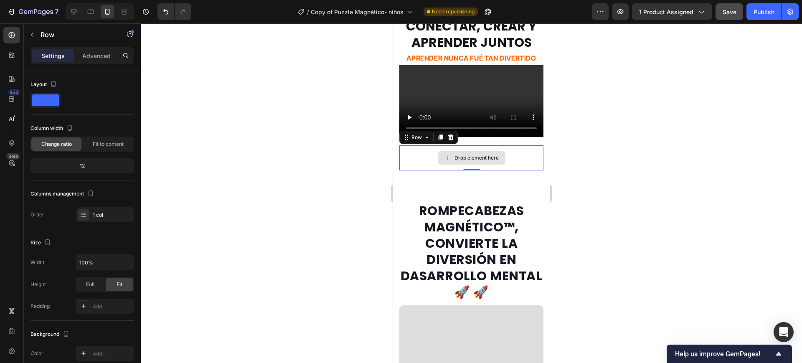
click at [514, 170] on div "Drop element here" at bounding box center [471, 157] width 144 height 25
click at [451, 140] on icon at bounding box center [450, 137] width 5 height 6
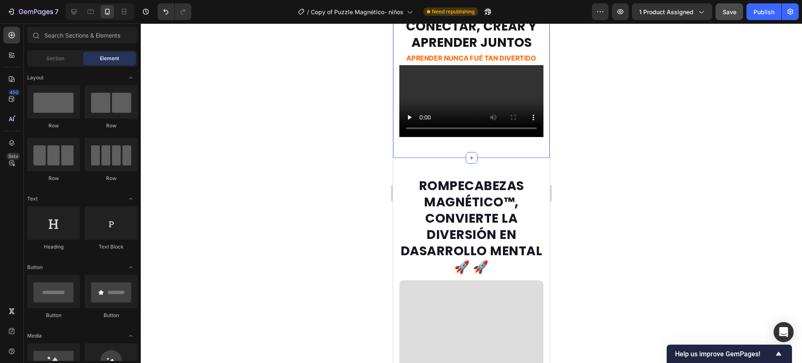
click at [600, 211] on div at bounding box center [471, 192] width 661 height 339
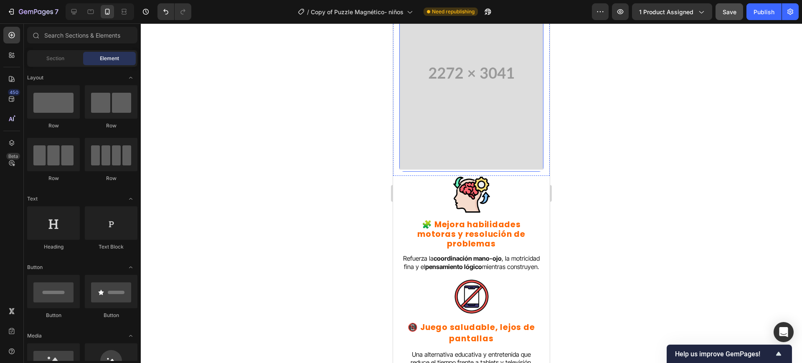
scroll to position [1611, 0]
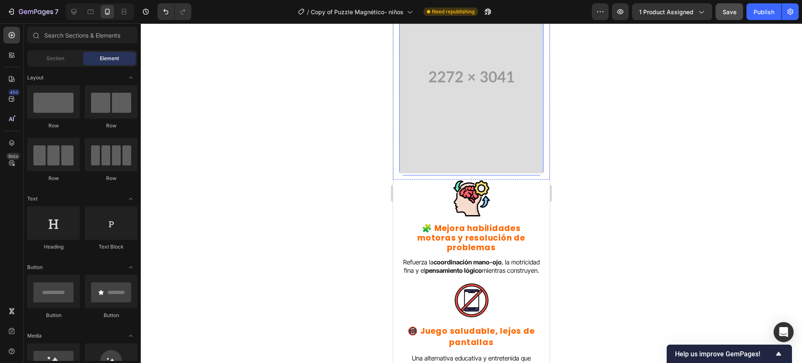
click at [481, 157] on video at bounding box center [471, 76] width 144 height 193
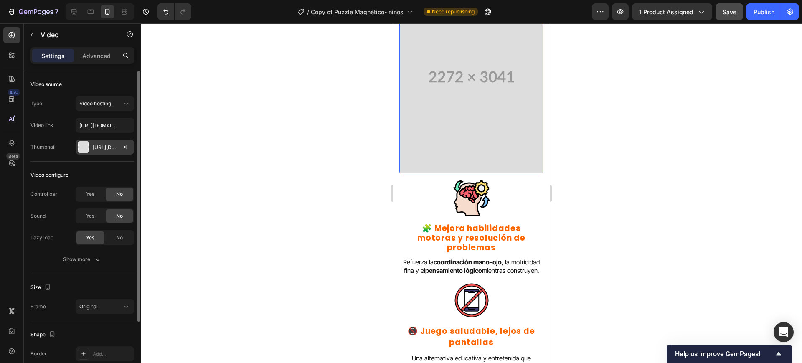
click at [109, 144] on div "Https://placehold.Co/2272x3041" at bounding box center [105, 148] width 24 height 8
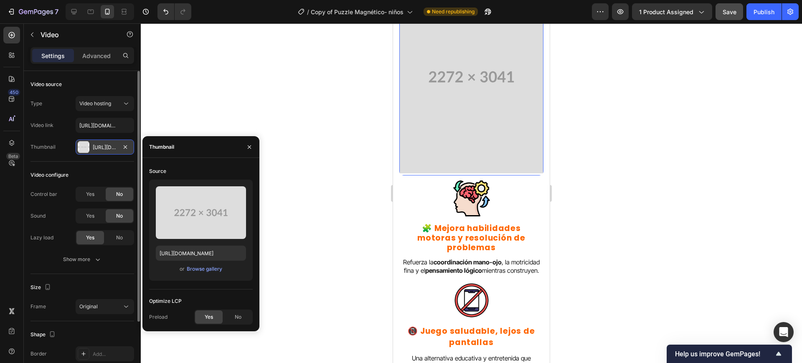
click at [105, 147] on div "Https://placehold.Co/2272x3041" at bounding box center [105, 148] width 24 height 8
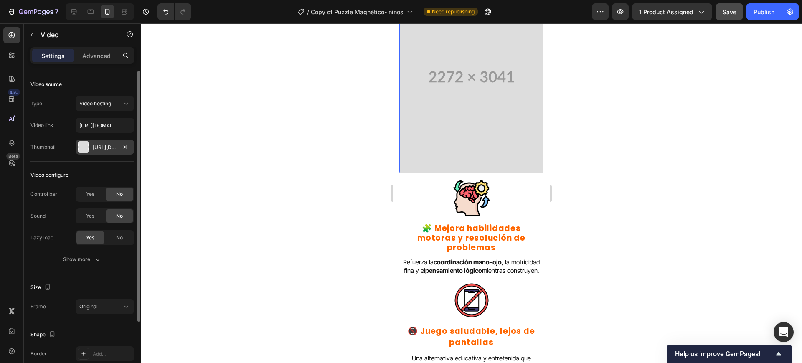
click at [105, 147] on div "Https://placehold.Co/2272x3041" at bounding box center [105, 148] width 24 height 8
click at [99, 121] on input "https://cdn.shopify.com/videos/c/o/v/ffc1e5b22a8d4f05be27041baea9e0db.mp4" at bounding box center [105, 125] width 58 height 15
paste input "0d36159a26a64a199bada0df4c136d9e"
type input "https://cdn.shopify.com/videos/c/o/v/0d36159a26a64a199bada0df4c136d9e.mp4"
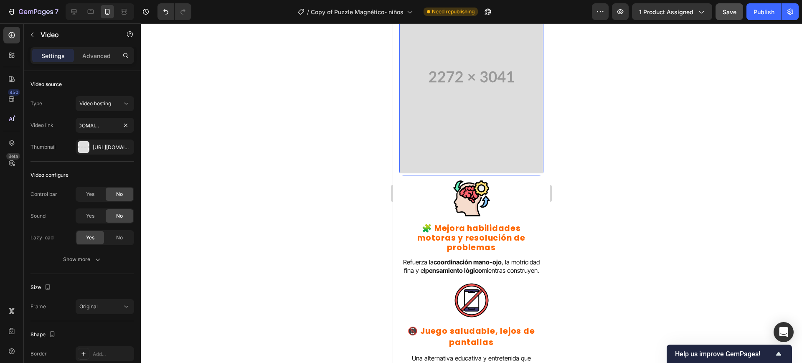
click at [298, 161] on div at bounding box center [471, 192] width 661 height 339
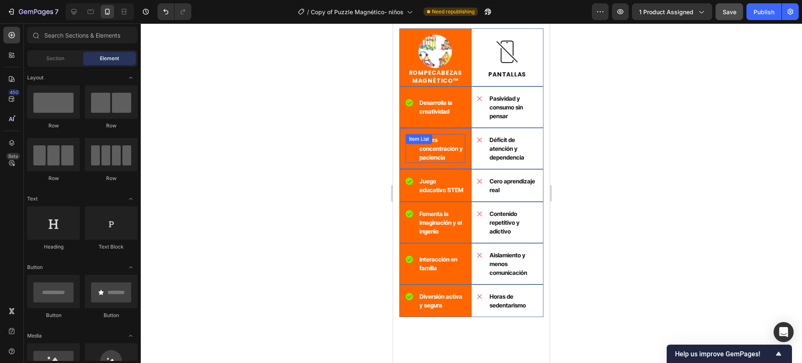
scroll to position [2394, 0]
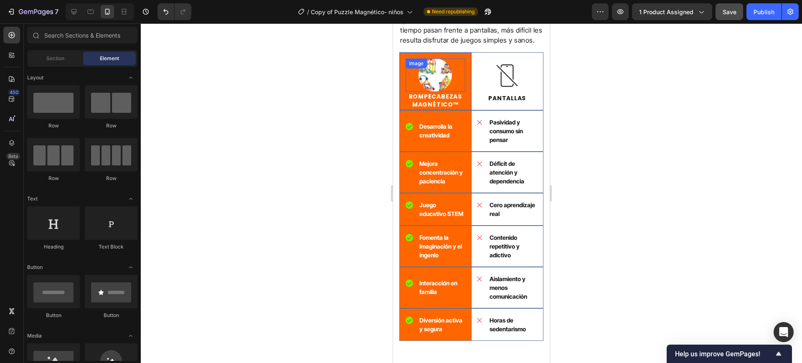
click at [446, 92] on img at bounding box center [434, 74] width 33 height 33
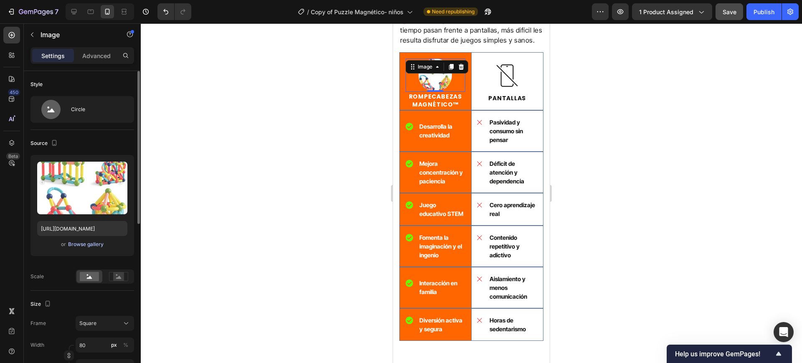
click at [90, 248] on button "Browse gallery" at bounding box center [86, 244] width 36 height 8
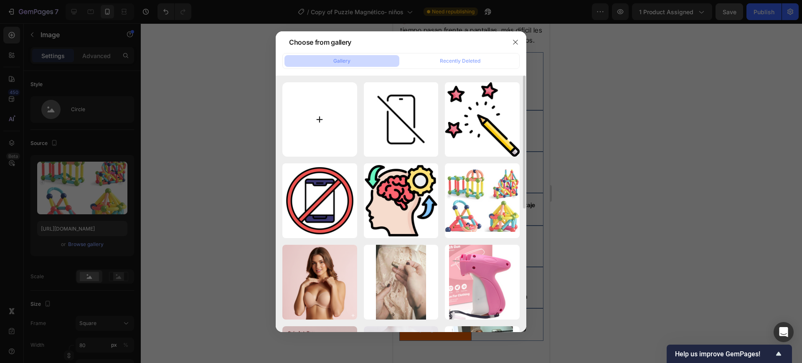
click at [321, 122] on input "file" at bounding box center [319, 119] width 75 height 75
type input "C:\fakepath\1747391689481.webp"
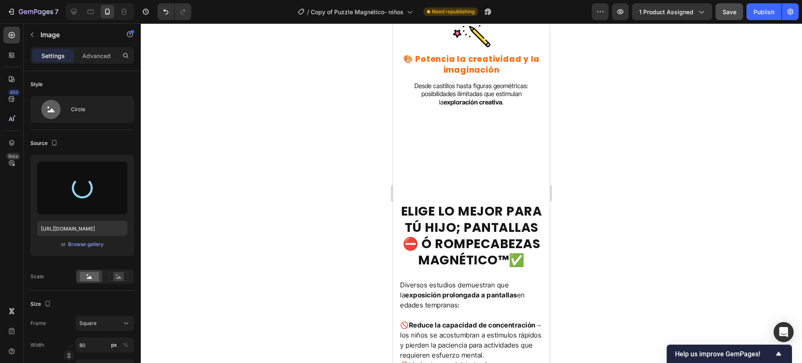
type input "https://cdn.shopify.com/s/files/1/0697/1329/7634/files/gempages_522386473559786…"
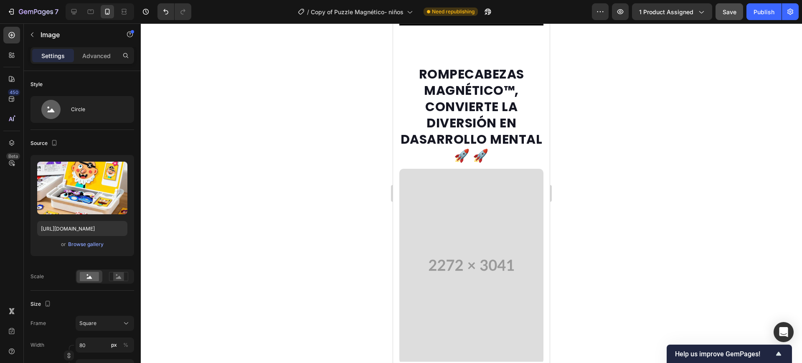
scroll to position [1305, 0]
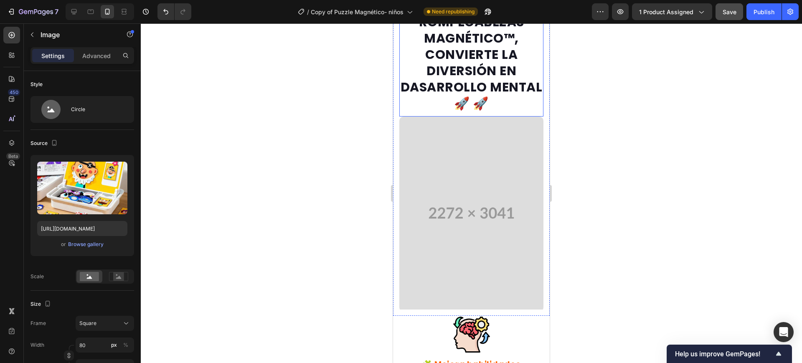
click at [483, 112] on h2 "ROMPECABEZAS MAGNÉTICO™, CONVIERTE LA DIVERSIÓN EN DASARROLLO MENTAL 🚀 🚀" at bounding box center [471, 62] width 144 height 99
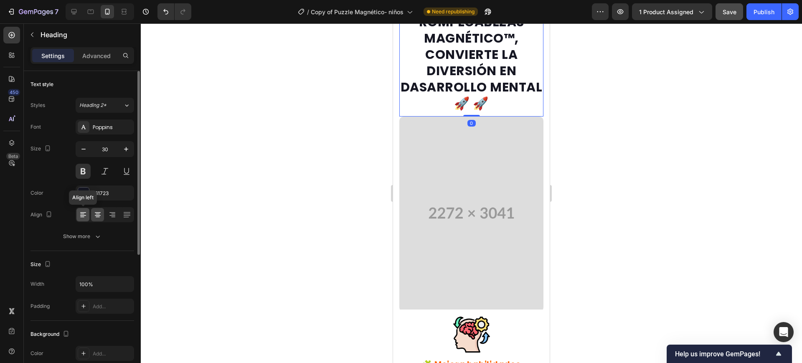
click at [85, 211] on icon at bounding box center [83, 214] width 8 height 8
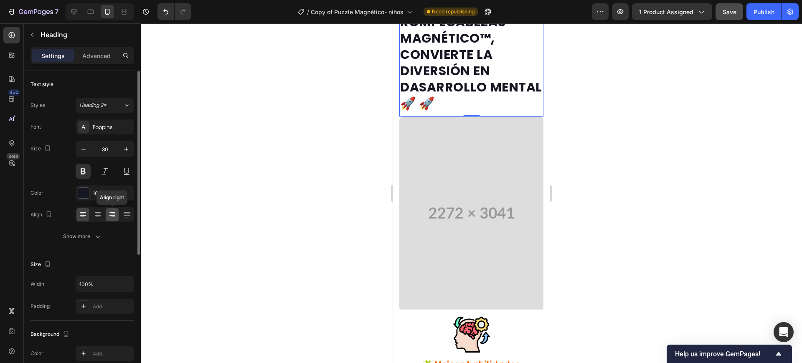
click at [106, 210] on div at bounding box center [112, 214] width 13 height 13
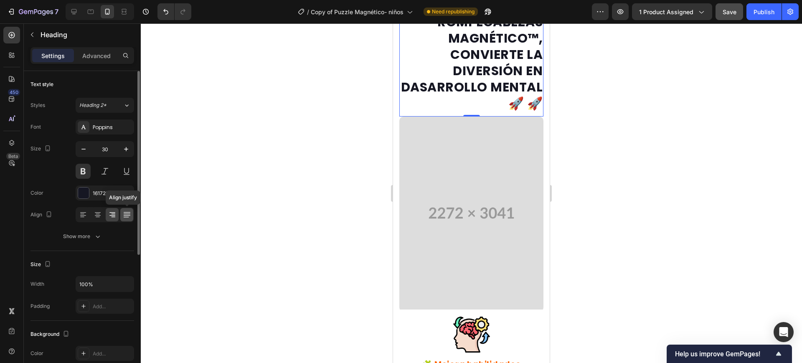
click at [123, 214] on icon at bounding box center [127, 214] width 8 height 8
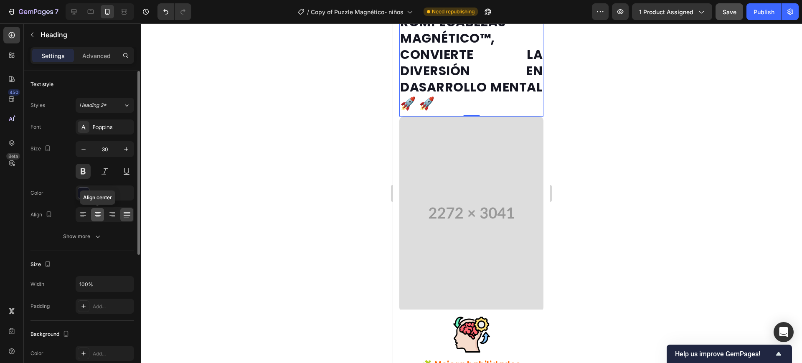
click at [100, 214] on icon at bounding box center [98, 214] width 8 height 8
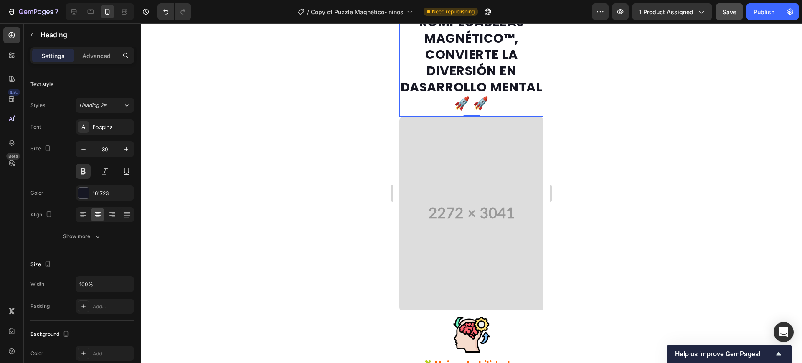
click at [239, 214] on div at bounding box center [471, 192] width 661 height 339
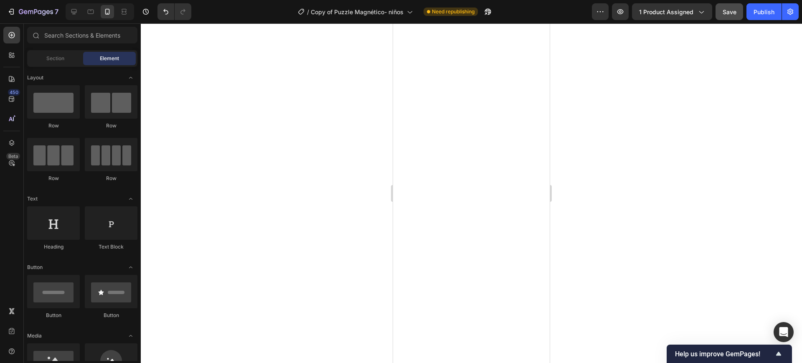
scroll to position [939, 0]
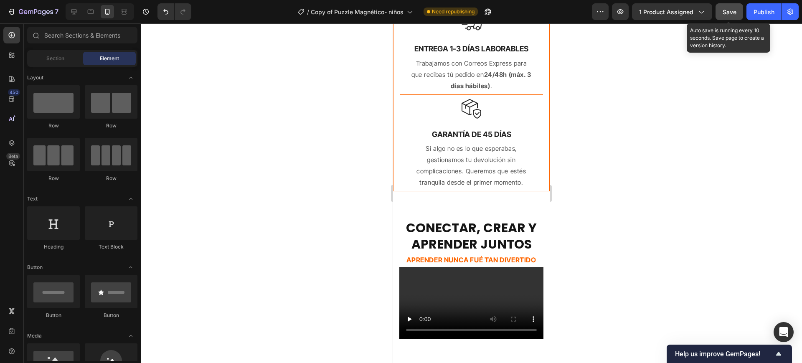
click at [720, 13] on button "Save" at bounding box center [729, 11] width 28 height 17
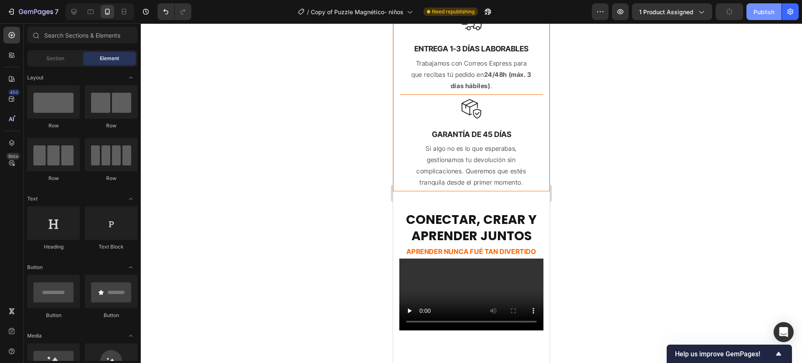
click at [769, 13] on div "Publish" at bounding box center [763, 12] width 21 height 9
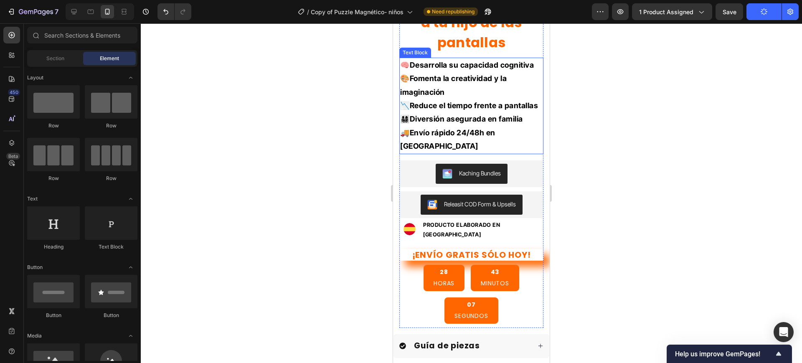
scroll to position [418, 0]
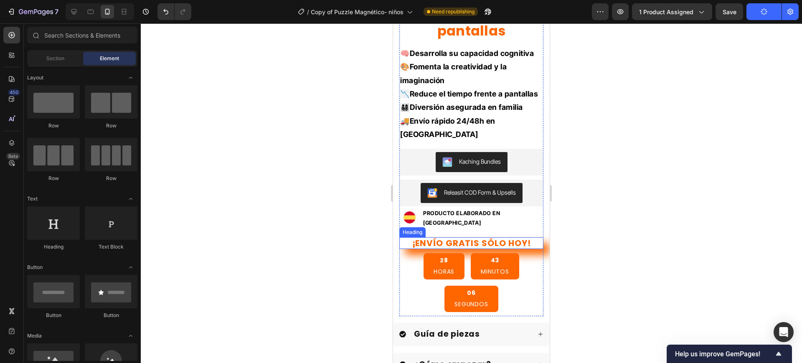
click at [499, 237] on h2 "¡ENVÍO GRATIS SÓLO HOY!" at bounding box center [471, 243] width 144 height 12
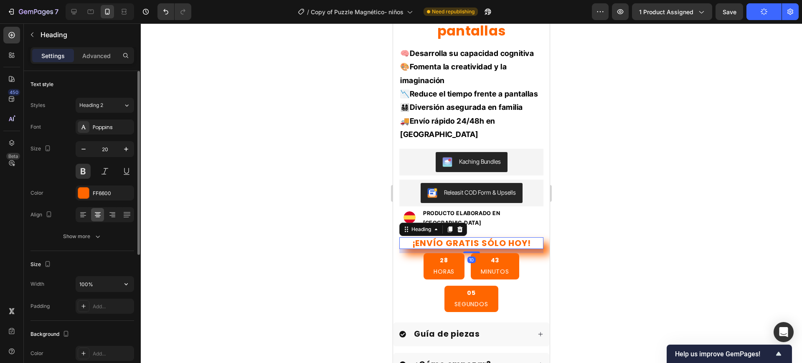
scroll to position [226, 0]
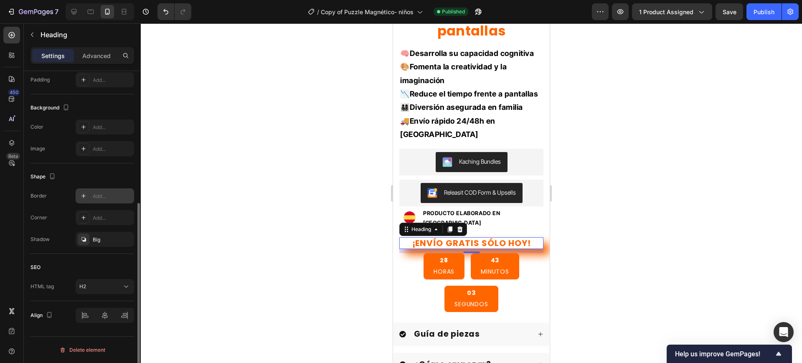
click at [97, 194] on div "Add..." at bounding box center [112, 196] width 39 height 8
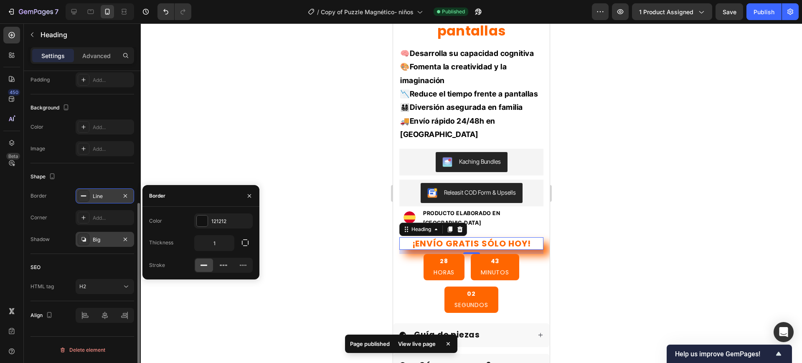
click at [91, 237] on div "Big" at bounding box center [105, 239] width 58 height 15
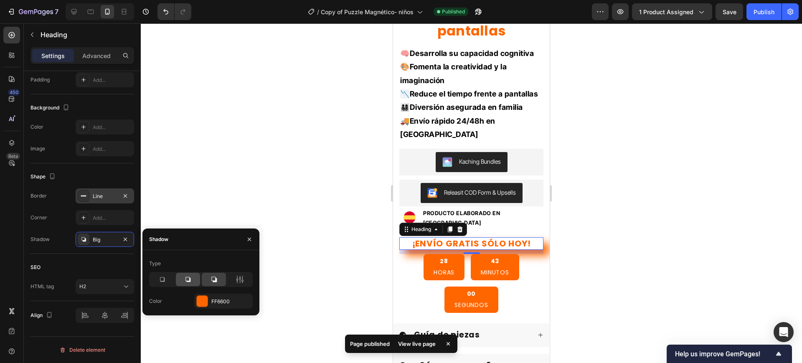
click at [181, 281] on div at bounding box center [188, 279] width 24 height 13
click at [159, 277] on icon at bounding box center [162, 279] width 8 height 8
click at [176, 278] on div at bounding box center [188, 279] width 24 height 13
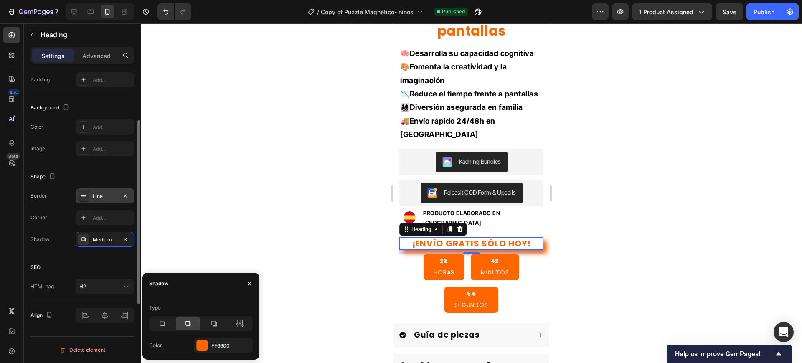
scroll to position [174, 0]
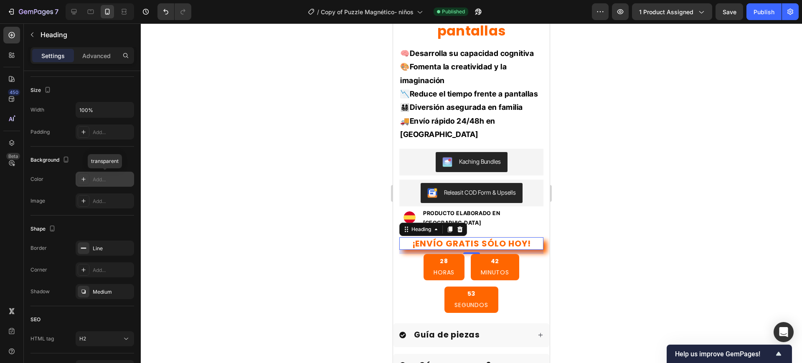
click at [103, 182] on div "Add..." at bounding box center [112, 180] width 39 height 8
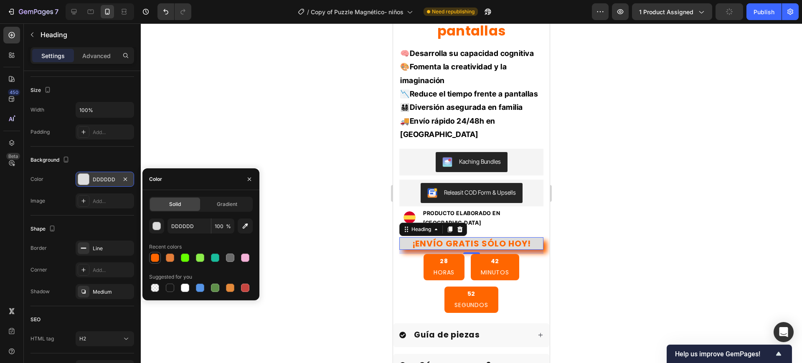
click at [154, 256] on div at bounding box center [155, 257] width 8 height 8
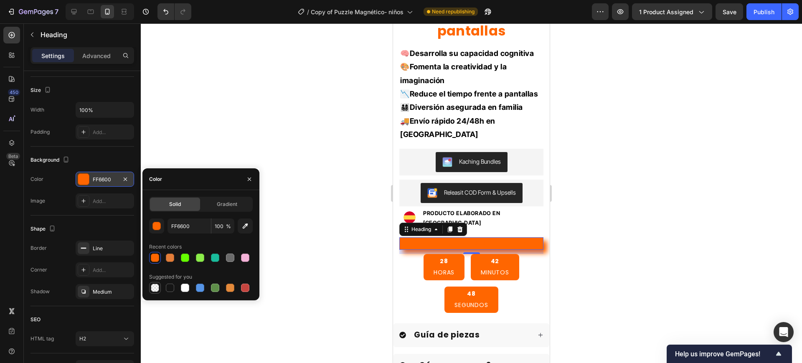
click at [156, 285] on div at bounding box center [155, 287] width 8 height 8
type input "000000"
type input "0"
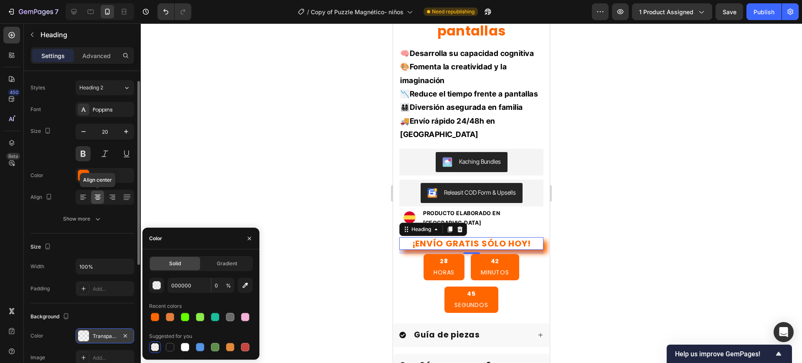
scroll to position [0, 0]
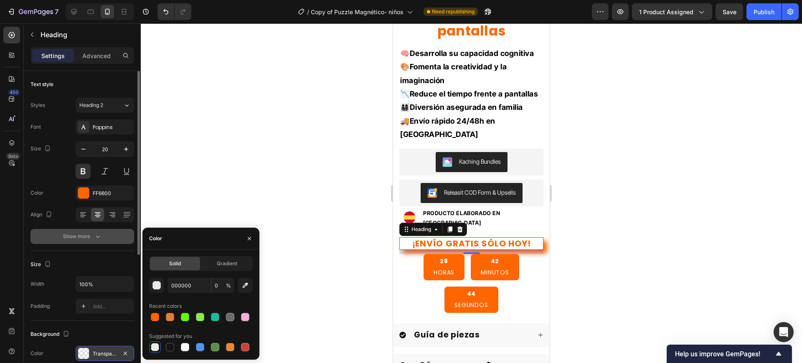
click at [102, 236] on button "Show more" at bounding box center [82, 236] width 104 height 15
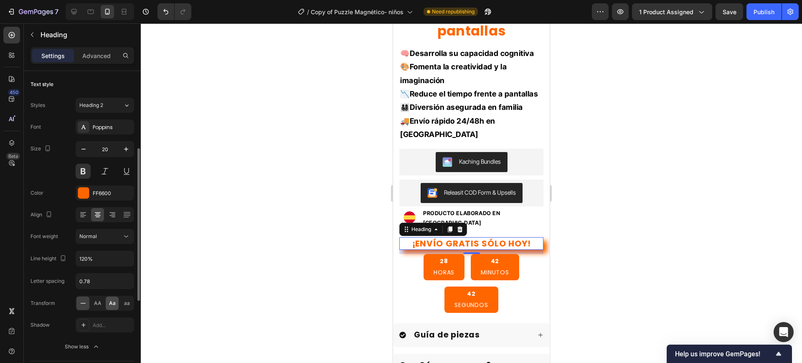
scroll to position [52, 0]
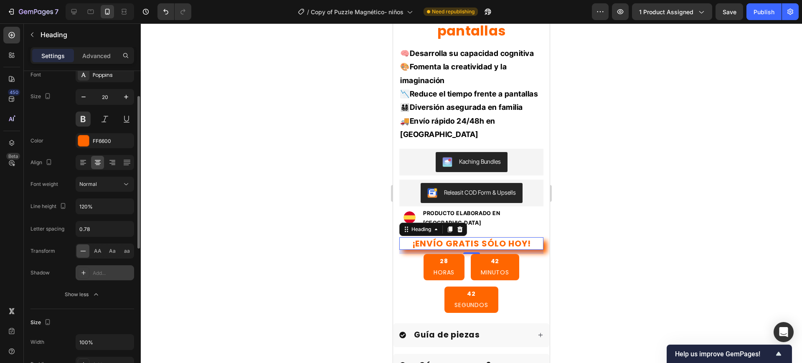
click at [90, 267] on div "Add..." at bounding box center [105, 272] width 58 height 15
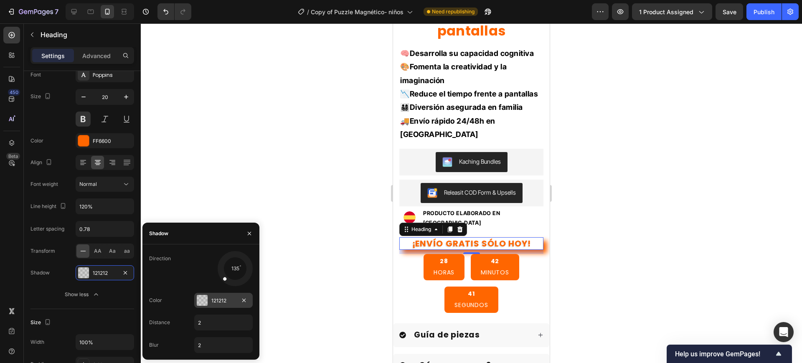
click at [200, 296] on div at bounding box center [202, 300] width 11 height 11
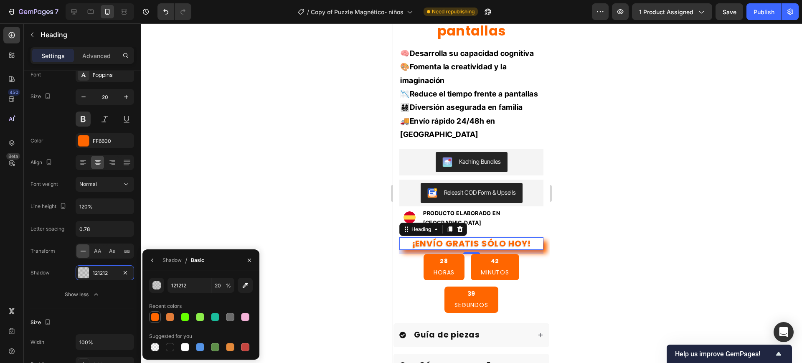
click at [153, 313] on div at bounding box center [155, 317] width 8 height 8
type input "FF6600"
type input "100"
click at [165, 351] on div at bounding box center [170, 347] width 12 height 12
type input "151515"
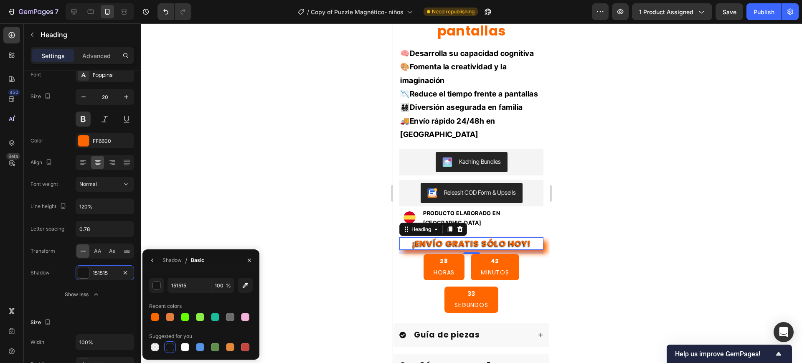
click at [172, 216] on div at bounding box center [471, 192] width 661 height 339
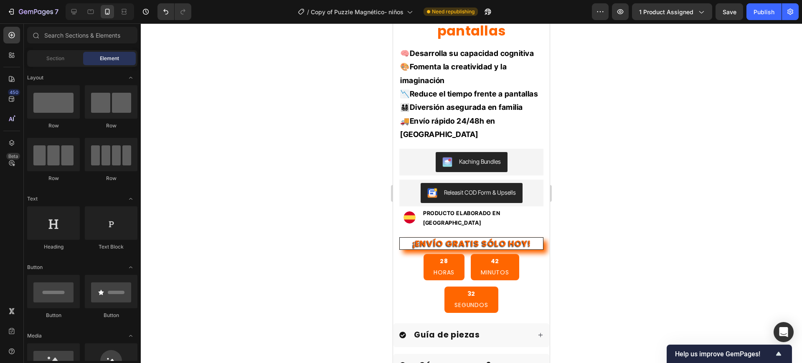
click at [626, 240] on div at bounding box center [471, 192] width 661 height 339
click at [725, 14] on span "Save" at bounding box center [729, 11] width 14 height 7
click at [751, 15] on button "Publish" at bounding box center [763, 11] width 35 height 17
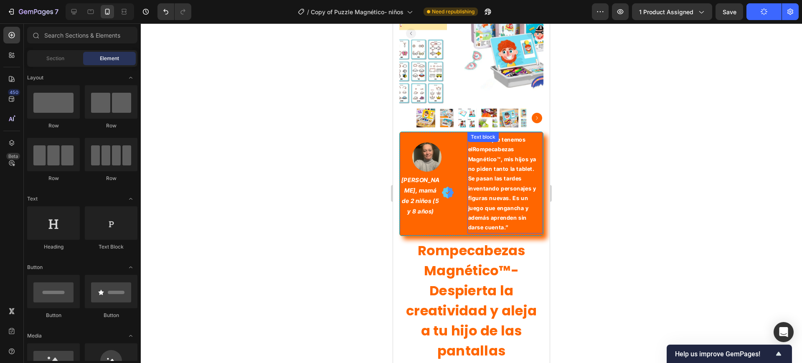
scroll to position [104, 0]
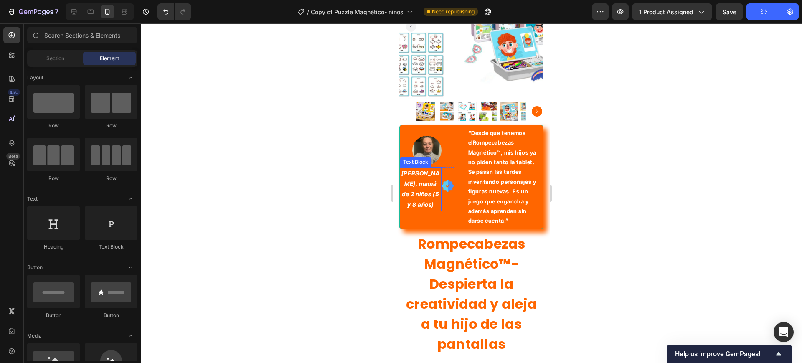
click at [425, 200] on p "[PERSON_NAME], mamá de 2 niños (5 y 8 años)" at bounding box center [420, 189] width 40 height 42
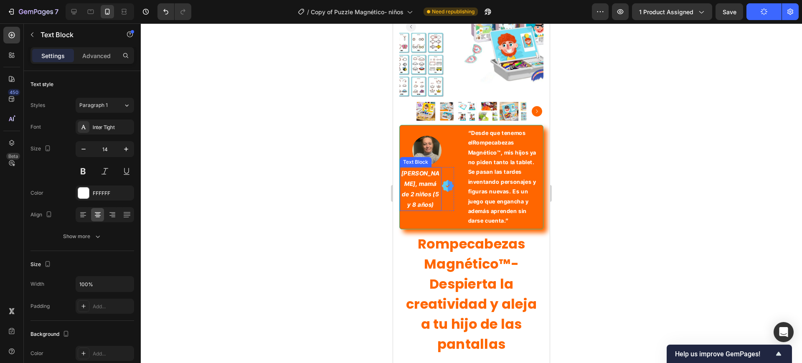
click at [425, 200] on p "[PERSON_NAME], mamá de 2 niños (5 y 8 años)" at bounding box center [420, 189] width 40 height 42
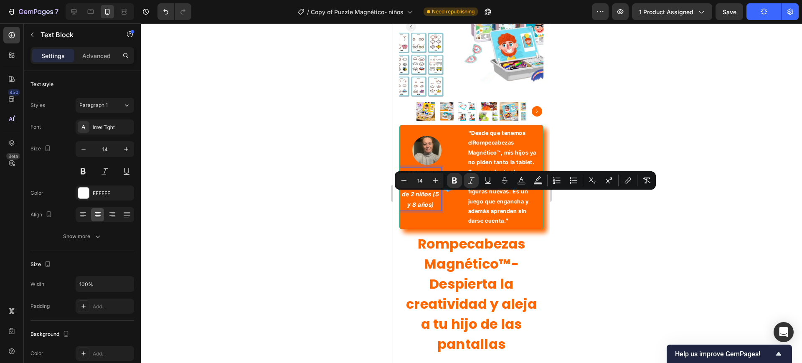
click at [425, 203] on strong "[PERSON_NAME], mamá de 2 niños (5 y 8 años)" at bounding box center [420, 189] width 38 height 39
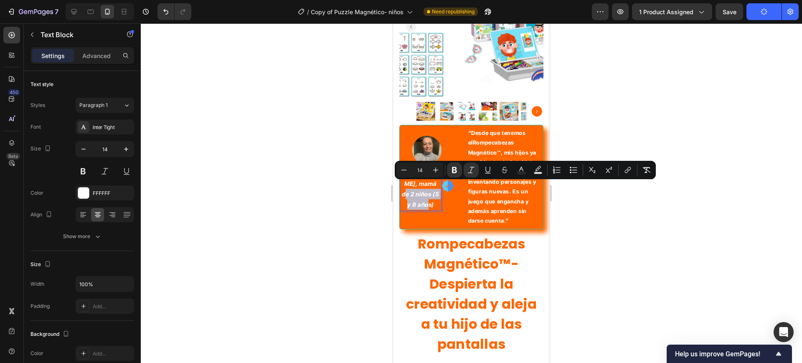
drag, startPoint x: 430, startPoint y: 187, endPoint x: 434, endPoint y: 206, distance: 18.8
click at [434, 206] on p "[PERSON_NAME], mamá de 2 niños (5 y 8 años)" at bounding box center [420, 189] width 40 height 42
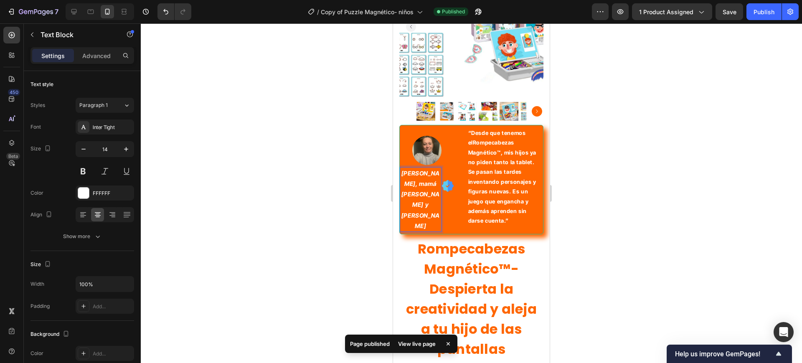
click at [336, 209] on div at bounding box center [471, 192] width 661 height 339
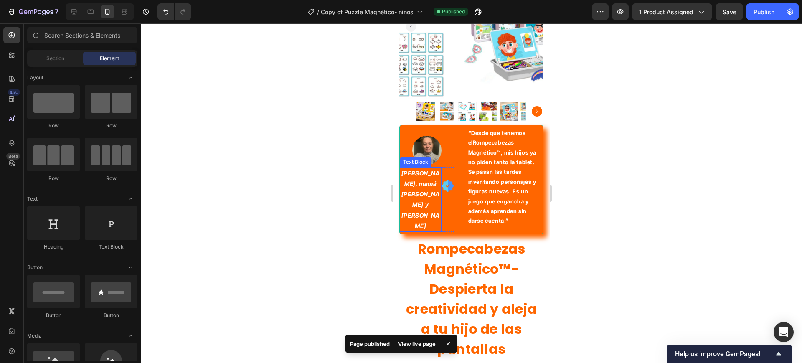
click at [427, 206] on strong "María López, mamá de Lucía y Pablo" at bounding box center [420, 200] width 38 height 60
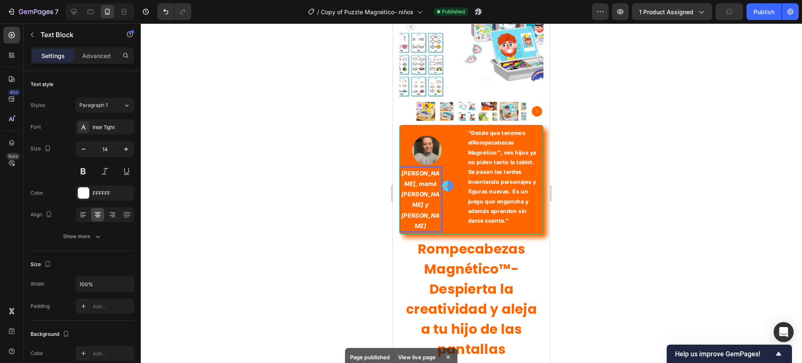
click at [426, 206] on strong "María López, mamá de Lucía y Pablo" at bounding box center [420, 200] width 38 height 60
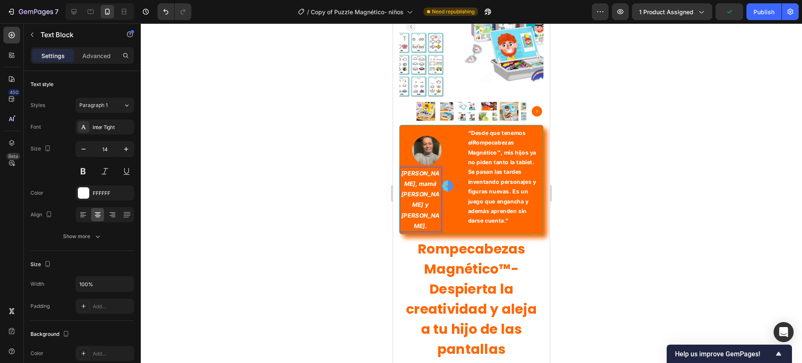
click at [630, 175] on div at bounding box center [471, 192] width 661 height 339
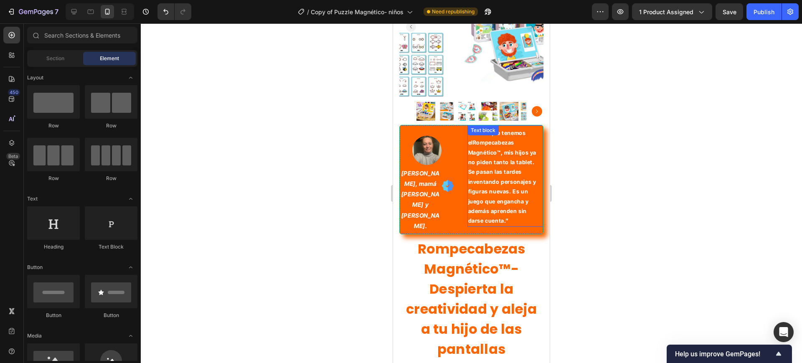
click at [497, 141] on p "“Desde que tenemos el Rompecabezas Magnético™ , mis hijos ya no piden tanto la …" at bounding box center [505, 177] width 74 height 98
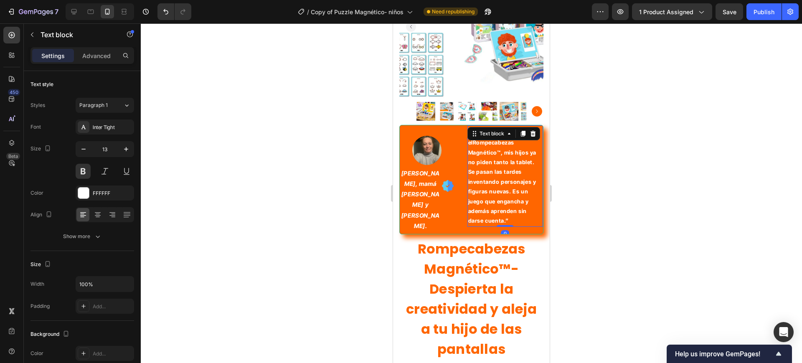
click at [496, 142] on strong "Rompecabezas Magnético™" at bounding box center [491, 147] width 46 height 16
click at [576, 150] on div at bounding box center [471, 192] width 661 height 339
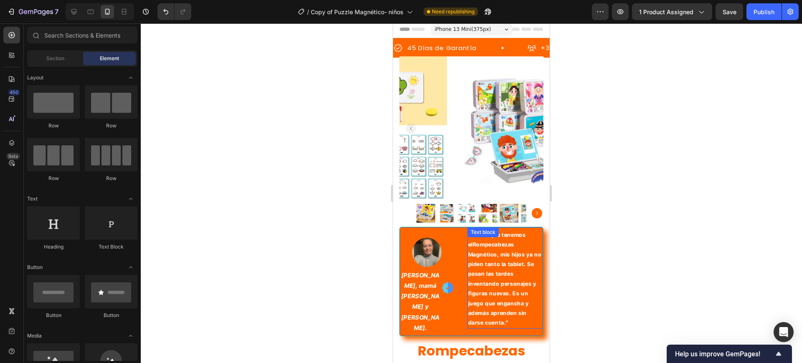
scroll to position [0, 0]
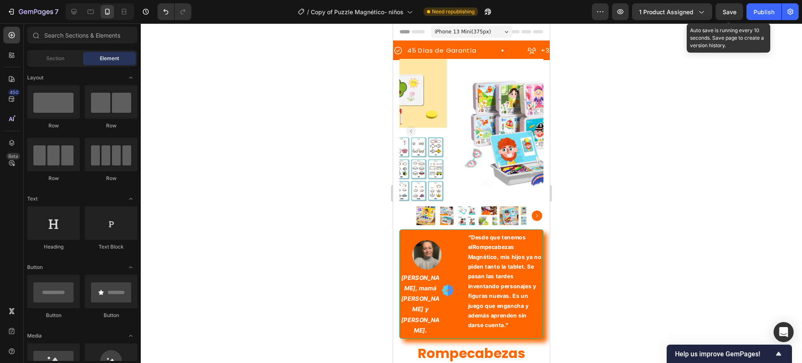
click at [731, 12] on span "Save" at bounding box center [729, 11] width 14 height 7
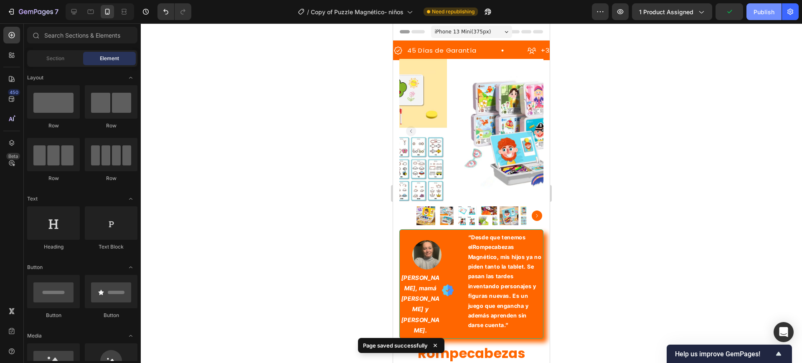
click at [756, 10] on div "Publish" at bounding box center [763, 12] width 21 height 9
